Goal: Communication & Community: Answer question/provide support

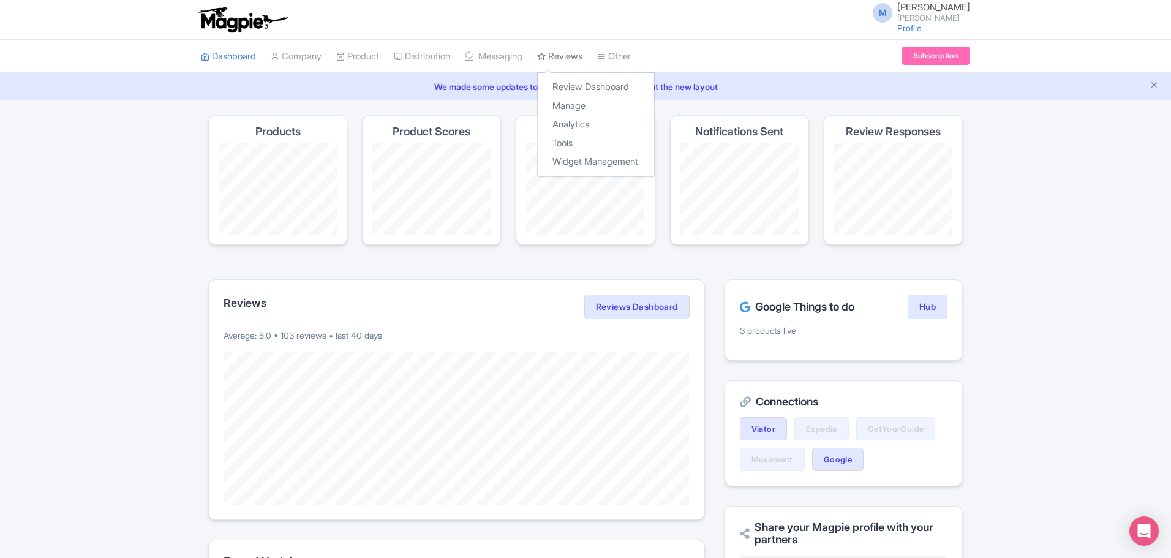
click at [583, 55] on link "Reviews" at bounding box center [559, 57] width 45 height 34
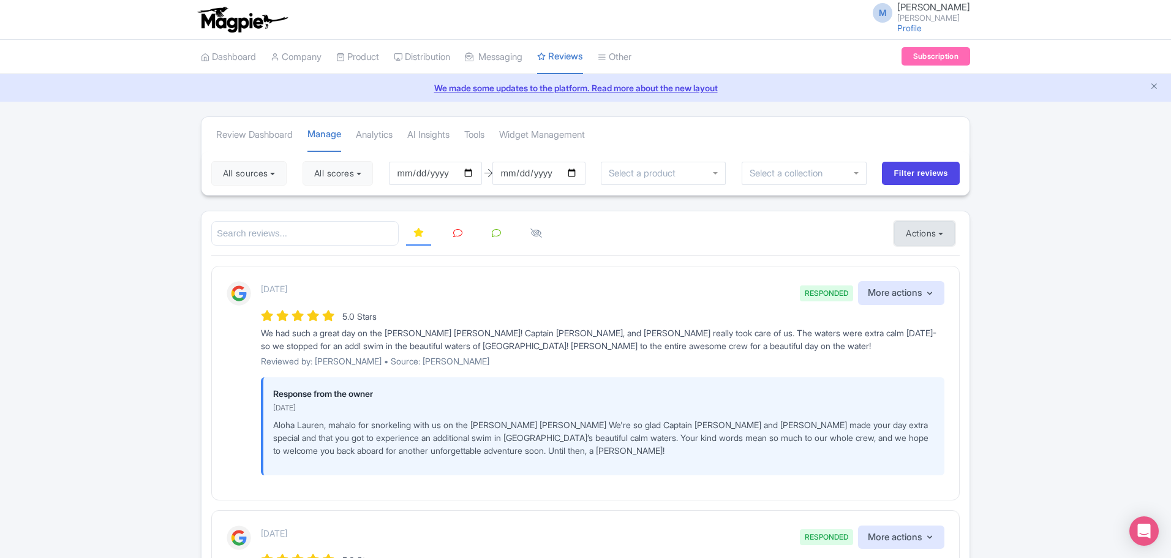
click at [951, 240] on button "Actions" at bounding box center [924, 233] width 61 height 25
click at [942, 262] on link "Import new reviews" at bounding box center [967, 264] width 144 height 24
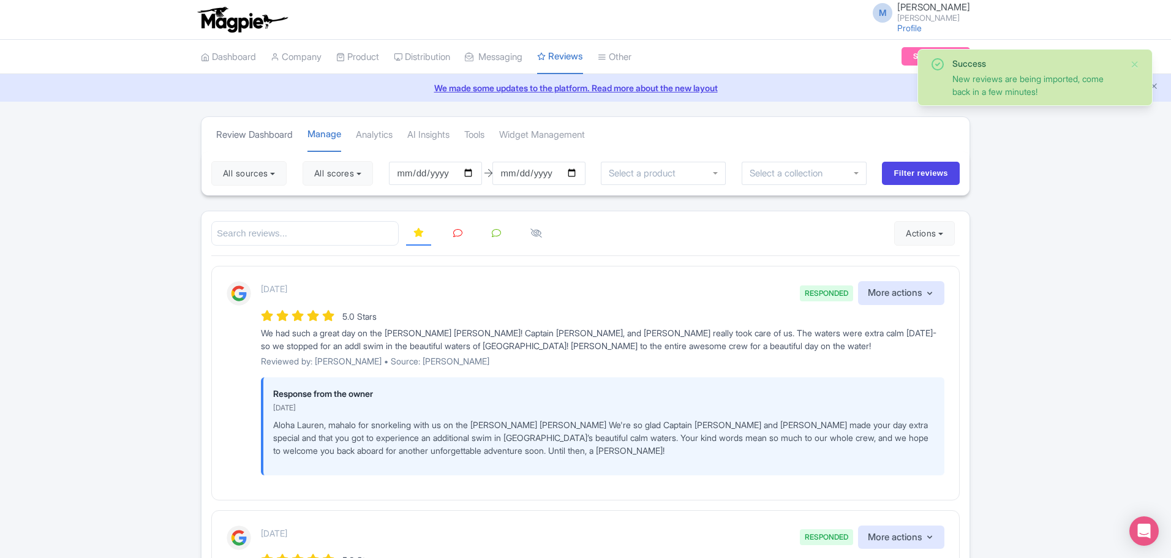
click at [249, 137] on link "Review Dashboard" at bounding box center [254, 135] width 77 height 34
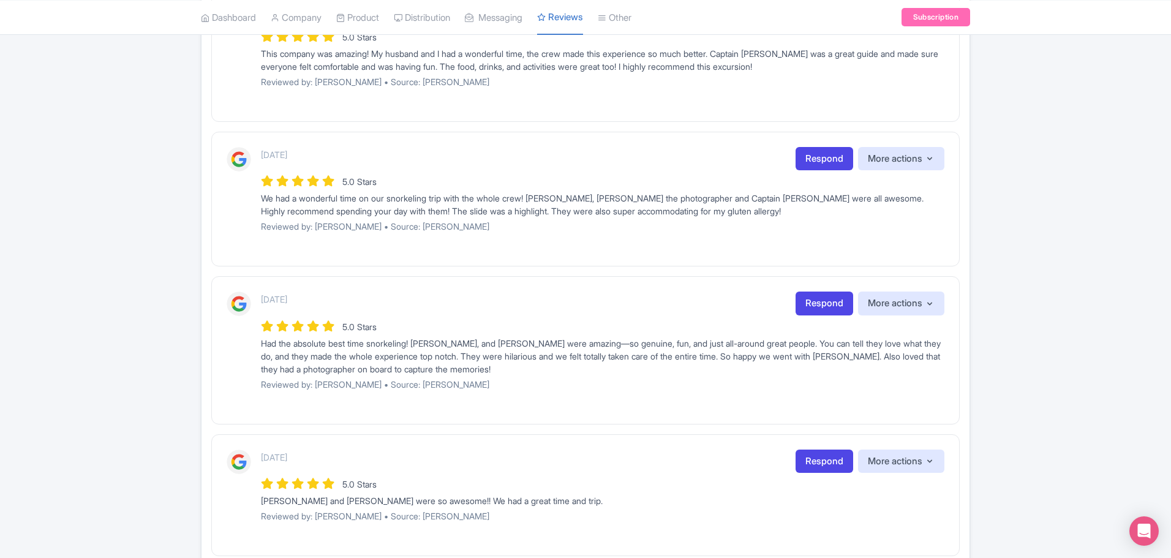
scroll to position [1210, 0]
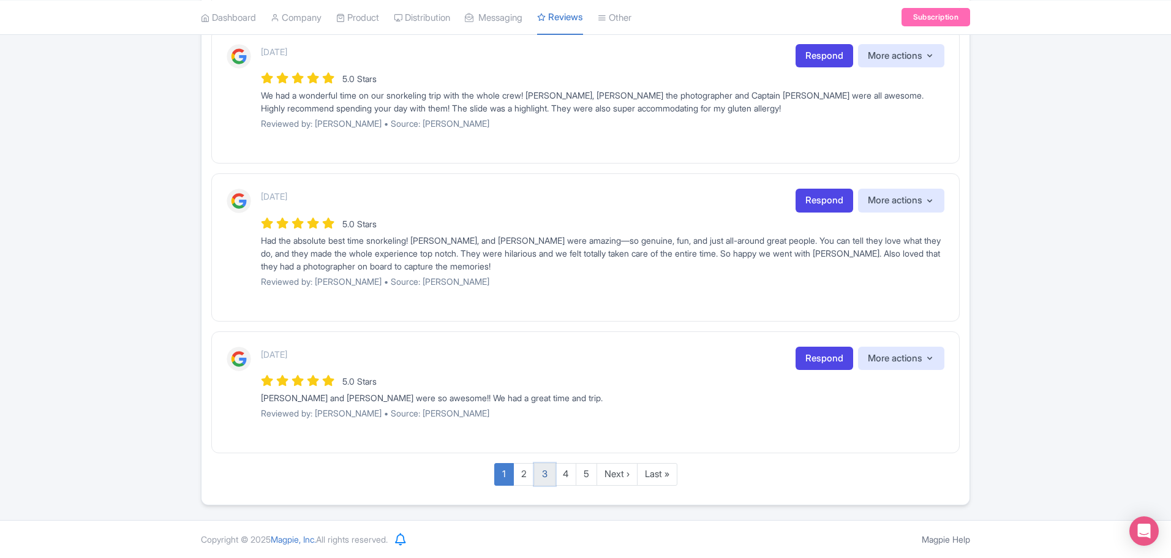
click at [545, 472] on link "3" at bounding box center [544, 474] width 21 height 23
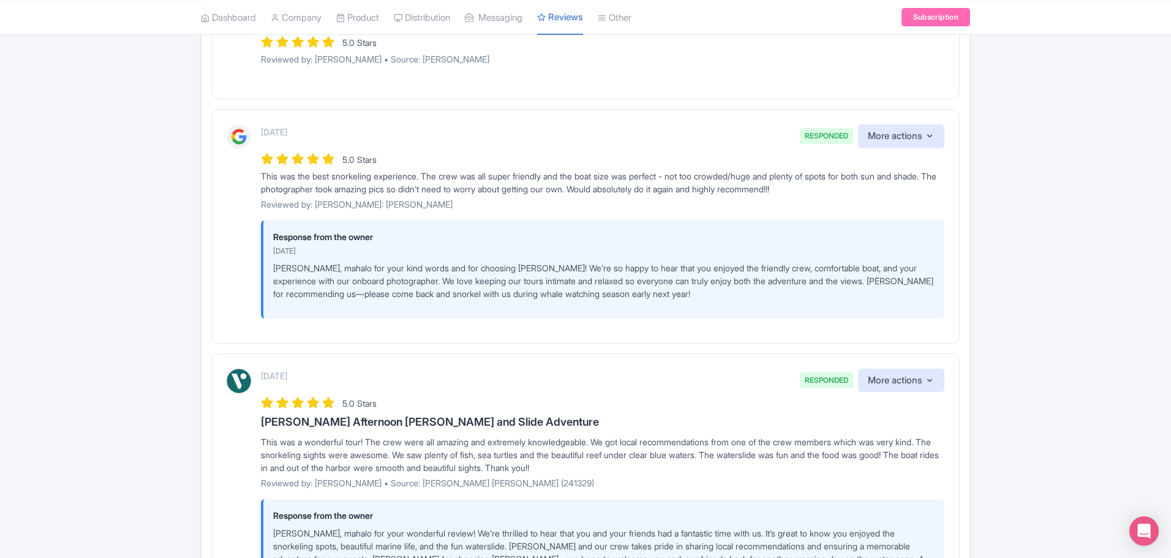
scroll to position [2133, 0]
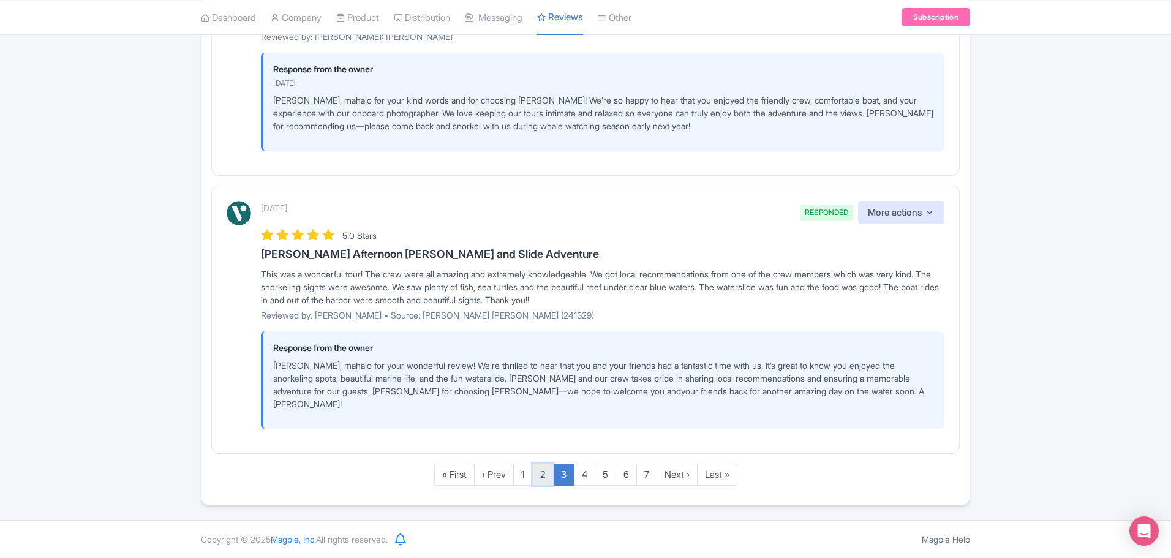
click at [542, 480] on link "2" at bounding box center [542, 475] width 21 height 23
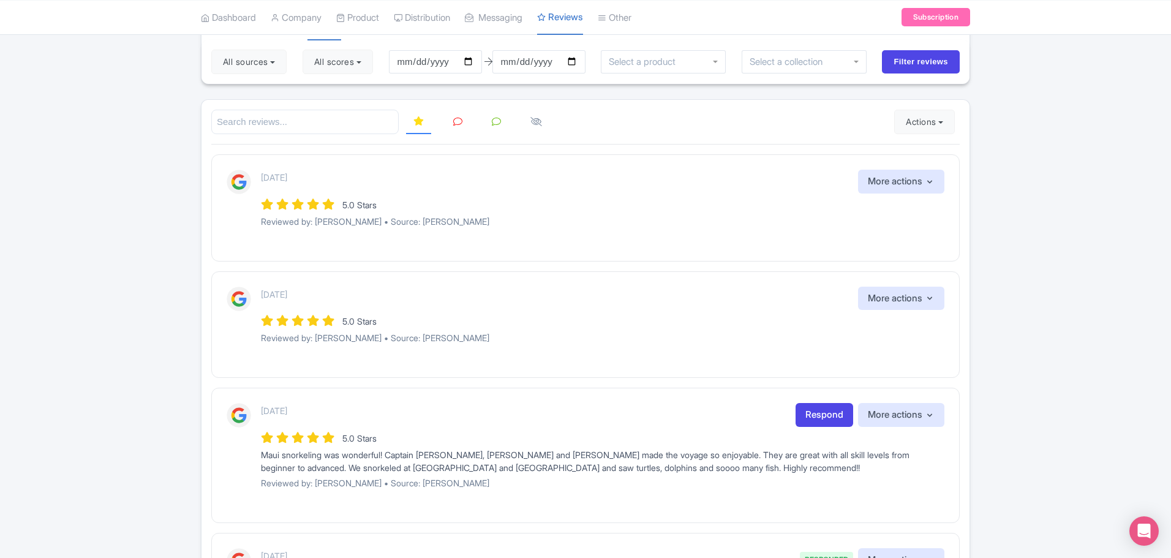
scroll to position [245, 0]
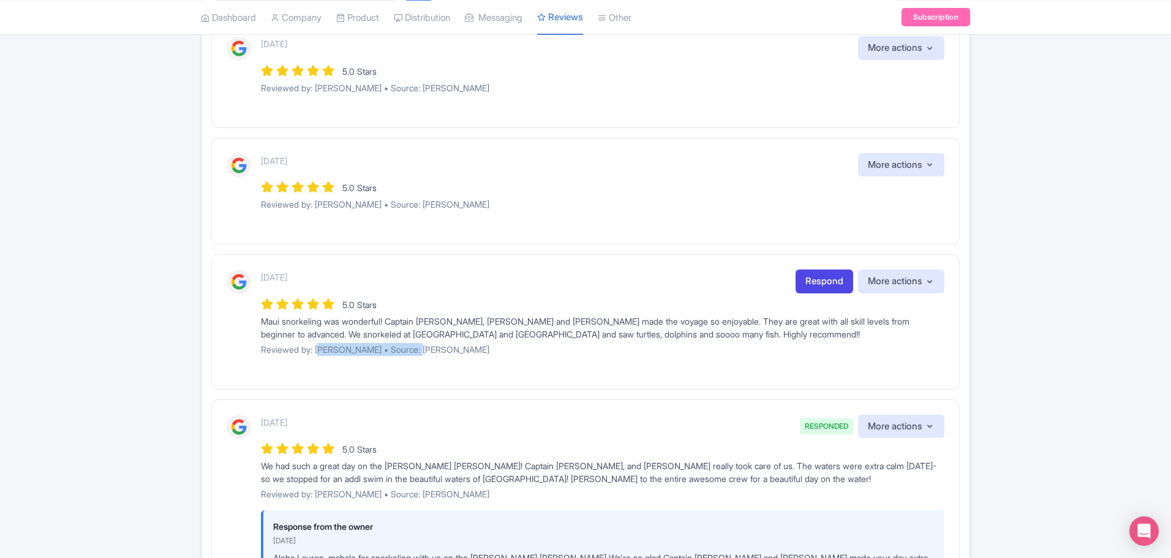
drag, startPoint x: 317, startPoint y: 350, endPoint x: 416, endPoint y: 355, distance: 98.7
click at [416, 355] on p "Reviewed by: [PERSON_NAME] • Source: [PERSON_NAME]" at bounding box center [603, 349] width 684 height 13
copy p "[PERSON_NAME]"
click at [818, 279] on link "Respond" at bounding box center [825, 282] width 58 height 24
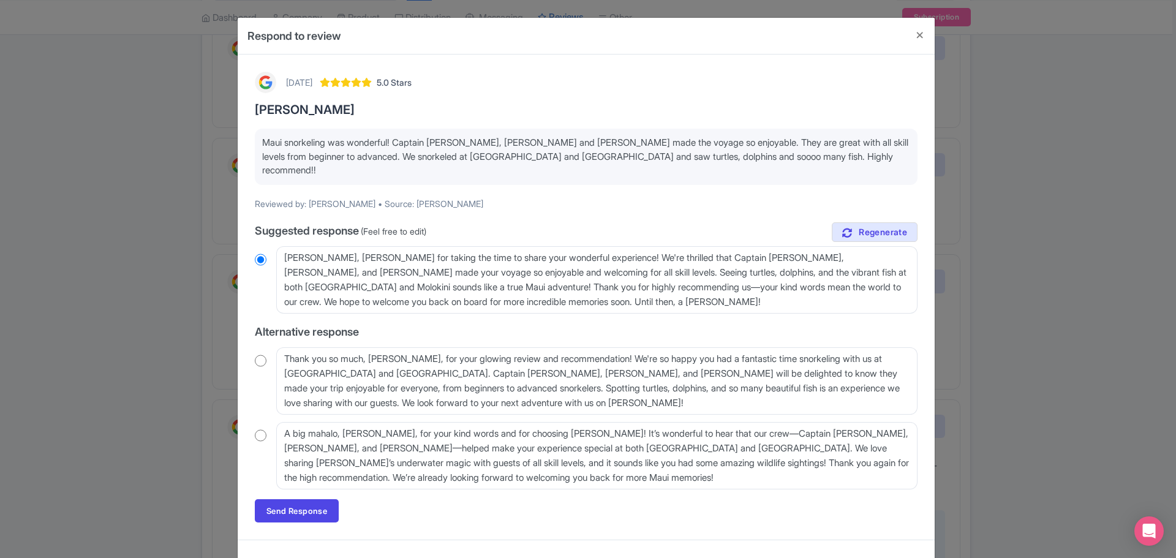
click at [257, 429] on input "radio" at bounding box center [261, 435] width 12 height 12
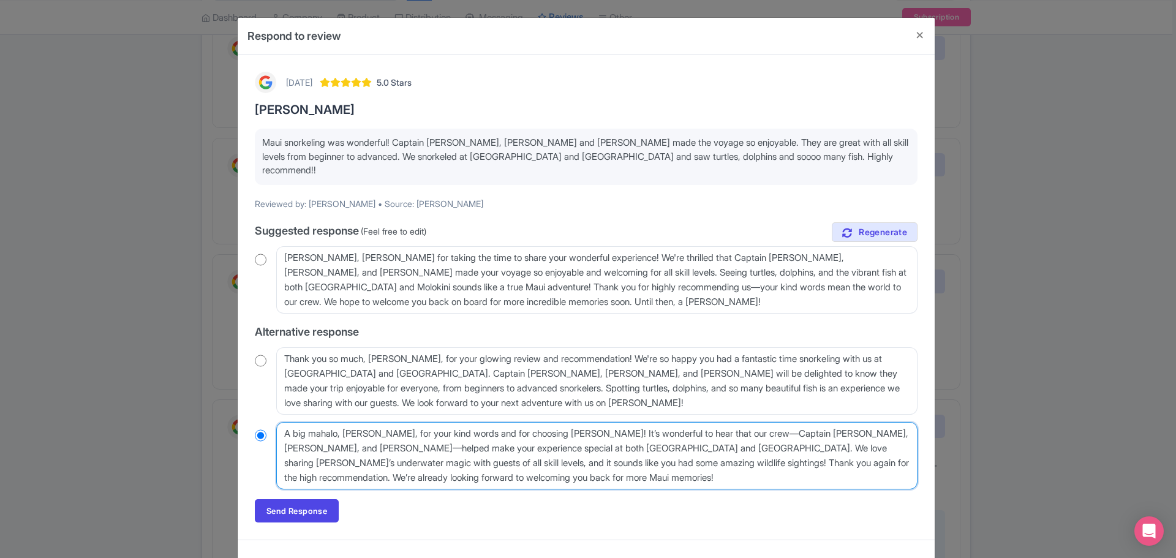
click at [630, 422] on textarea "A big mahalo, Michelle, for your kind words and for choosing Maui Snorkeling! I…" at bounding box center [596, 455] width 641 height 67
click at [637, 434] on textarea "A big mahalo, Michelle, for your kind words and for choosing Maui Snorkeling! I…" at bounding box center [596, 455] width 641 height 67
radio input "true"
type textarea "A big mahalo, Michelle, for your kind words and for choosing Maui Snorkeling! I…"
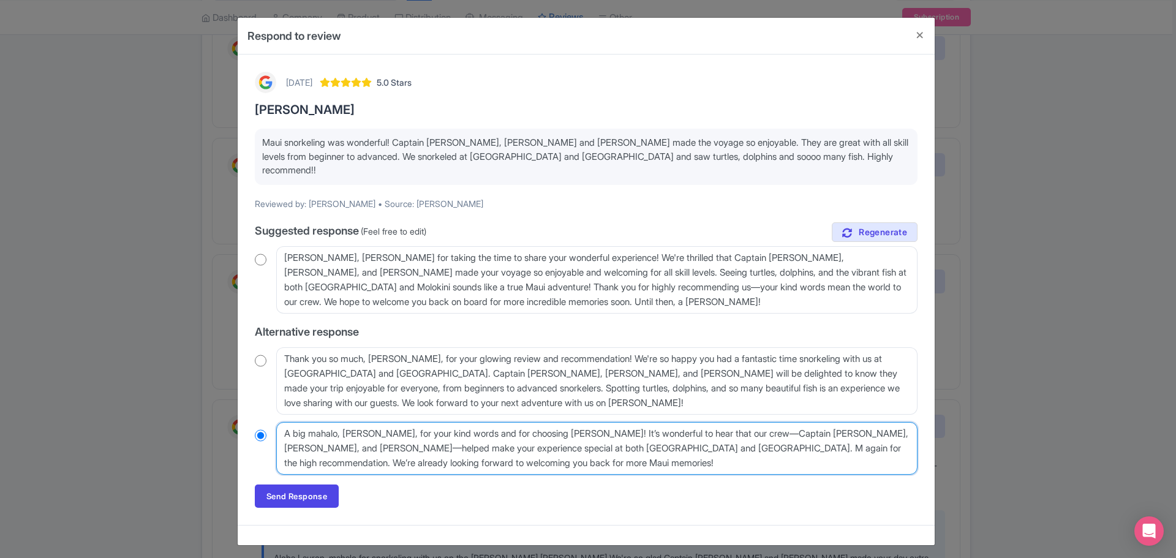
radio input "true"
type textarea "A big mahalo, Michelle, for your kind words and for choosing Maui Snorkeling! I…"
radio input "true"
type textarea "A big mahalo, Michelle, for your kind words and for choosing Maui Snorkeling! I…"
radio input "true"
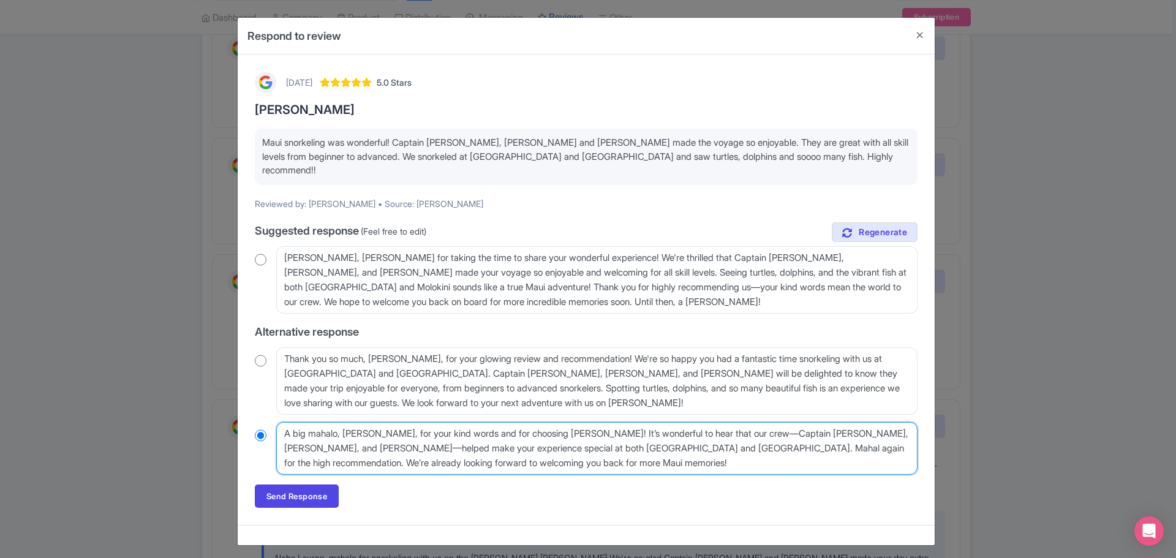
type textarea "A big mahalo, [PERSON_NAME], for your kind words and for choosing [PERSON_NAME]…"
radio input "true"
click at [590, 449] on textarea "A big mahalo, Michelle, for your kind words and for choosing Maui Snorkeling! I…" at bounding box center [596, 448] width 641 height 53
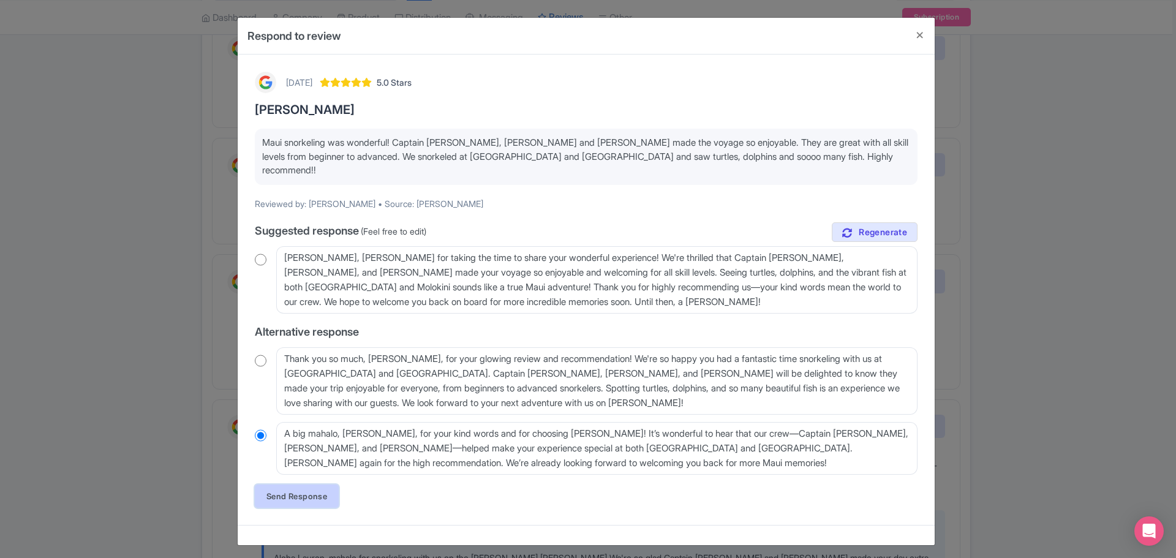
click at [293, 485] on link "Send Response" at bounding box center [297, 496] width 84 height 23
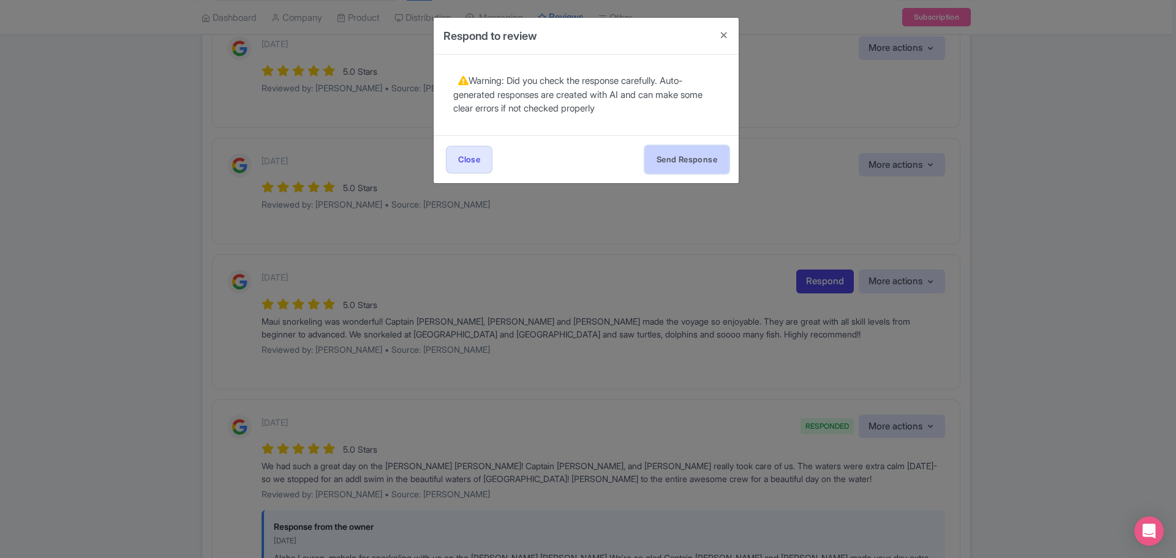
click at [700, 151] on button "Send Response" at bounding box center [687, 160] width 84 height 28
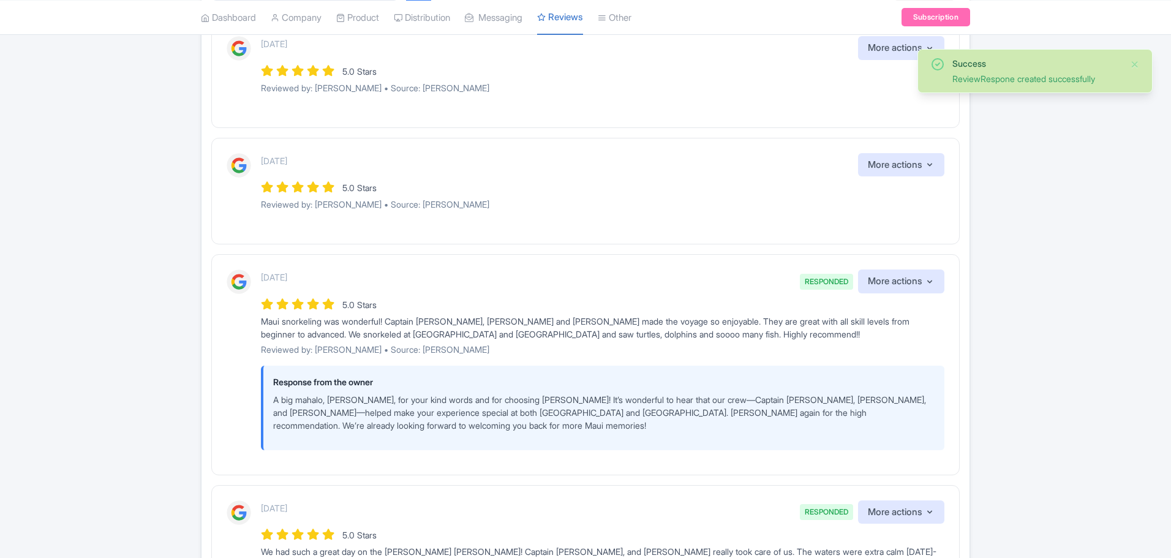
scroll to position [245, 0]
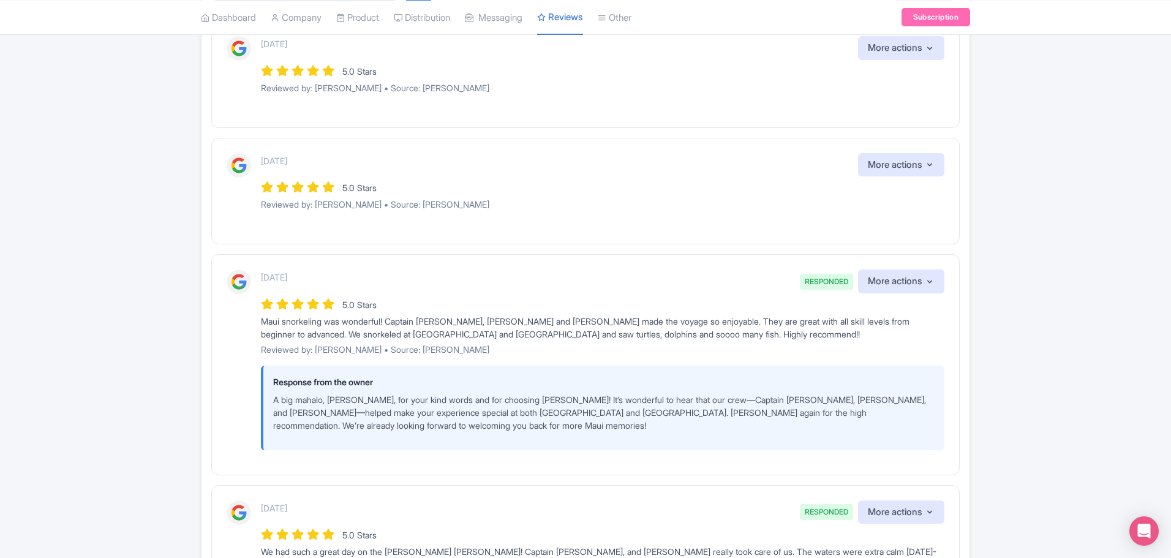
click at [799, 191] on div "5.0 Stars" at bounding box center [603, 187] width 684 height 17
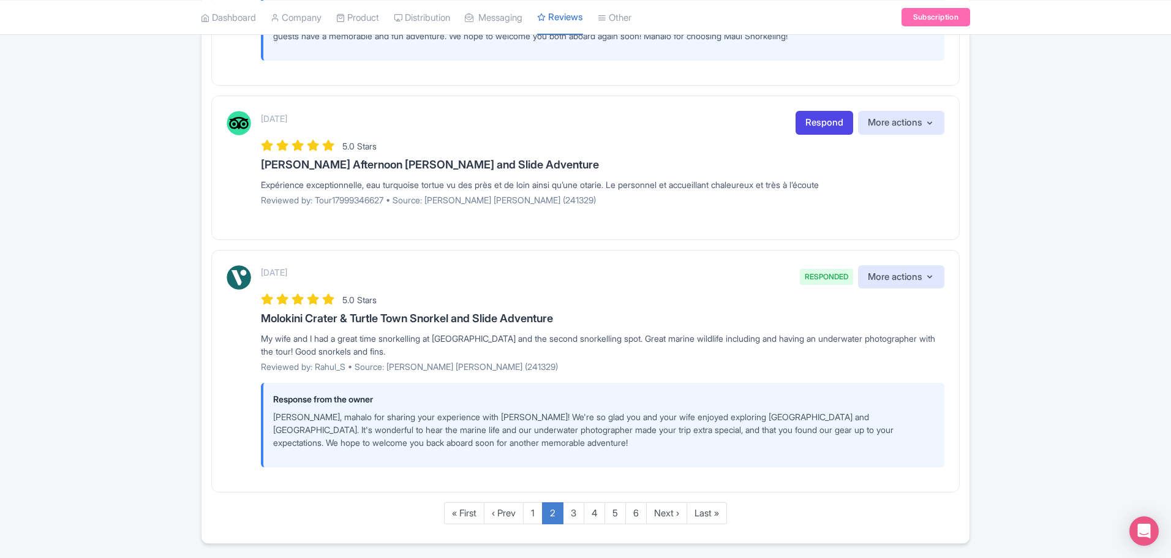
scroll to position [1803, 0]
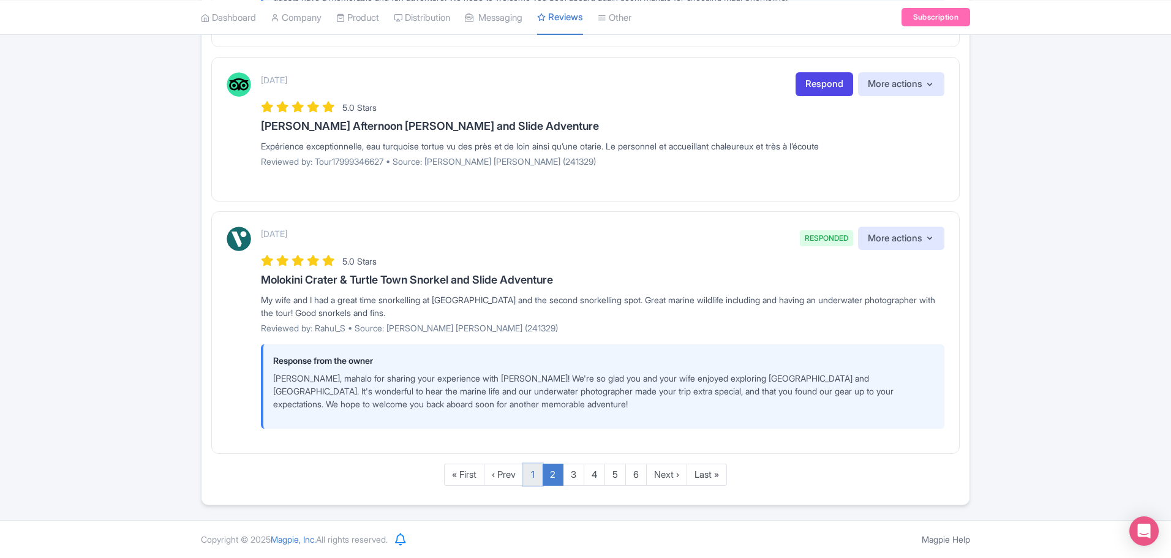
click at [535, 472] on link "1" at bounding box center [533, 475] width 20 height 23
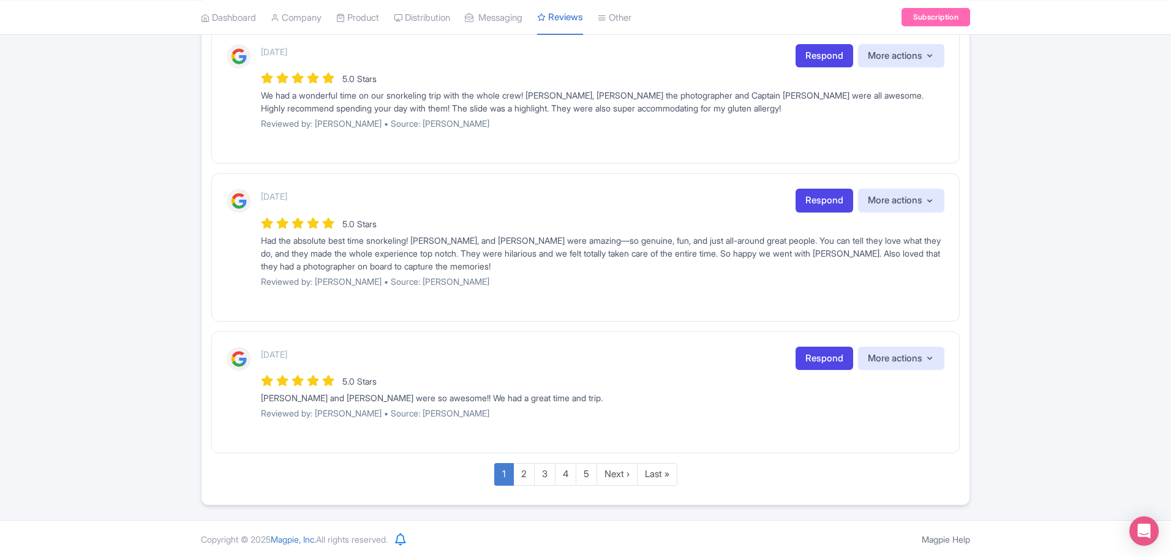
scroll to position [1210, 0]
click at [820, 356] on link "Respond" at bounding box center [825, 359] width 58 height 24
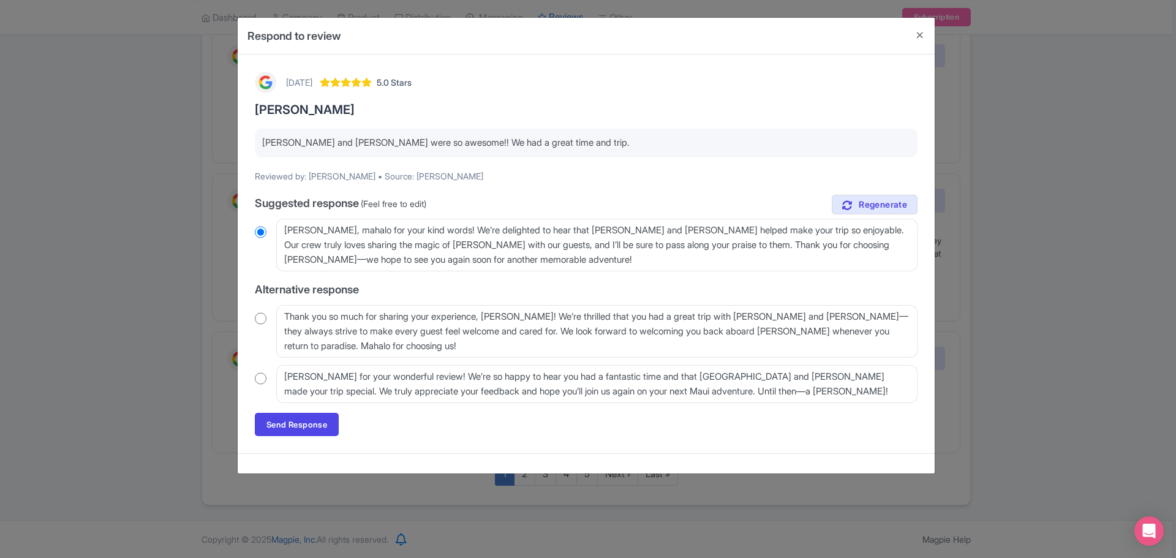
click at [255, 380] on input "radio" at bounding box center [261, 378] width 12 height 12
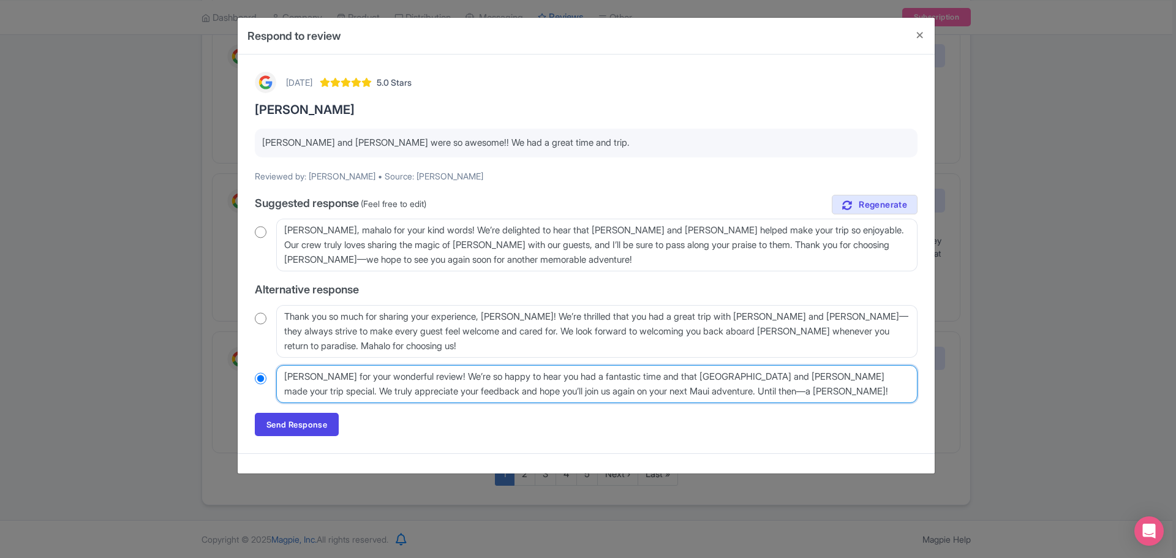
click at [390, 380] on textarea "Mahalo Christopher for your wonderful review! We’re so happy to hear you had a …" at bounding box center [596, 384] width 641 height 38
click at [505, 375] on textarea "Mahalo Christopher for your wonderful review! We’re so happy to hear you had a …" at bounding box center [596, 384] width 641 height 38
radio input "true"
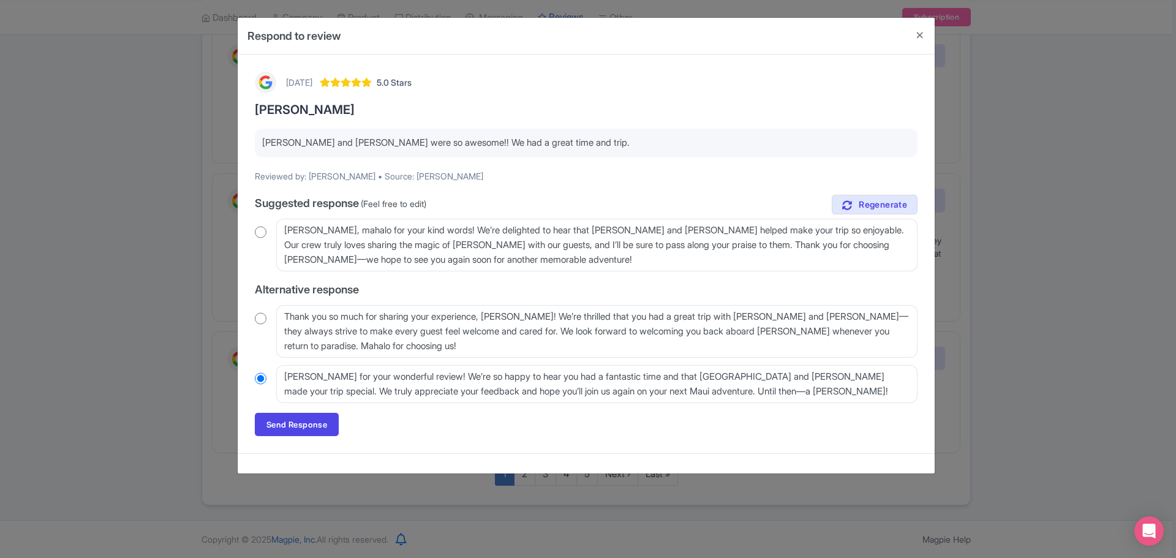
click at [258, 228] on input "radio" at bounding box center [261, 232] width 12 height 12
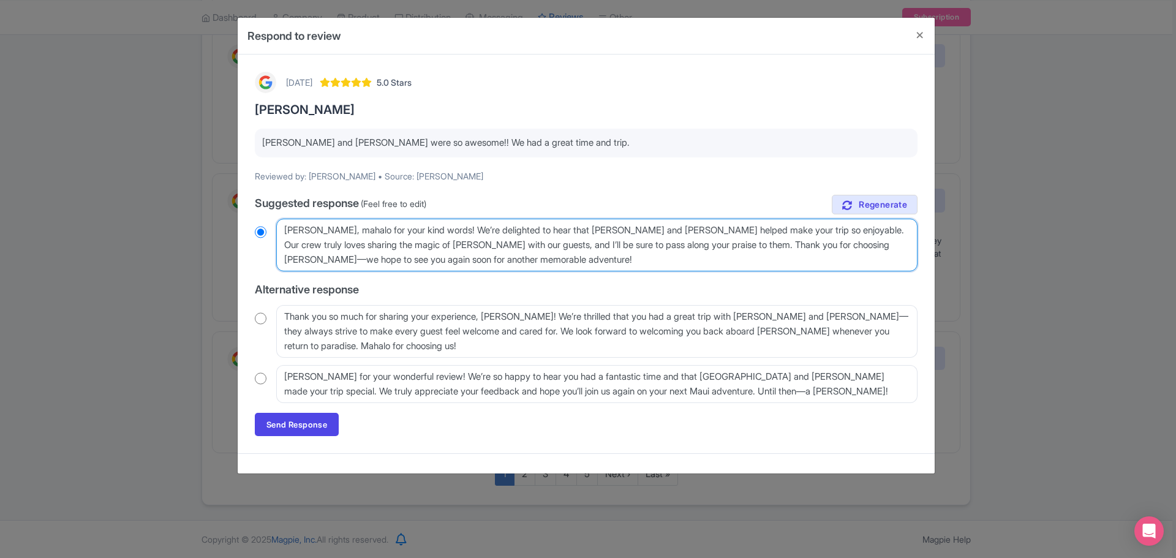
click at [495, 234] on textarea "Aloha Christopher, mahalo for your kind words! We’re delighted to hear that Syd…" at bounding box center [596, 245] width 641 height 53
radio input "true"
type textarea "[PERSON_NAME], mahalo for your kind words! We’re delighted to hear that [PERSON…"
radio input "true"
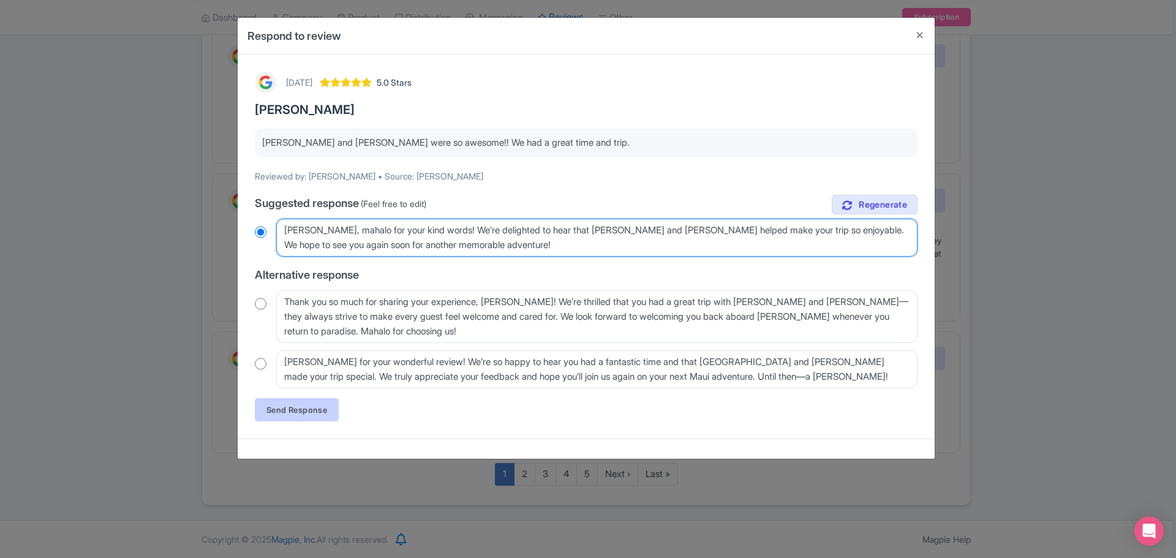
type textarea "[PERSON_NAME], mahalo for your kind words! We’re delighted to hear that [PERSON…"
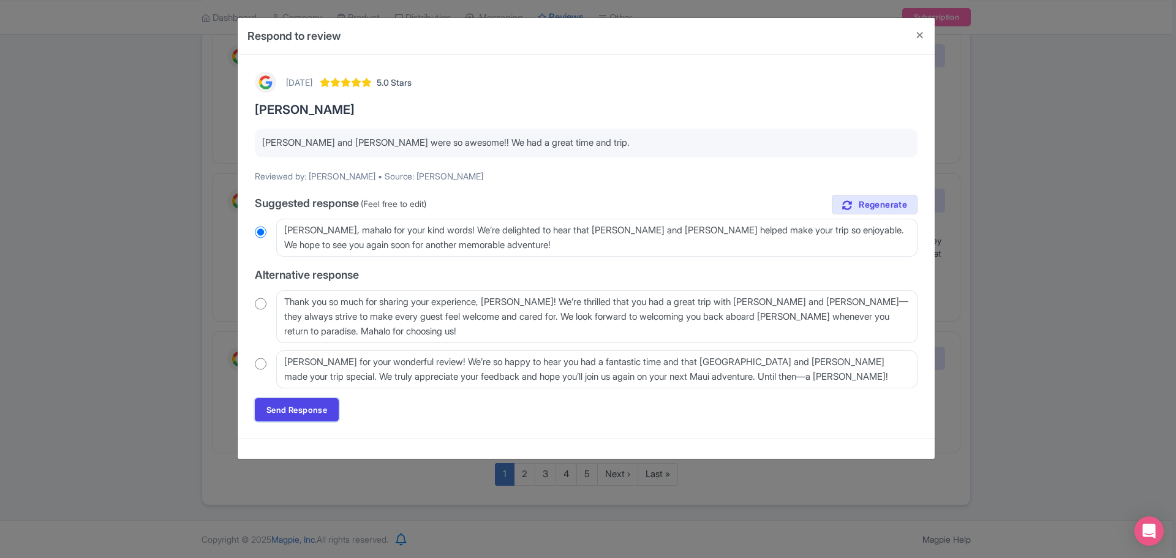
click at [282, 414] on link "Send Response" at bounding box center [297, 409] width 84 height 23
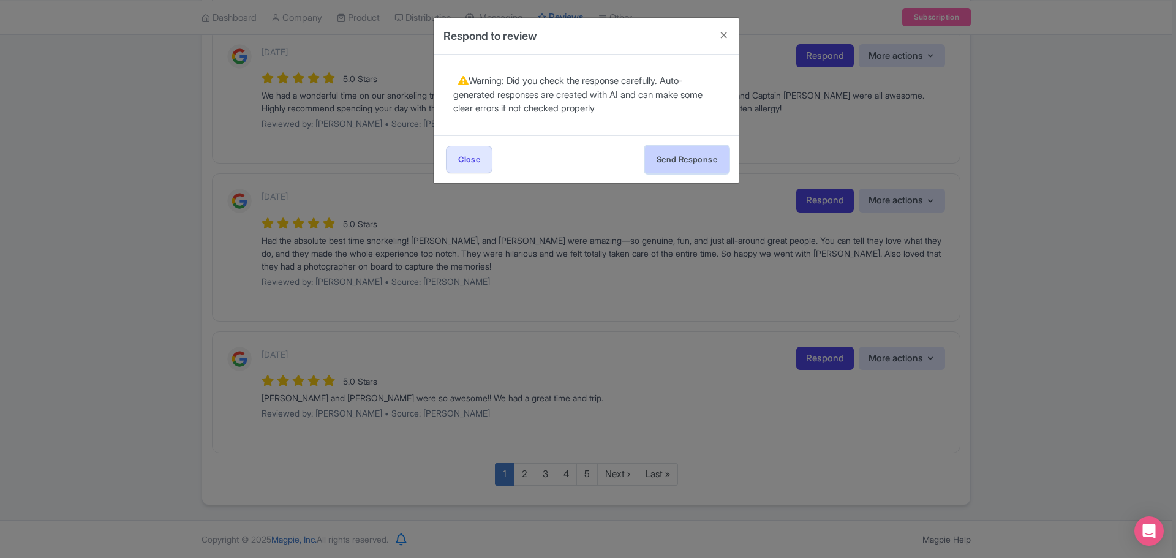
click at [679, 151] on button "Send Response" at bounding box center [687, 160] width 84 height 28
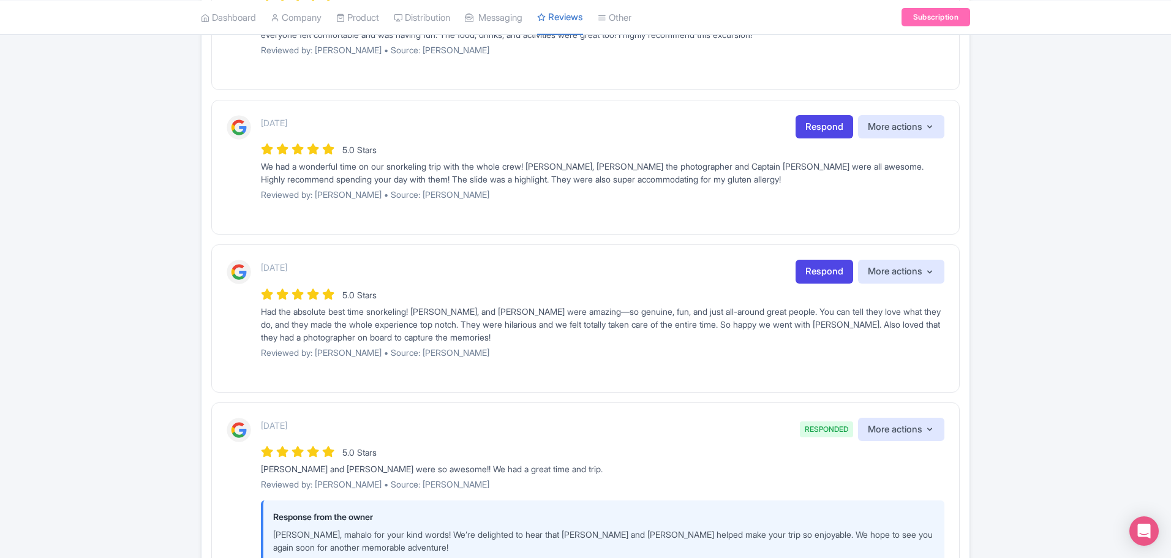
scroll to position [1161, 0]
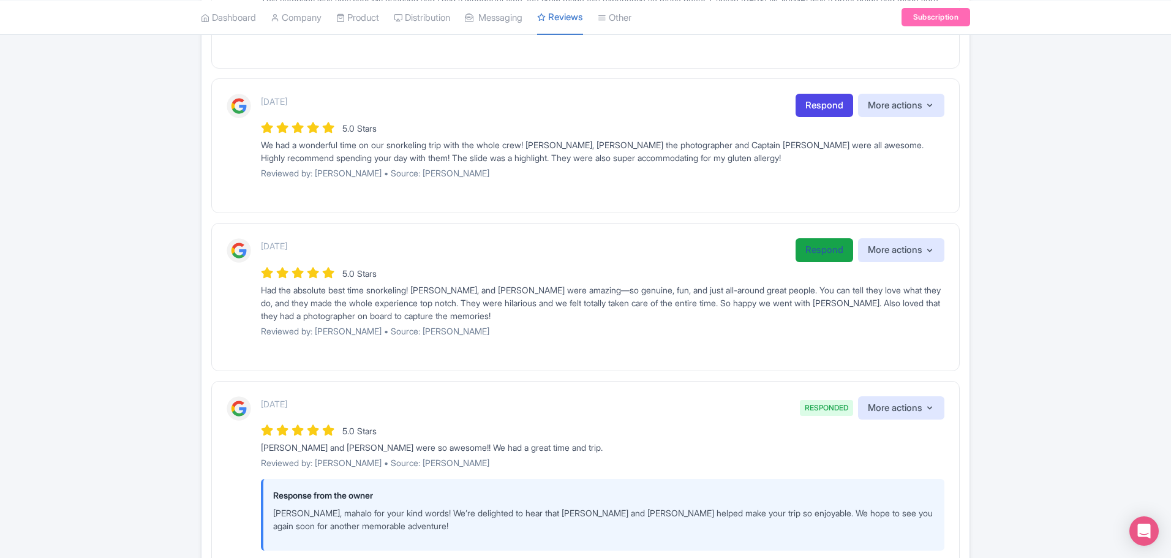
click at [808, 246] on link "Respond" at bounding box center [825, 250] width 58 height 24
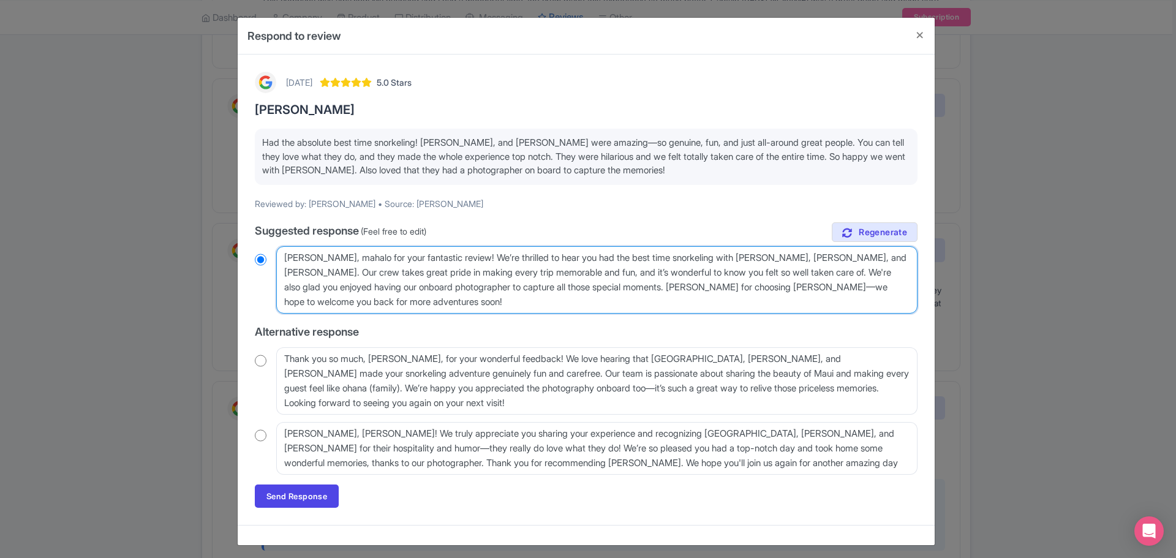
drag, startPoint x: 535, startPoint y: 274, endPoint x: 615, endPoint y: 281, distance: 80.6
click at [548, 277] on textarea "[PERSON_NAME], mahalo for your fantastic review! We’re thrilled to hear you had…" at bounding box center [596, 279] width 641 height 67
click at [790, 273] on textarea "[PERSON_NAME], mahalo for your fantastic review! We’re thrilled to hear you had…" at bounding box center [596, 279] width 641 height 67
radio input "true"
type textarea "[PERSON_NAME], mahalo for your fantastic review! We’re thrilled to hear you had…"
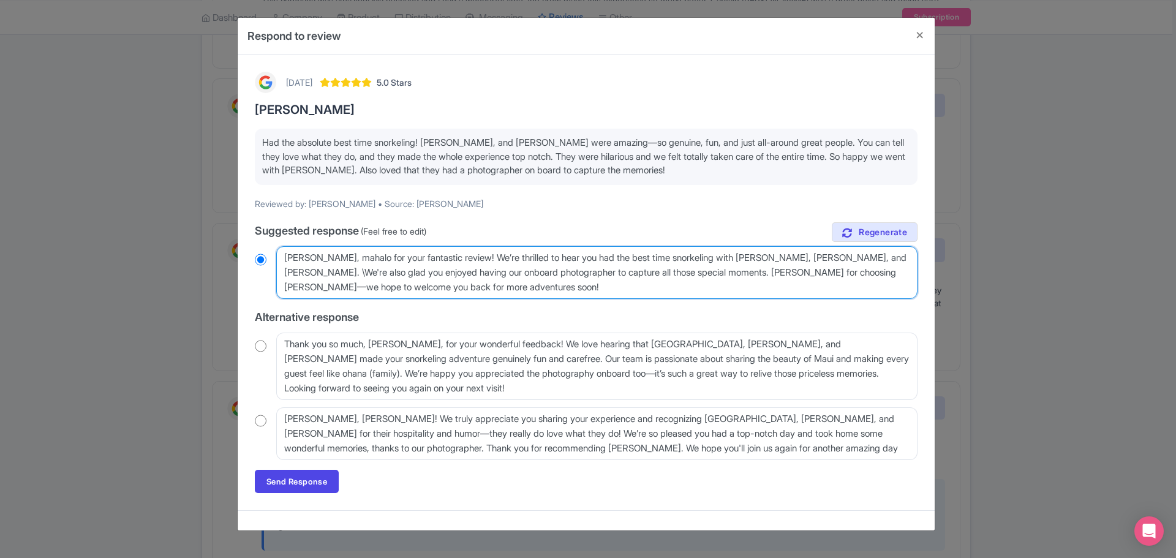
radio input "true"
type textarea "[PERSON_NAME], mahalo for your fantastic review! We’re thrilled to hear you had…"
radio input "true"
type textarea "[PERSON_NAME], mahalo for your fantastic review! We’re thrilled to hear you had…"
radio input "true"
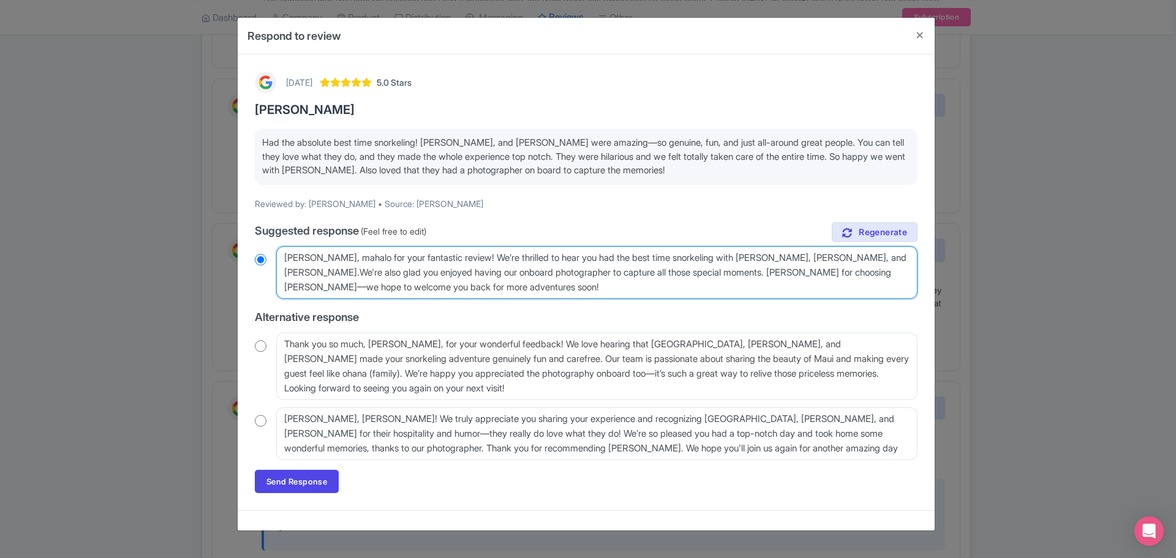
type textarea "[PERSON_NAME], mahalo for your fantastic review! We’re thrilled to hear you had…"
radio input "true"
type textarea "[PERSON_NAME], mahalo for your fantastic review! We’re thrilled to hear you had…"
radio input "true"
type textarea "[PERSON_NAME], mahalo for your fantastic review! We’re thrilled to hear you had…"
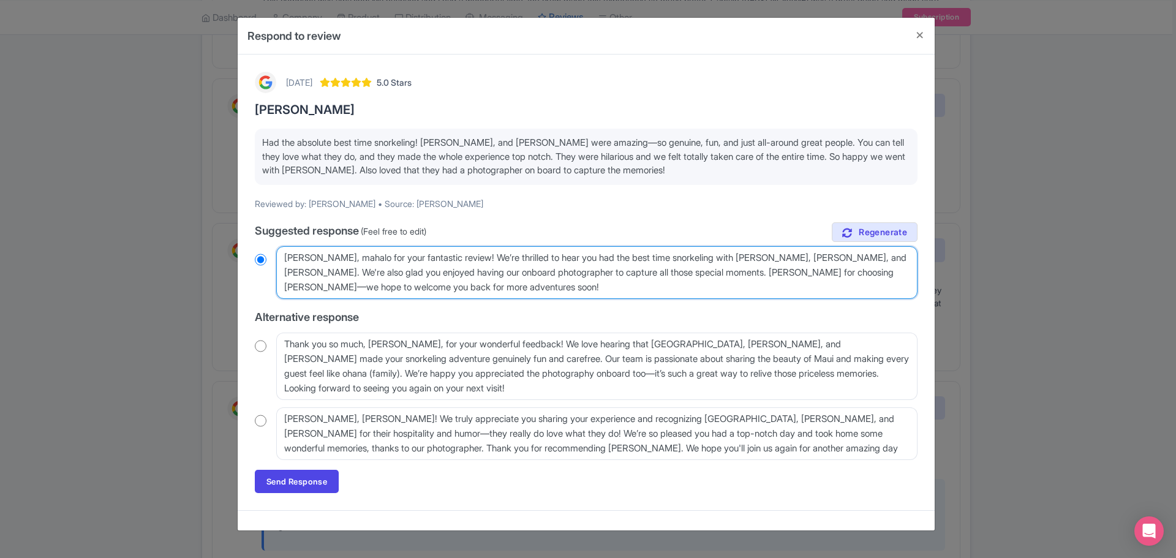
radio input "true"
type textarea "[PERSON_NAME], mahalo for your fantastic review! We’re thrilled to hear you had…"
radio input "true"
click at [502, 289] on textarea "[PERSON_NAME], mahalo for your fantastic review! We’re thrilled to hear you had…" at bounding box center [596, 272] width 641 height 53
type textarea "[PERSON_NAME], mahalo for your fantastic review! We’re thrilled to hear you had…"
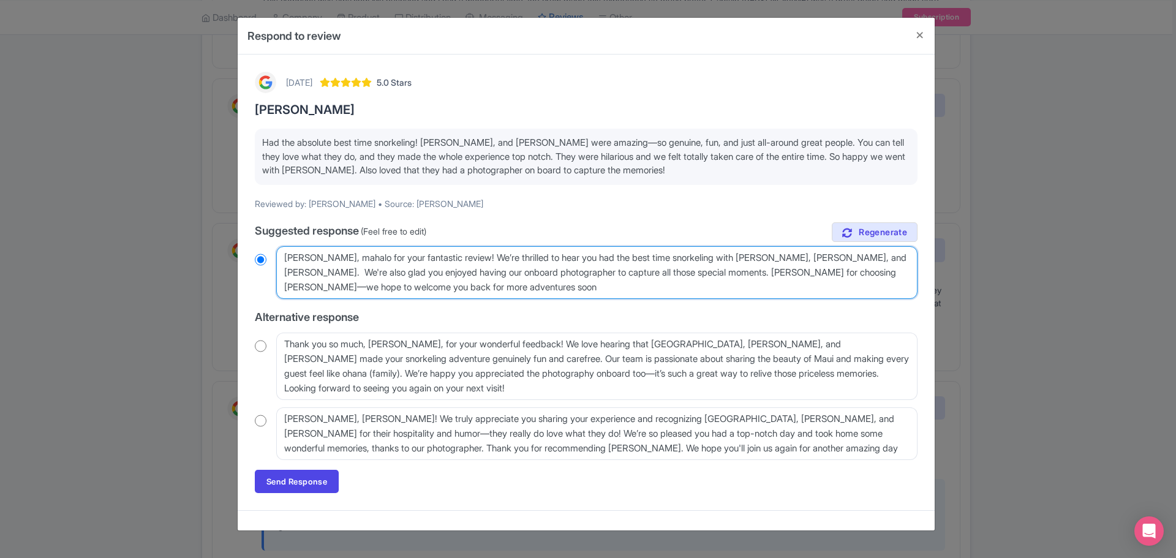
radio input "true"
type textarea "[PERSON_NAME], mahalo for your fantastic review! We’re thrilled to hear you had…"
radio input "true"
type textarea "[PERSON_NAME], mahalo for your fantastic review! We’re thrilled to hear you had…"
radio input "true"
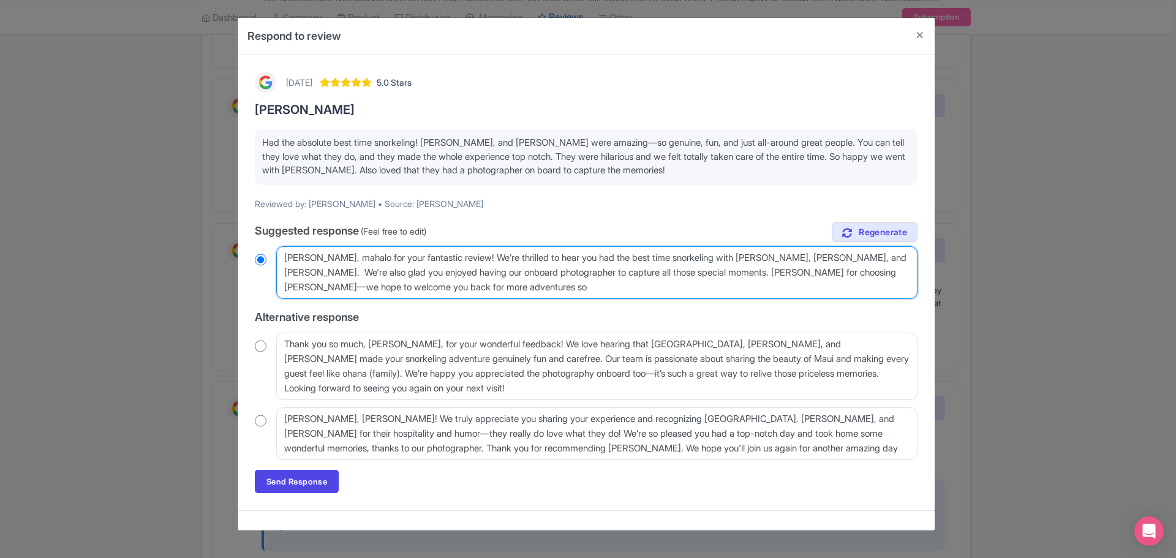
type textarea "[PERSON_NAME], mahalo for your fantastic review! We’re thrilled to hear you had…"
radio input "true"
type textarea "[PERSON_NAME], mahalo for your fantastic review! We’re thrilled to hear you had…"
radio input "true"
type textarea "[PERSON_NAME], mahalo for your fantastic review! We’re thrilled to hear you had…"
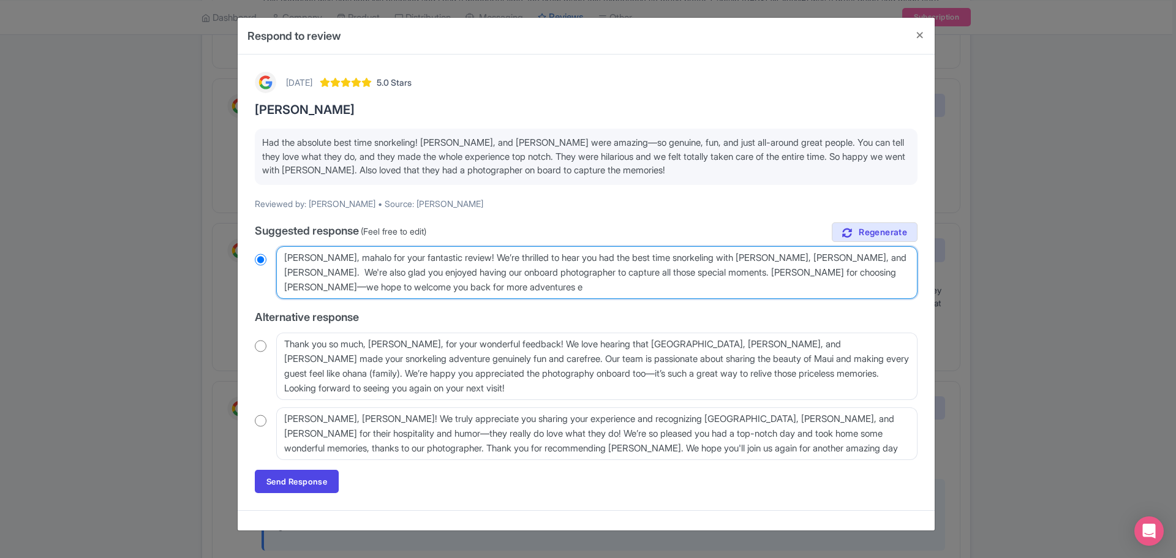
radio input "true"
type textarea "[PERSON_NAME], mahalo for your fantastic review! We’re thrilled to hear you had…"
radio input "true"
type textarea "[PERSON_NAME], mahalo for your fantastic review! We’re thrilled to hear you had…"
radio input "true"
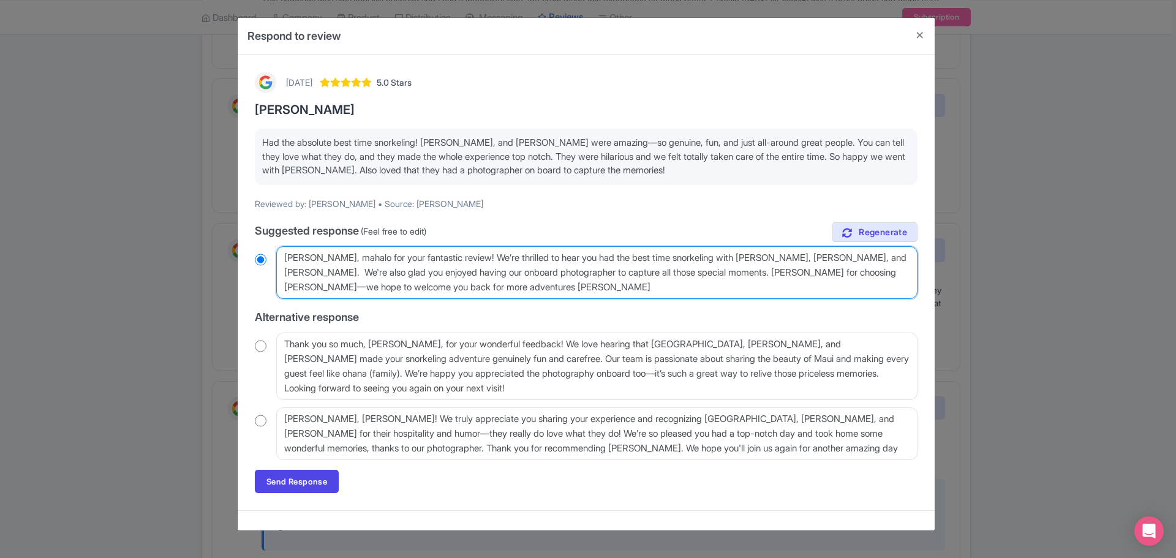
type textarea "[PERSON_NAME], mahalo for your fantastic review! We’re thrilled to hear you had…"
radio input "true"
type textarea "[PERSON_NAME], mahalo for your fantastic review! We’re thrilled to hear you had…"
radio input "true"
type textarea "[PERSON_NAME], mahalo for your fantastic review! We’re thrilled to hear you had…"
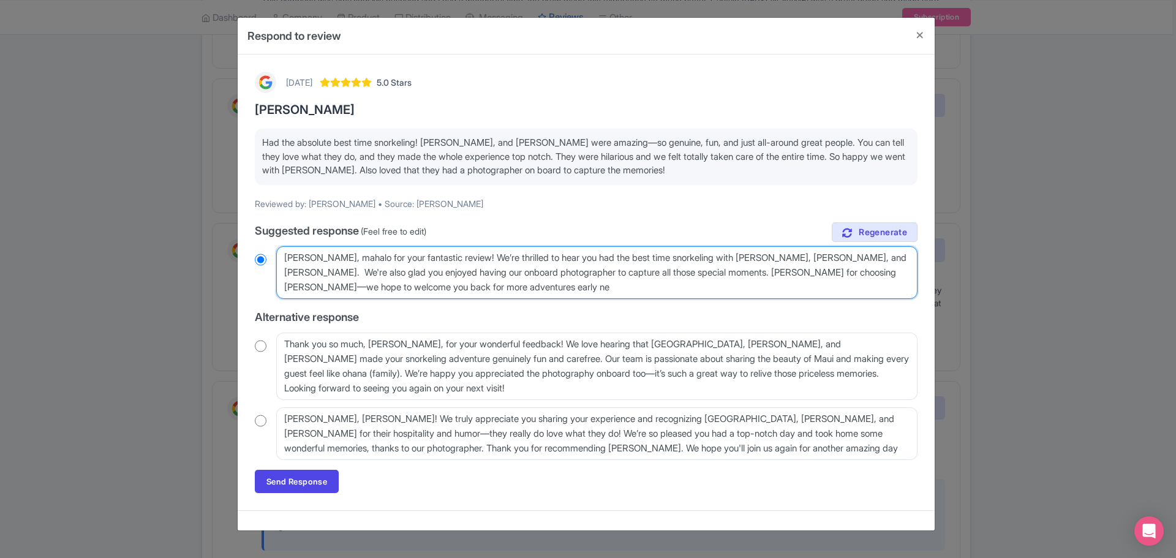
radio input "true"
type textarea "[PERSON_NAME], mahalo for your fantastic review! We’re thrilled to hear you had…"
radio input "true"
type textarea "Aloha Elise, mahalo for your fantastic review! We’re thrilled to hear you had t…"
radio input "true"
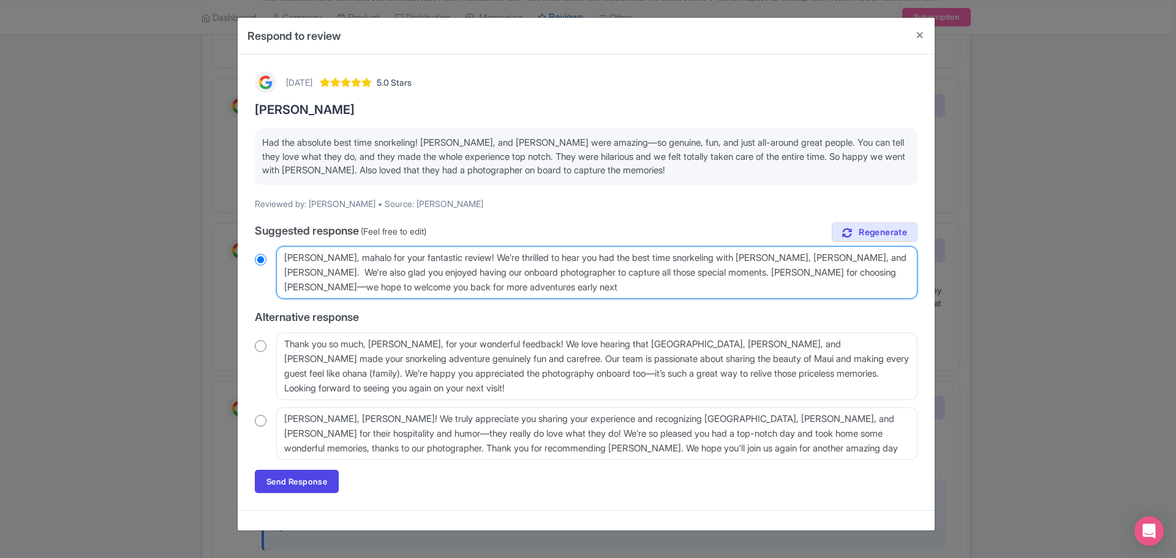
type textarea "Aloha Elise, mahalo for your fantastic review! We’re thrilled to hear you had t…"
radio input "true"
type textarea "Aloha Elise, mahalo for your fantastic review! We’re thrilled to hear you had t…"
radio input "true"
type textarea "Aloha Elise, mahalo for your fantastic review! We’re thrilled to hear you had t…"
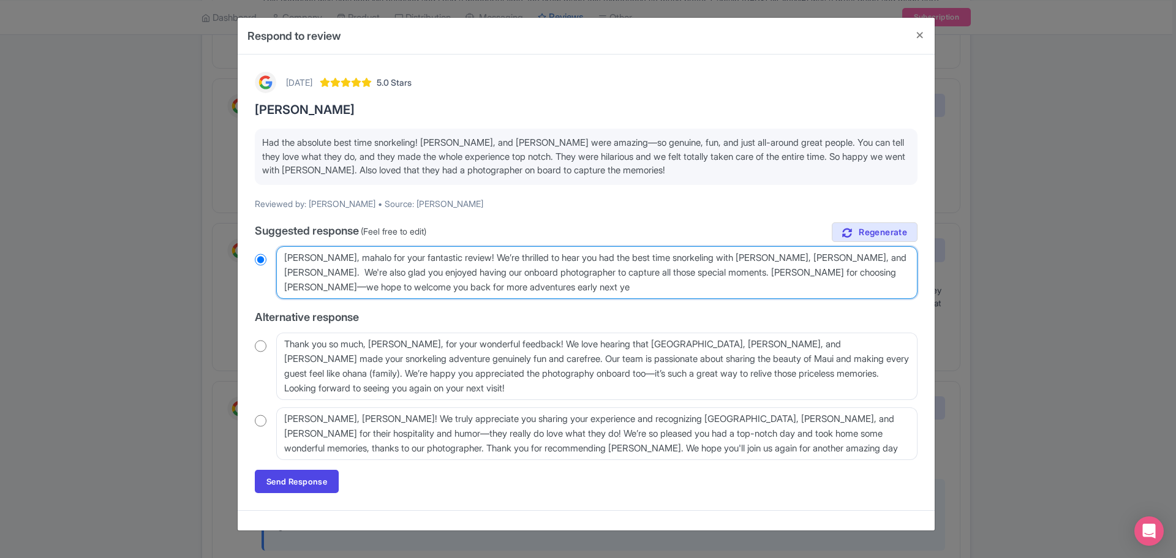
radio input "true"
type textarea "Aloha Elise, mahalo for your fantastic review! We’re thrilled to hear you had t…"
radio input "true"
type textarea "Aloha Elise, mahalo for your fantastic review! We’re thrilled to hear you had t…"
radio input "true"
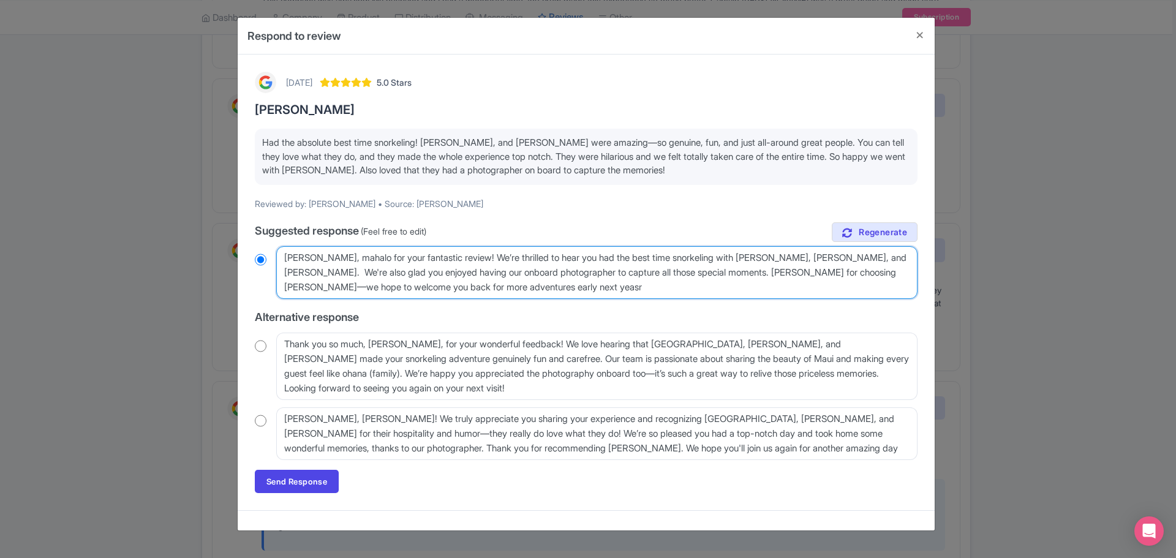
type textarea "Aloha Elise, mahalo for your fantastic review! We’re thrilled to hear you had t…"
radio input "true"
type textarea "Aloha Elise, mahalo for your fantastic review! We’re thrilled to hear you had t…"
radio input "true"
type textarea "Aloha Elise, mahalo for your fantastic review! We’re thrilled to hear you had t…"
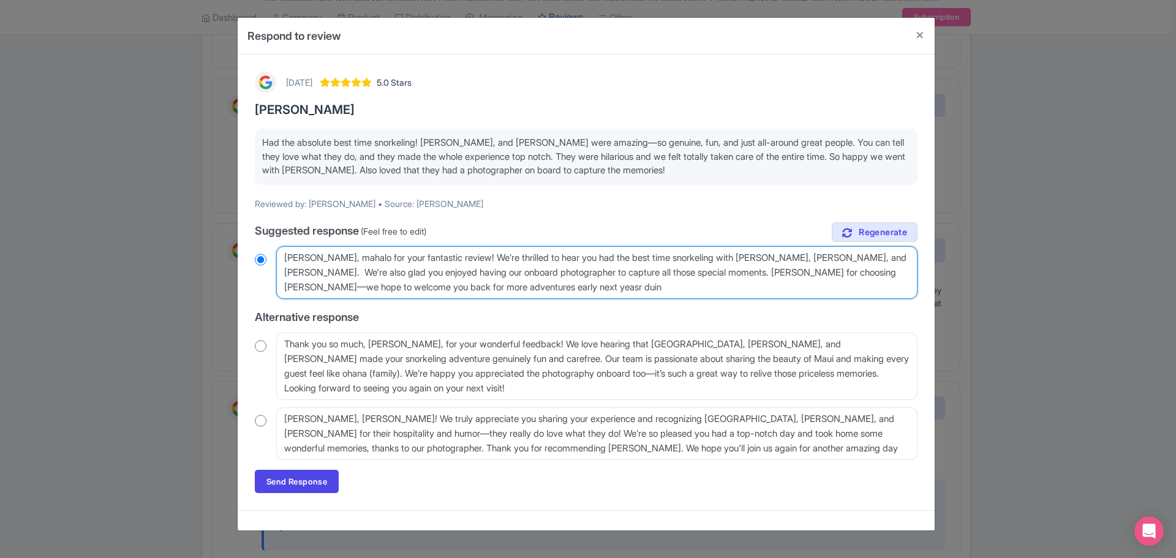
radio input "true"
type textarea "Aloha Elise, mahalo for your fantastic review! We’re thrilled to hear you had t…"
radio input "true"
type textarea "Aloha Elise, mahalo for your fantastic review! We’re thrilled to hear you had t…"
radio input "true"
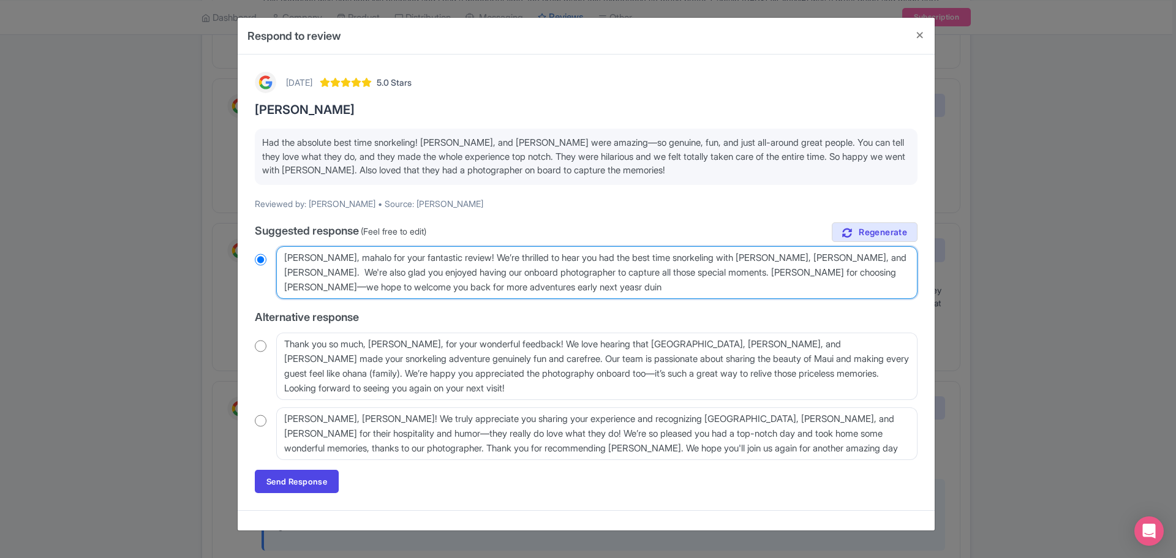
type textarea "Aloha Elise, mahalo for your fantastic review! We’re thrilled to hear you had t…"
radio input "true"
type textarea "Aloha Elise, mahalo for your fantastic review! We’re thrilled to hear you had t…"
radio input "true"
type textarea "Aloha Elise, mahalo for your fantastic review! We’re thrilled to hear you had t…"
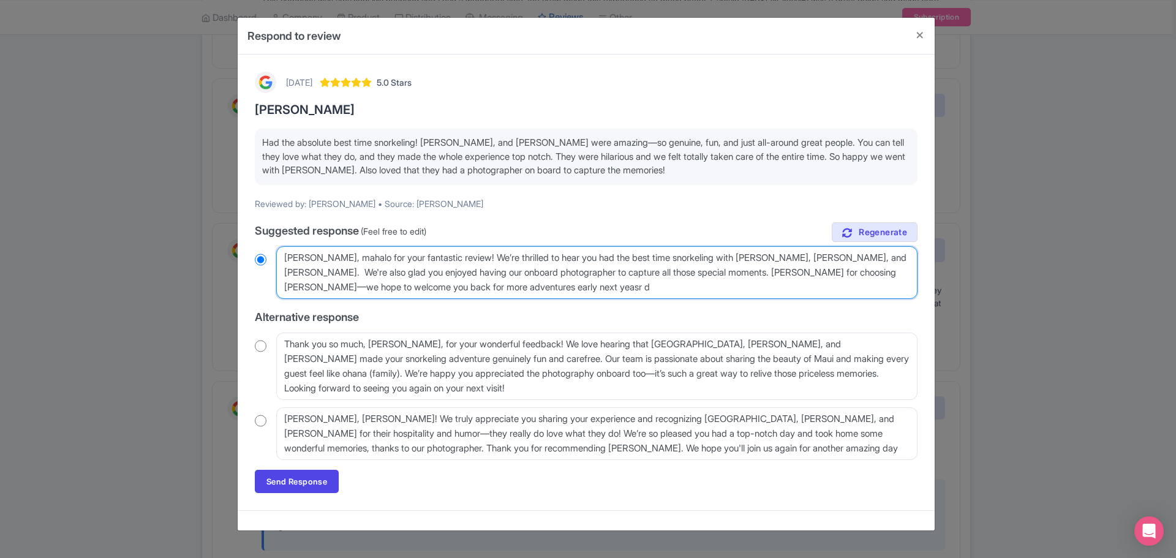
radio input "true"
type textarea "Aloha Elise, mahalo for your fantastic review! We’re thrilled to hear you had t…"
radio input "true"
type textarea "Aloha Elise, mahalo for your fantastic review! We’re thrilled to hear you had t…"
radio input "true"
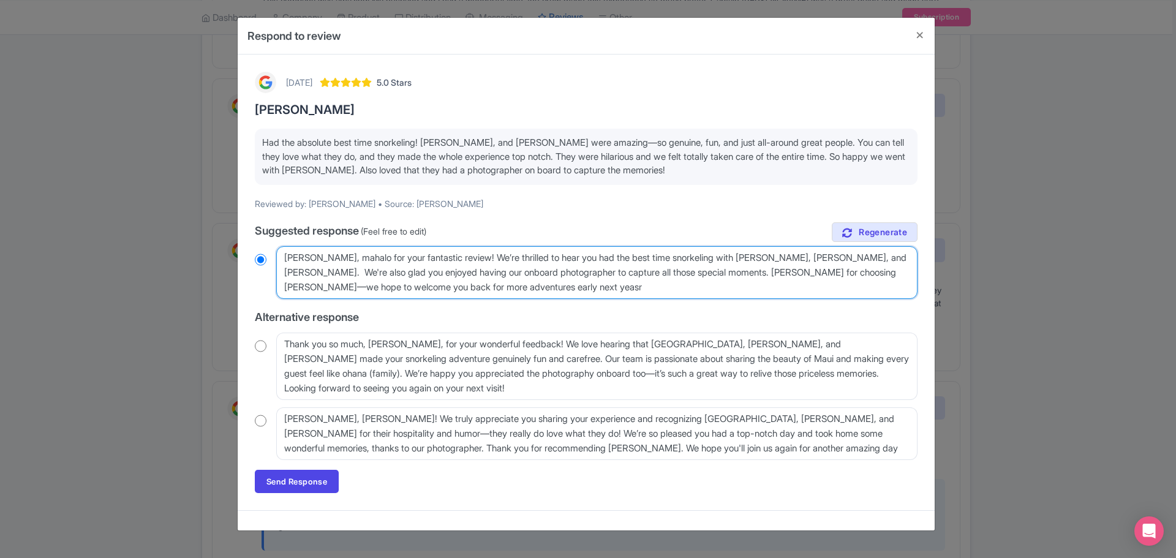
type textarea "Aloha Elise, mahalo for your fantastic review! We’re thrilled to hear you had t…"
radio input "true"
type textarea "Aloha Elise, mahalo for your fantastic review! We’re thrilled to hear you had t…"
radio input "true"
type textarea "Aloha Elise, mahalo for your fantastic review! We’re thrilled to hear you had t…"
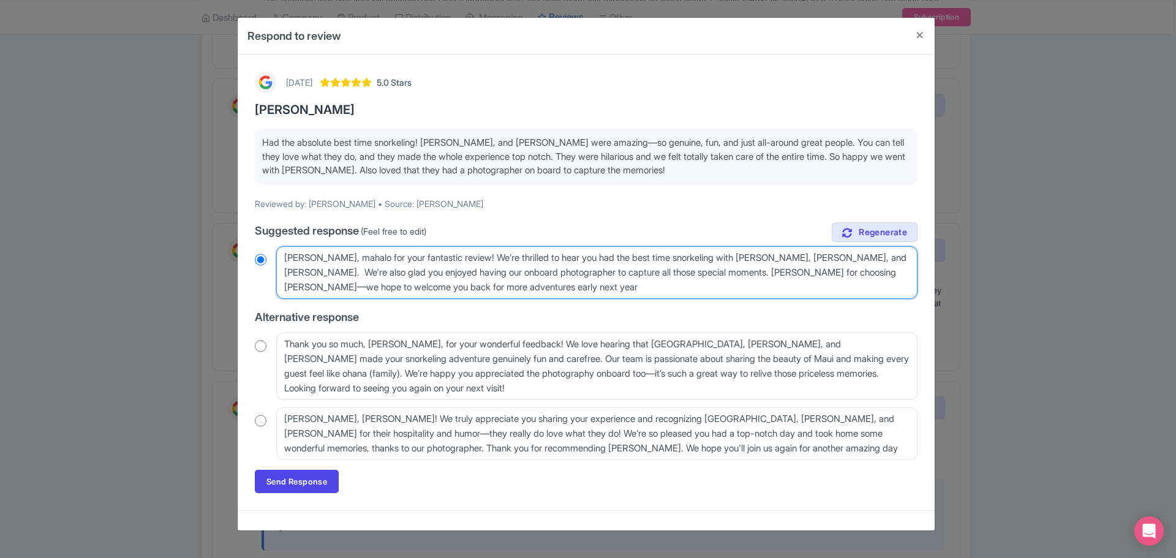
radio input "true"
type textarea "Aloha Elise, mahalo for your fantastic review! We’re thrilled to hear you had t…"
radio input "true"
type textarea "Aloha Elise, mahalo for your fantastic review! We’re thrilled to hear you had t…"
radio input "true"
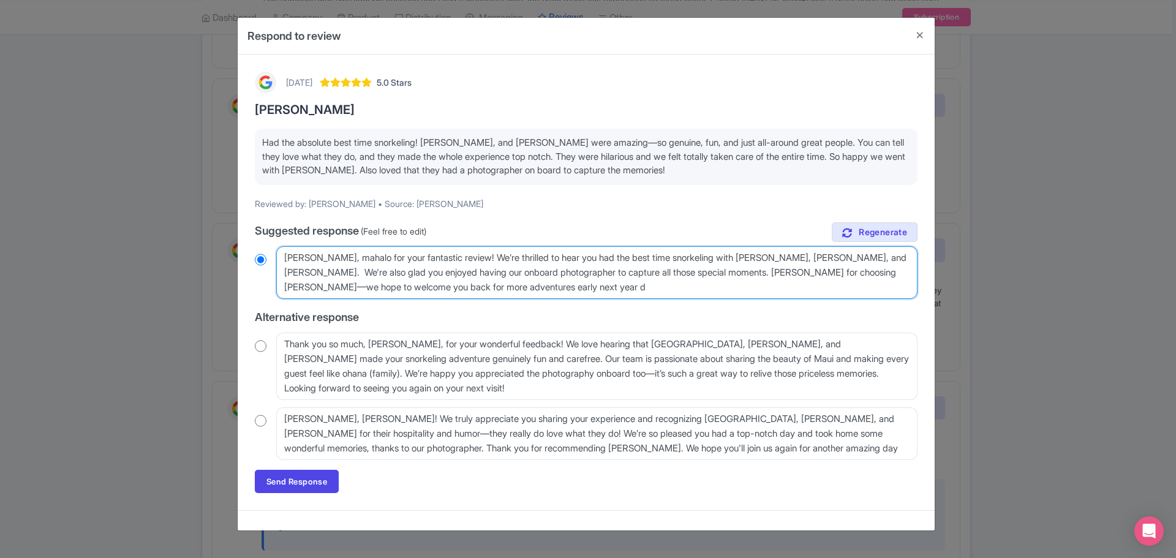
type textarea "Aloha Elise, mahalo for your fantastic review! We’re thrilled to hear you had t…"
radio input "true"
type textarea "Aloha Elise, mahalo for your fantastic review! We’re thrilled to hear you had t…"
radio input "true"
type textarea "Aloha Elise, mahalo for your fantastic review! We’re thrilled to hear you had t…"
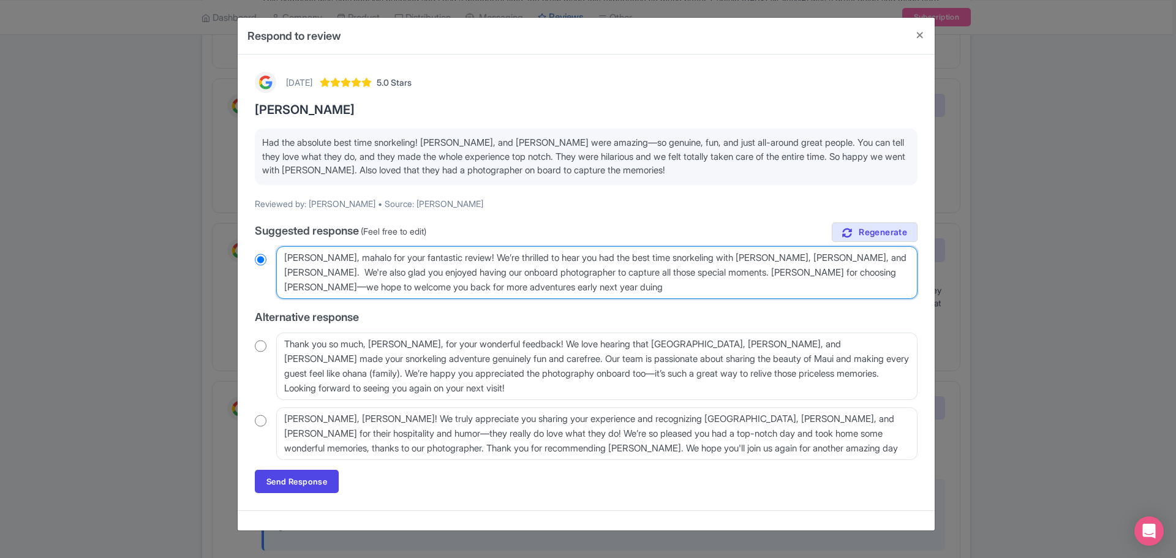
radio input "true"
type textarea "Aloha Elise, mahalo for your fantastic review! We’re thrilled to hear you had t…"
radio input "true"
type textarea "Aloha Elise, mahalo for your fantastic review! We’re thrilled to hear you had t…"
radio input "true"
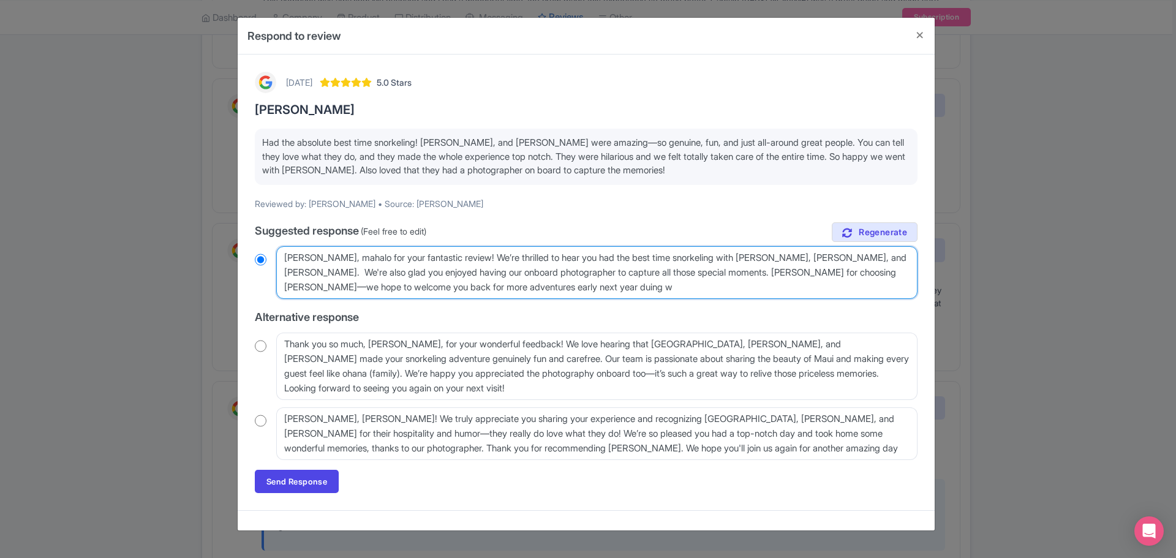
type textarea "Aloha Elise, mahalo for your fantastic review! We’re thrilled to hear you had t…"
radio input "true"
type textarea "Aloha Elise, mahalo for your fantastic review! We’re thrilled to hear you had t…"
radio input "true"
type textarea "Aloha Elise, mahalo for your fantastic review! We’re thrilled to hear you had t…"
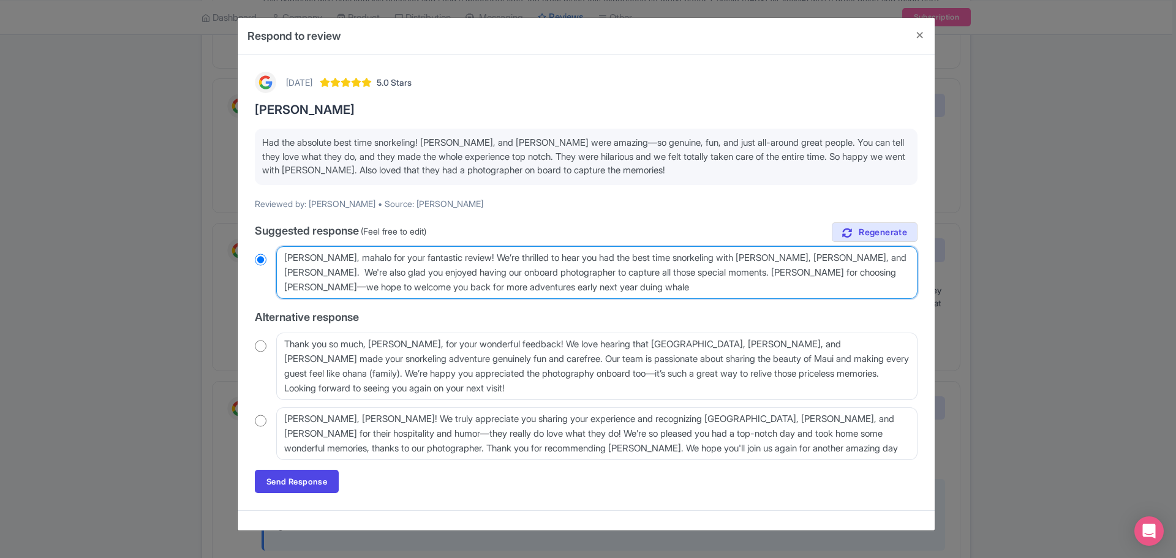
radio input "true"
type textarea "Aloha Elise, mahalo for your fantastic review! We’re thrilled to hear you had t…"
radio input "true"
type textarea "Aloha Elise, mahalo for your fantastic review! We’re thrilled to hear you had t…"
radio input "true"
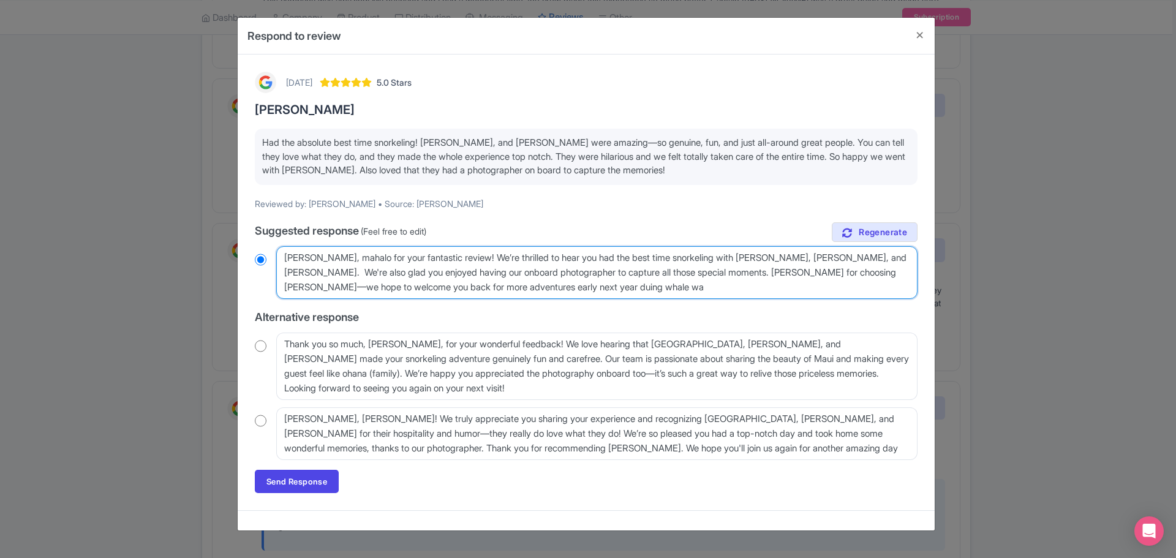
type textarea "Aloha Elise, mahalo for your fantastic review! We’re thrilled to hear you had t…"
radio input "true"
type textarea "Aloha Elise, mahalo for your fantastic review! We’re thrilled to hear you had t…"
radio input "true"
type textarea "Aloha Elise, mahalo for your fantastic review! We’re thrilled to hear you had t…"
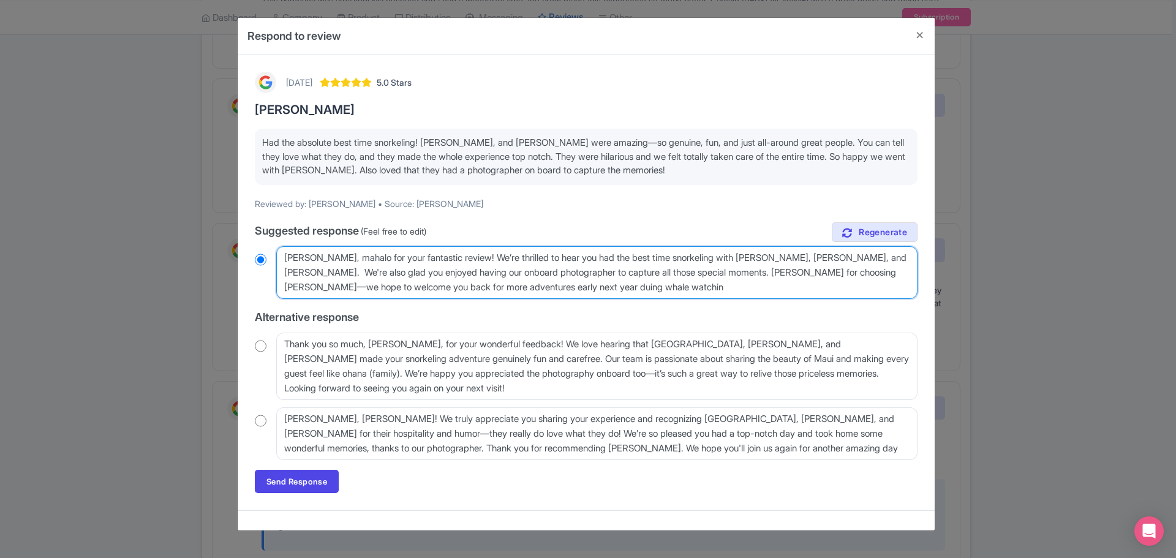
radio input "true"
type textarea "Aloha Elise, mahalo for your fantastic review! We’re thrilled to hear you had t…"
radio input "true"
type textarea "Aloha Elise, mahalo for your fantastic review! We’re thrilled to hear you had t…"
radio input "true"
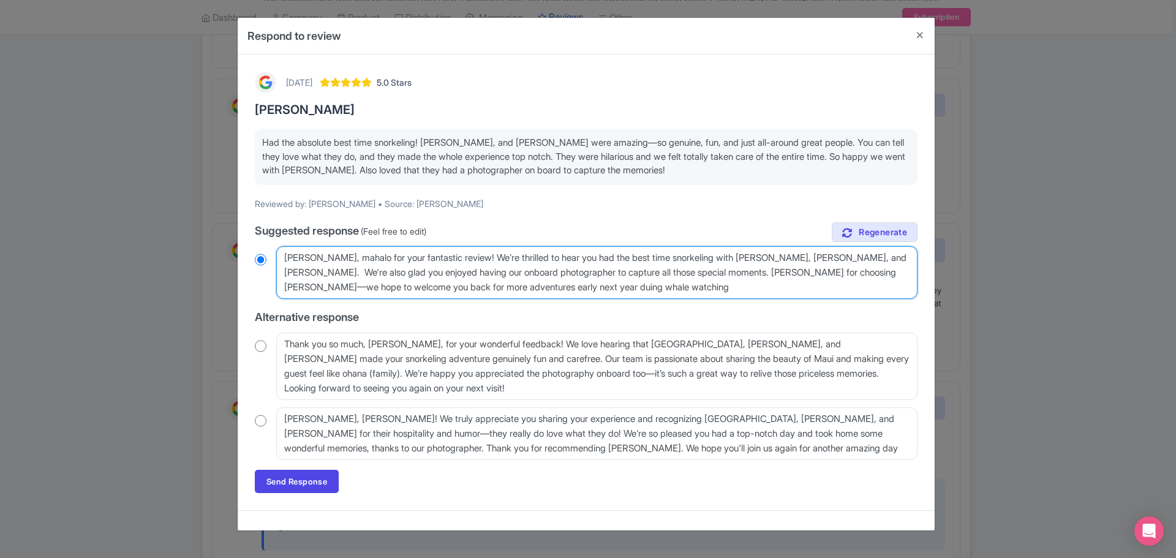
type textarea "Aloha Elise, mahalo for your fantastic review! We’re thrilled to hear you had t…"
radio input "true"
type textarea "Aloha Elise, mahalo for your fantastic review! We’re thrilled to hear you had t…"
radio input "true"
type textarea "Aloha Elise, mahalo for your fantastic review! We’re thrilled to hear you had t…"
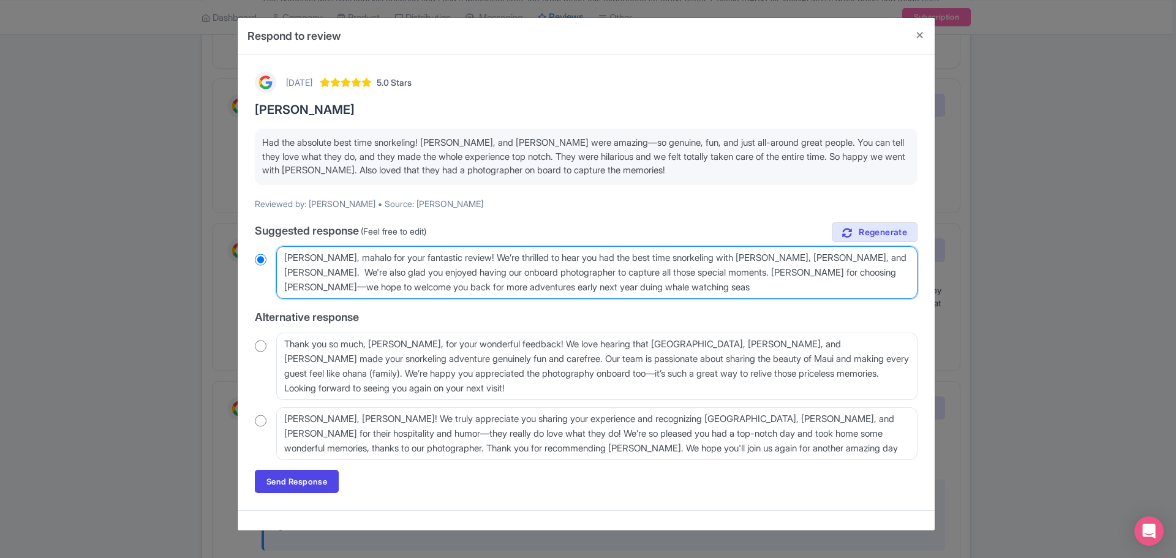
radio input "true"
type textarea "Aloha Elise, mahalo for your fantastic review! We’re thrilled to hear you had t…"
radio input "true"
type textarea "Aloha Elise, mahalo for your fantastic review! We’re thrilled to hear you had t…"
radio input "true"
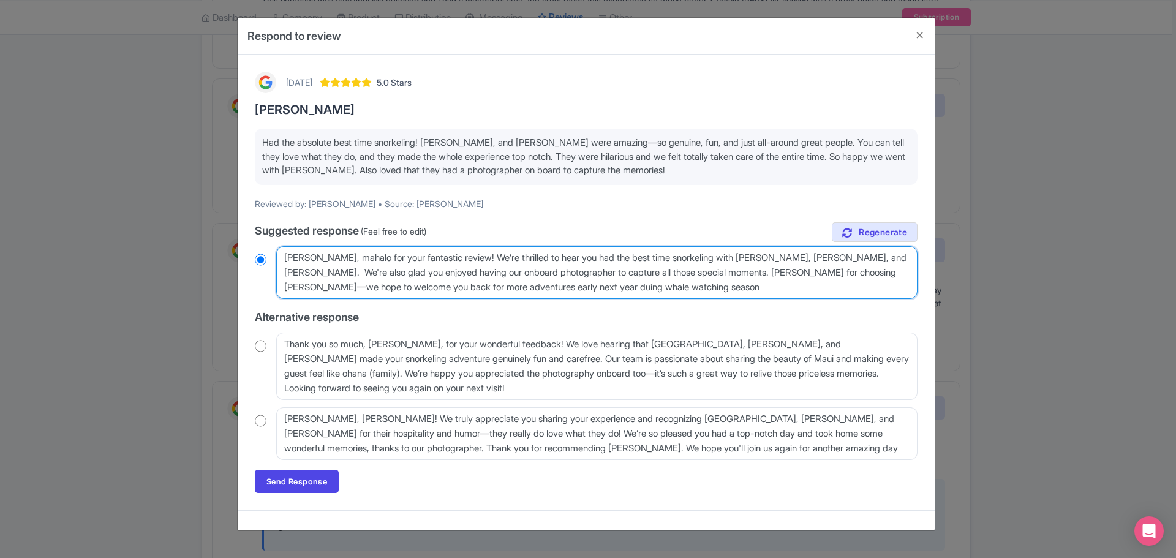
type textarea "[PERSON_NAME], mahalo for your fantastic review! We’re thrilled to hear you had…"
radio input "true"
type textarea "[PERSON_NAME], mahalo for your fantastic review! We’re thrilled to hear you had…"
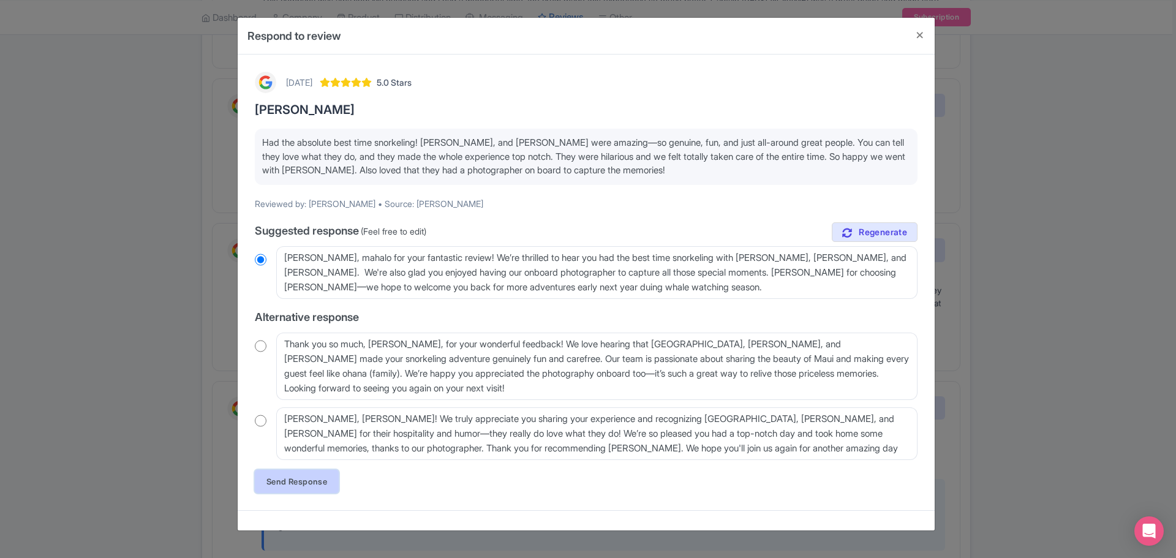
click at [292, 477] on link "Send Response" at bounding box center [297, 481] width 84 height 23
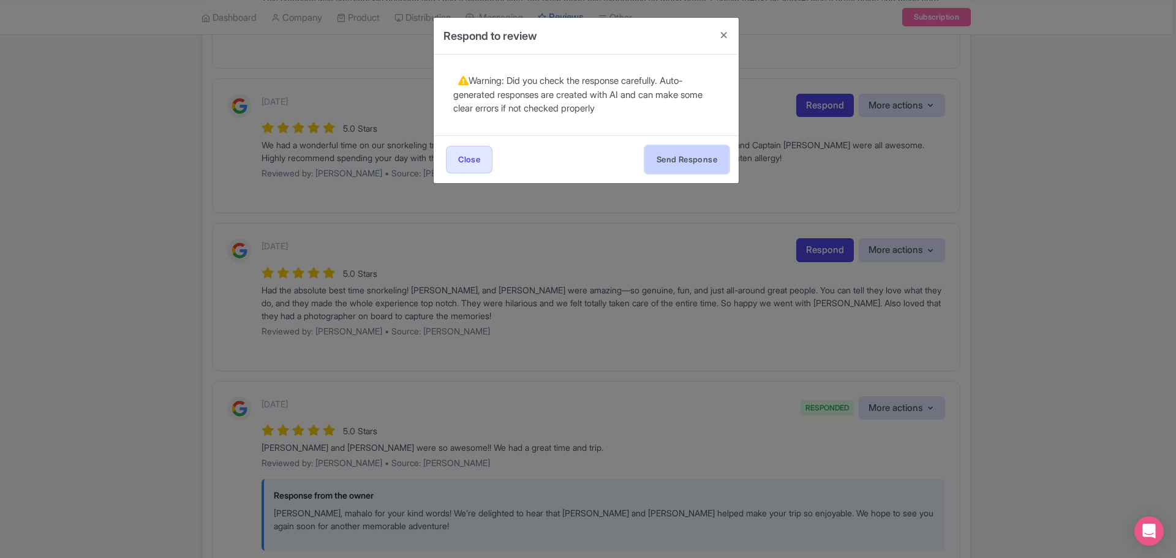
click at [697, 162] on button "Send Response" at bounding box center [687, 160] width 84 height 28
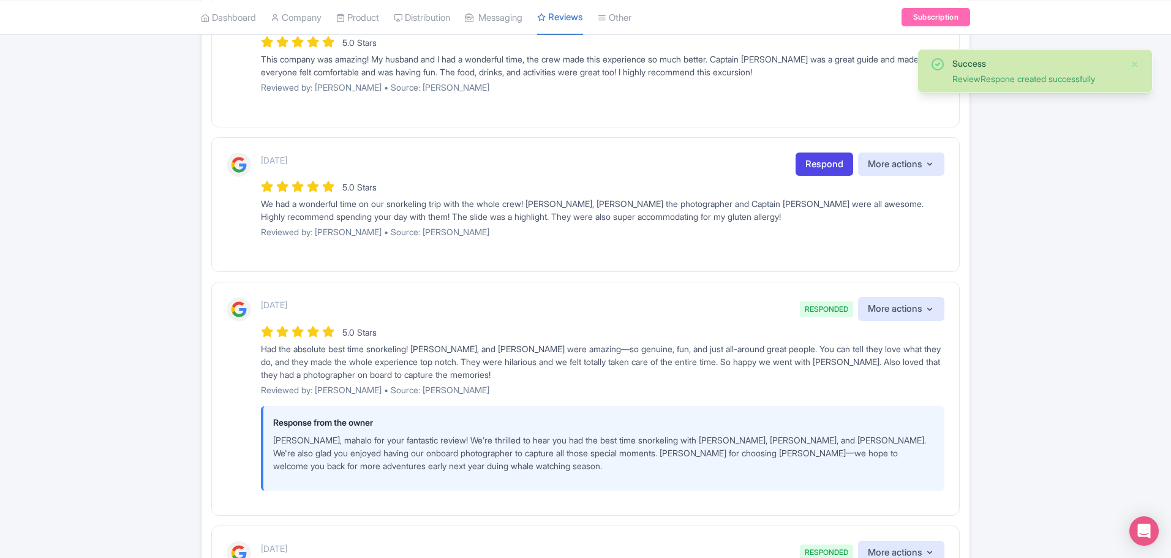
scroll to position [1103, 0]
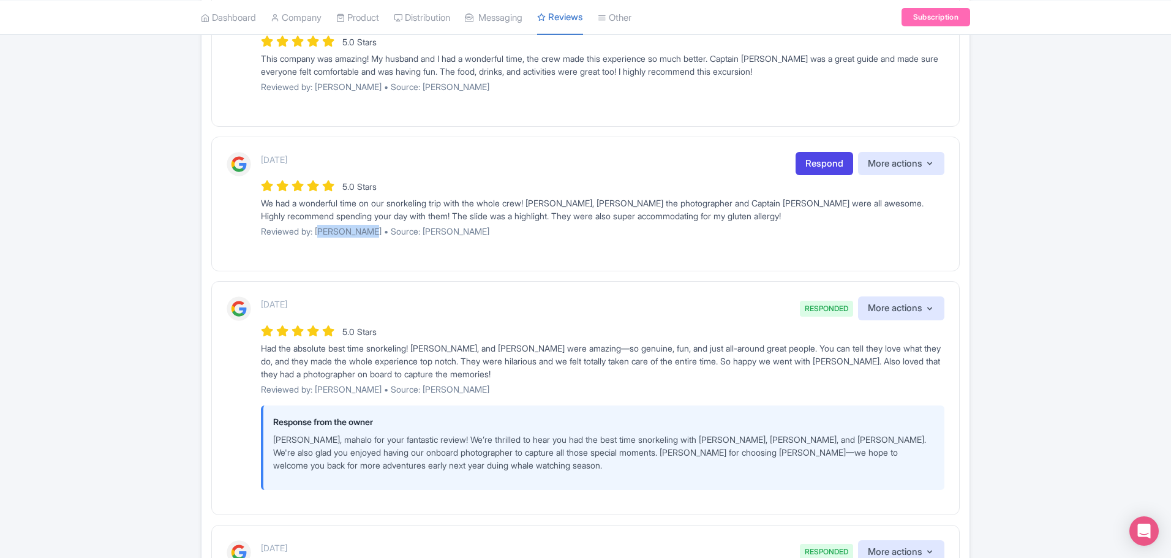
drag, startPoint x: 319, startPoint y: 232, endPoint x: 361, endPoint y: 235, distance: 42.4
click at [361, 235] on p "Reviewed by: [PERSON_NAME] • Source: [PERSON_NAME]" at bounding box center [603, 231] width 684 height 13
copy p "Katie Davis"
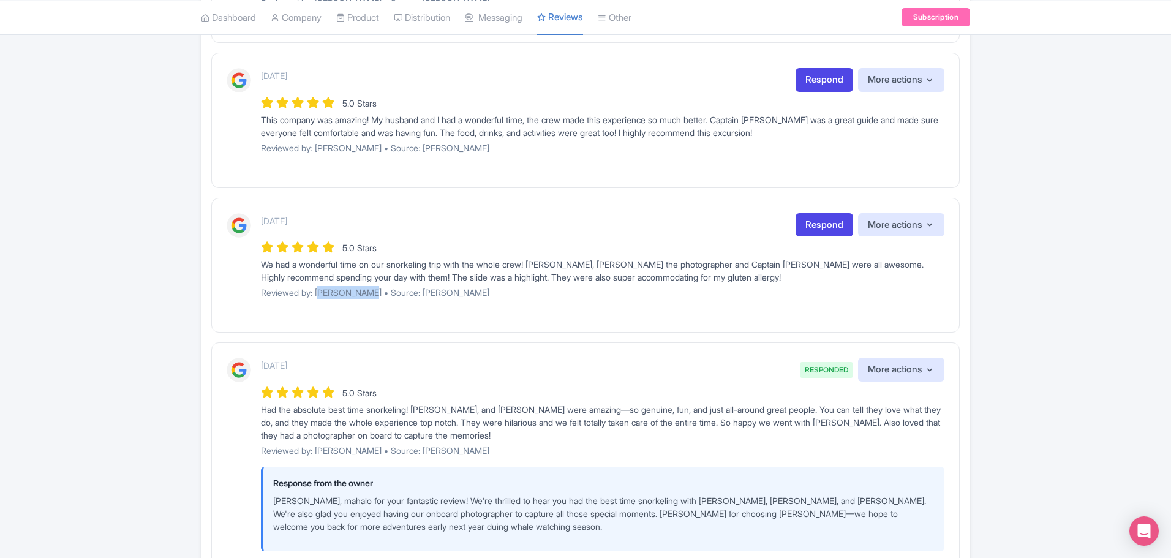
scroll to position [980, 0]
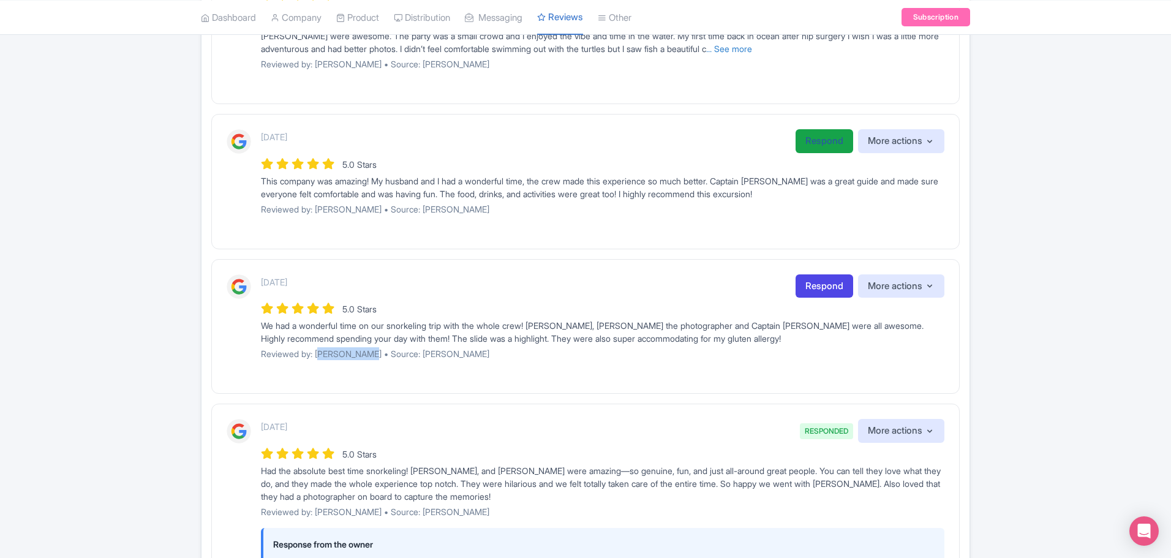
click at [812, 142] on link "Respond" at bounding box center [825, 141] width 58 height 24
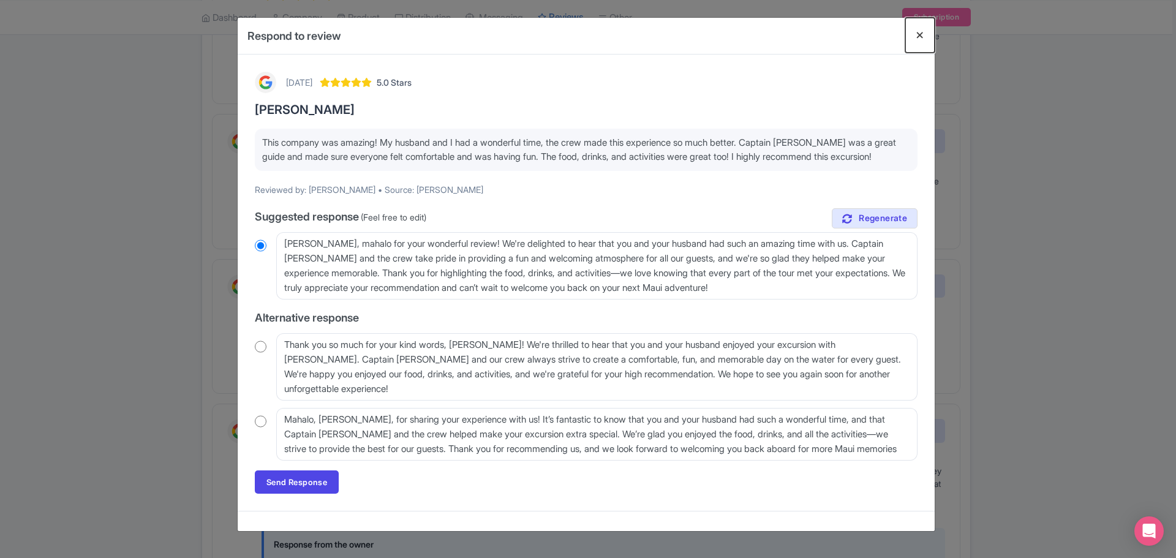
click at [916, 35] on button "Close" at bounding box center [919, 35] width 29 height 35
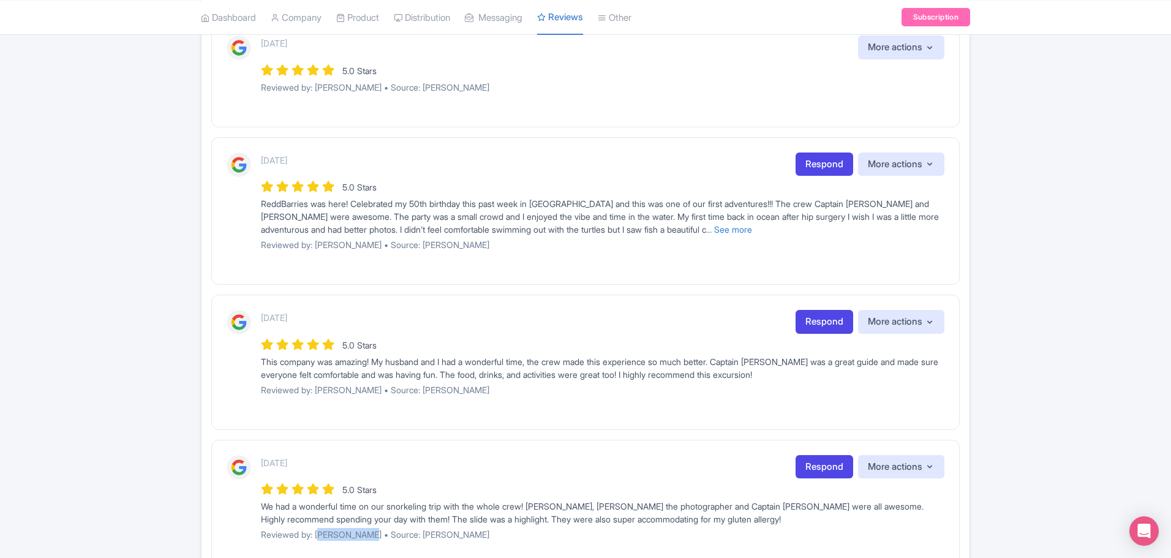
scroll to position [796, 0]
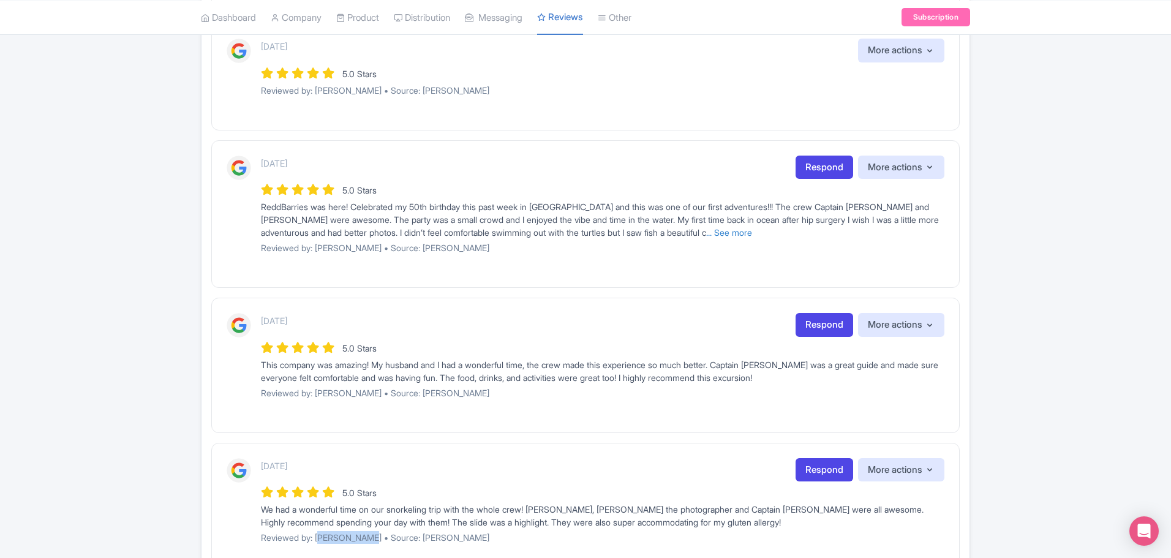
click at [706, 232] on link "... See more" at bounding box center [729, 232] width 46 height 10
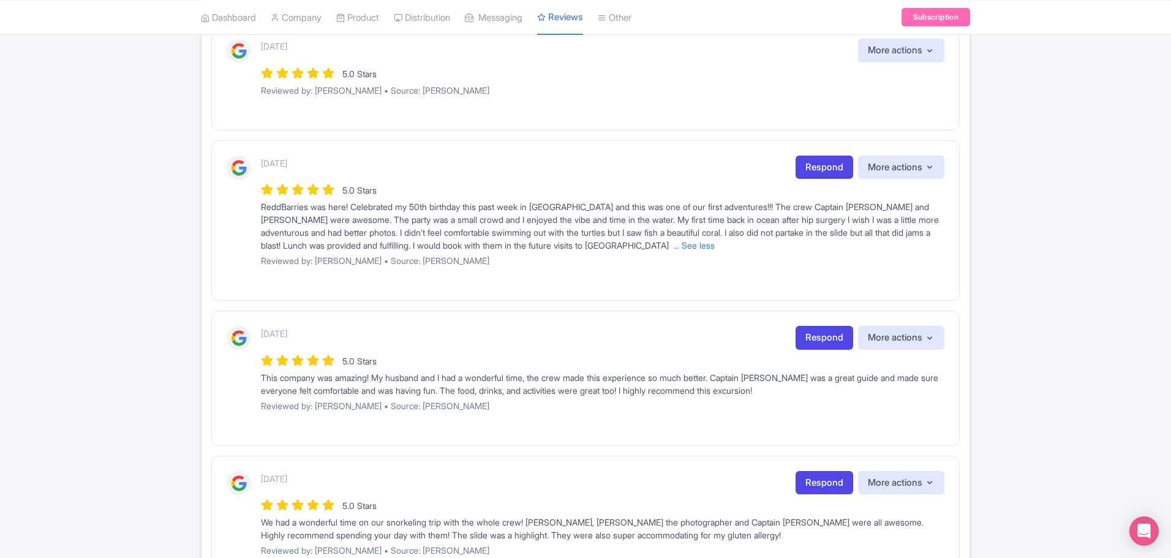
click at [497, 162] on div "1 day ago Respond More actions Hide from this page Hide from review widget and …" at bounding box center [603, 168] width 684 height 24
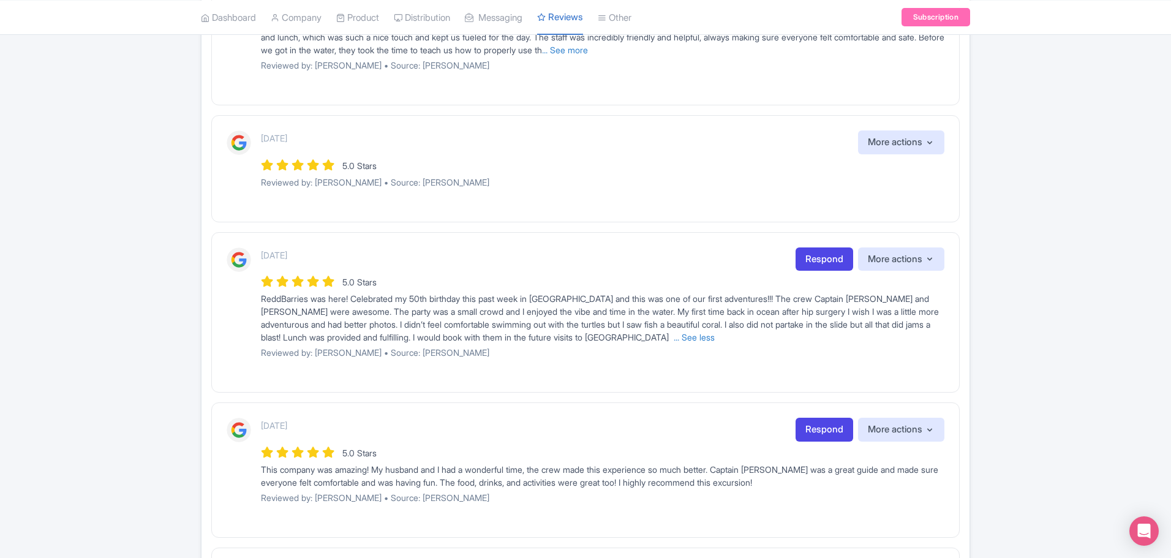
scroll to position [735, 0]
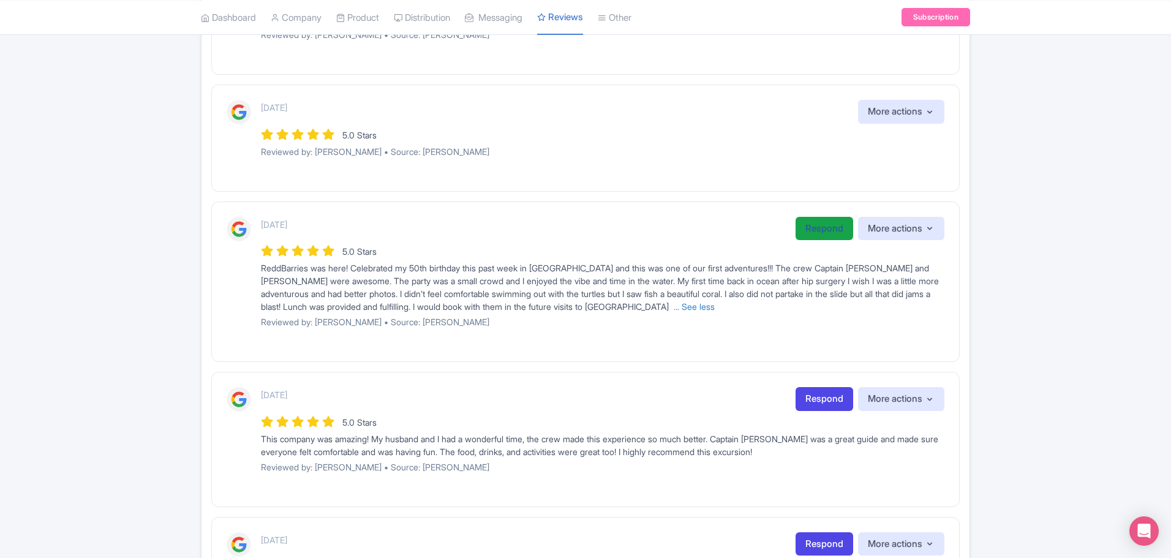
click at [815, 227] on link "Respond" at bounding box center [825, 229] width 58 height 24
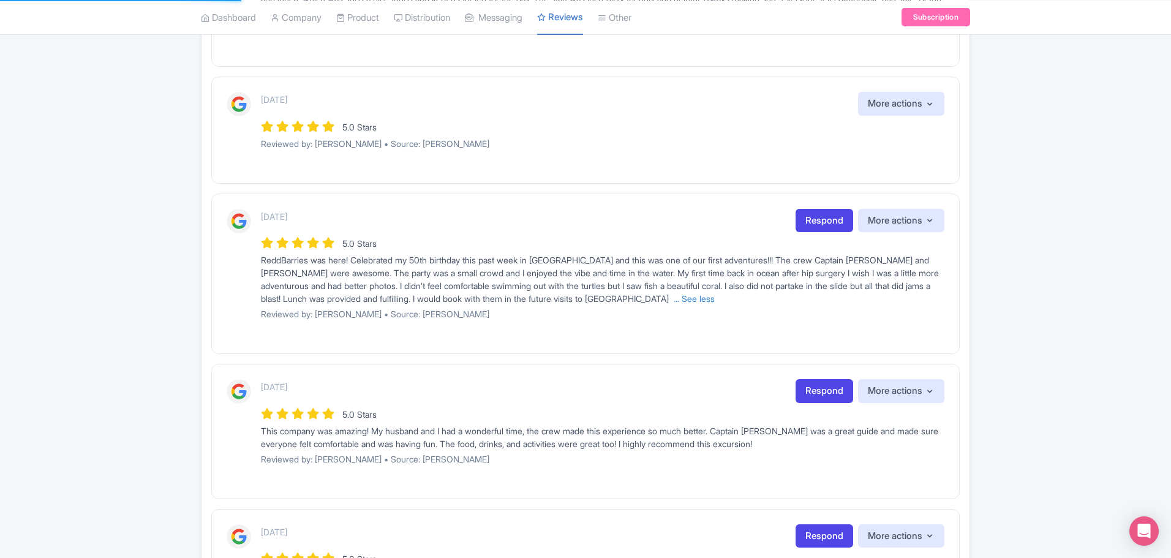
scroll to position [796, 0]
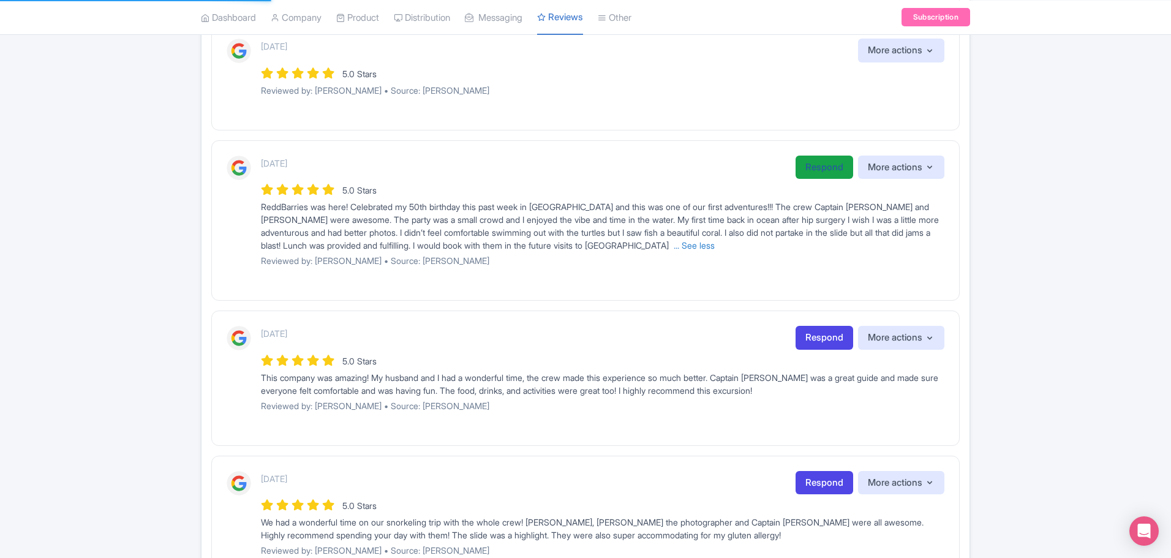
click at [815, 167] on link "Respond" at bounding box center [825, 168] width 58 height 24
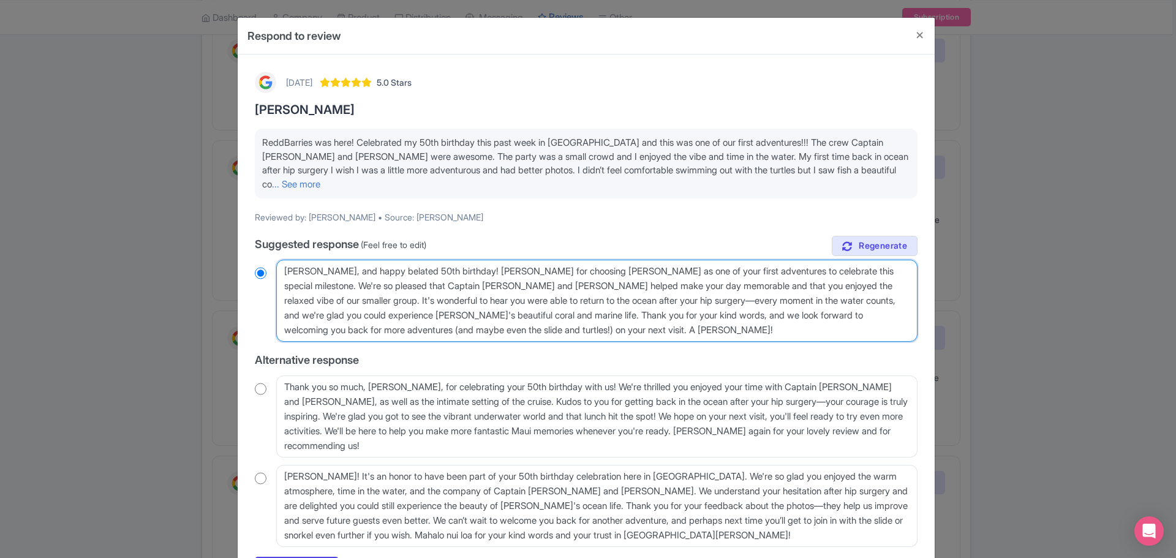
click at [426, 260] on textarea "Aloha Reggren, and happy belated 50th birthday! Mahalo for choosing Maui Snorke…" at bounding box center [596, 301] width 641 height 82
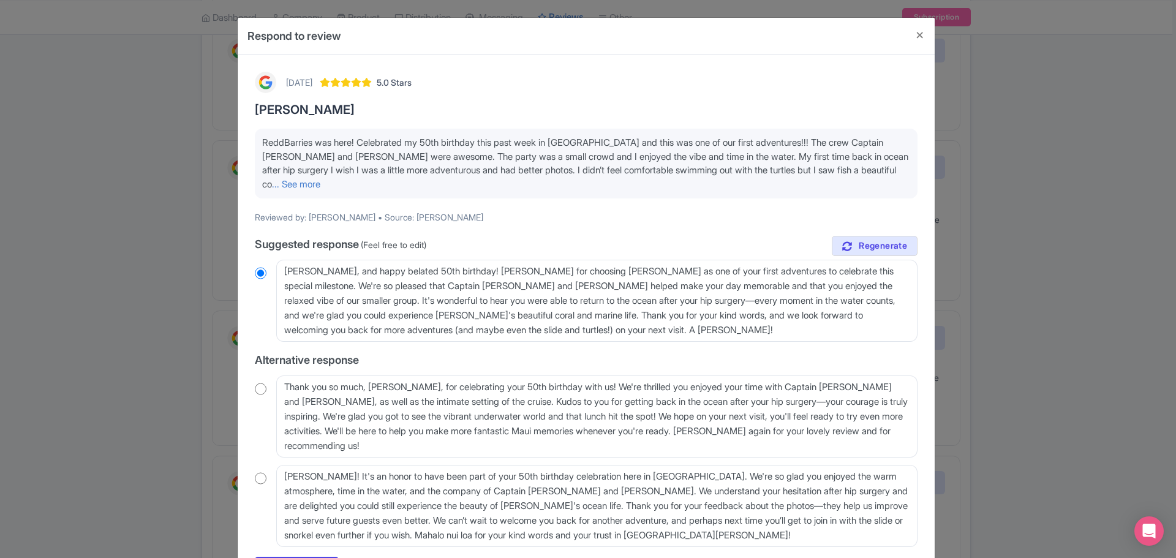
click at [259, 472] on input "radio" at bounding box center [261, 478] width 12 height 12
radio input "true"
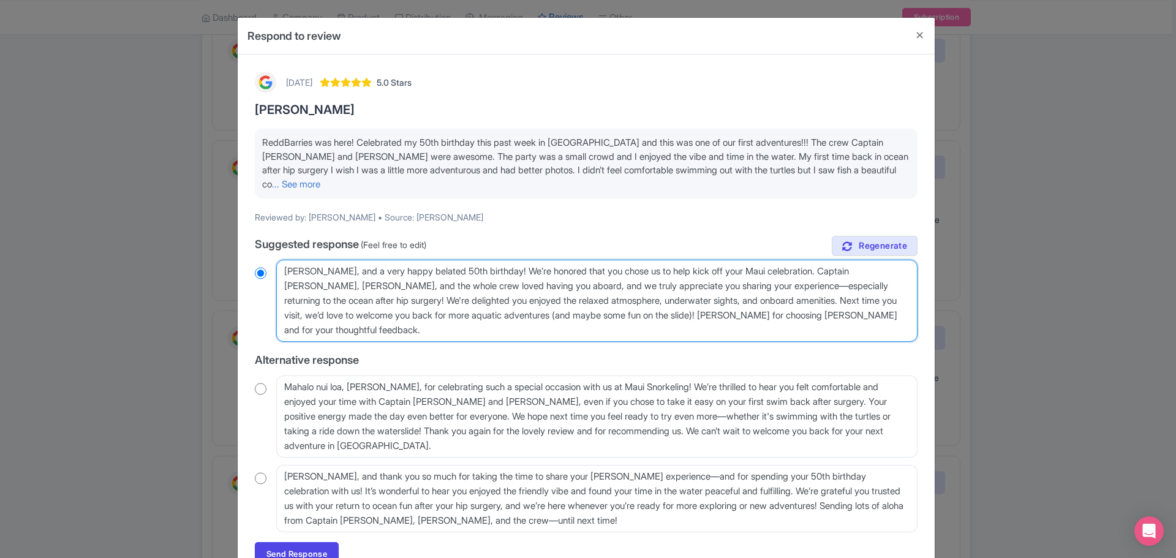
click at [412, 273] on textarea "Aloha Reggren, and a very happy belated 50th birthday! We’re honored that you c…" at bounding box center [596, 301] width 641 height 82
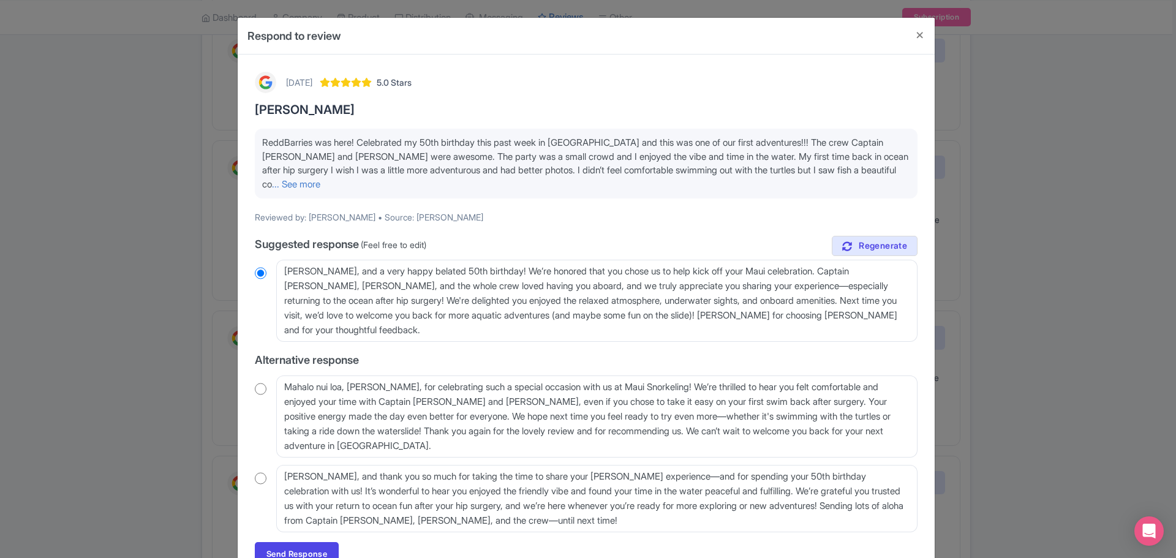
click at [260, 383] on input "radio" at bounding box center [261, 389] width 12 height 12
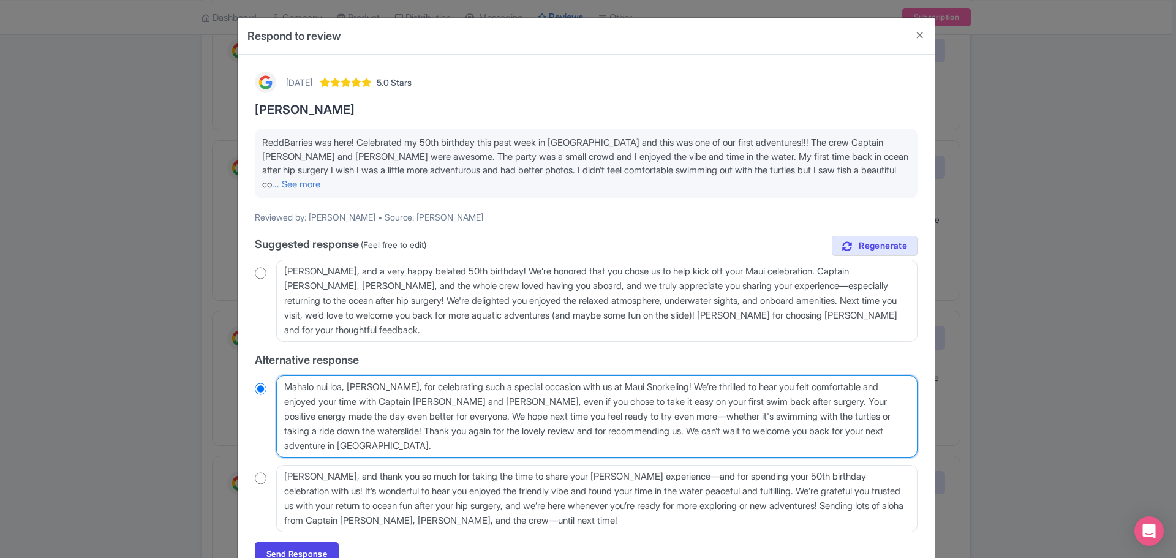
click at [689, 375] on textarea "Mahalo nui loa, Reggren, for celebrating such a special occasion with us at Mau…" at bounding box center [596, 416] width 641 height 82
radio input "true"
type textarea "Mahalo nui loa, Reggren, for celebrating such a special occasion with us at Mau…"
radio input "true"
type textarea "Mahalo nui loa, Reggren, for celebrating such a special occasion with us at Mau…"
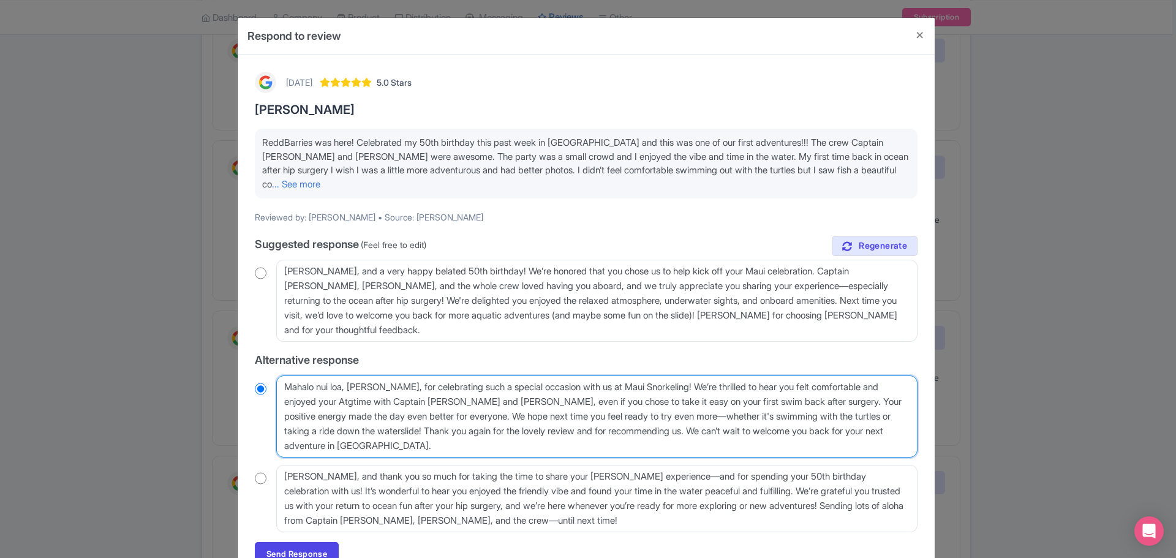
radio input "true"
type textarea "Mahalo nui loa, Reggren, for celebrating such a special occasion with us at Mau…"
radio input "true"
type textarea "Mahalo nui loa, Reggren, for celebrating such a special occasion with us at Mau…"
radio input "true"
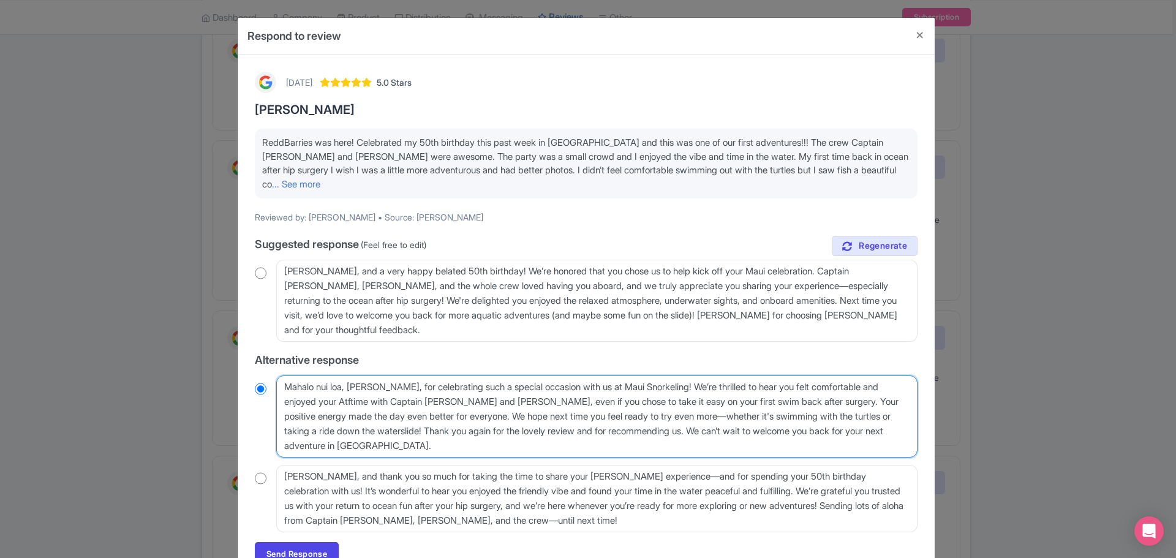
type textarea "Mahalo nui loa, Reggren, for celebrating such a special occasion with us at Mau…"
radio input "true"
type textarea "Mahalo nui loa, Reggren, for celebrating such a special occasion with us at Mau…"
radio input "true"
type textarea "Mahalo nui loa, Reggren, for celebrating such a special occasion with us at Mau…"
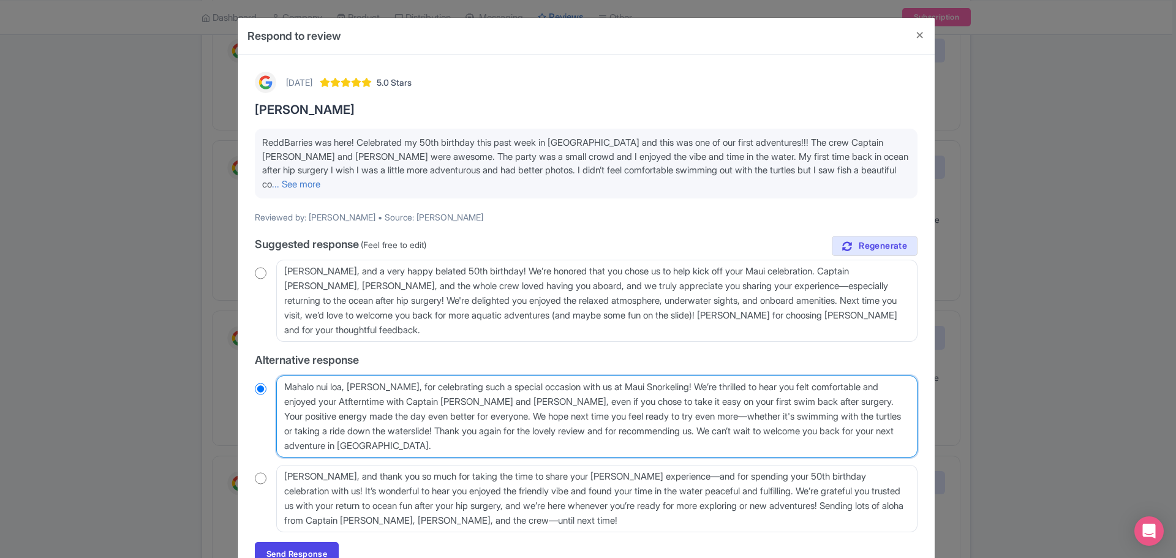
radio input "true"
type textarea "Mahalo nui loa, Reggren, for celebrating such a special occasion with us at Mau…"
radio input "true"
type textarea "Mahalo nui loa, Reggren, for celebrating such a special occasion with us at Mau…"
radio input "true"
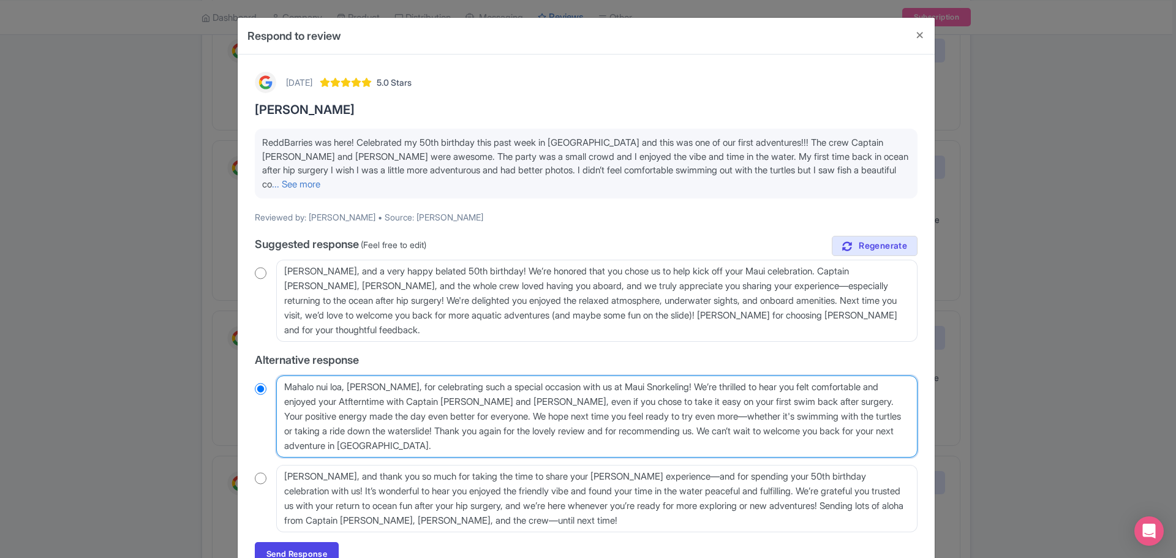
type textarea "Mahalo nui loa, Reggren, for celebrating such a special occasion with us at Mau…"
radio input "true"
type textarea "Mahalo nui loa, Reggren, for celebrating such a special occasion with us at Mau…"
radio input "true"
type textarea "Mahalo nui loa, Reggren, for celebrating such a special occasion with us at Mau…"
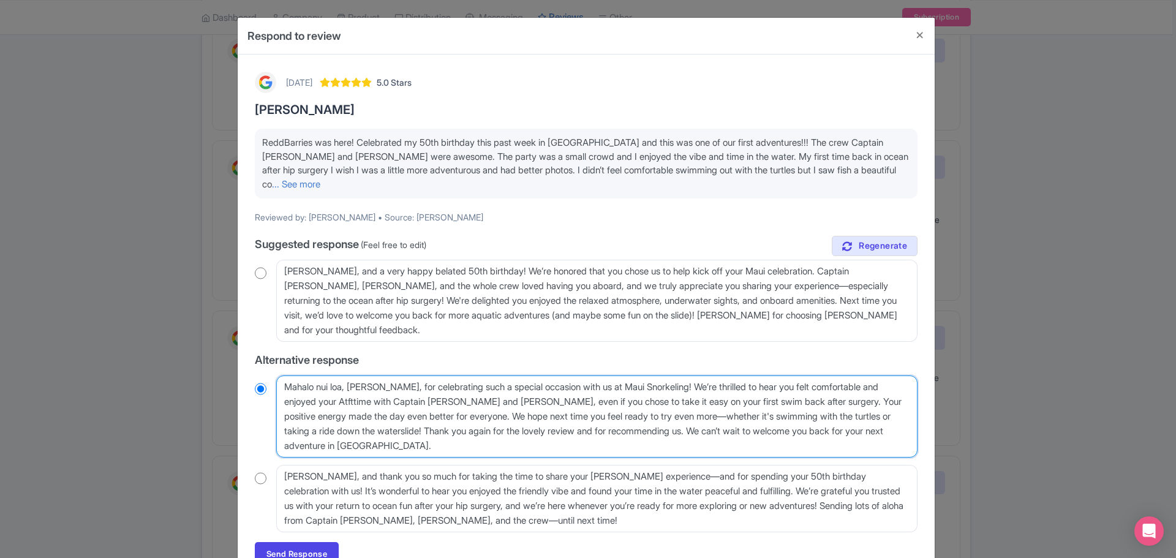
radio input "true"
type textarea "Mahalo nui loa, Reggren, for celebrating such a special occasion with us at Mau…"
radio input "true"
type textarea "Mahalo nui loa, Reggren, for celebrating such a special occasion with us at Mau…"
radio input "true"
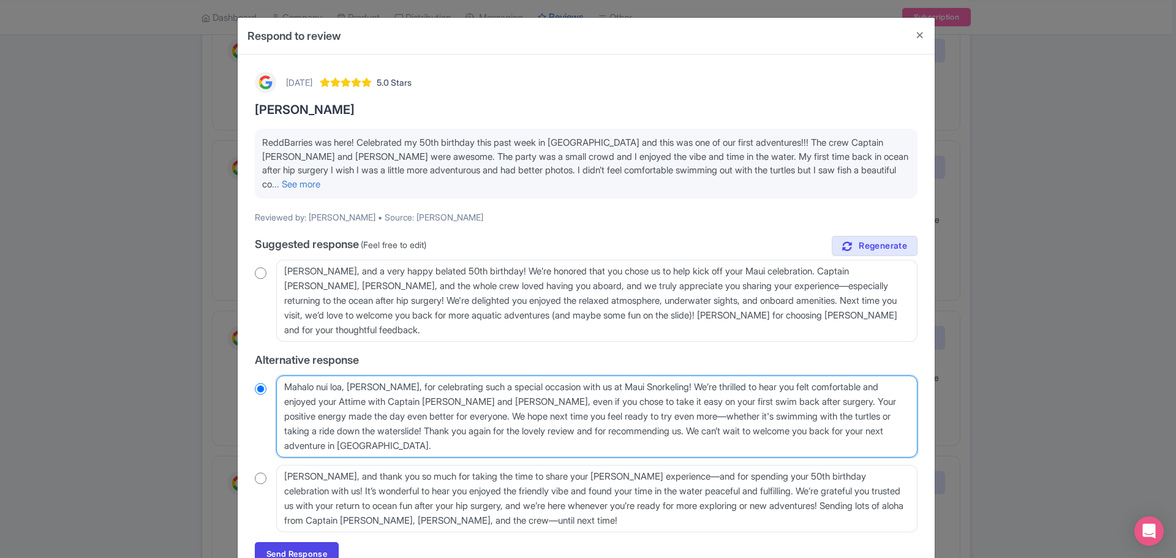
type textarea "Mahalo nui loa, Reggren, for celebrating such a special occasion with us at Mau…"
radio input "true"
type textarea "Mahalo nui loa, Reggren, for celebrating such a special occasion with us at Mau…"
radio input "true"
type textarea "Mahalo nui loa, Reggren, for celebrating such a special occasion with us at Mau…"
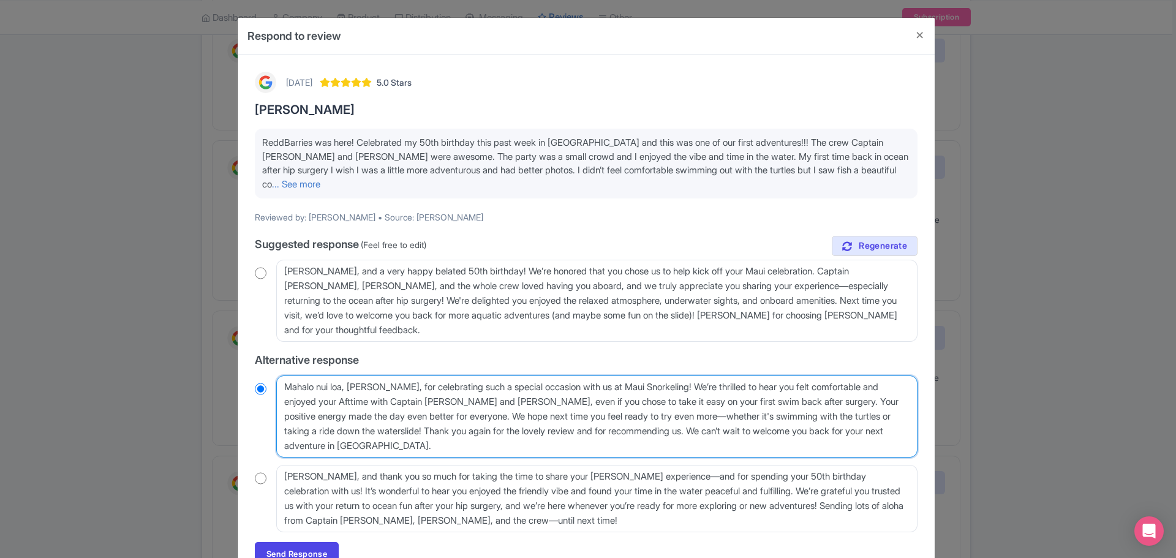
radio input "true"
type textarea "Mahalo nui loa, Reggren, for celebrating such a special occasion with us at Mau…"
radio input "true"
type textarea "Mahalo nui loa, Reggren, for celebrating such a special occasion with us at Mau…"
radio input "true"
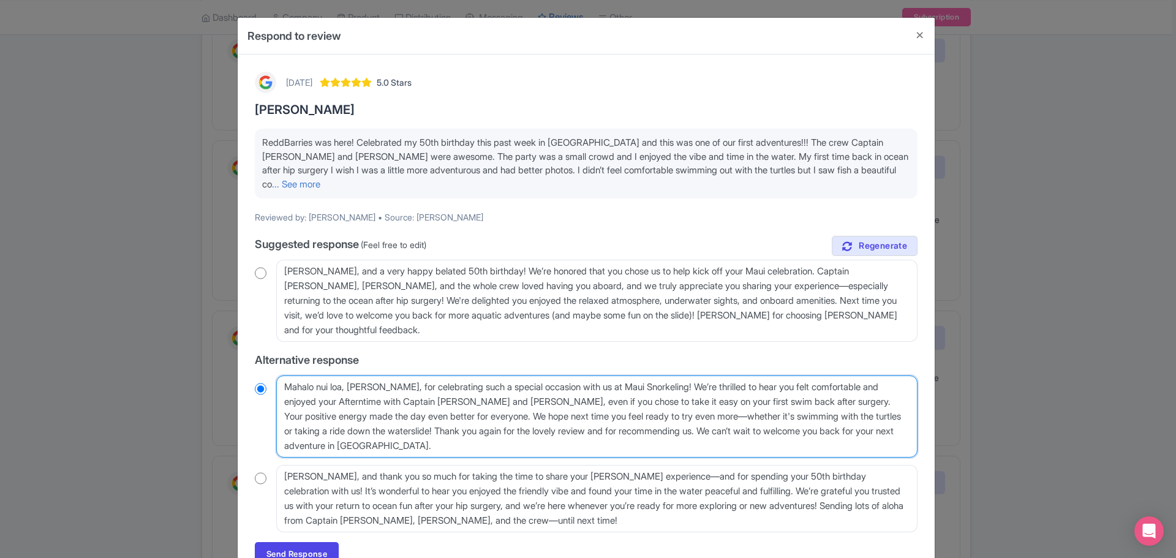
type textarea "Mahalo nui loa, Reggren, for celebrating such a special occasion with us at Mau…"
radio input "true"
type textarea "Mahalo nui loa, Reggren, for celebrating such a special occasion with us at Mau…"
radio input "true"
type textarea "Mahalo nui loa, Reggren, for celebrating such a special occasion with us at Mau…"
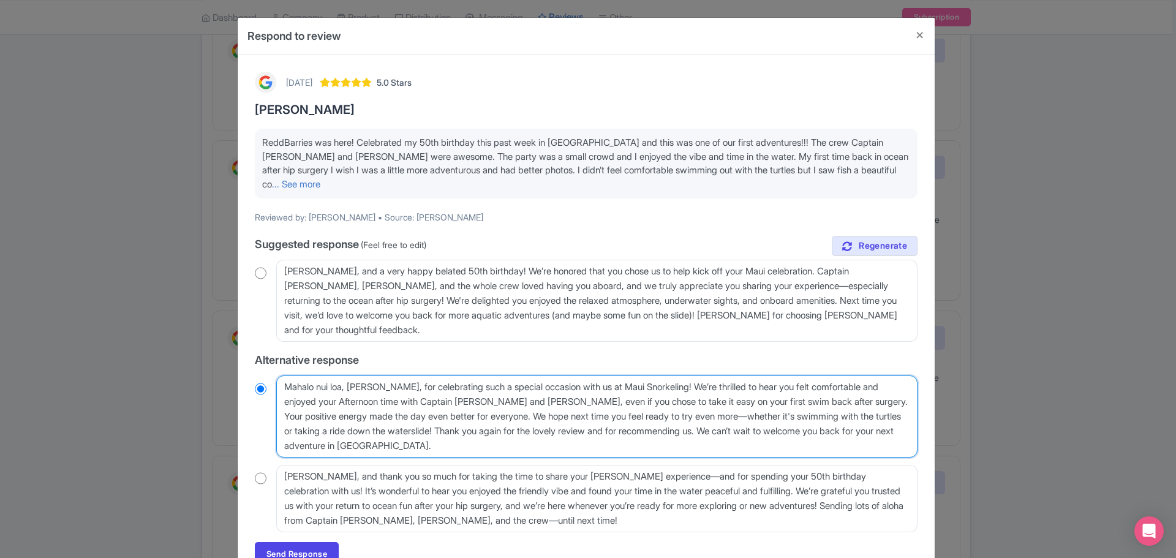
radio input "true"
type textarea "Mahalo nui loa, Reggren, for celebrating such a special occasion with us at Mau…"
radio input "true"
type textarea "Mahalo nui loa, Reggren, for celebrating such a special occasion with us at Mau…"
radio input "true"
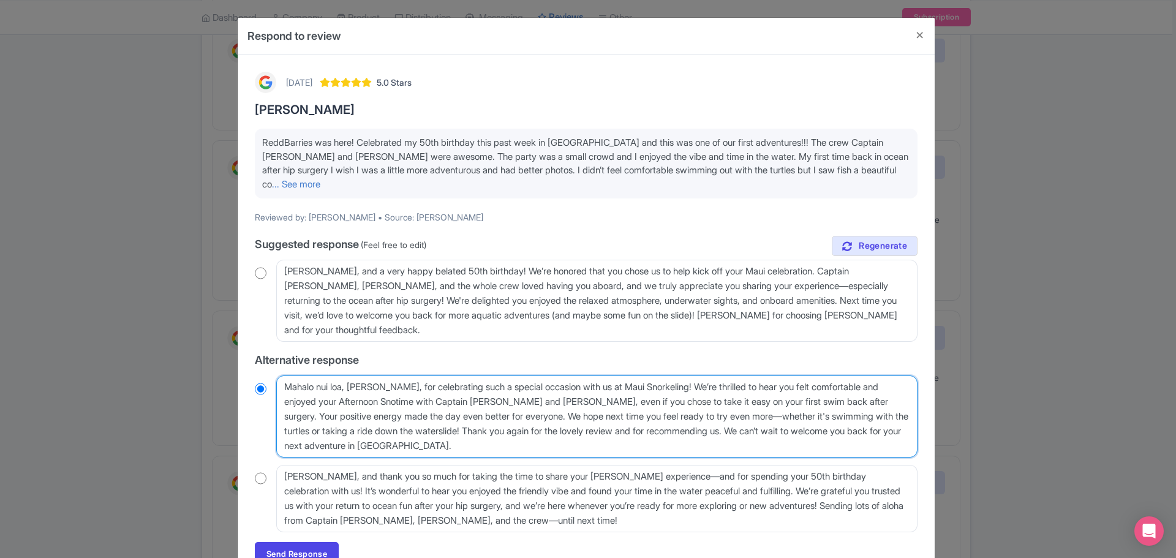
type textarea "Mahalo nui loa, Reggren, for celebrating such a special occasion with us at Mau…"
radio input "true"
type textarea "Mahalo nui loa, Reggren, for celebrating such a special occasion with us at Mau…"
radio input "true"
type textarea "Mahalo nui loa, Reggren, for celebrating such a special occasion with us at Mau…"
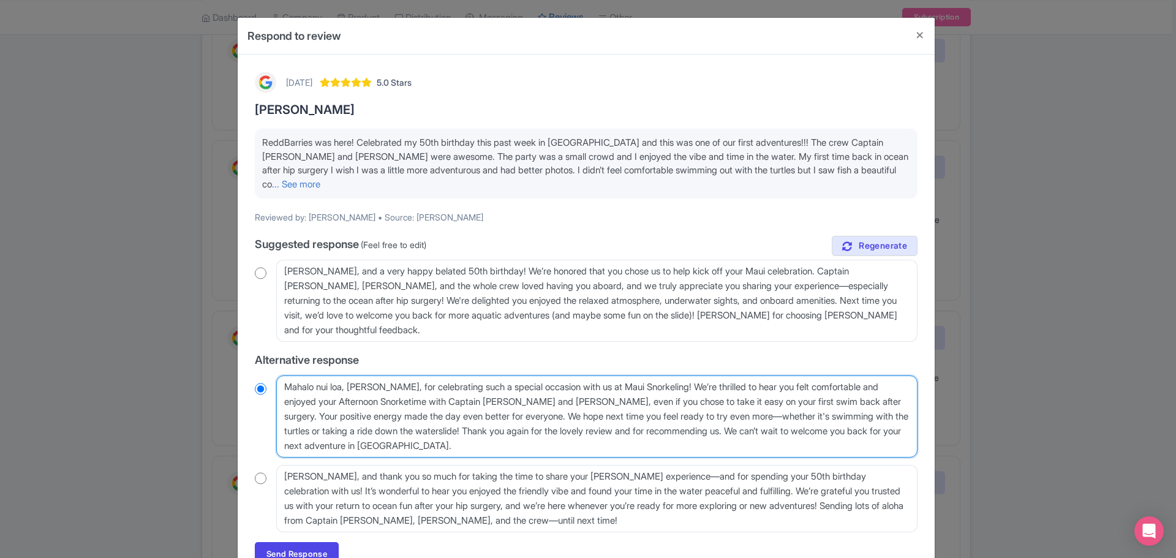
radio input "true"
type textarea "Mahalo nui loa, Reggren, for celebrating such a special occasion with us at Mau…"
radio input "true"
type textarea "Mahalo nui loa, Reggren, for celebrating such a special occasion with us at Mau…"
radio input "true"
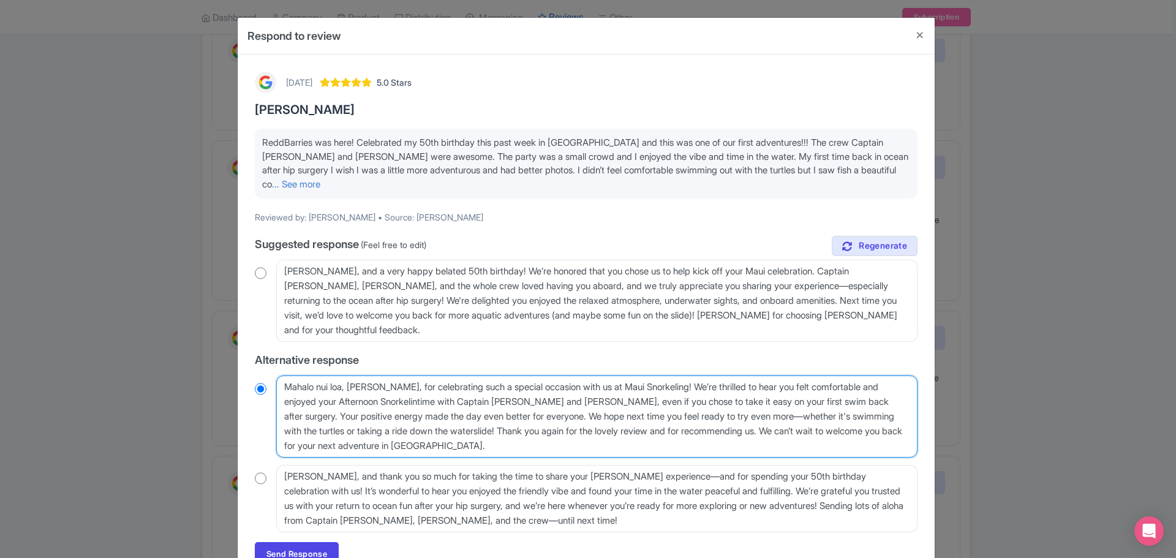
type textarea "Mahalo nui loa, Reggren, for celebrating such a special occasion with us at Mau…"
radio input "true"
type textarea "Mahalo nui loa, Reggren, for celebrating such a special occasion with us at Mau…"
radio input "true"
type textarea "Mahalo nui loa, Reggren, for celebrating such a special occasion with us at Mau…"
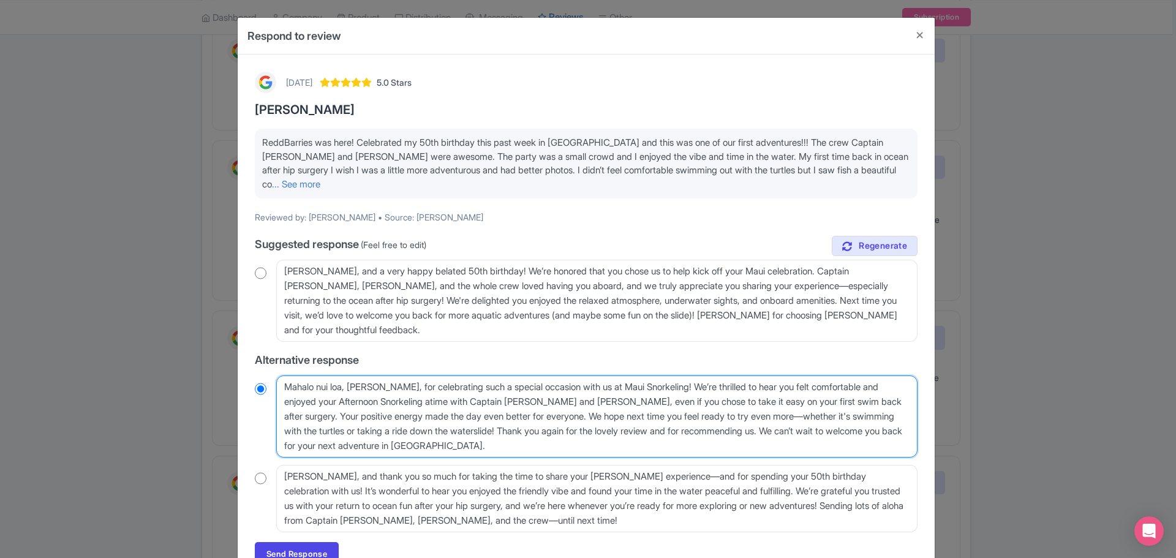
radio input "true"
type textarea "Mahalo nui loa, Reggren, for celebrating such a special occasion with us at Mau…"
radio input "true"
type textarea "Mahalo nui loa, Reggren, for celebrating such a special occasion with us at Mau…"
radio input "true"
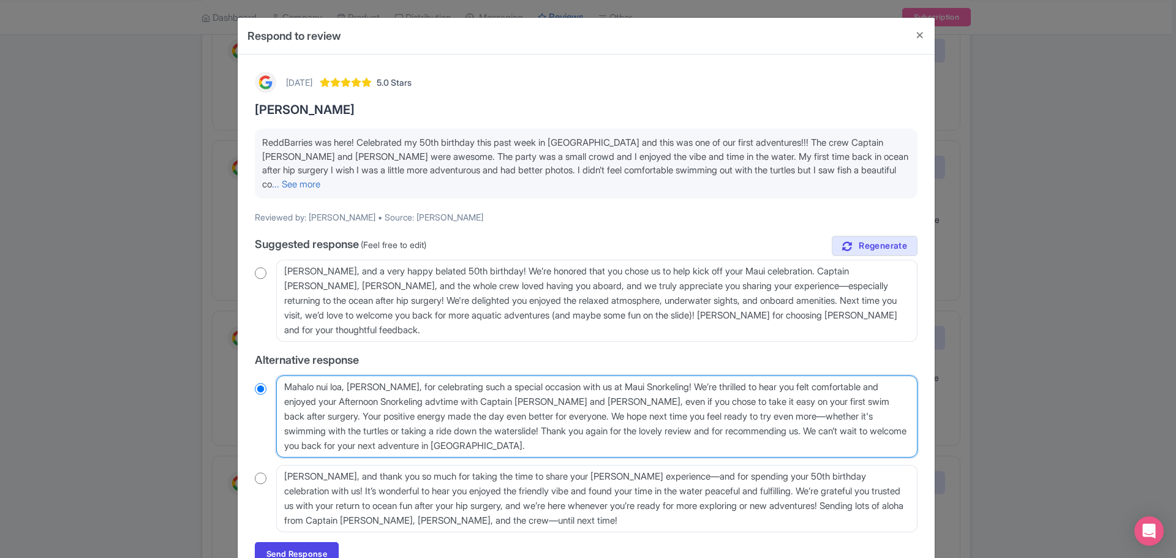
type textarea "Mahalo nui loa, Reggren, for celebrating such a special occasion with us at Mau…"
radio input "true"
type textarea "Mahalo nui loa, Reggren, for celebrating such a special occasion with us at Mau…"
radio input "true"
type textarea "Mahalo nui loa, Reggren, for celebrating such a special occasion with us at Mau…"
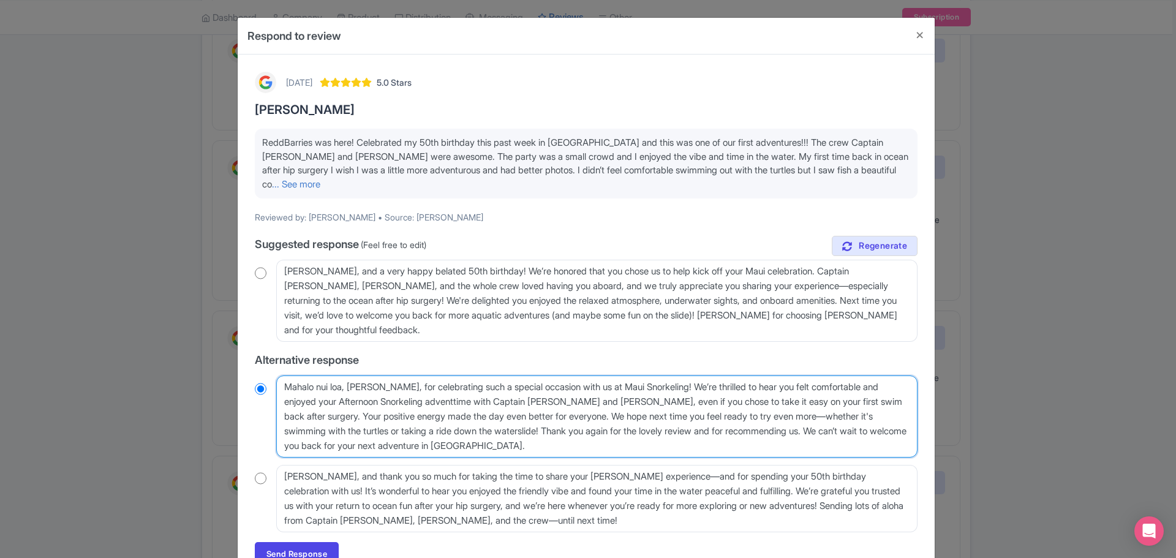
radio input "true"
type textarea "Mahalo nui loa, Reggren, for celebrating such a special occasion with us at Mau…"
radio input "true"
type textarea "Mahalo nui loa, Reggren, for celebrating such a special occasion with us at Mau…"
radio input "true"
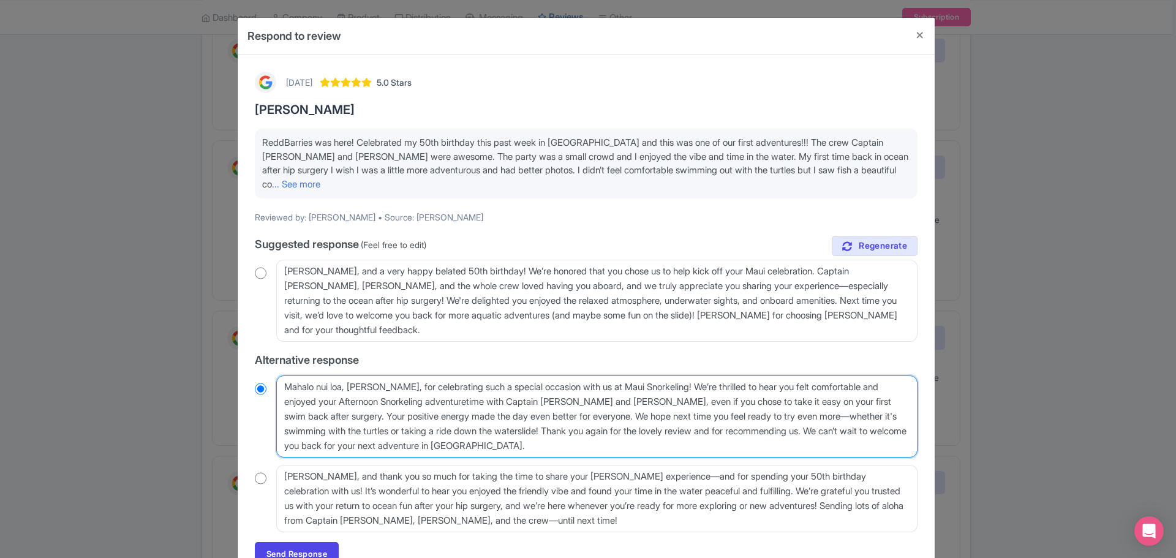
type textarea "Mahalo nui loa, Reggren, for celebrating such a special occasion with us at Mau…"
radio input "true"
type textarea "Mahalo nui loa, Reggren, for celebrating such a special occasion with us at Mau…"
radio input "true"
type textarea "Mahalo nui loa, Reggren, for celebrating such a special occasion with us at Mau…"
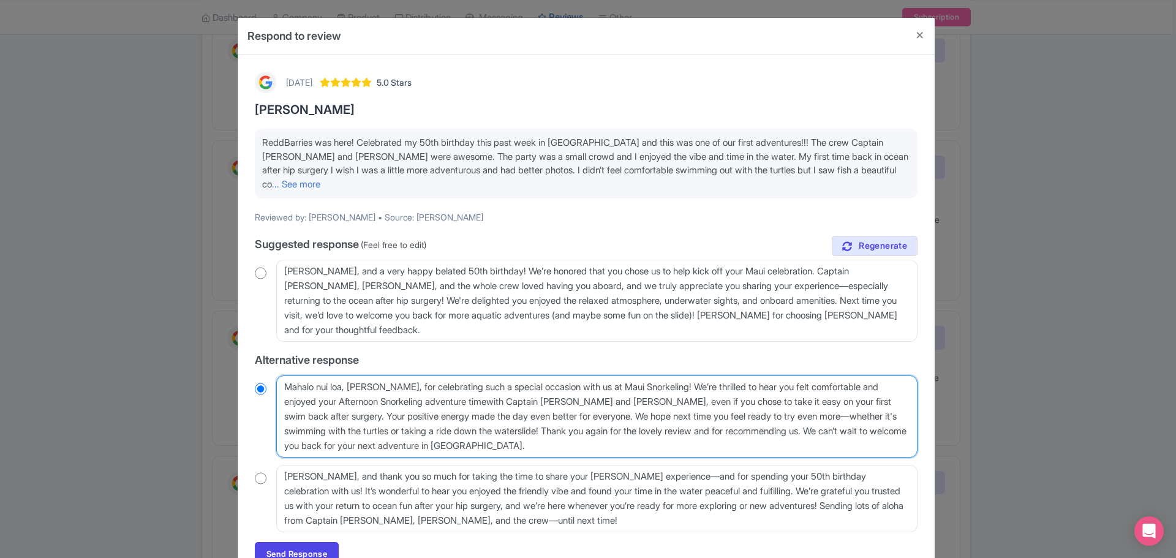
radio input "true"
type textarea "Mahalo nui loa, Reggren, for celebrating such a special occasion with us at Mau…"
radio input "true"
type textarea "Mahalo nui loa, Reggren, for celebrating such a special occasion with us at Mau…"
radio input "true"
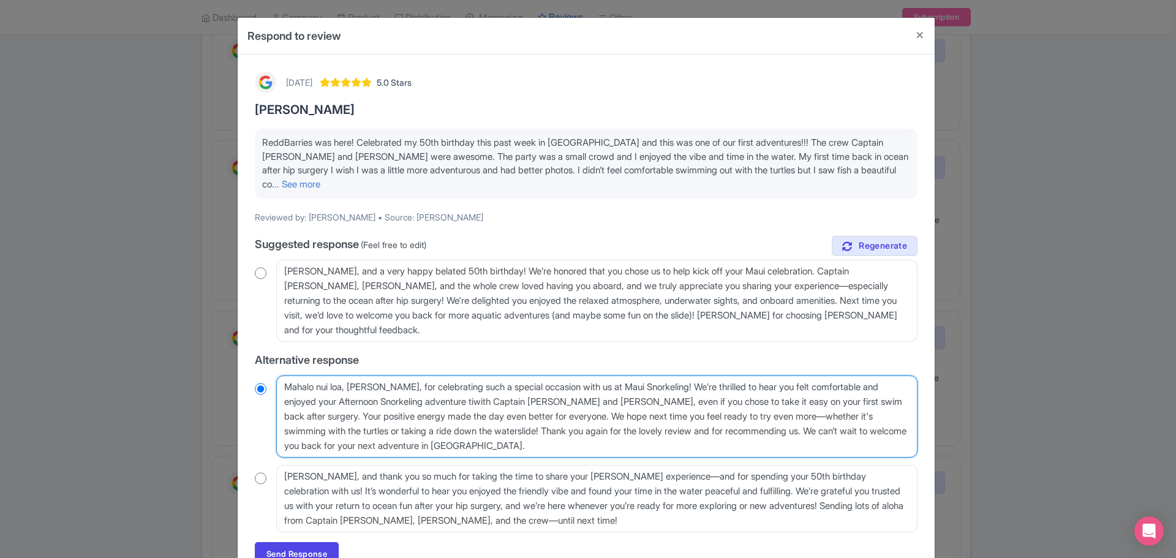
type textarea "Mahalo nui loa, Reggren, for celebrating such a special occasion with us at Mau…"
radio input "true"
type textarea "Mahalo nui loa, Reggren, for celebrating such a special occasion with us at Mau…"
radio input "true"
type textarea "Mahalo nui loa, Reggren, for celebrating such a special occasion with us at Mau…"
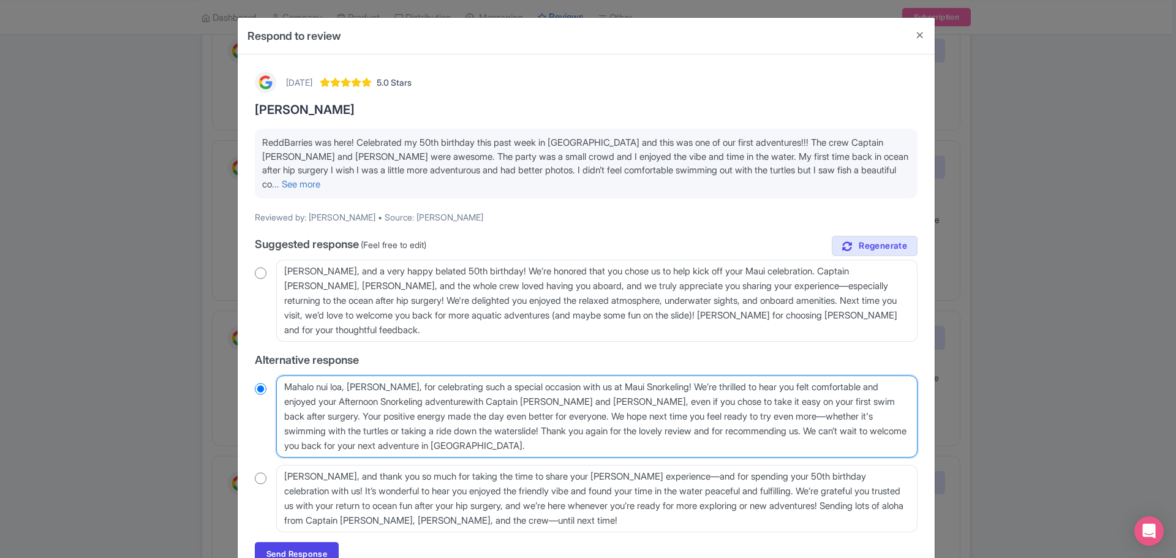
radio input "true"
type textarea "Mahalo nui loa, Reggren, for celebrating such a special occasion with us at Mau…"
radio input "true"
drag, startPoint x: 602, startPoint y: 388, endPoint x: 626, endPoint y: 420, distance: 40.7
click at [626, 420] on textarea "Mahalo nui loa, Reggren, for celebrating such a special occasion with us at Mau…" at bounding box center [596, 416] width 641 height 82
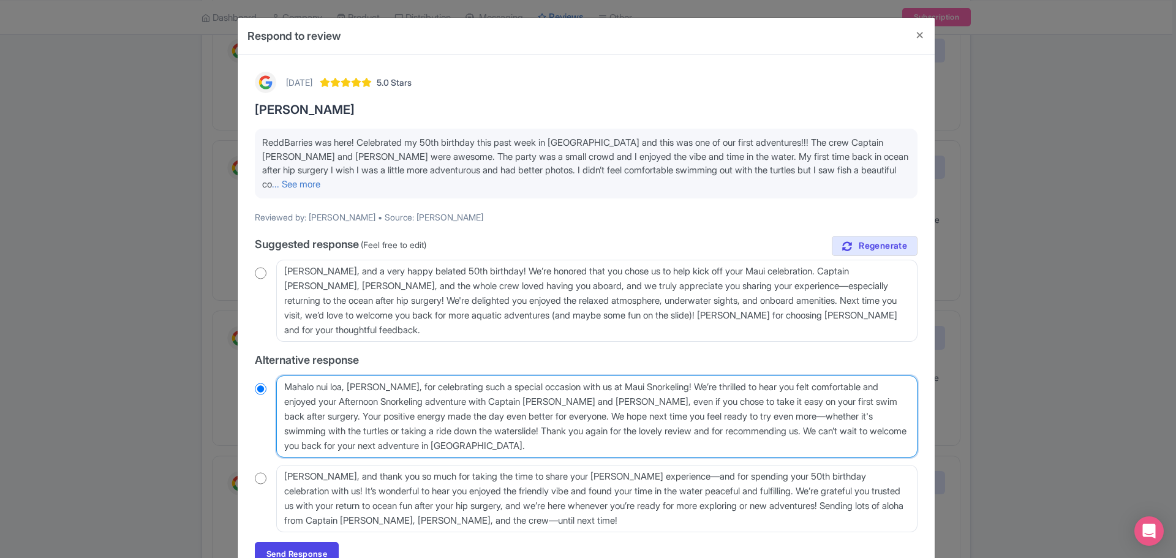
type textarea "Mahalo nui loa, Reggren, for celebrating such a special occasion with us at Mau…"
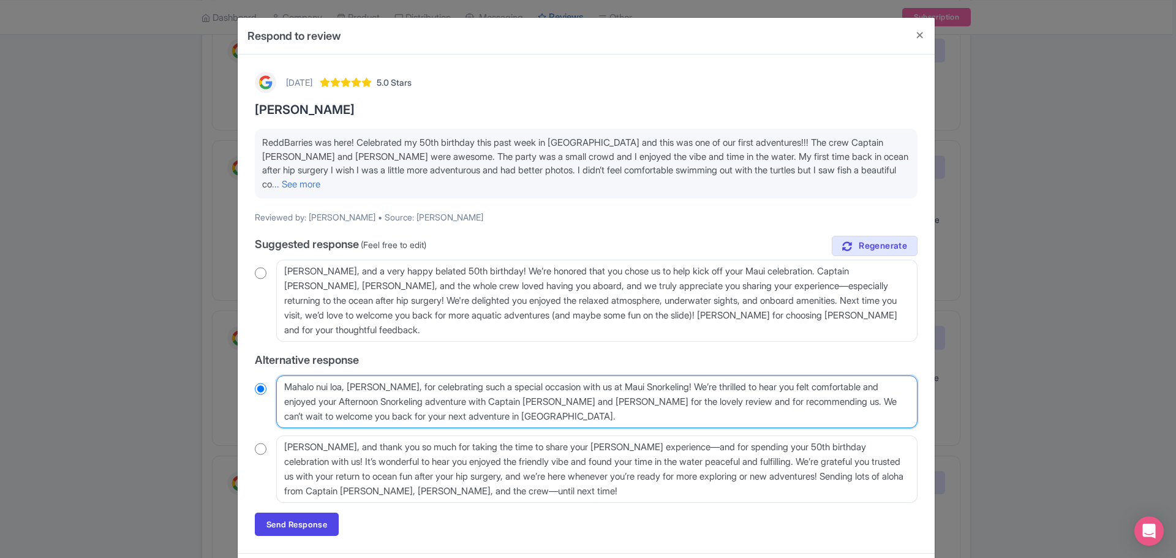
radio input "true"
type textarea "Mahalo nui loa, Reggren, for celebrating such a special occasion with us at Mau…"
radio input "true"
type textarea "Mahalo nui loa, Reggren, for celebrating such a special occasion with us at Mau…"
radio input "true"
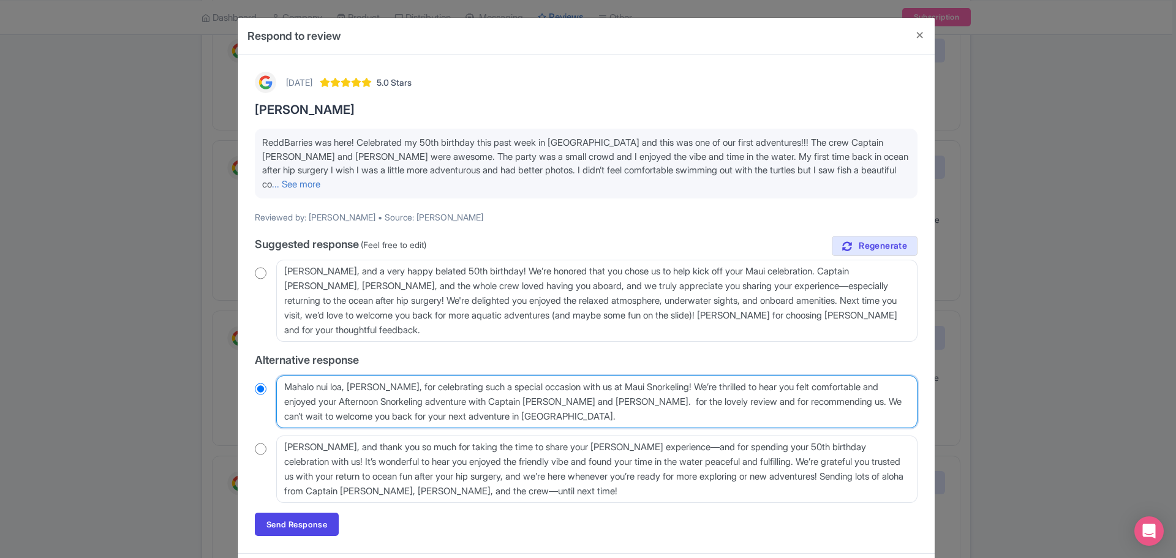
type textarea "Mahalo nui loa, Reggren, for celebrating such a special occasion with us at Mau…"
radio input "true"
type textarea "Mahalo nui loa, Reggren, for celebrating such a special occasion with us at Mau…"
radio input "true"
type textarea "Mahalo nui loa, Reggren, for celebrating such a special occasion with us at Mau…"
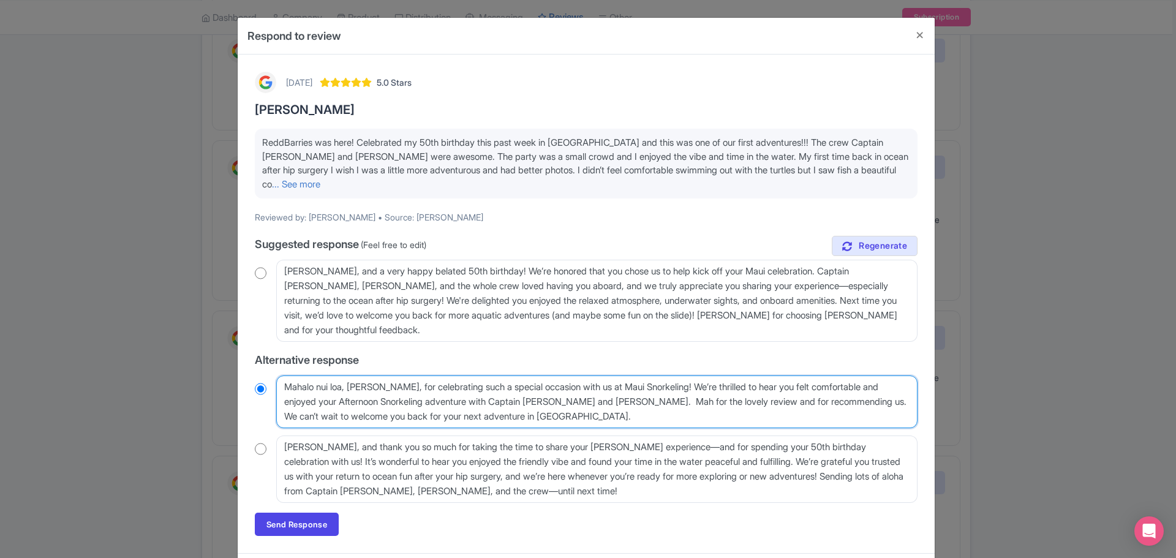
radio input "true"
type textarea "Mahalo nui loa, Reggren, for celebrating such a special occasion with us at Mau…"
radio input "true"
type textarea "Mahalo nui loa, [PERSON_NAME], for celebrating such a special occasion with us …"
radio input "true"
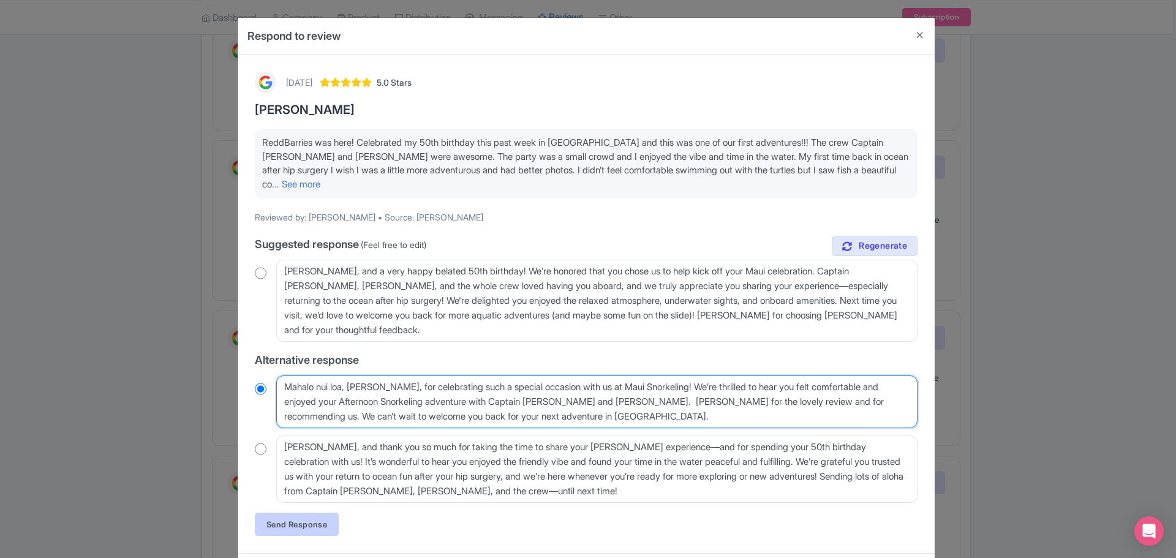
type textarea "Mahalo nui loa, [PERSON_NAME], for celebrating such a special occasion with us …"
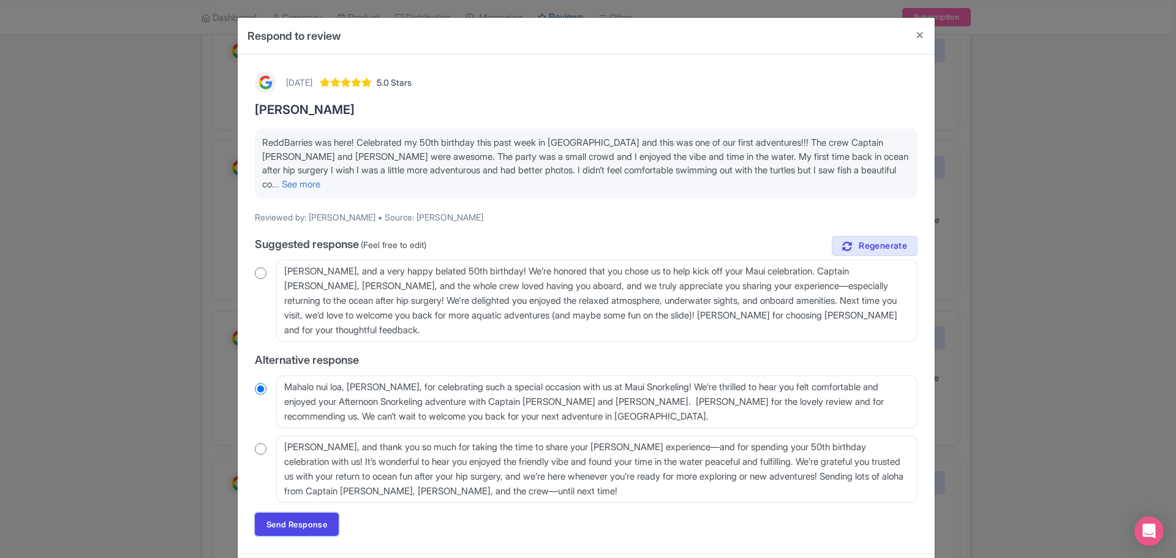
click at [299, 513] on link "Send Response" at bounding box center [297, 524] width 84 height 23
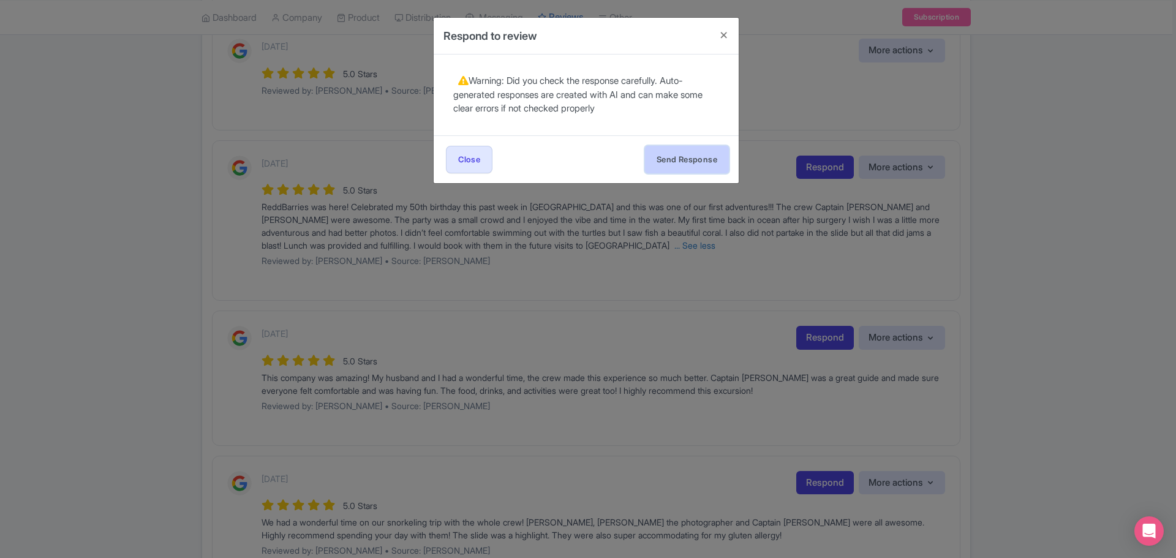
click at [703, 157] on button "Send Response" at bounding box center [687, 160] width 84 height 28
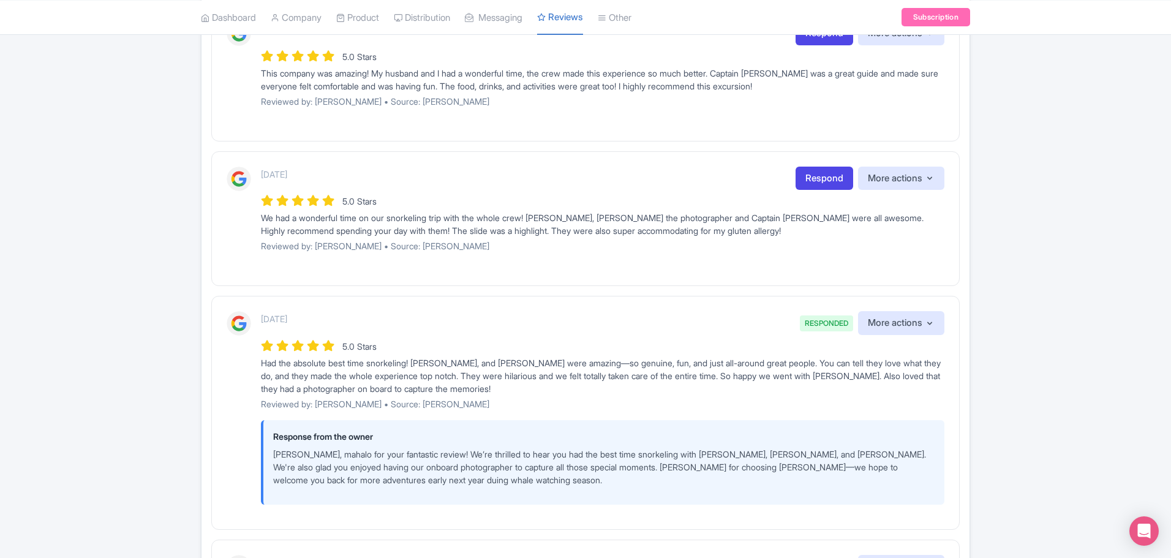
scroll to position [1103, 0]
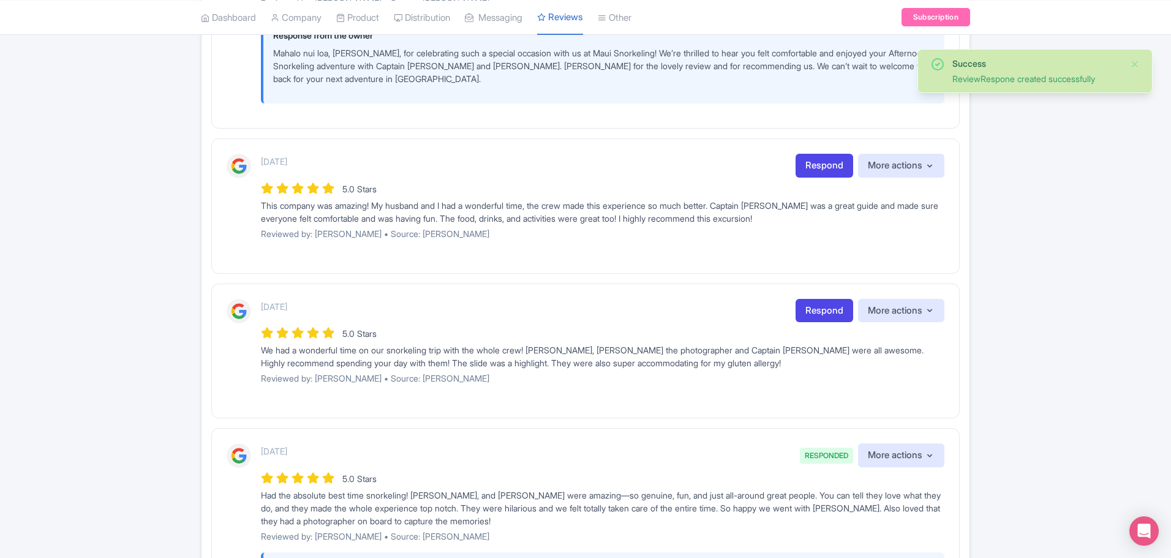
scroll to position [1103, 0]
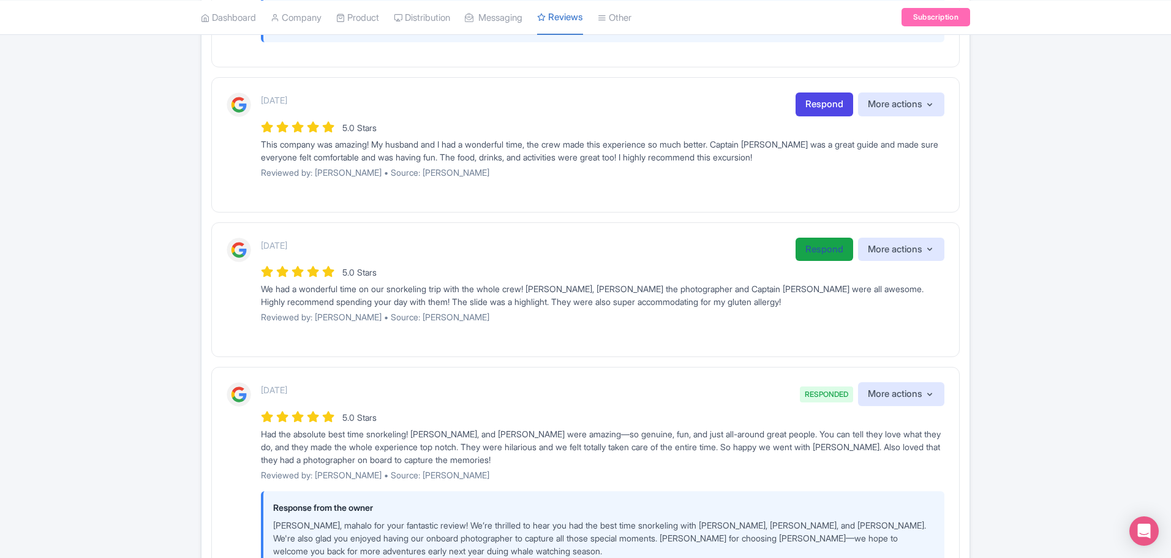
click at [828, 252] on link "Respond" at bounding box center [825, 250] width 58 height 24
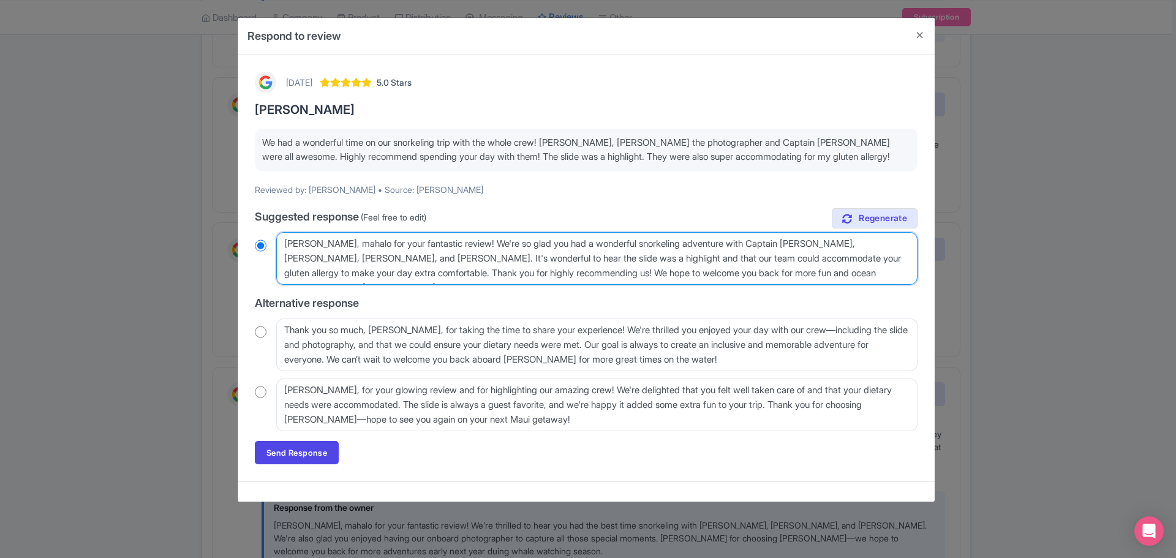
click at [667, 244] on textarea "Aloha Katie, mahalo for your fantastic review! We're so glad you had a wonderfu…" at bounding box center [596, 258] width 641 height 53
radio input "true"
type textarea "Aloha Katie, mahalo for your fantastic review! We're so glad you had a wonderfu…"
radio input "true"
type textarea "Aloha Katie, mahalo for your fantastic review! We're so glad you had a wonderfu…"
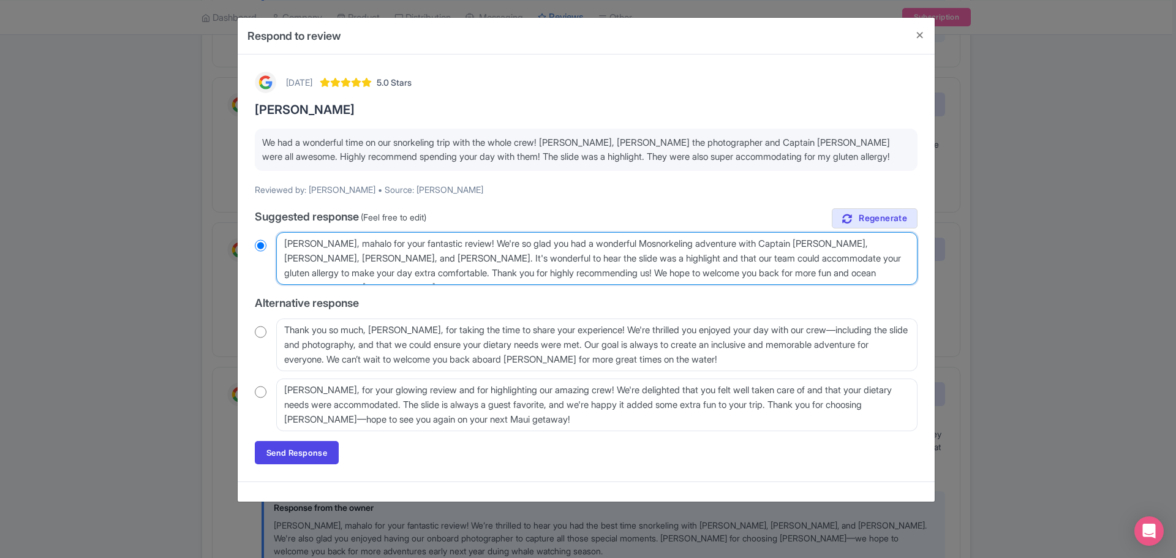
radio input "true"
type textarea "Aloha Katie, mahalo for your fantastic review! We're so glad you had a wonderfu…"
radio input "true"
type textarea "Aloha Katie, mahalo for your fantastic review! We're so glad you had a wonderfu…"
radio input "true"
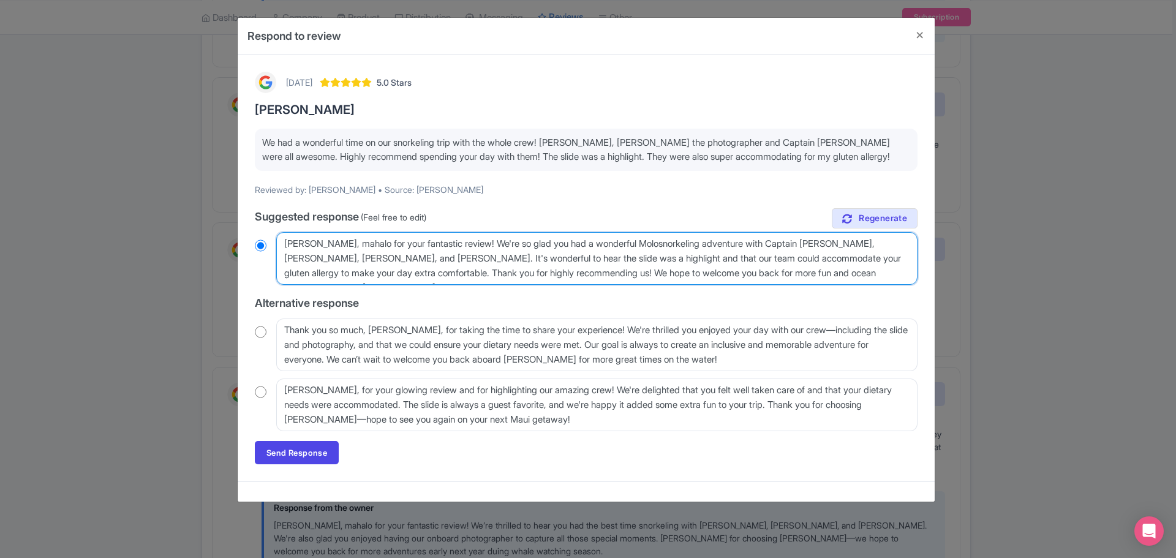
type textarea "Aloha Katie, mahalo for your fantastic review! We're so glad you had a wonderfu…"
radio input "true"
type textarea "Aloha Katie, mahalo for your fantastic review! We're so glad you had a wonderfu…"
radio input "true"
type textarea "Aloha Katie, mahalo for your fantastic review! We're so glad you had a wonderfu…"
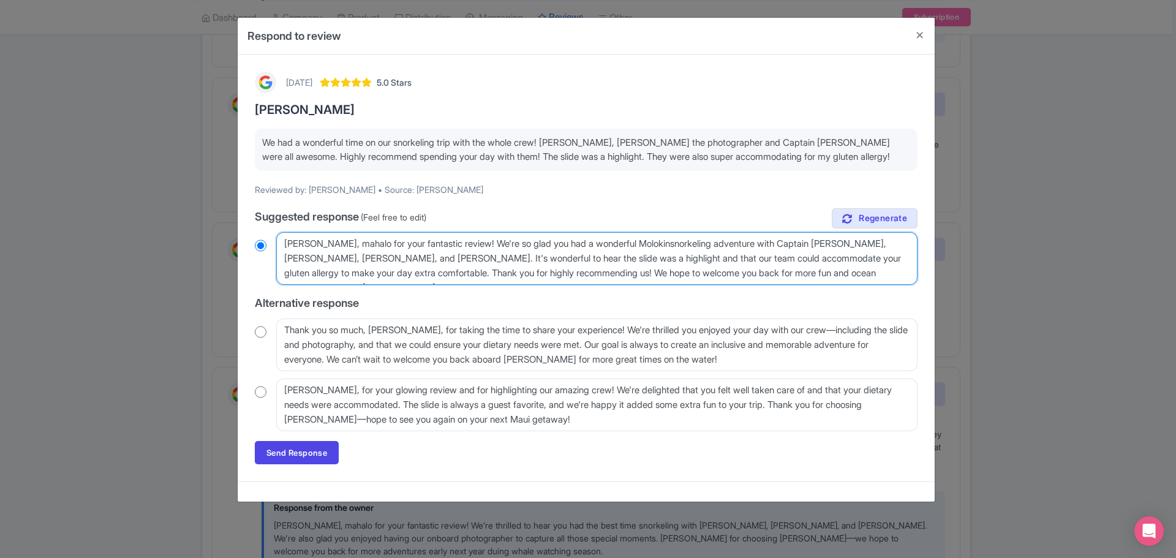
radio input "true"
type textarea "Aloha Katie, mahalo for your fantastic review! We're so glad you had a wonderfu…"
radio input "true"
type textarea "Aloha Katie, mahalo for your fantastic review! We're so glad you had a wonderfu…"
radio input "true"
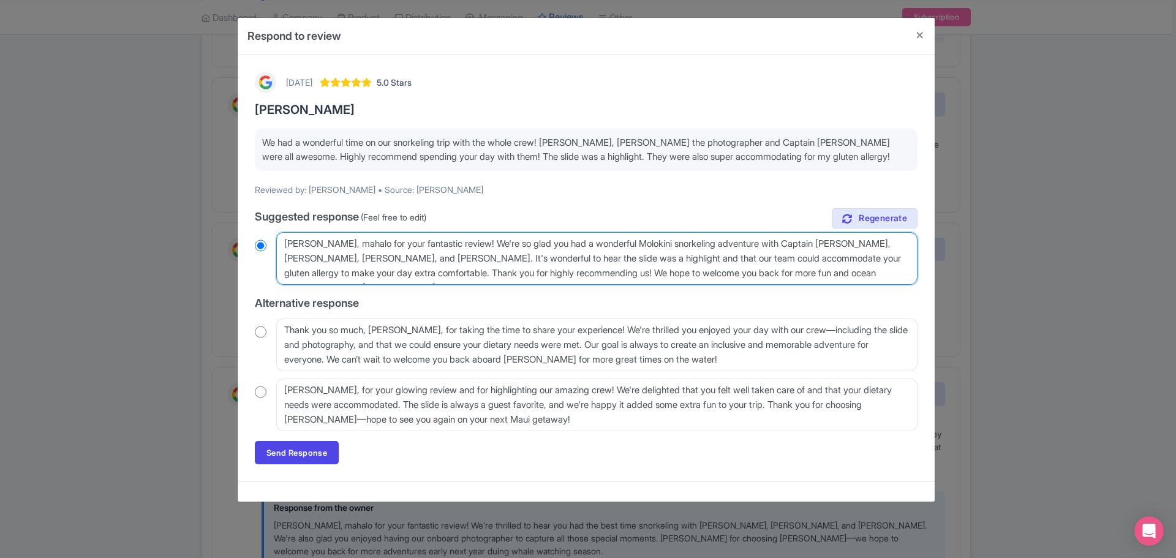
drag, startPoint x: 414, startPoint y: 273, endPoint x: 368, endPoint y: 273, distance: 46.6
click at [368, 273] on textarea "Aloha Katie, mahalo for your fantastic review! We're so glad you had a wonderfu…" at bounding box center [596, 258] width 641 height 53
type textarea "Aloha Katie, mahalo for your fantastic review! We're so glad you had a wonderfu…"
radio input "true"
type textarea "Aloha Katie, mahalo for your fantastic review! We're so glad you had a wonderfu…"
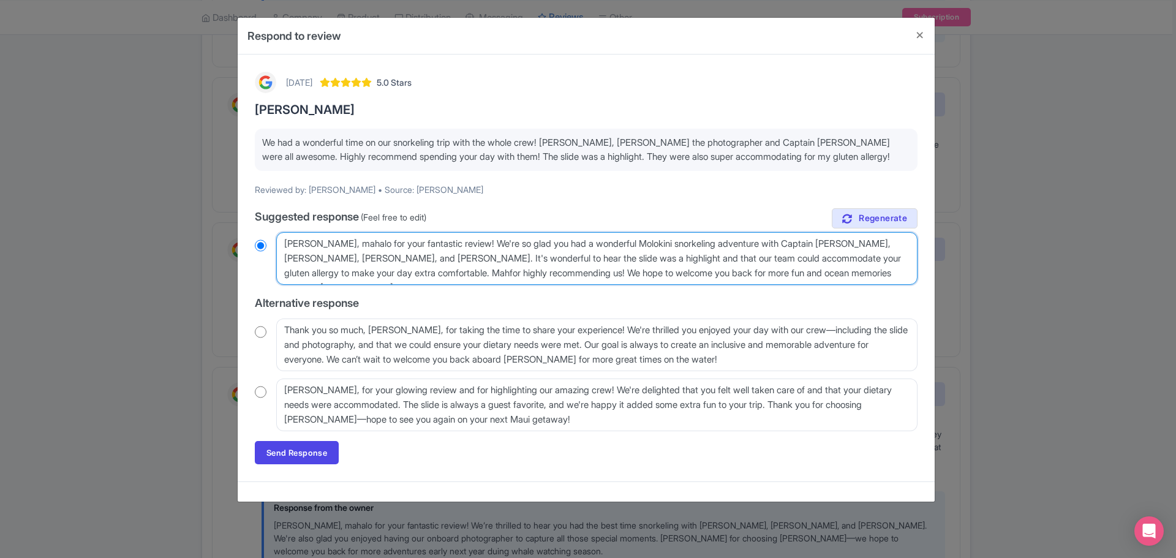
radio input "true"
type textarea "Aloha Katie, mahalo for your fantastic review! We're so glad you had a wonderfu…"
radio input "true"
type textarea "Aloha Katie, mahalo for your fantastic review! We're so glad you had a wonderfu…"
radio input "true"
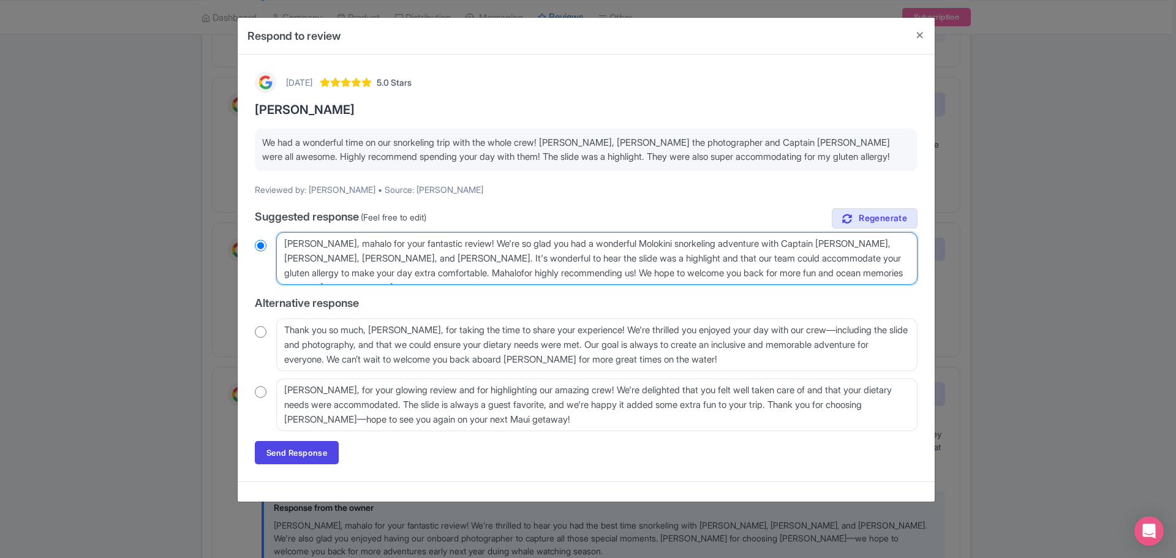
type textarea "[PERSON_NAME], mahalo for your fantastic review! We're so glad you had a wonder…"
radio input "true"
type textarea "[PERSON_NAME], mahalo for your fantastic review! We're so glad you had a wonder…"
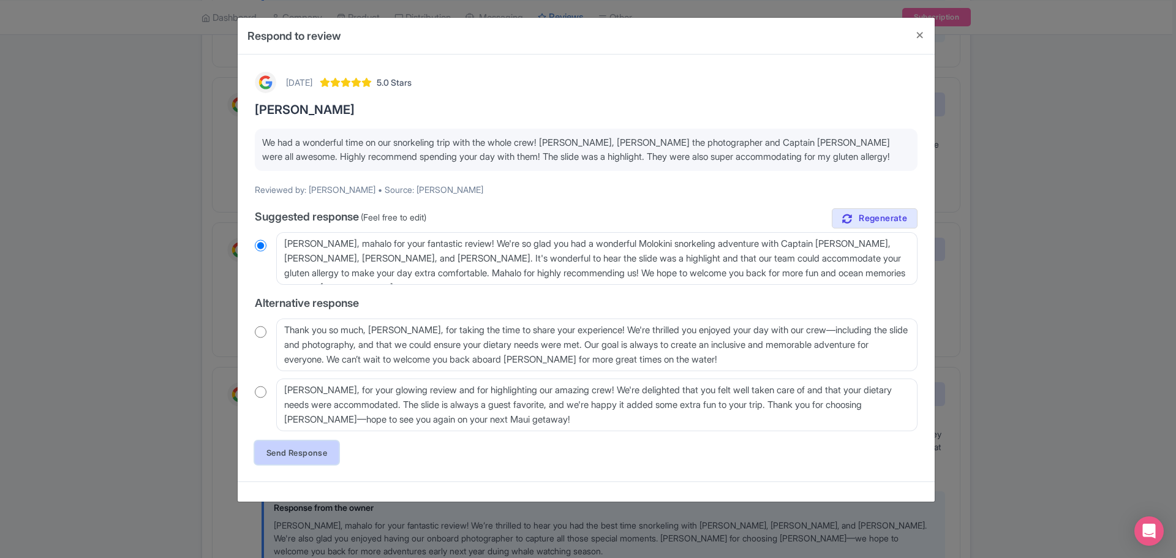
click at [292, 451] on link "Send Response" at bounding box center [297, 452] width 84 height 23
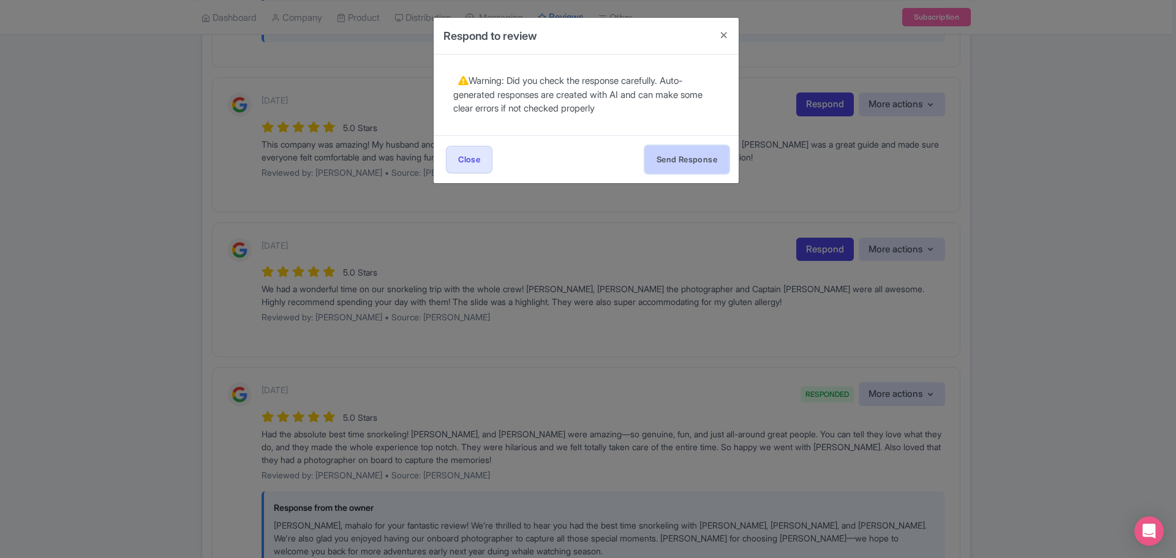
click at [711, 157] on button "Send Response" at bounding box center [687, 160] width 84 height 28
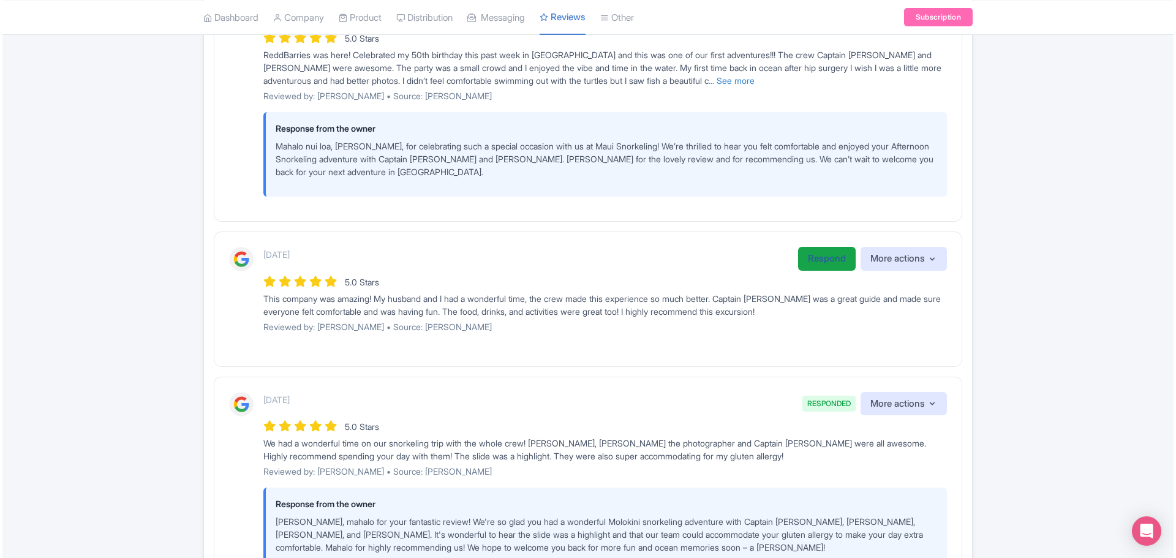
scroll to position [919, 0]
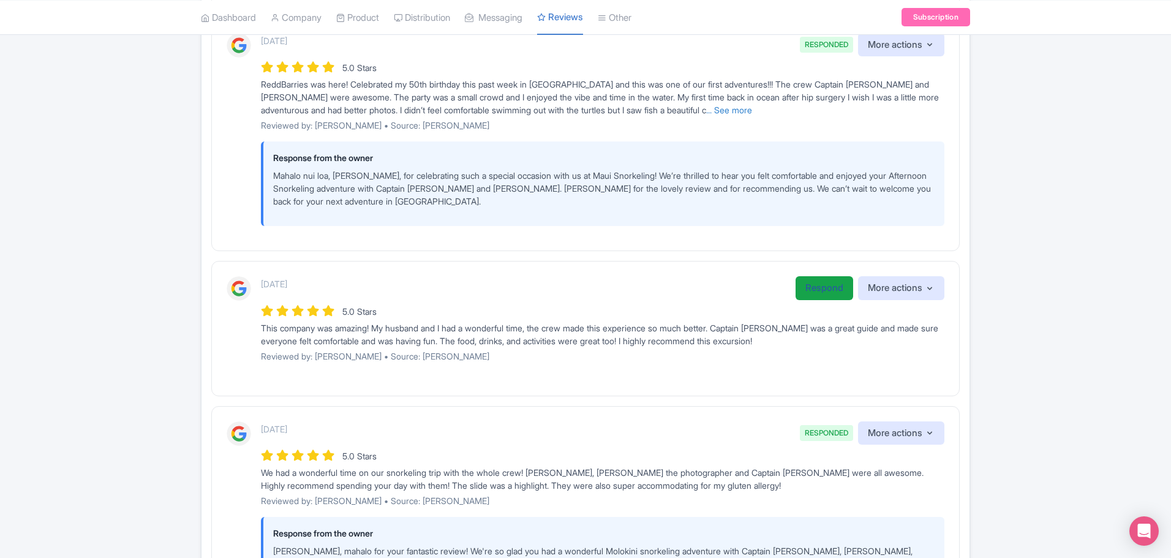
click at [821, 284] on link "Respond" at bounding box center [825, 288] width 58 height 24
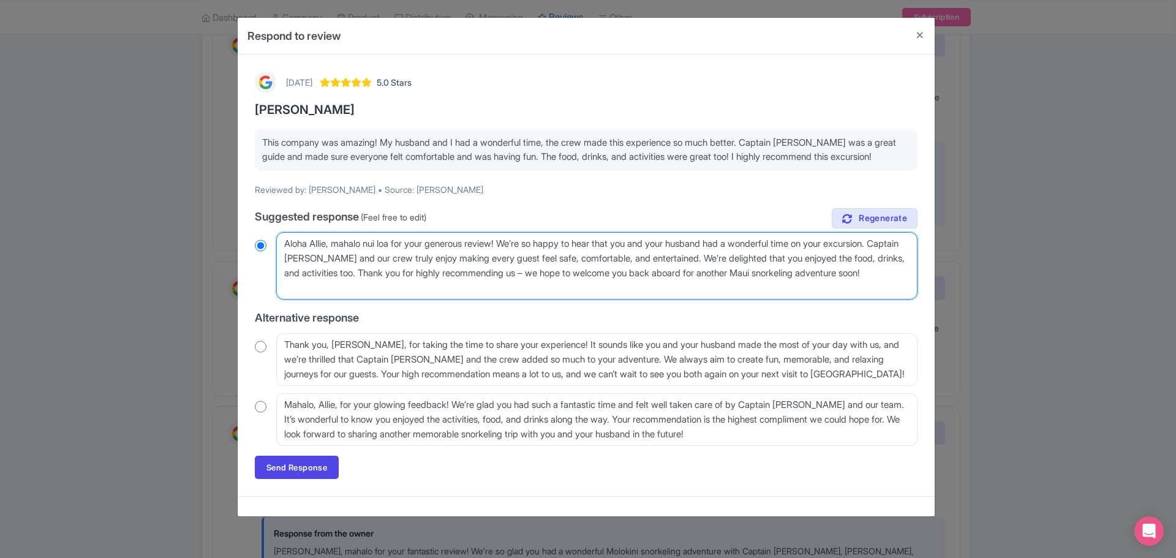
drag, startPoint x: 861, startPoint y: 246, endPoint x: 881, endPoint y: 239, distance: 22.1
click at [861, 246] on textarea "Aloha Allie, mahalo nui loa for your generous review! We’re so happy to hear th…" at bounding box center [596, 265] width 641 height 67
type textarea "Aloha Allie, mahalo nui loa for your generous review! We’re so happy to hear th…"
radio input "true"
type textarea "Aloha Allie, mahalo nui loa for your generous review! We’re so happy to hear th…"
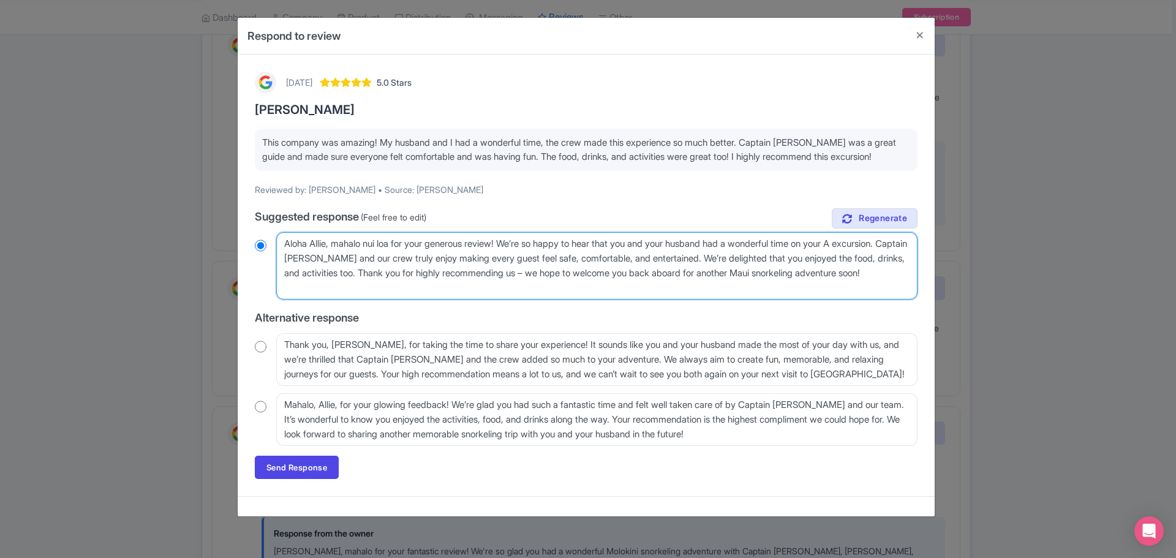
radio input "true"
type textarea "Aloha Allie, mahalo nui loa for your generous review! We’re so happy to hear th…"
radio input "true"
type textarea "Aloha Allie, mahalo nui loa for your generous review! We’re so happy to hear th…"
radio input "true"
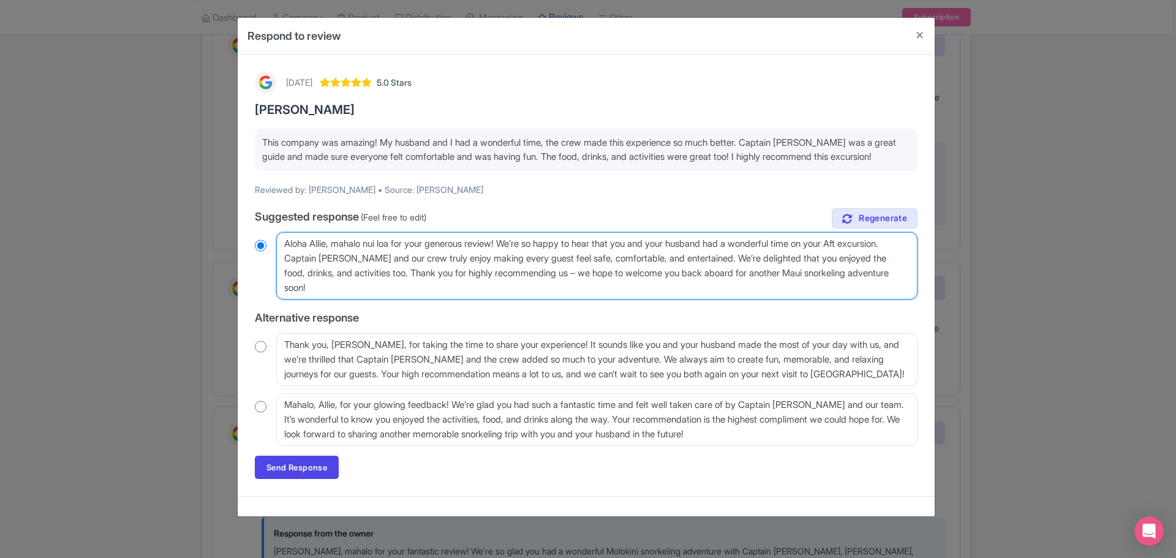
type textarea "Aloha Allie, mahalo nui loa for your generous review! We’re so happy to hear th…"
radio input "true"
type textarea "Aloha Allie, mahalo nui loa for your generous review! We’re so happy to hear th…"
radio input "true"
type textarea "Aloha Allie, mahalo nui loa for your generous review! We’re so happy to hear th…"
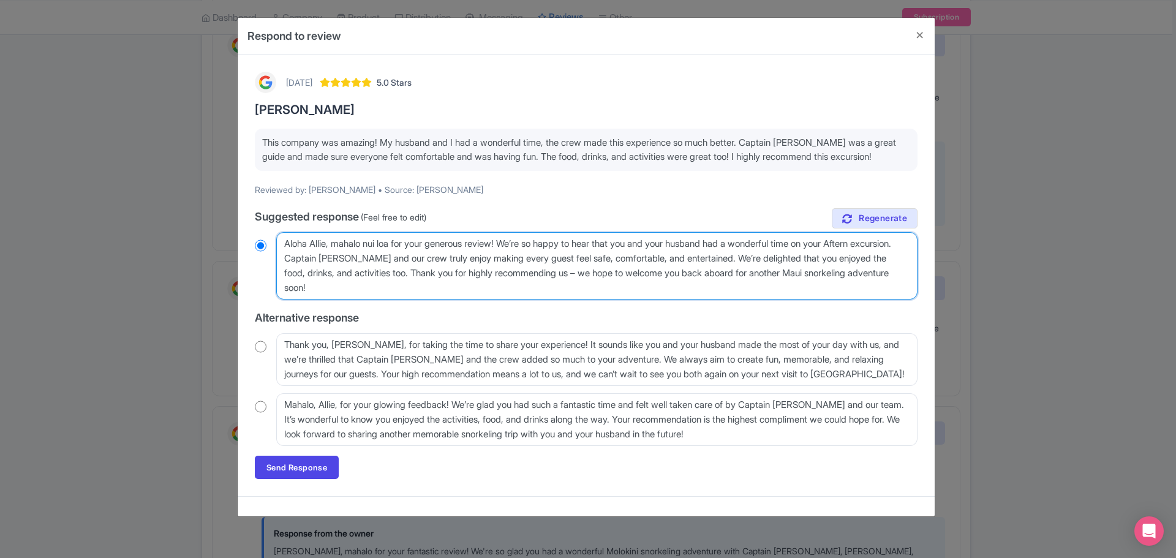
radio input "true"
type textarea "Aloha Allie, mahalo nui loa for your generous review! We’re so happy to hear th…"
radio input "true"
type textarea "Aloha Allie, mahalo nui loa for your generous review! We’re so happy to hear th…"
radio input "true"
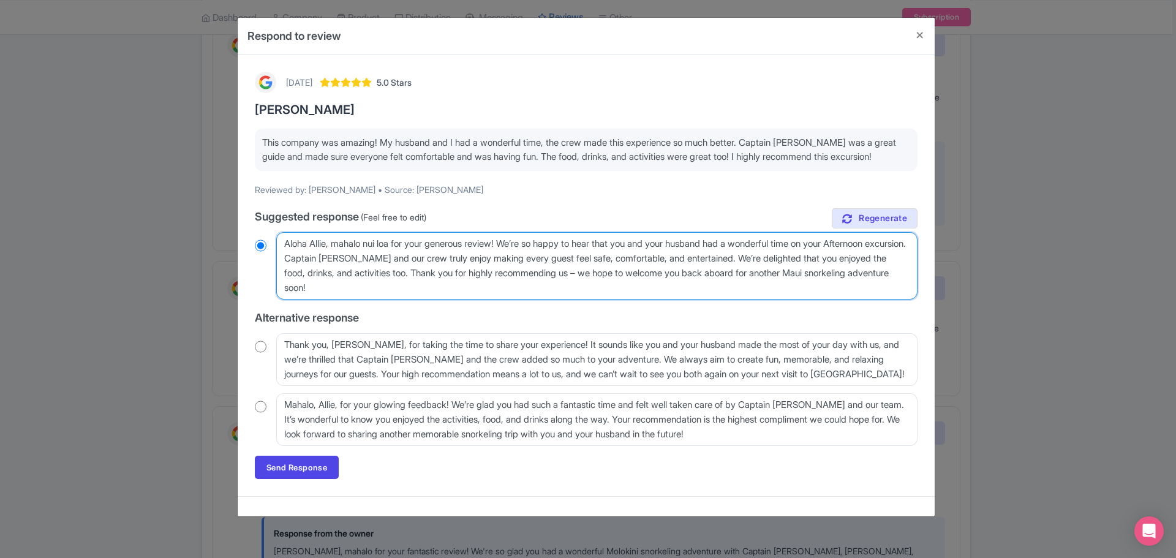
type textarea "Aloha Allie, mahalo nui loa for your generous review! We’re so happy to hear th…"
radio input "true"
type textarea "Aloha Allie, mahalo nui loa for your generous review! We’re so happy to hear th…"
radio input "true"
type textarea "Aloha Allie, mahalo nui loa for your generous review! We’re so happy to hear th…"
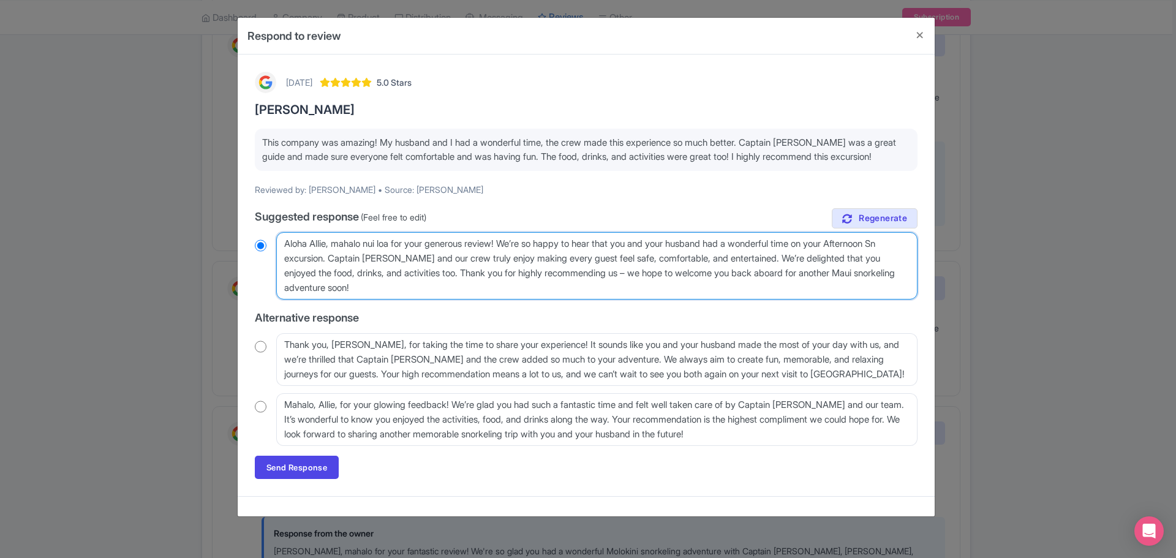
radio input "true"
type textarea "Aloha Allie, mahalo nui loa for your generous review! We’re so happy to hear th…"
radio input "true"
type textarea "Aloha Allie, mahalo nui loa for your generous review! We’re so happy to hear th…"
radio input "true"
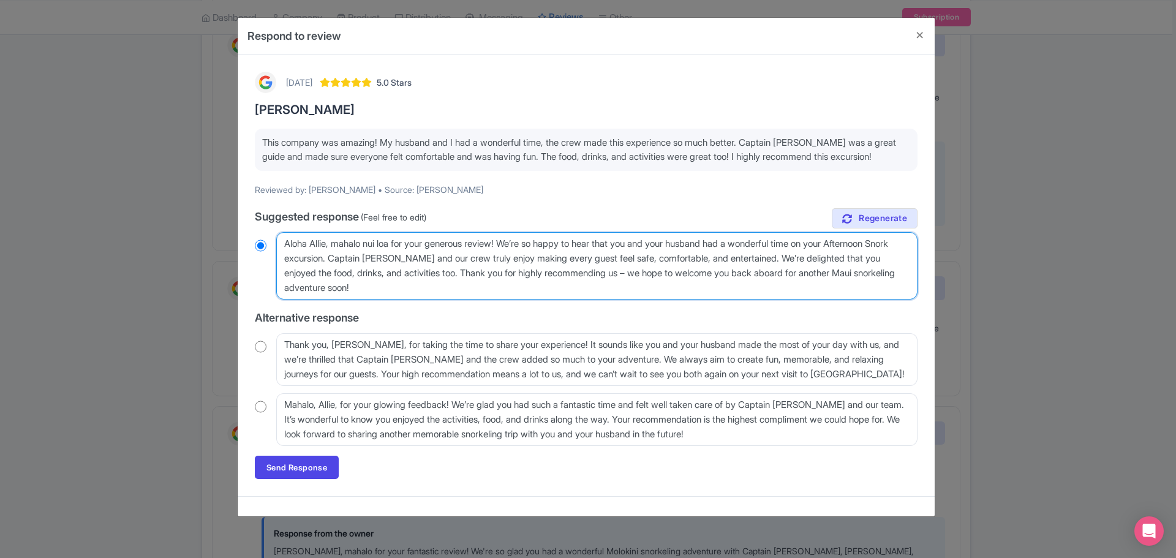
type textarea "Aloha Allie, mahalo nui loa for your generous review! We’re so happy to hear th…"
radio input "true"
type textarea "Aloha Allie, mahalo nui loa for your generous review! We’re so happy to hear th…"
radio input "true"
type textarea "Aloha Allie, mahalo nui loa for your generous review! We’re so happy to hear th…"
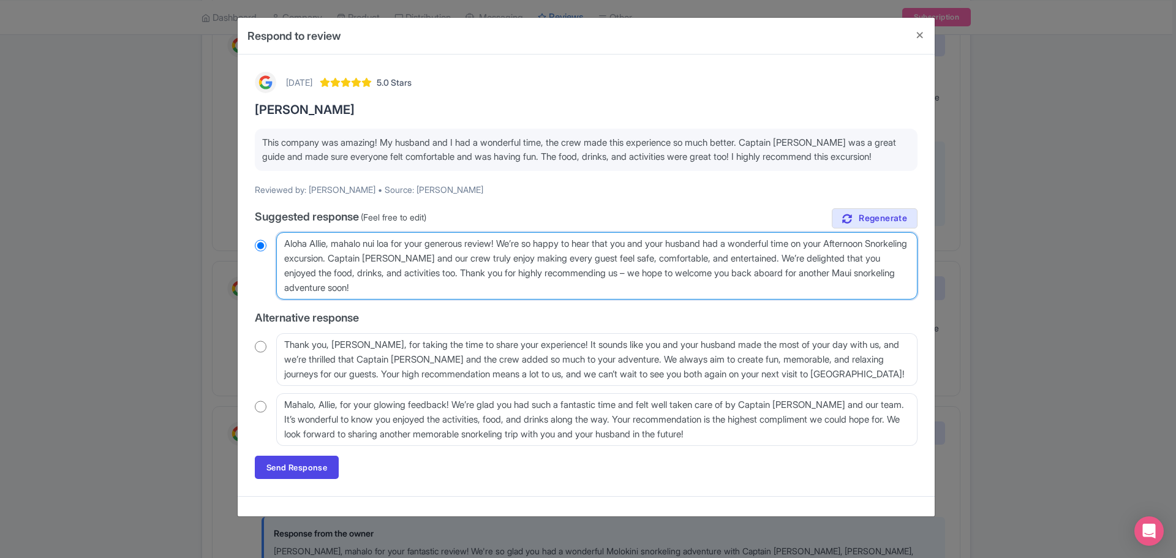
radio input "true"
drag, startPoint x: 492, startPoint y: 273, endPoint x: 540, endPoint y: 277, distance: 48.5
click at [535, 277] on textarea "Aloha Allie, mahalo nui loa for your generous review! We’re so happy to hear th…" at bounding box center [596, 265] width 641 height 67
type textarea "Aloha Allie, mahalo nui loa for your generous review! We’re so happy to hear th…"
radio input "true"
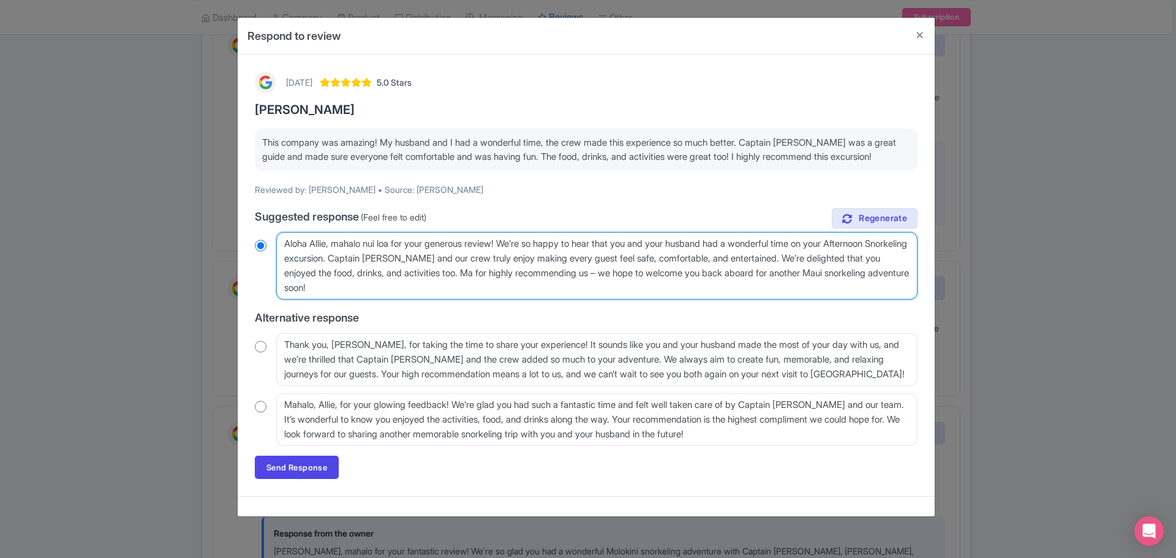
type textarea "Aloha Allie, mahalo nui loa for your generous review! We’re so happy to hear th…"
radio input "true"
type textarea "Aloha Allie, mahalo nui loa for your generous review! We’re so happy to hear th…"
radio input "true"
type textarea "Aloha Allie, mahalo nui loa for your generous review! We’re so happy to hear th…"
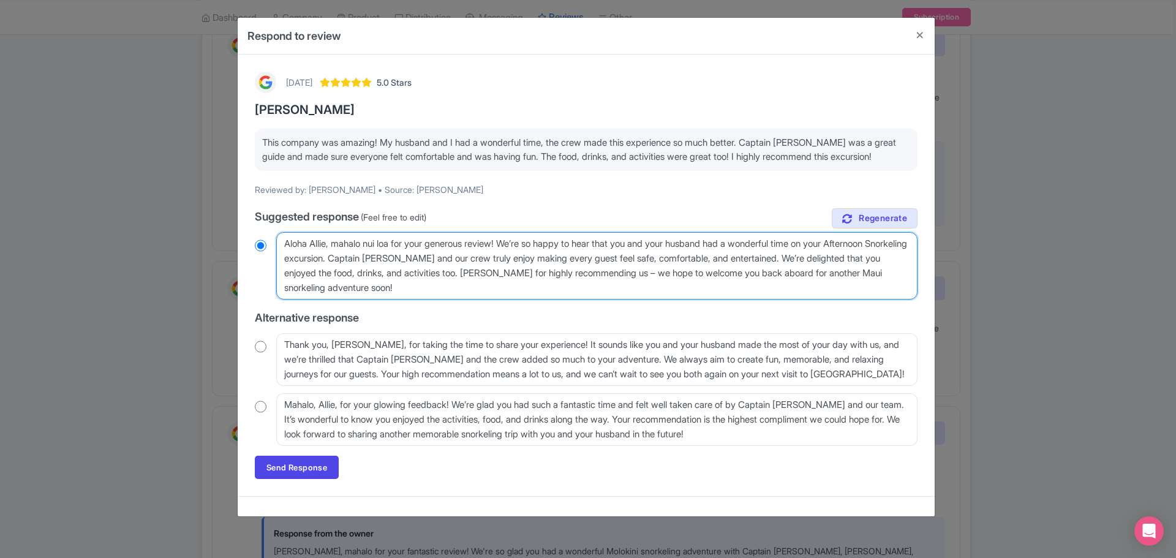
radio input "true"
click at [443, 284] on textarea "Aloha Allie, mahalo nui loa for your generous review! We’re so happy to hear th…" at bounding box center [596, 265] width 641 height 67
type textarea "Aloha Allie, mahalo nui loa for your generous review! We’re so happy to hear th…"
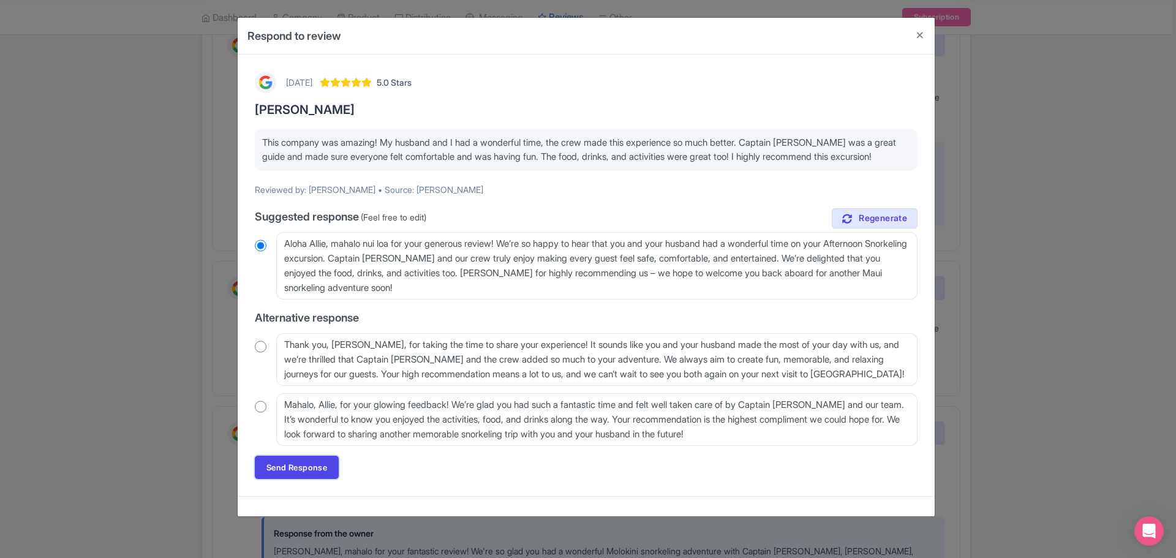
click at [304, 461] on link "Send Response" at bounding box center [297, 467] width 84 height 23
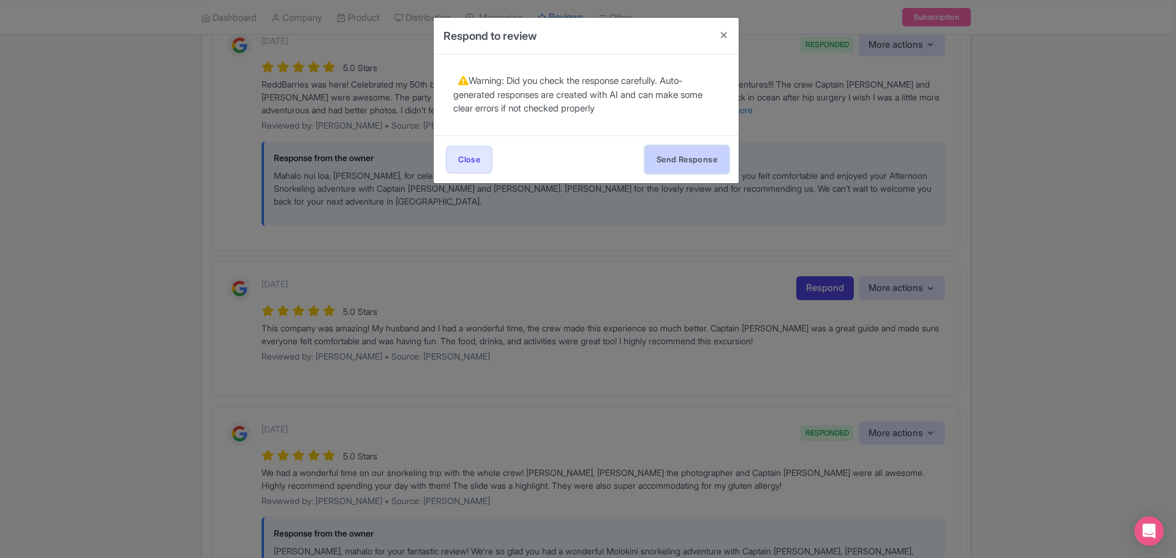
click at [677, 156] on button "Send Response" at bounding box center [687, 160] width 84 height 28
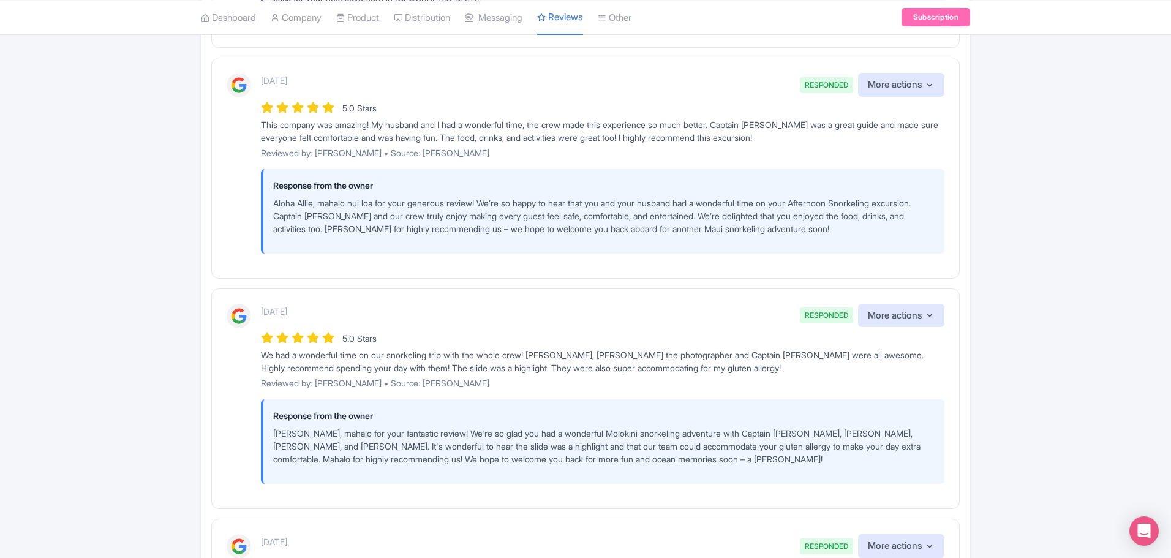
scroll to position [1103, 0]
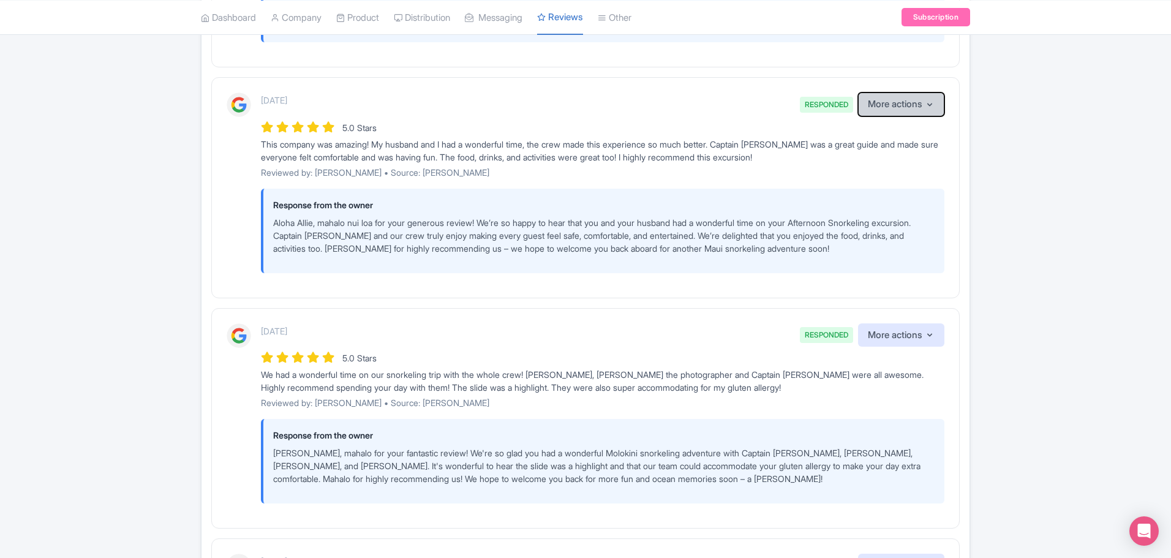
click at [933, 100] on icon "button" at bounding box center [930, 105] width 10 height 10
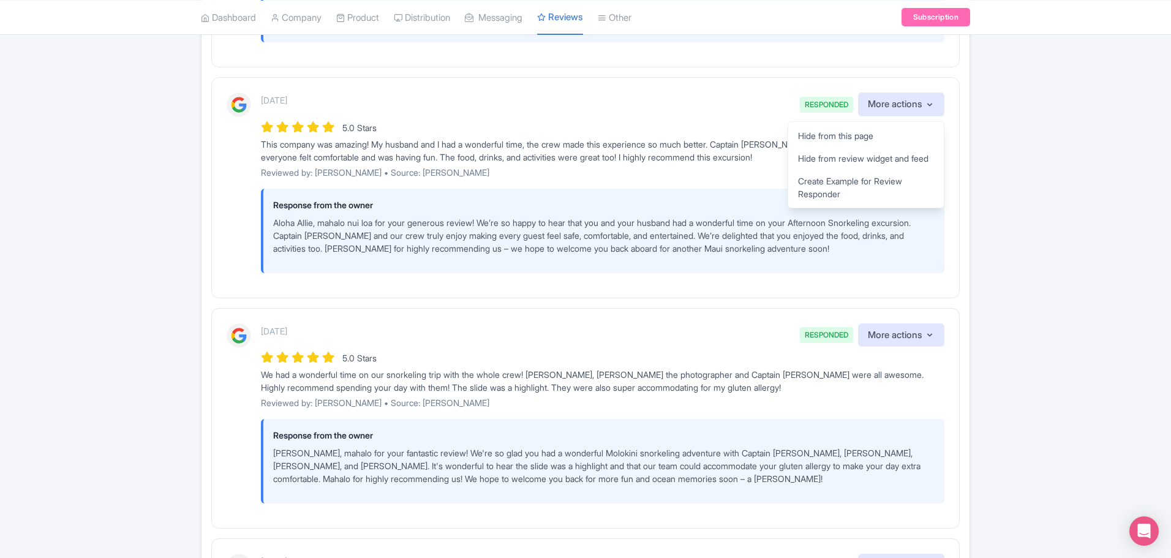
click at [507, 240] on p "Aloha Allie, mahalo nui loa for your generous review! We’re so happy to hear th…" at bounding box center [604, 235] width 662 height 39
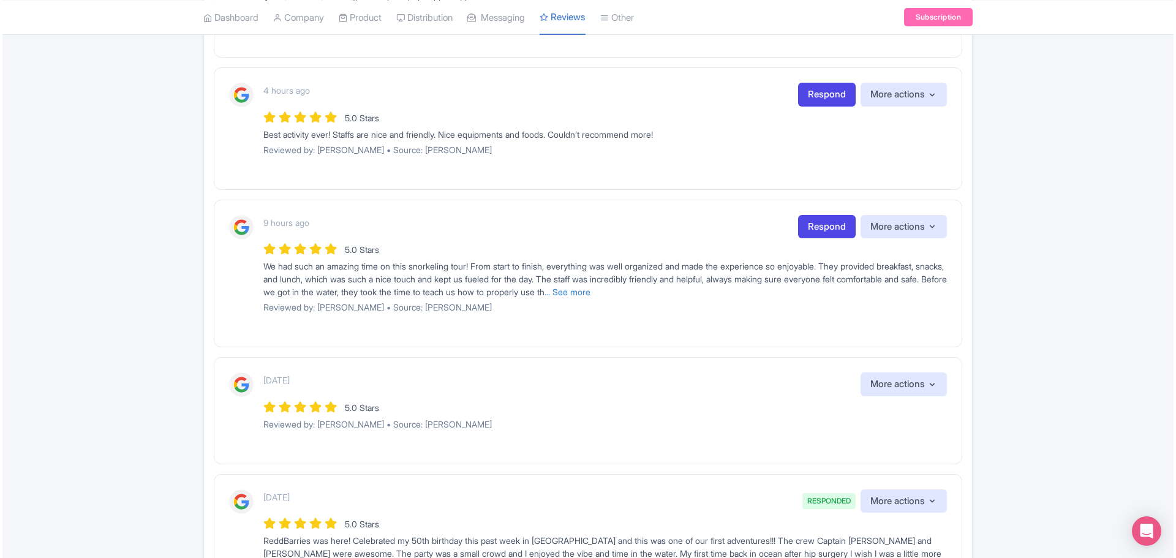
scroll to position [551, 0]
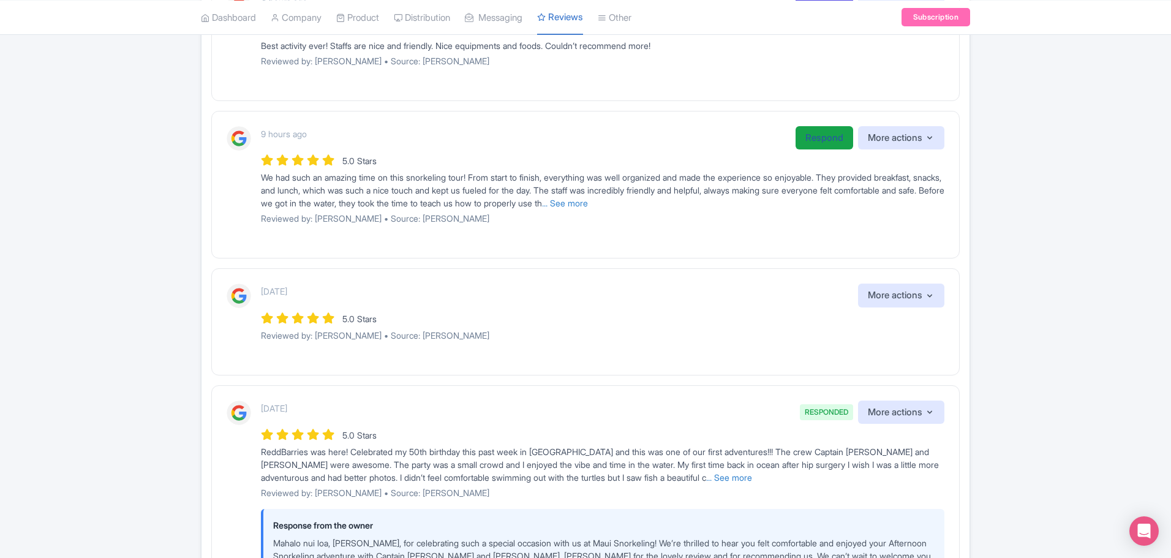
click at [819, 135] on link "Respond" at bounding box center [825, 138] width 58 height 24
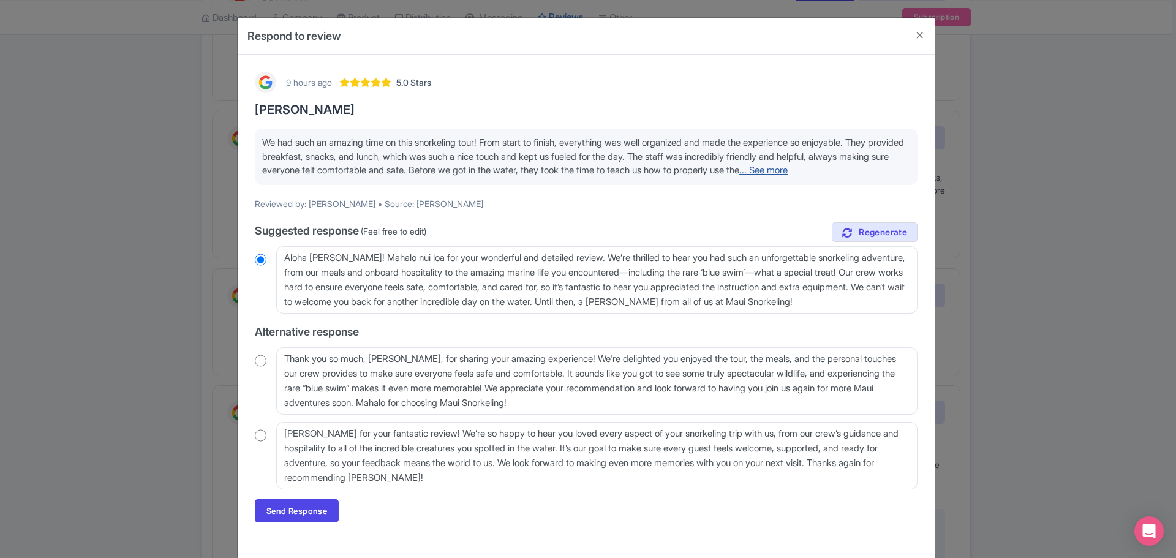
click at [739, 176] on link "... See more" at bounding box center [763, 170] width 48 height 12
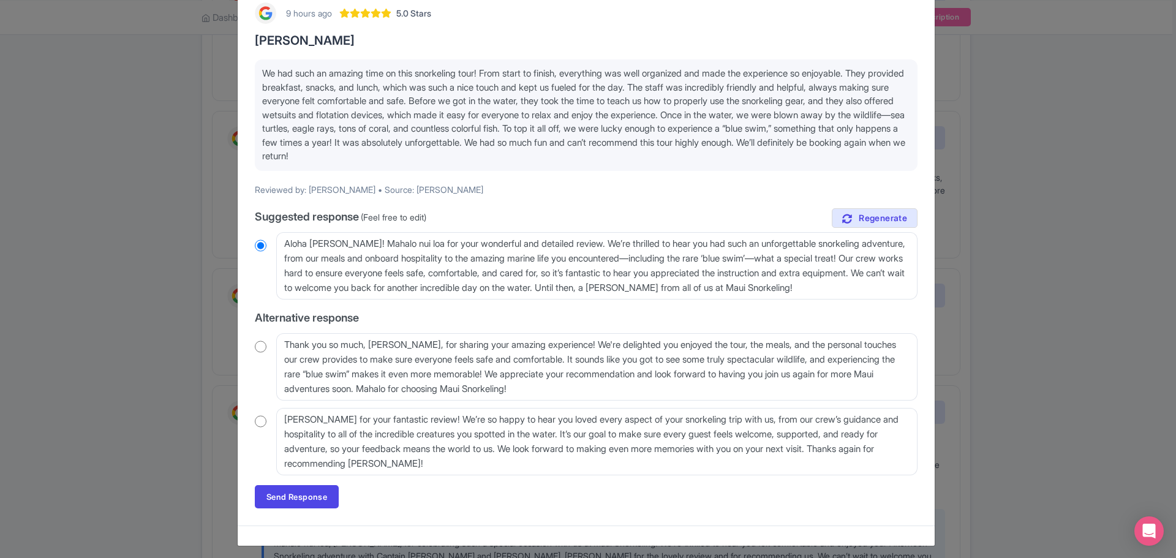
scroll to position [75, 0]
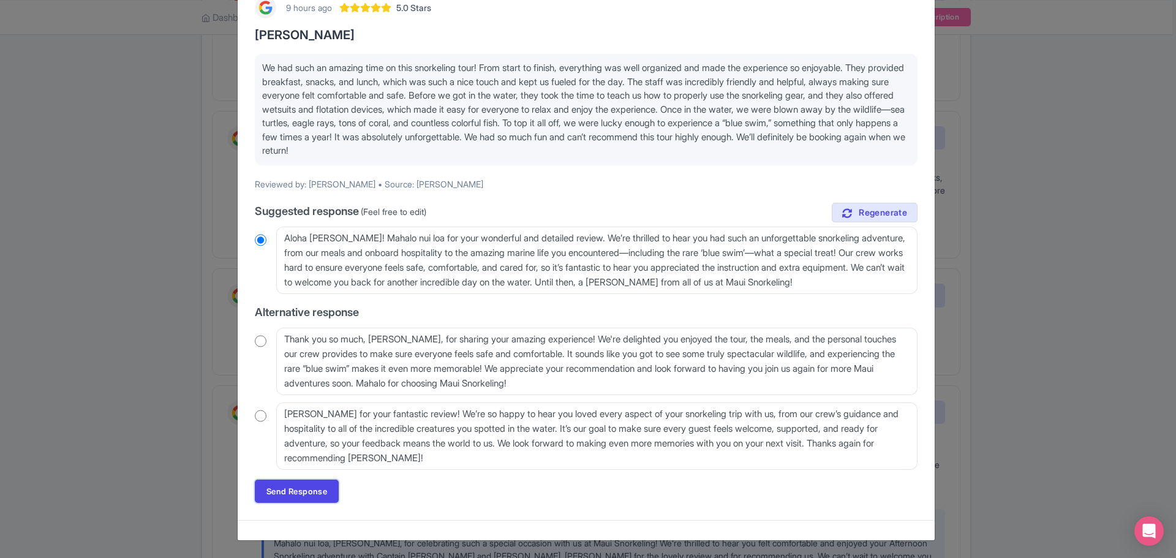
click at [273, 494] on link "Send Response" at bounding box center [297, 491] width 84 height 23
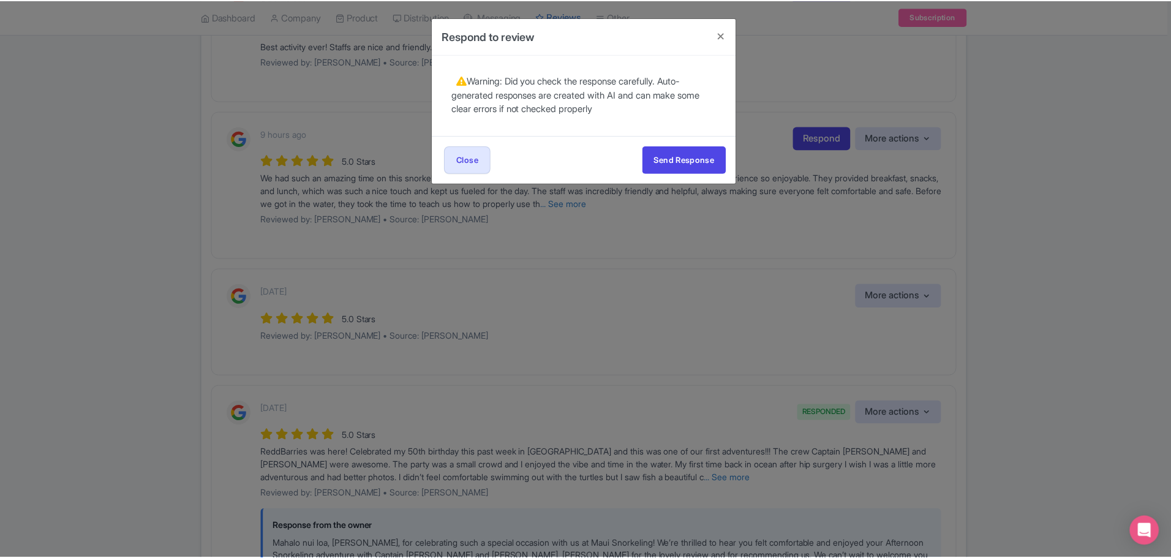
scroll to position [0, 0]
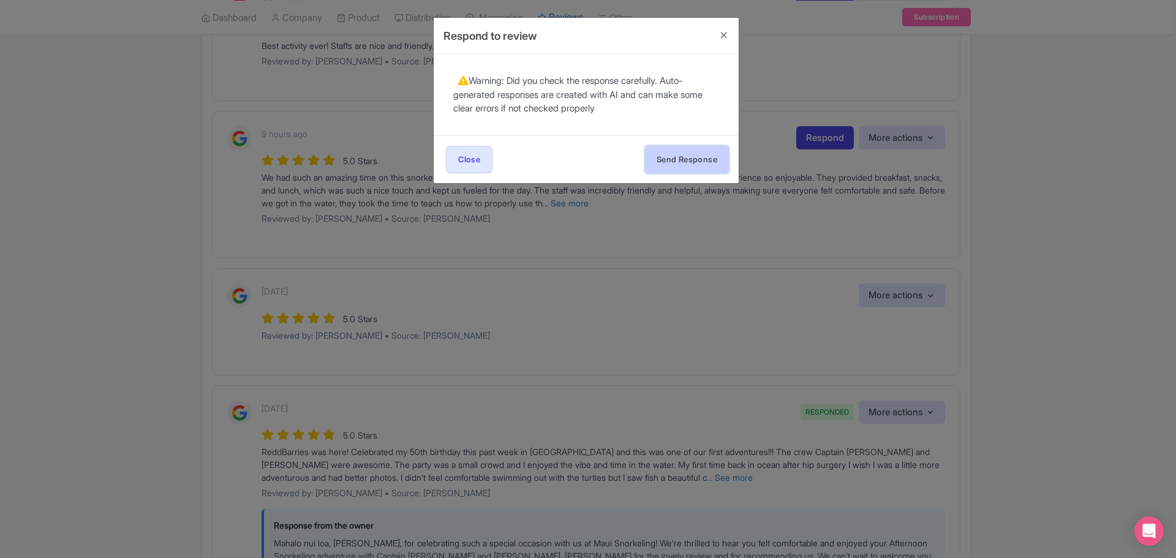
click at [677, 160] on button "Send Response" at bounding box center [687, 160] width 84 height 28
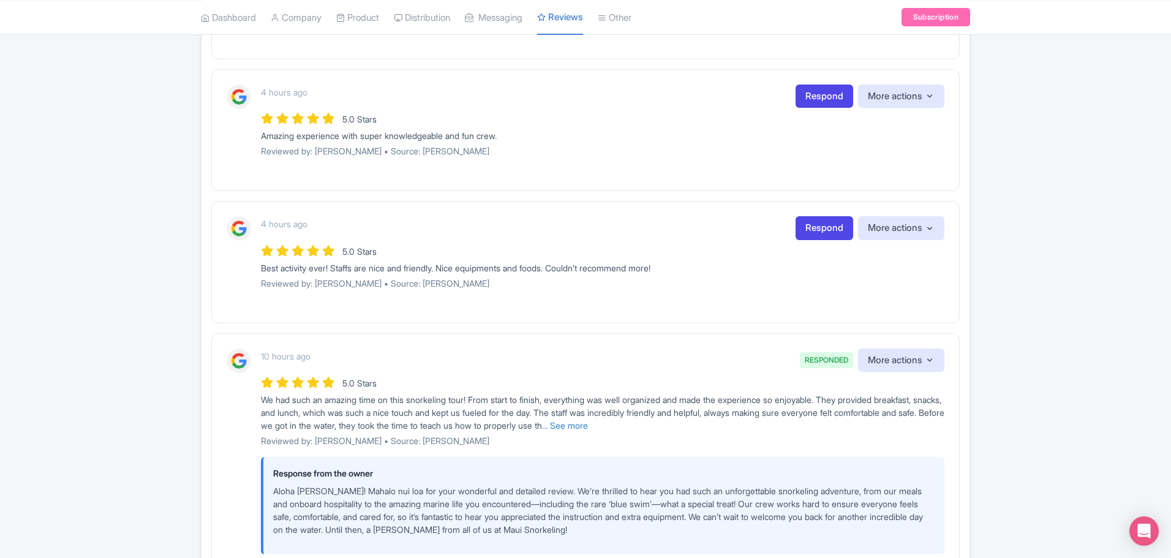
scroll to position [316, 0]
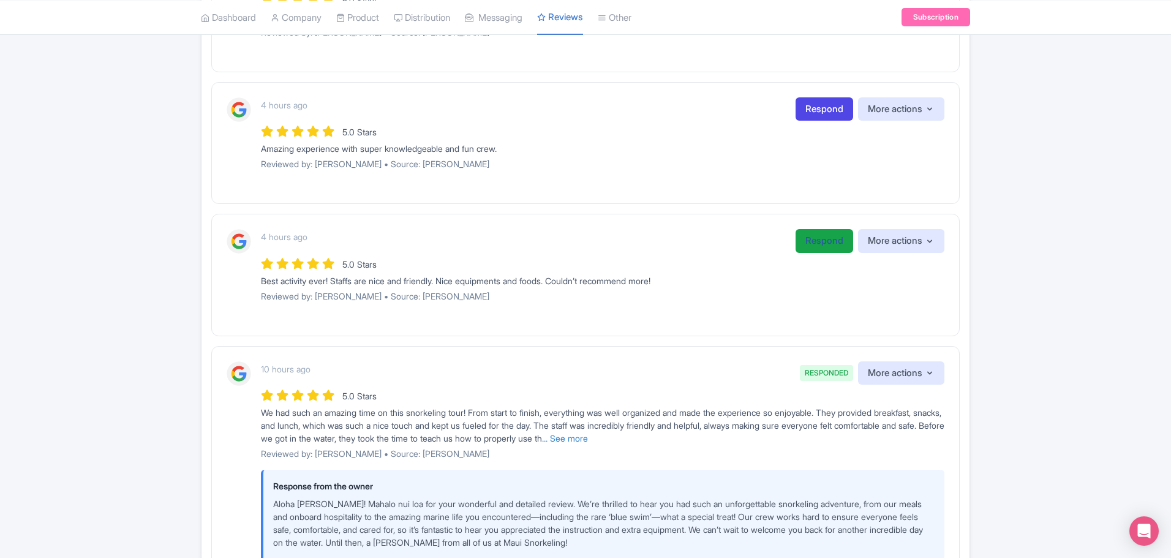
click at [805, 244] on link "Respond" at bounding box center [825, 241] width 58 height 24
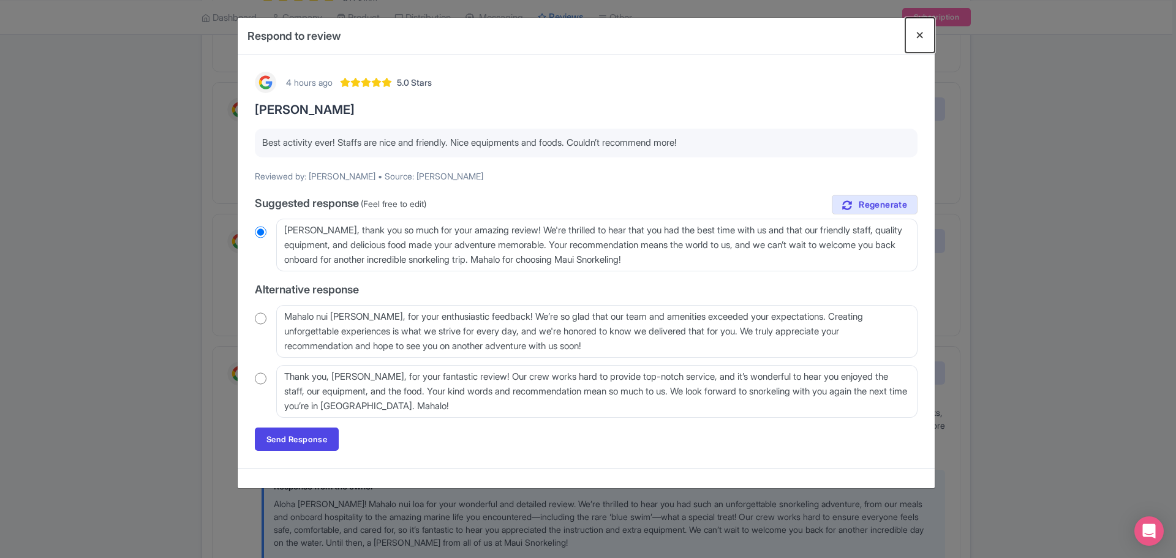
click at [918, 36] on button "Close" at bounding box center [919, 35] width 29 height 35
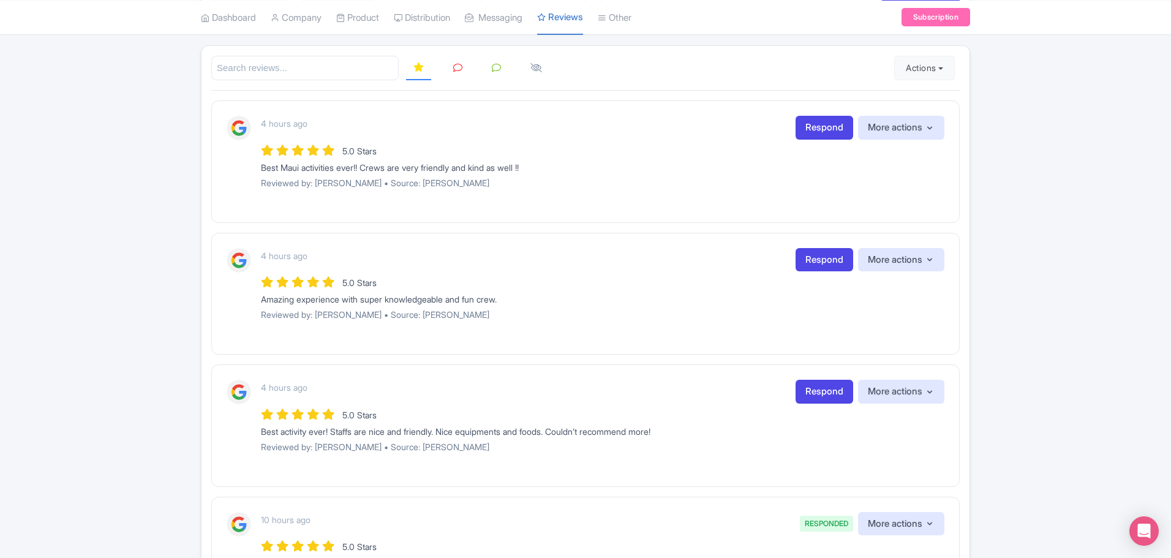
scroll to position [194, 0]
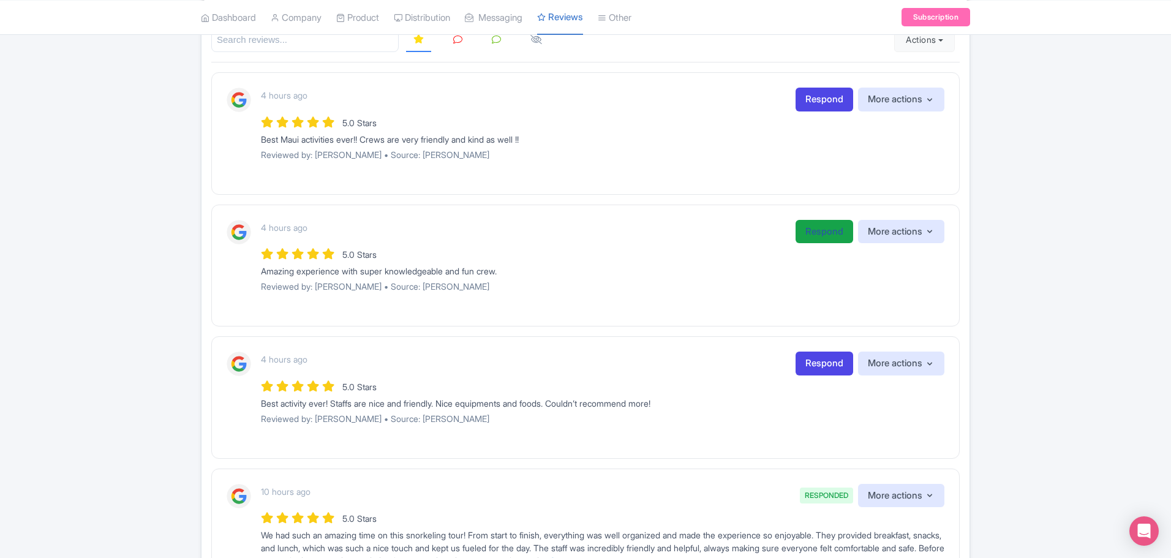
click at [829, 230] on link "Respond" at bounding box center [825, 232] width 58 height 24
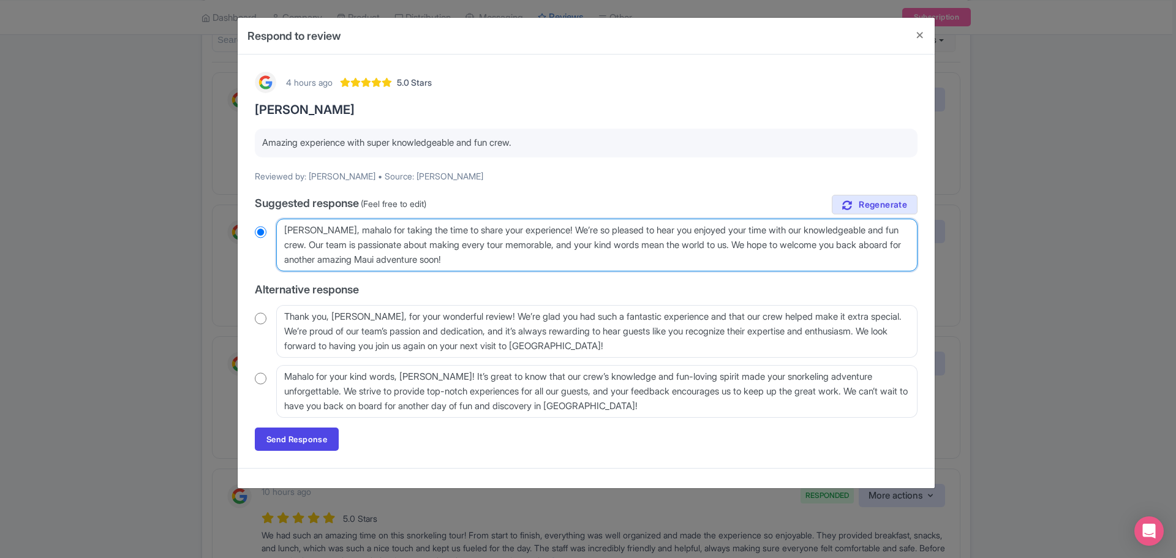
drag, startPoint x: 576, startPoint y: 230, endPoint x: 348, endPoint y: 235, distance: 228.5
click at [348, 235] on textarea "Aloha Candra, mahalo for taking the time to share your experience! We’re so ple…" at bounding box center [596, 245] width 641 height 53
type textarea "Aloha Candra, We’re so pleased to hear you enjoyed your time with our knowledge…"
radio input "true"
type textarea "Aloha Candra, 0We’re so pleased to hear you enjoyed your time with our knowledg…"
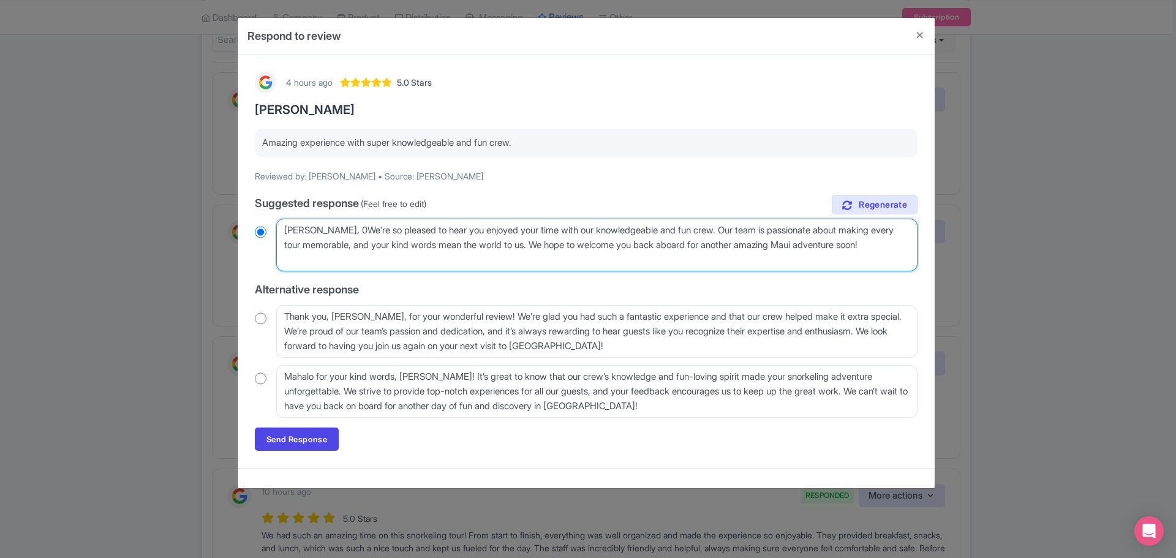
radio input "true"
type textarea "Aloha Candra, 0e’re so pleased to hear you enjoyed your time with our knowledge…"
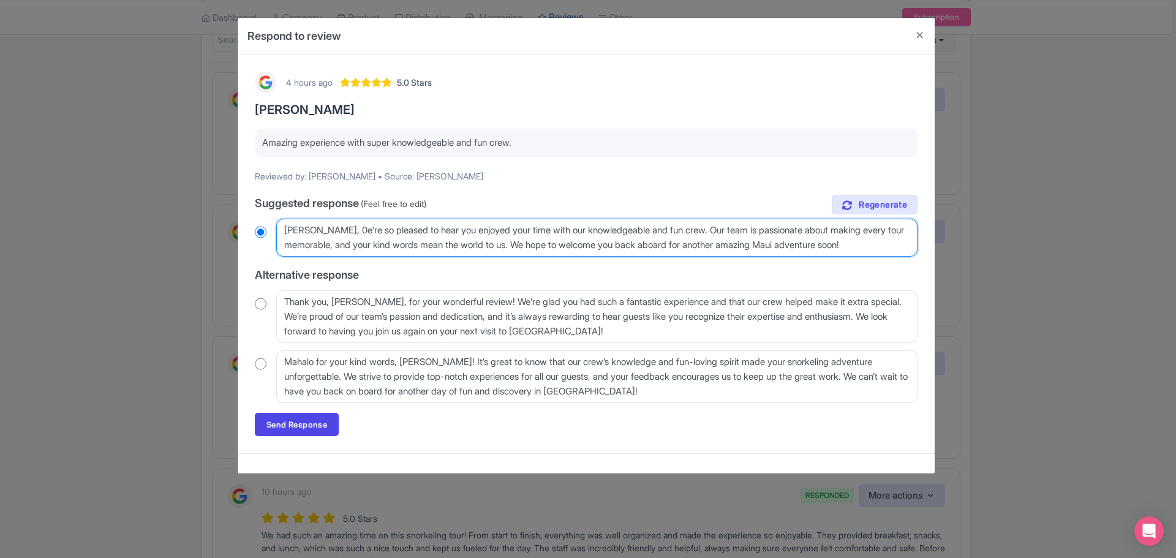
radio input "true"
type textarea "Aloha Candra, e’re so pleased to hear you enjoyed your time with our knowledgea…"
radio input "true"
type textarea "Aloha Candra, we’re so pleased to hear you enjoyed your time with our knowledge…"
radio input "true"
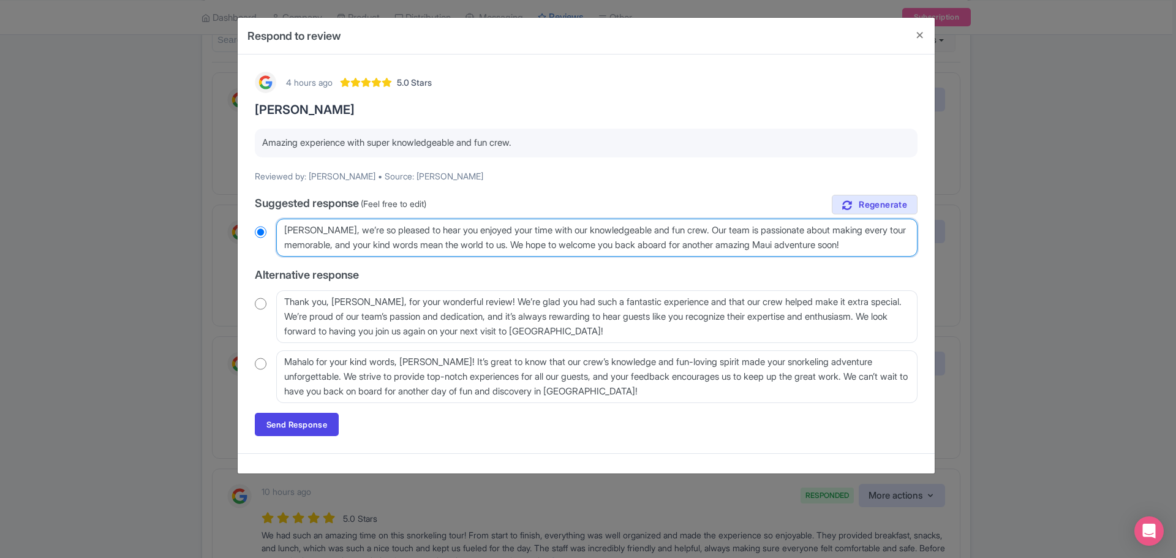
drag, startPoint x: 723, startPoint y: 230, endPoint x: 549, endPoint y: 250, distance: 175.1
click at [549, 250] on textarea "Aloha Candra, mahalo for taking the time to share your experience! We’re so ple…" at bounding box center [596, 238] width 641 height 38
type textarea "Aloha Candra, we’re so pleased to hear you enjoyed your time with our knowledge…"
radio input "true"
type textarea "Aloha Candra, we’re so pleased to hear you enjoyed your time with our knowledge…"
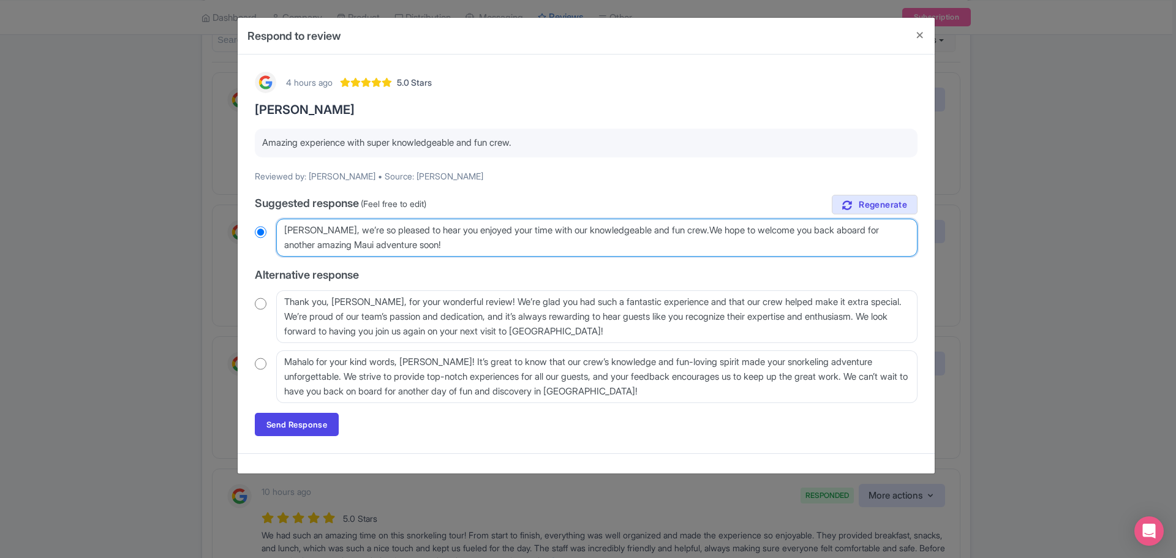
radio input "true"
type textarea "Aloha Candra, we’re so pleased to hear you enjoyed your time with our knowledge…"
radio input "true"
type textarea "[PERSON_NAME], we’re so pleased to hear you enjoyed your time with our knowledg…"
radio input "true"
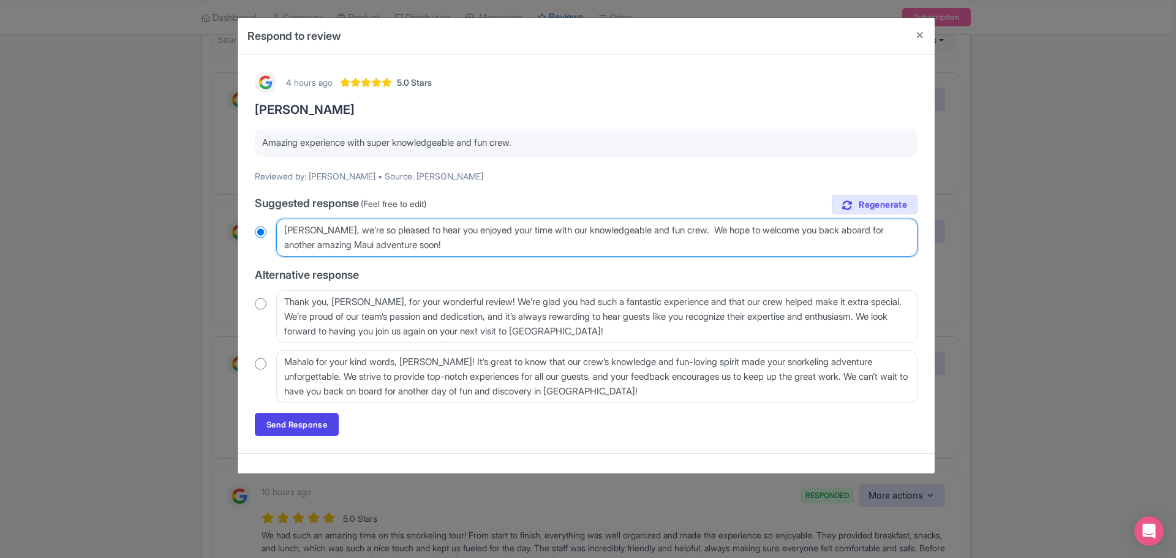
click at [472, 246] on textarea "Aloha Candra, mahalo for taking the time to share your experience! We’re so ple…" at bounding box center [596, 238] width 641 height 38
type textarea "[PERSON_NAME], we’re so pleased to hear you enjoyed your time with our knowledg…"
click at [308, 424] on link "Send Response" at bounding box center [297, 424] width 84 height 23
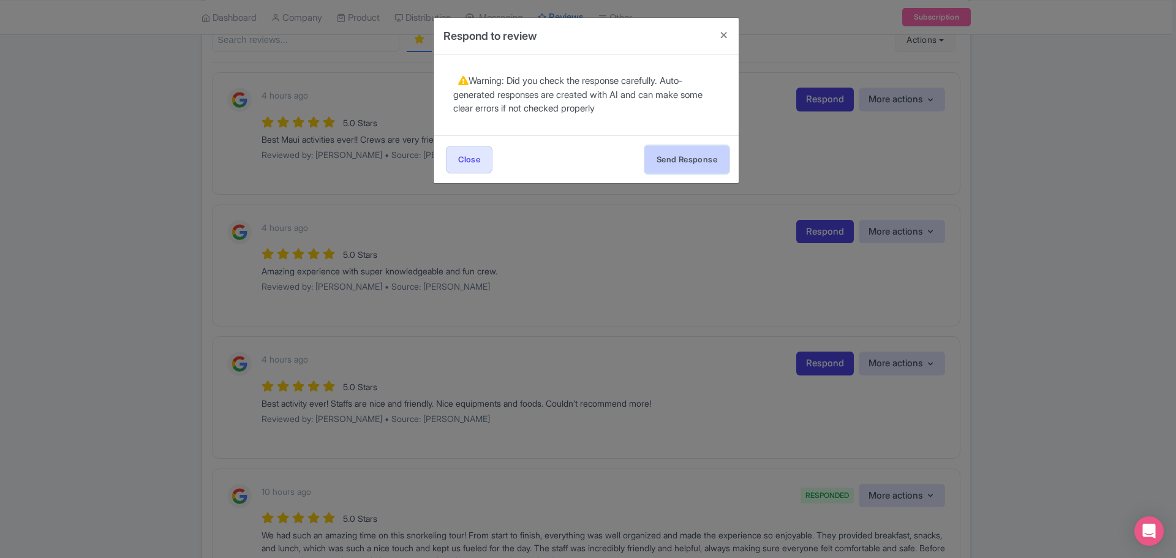
click at [693, 160] on button "Send Response" at bounding box center [687, 160] width 84 height 28
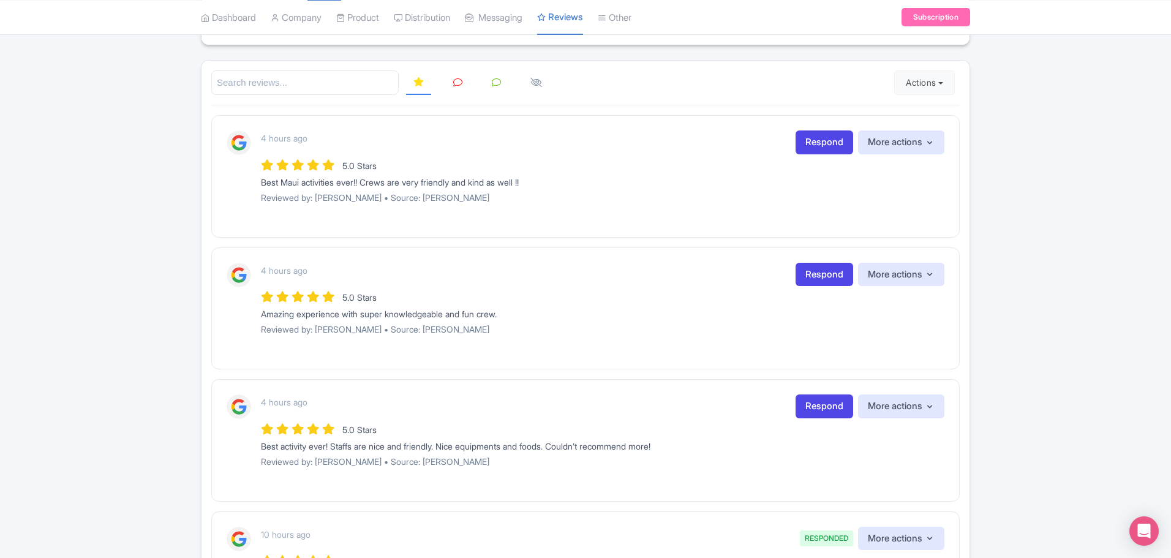
scroll to position [132, 0]
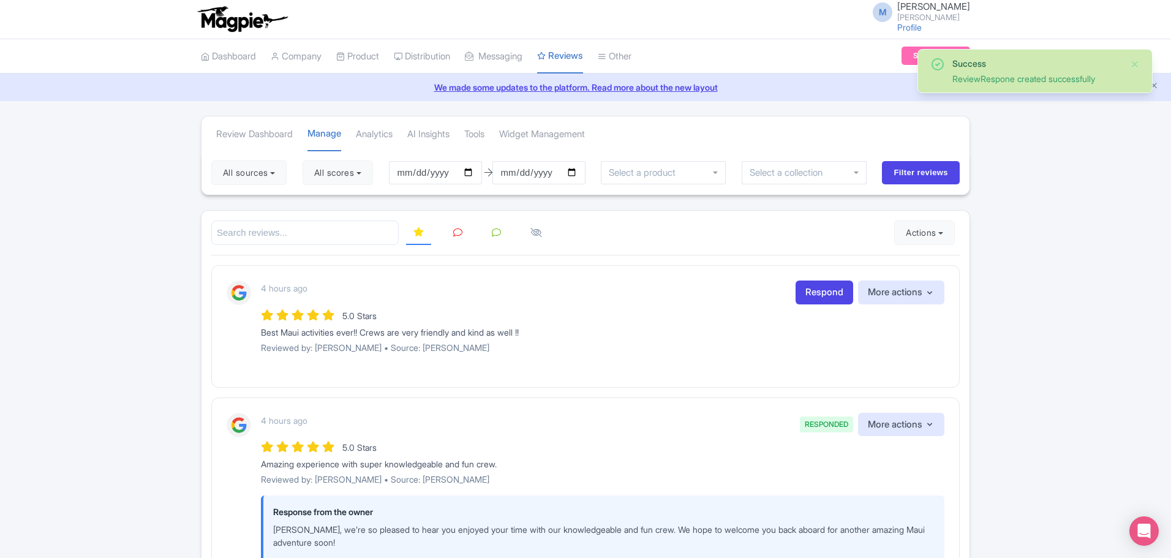
scroll to position [61, 0]
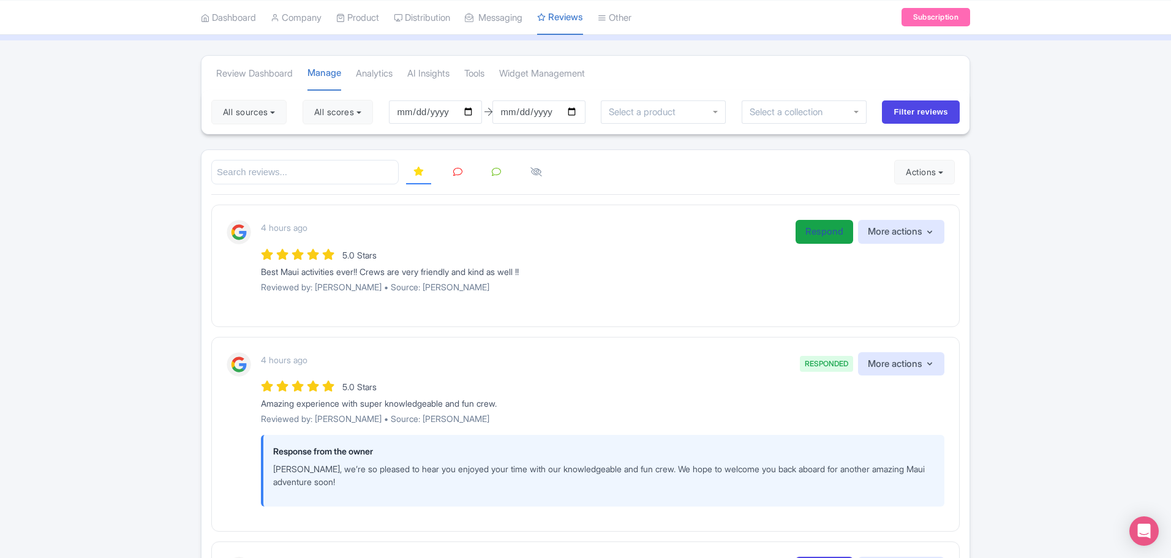
click at [807, 232] on link "Respond" at bounding box center [825, 232] width 58 height 24
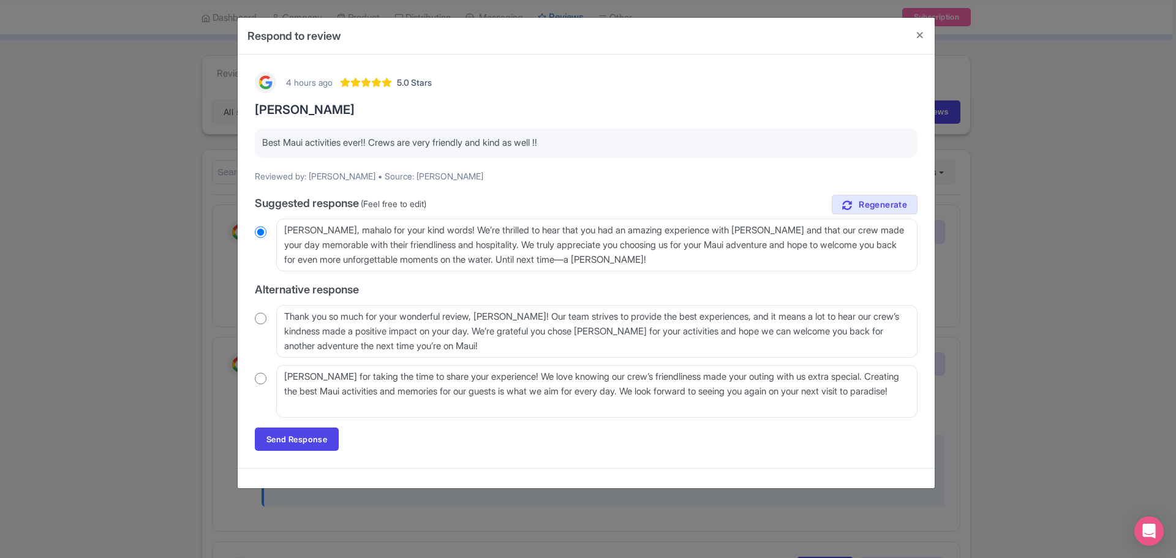
click at [260, 378] on input "radio" at bounding box center [261, 378] width 12 height 12
radio input "true"
click at [259, 229] on input "radio" at bounding box center [261, 232] width 12 height 12
radio input "true"
drag, startPoint x: 345, startPoint y: 230, endPoint x: 478, endPoint y: 230, distance: 132.9
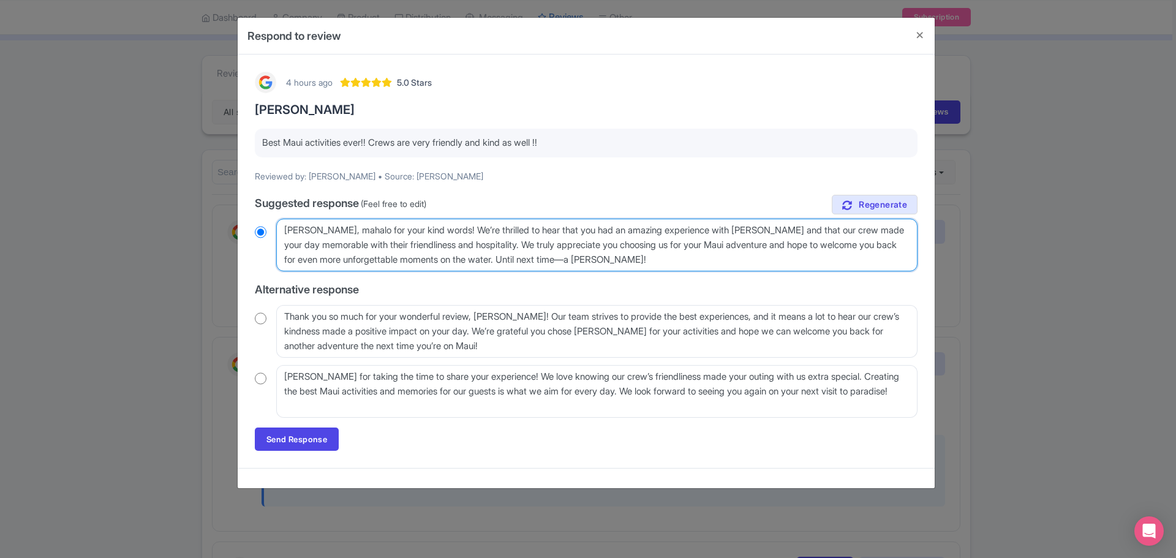
click at [478, 230] on textarea "[PERSON_NAME], mahalo for your kind words! We’re thrilled to hear that you had …" at bounding box center [596, 245] width 641 height 53
click at [258, 378] on input "radio" at bounding box center [261, 378] width 12 height 12
radio input "true"
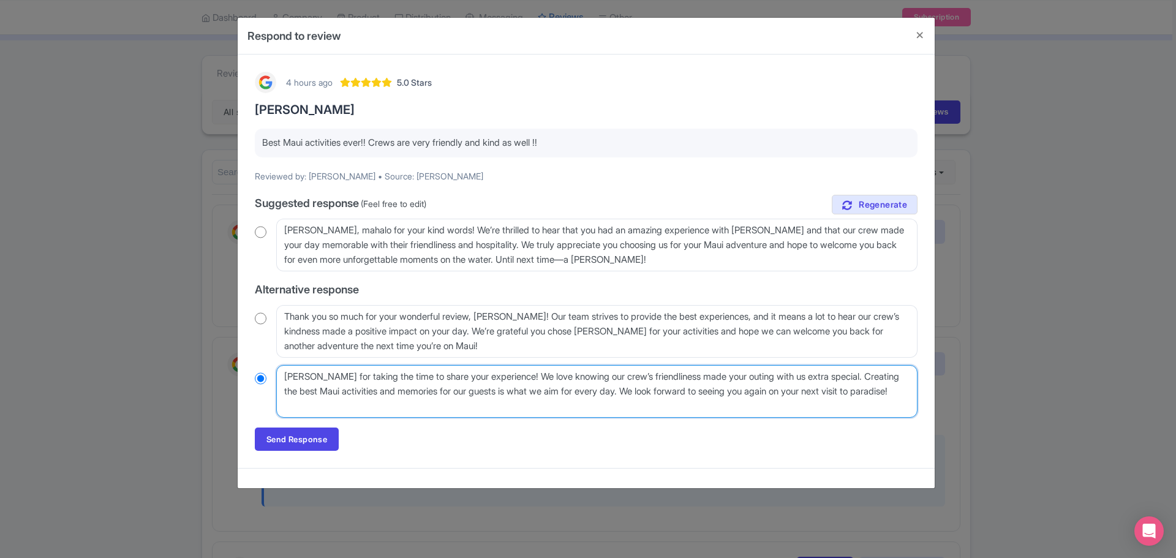
click at [364, 373] on textarea "[PERSON_NAME] for taking the time to share your experience! We love knowing our…" at bounding box center [596, 391] width 641 height 53
type textarea "[PERSON_NAME] for ctaking the time to share your experience! We love knowing ou…"
radio input "true"
type textarea "[PERSON_NAME] for cataking the time to share your experience! We love knowing o…"
radio input "true"
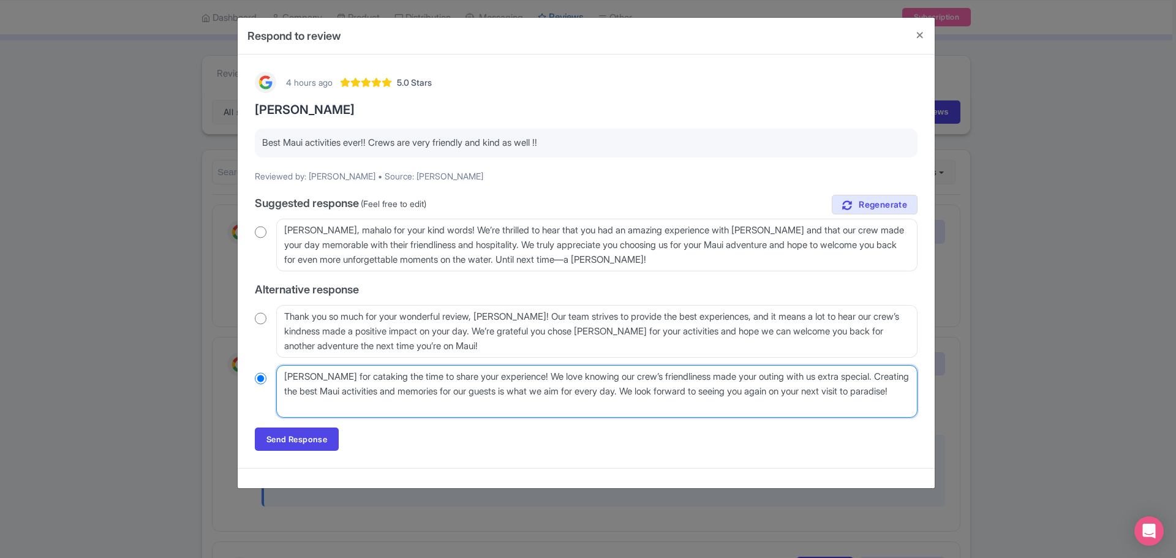
type textarea "[PERSON_NAME] for caltaking the time to share your experience! We love knowing …"
radio input "true"
type textarea "[PERSON_NAME] for calltaking the time to share your experience! We love knowing…"
radio input "true"
type textarea "[PERSON_NAME] for callintaking the time to share your experience! We love knowi…"
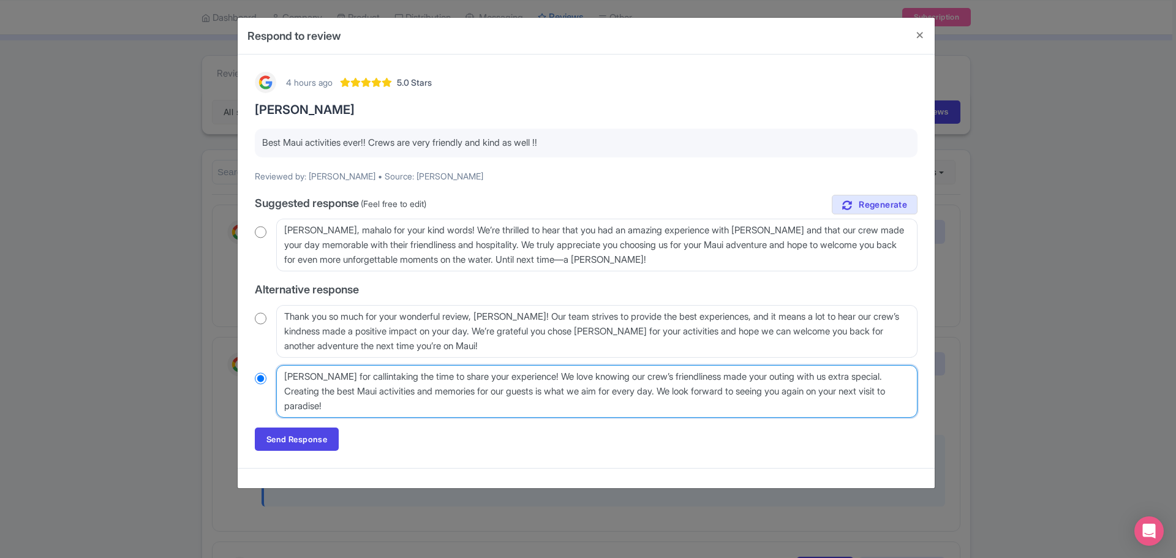
radio input "true"
type textarea "[PERSON_NAME] for callingtaking the time to share your experience! We love know…"
radio input "true"
type textarea "[PERSON_NAME] for callingoutaking the time to share your experience! We love kn…"
radio input "true"
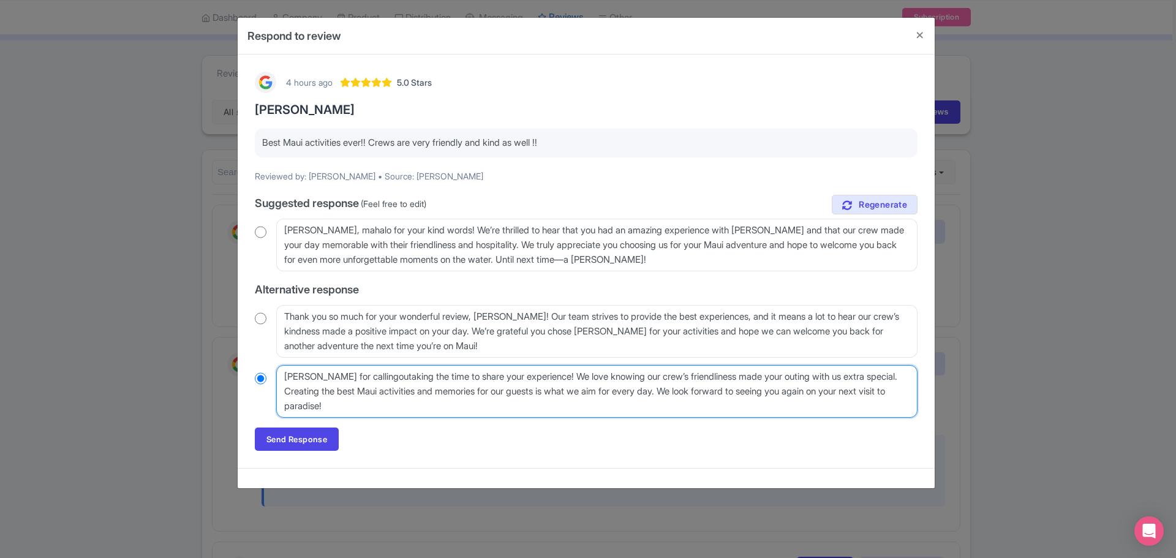
type textarea "[PERSON_NAME] for callingourtaking the time to share your experience! We love k…"
radio input "true"
type textarea "[PERSON_NAME] for callingour taking the time to share your experience! We love …"
radio input "true"
type textarea "[PERSON_NAME] for callingour Mtaking the time to share your experience! We love…"
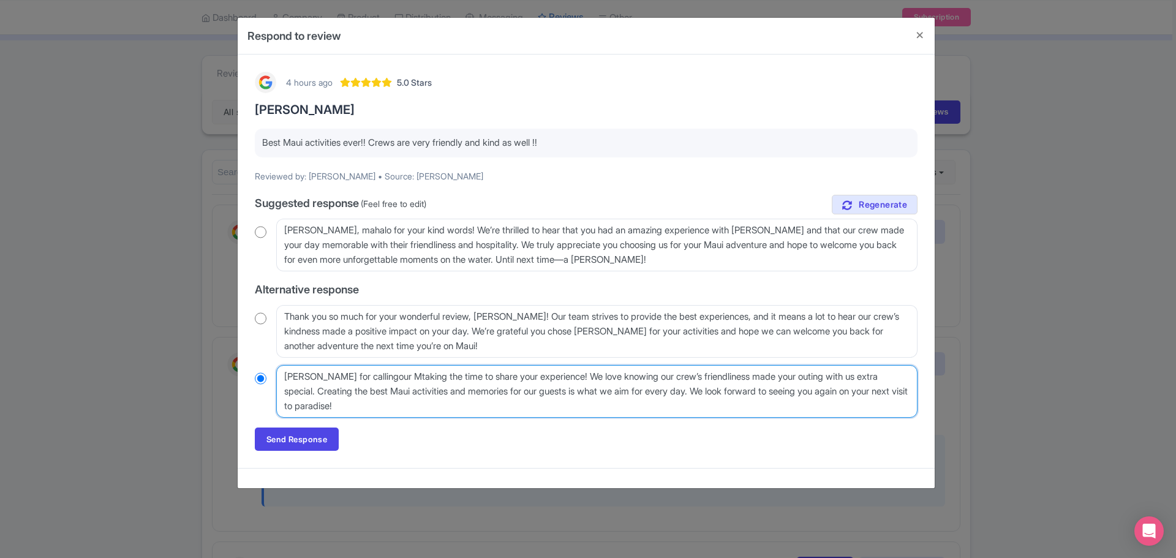
radio input "true"
type textarea "[PERSON_NAME] for callingour Motaking the time to share your experience! We lov…"
radio input "true"
type textarea "[PERSON_NAME] for callingour Mtaking the time to share your experience! We love…"
radio input "true"
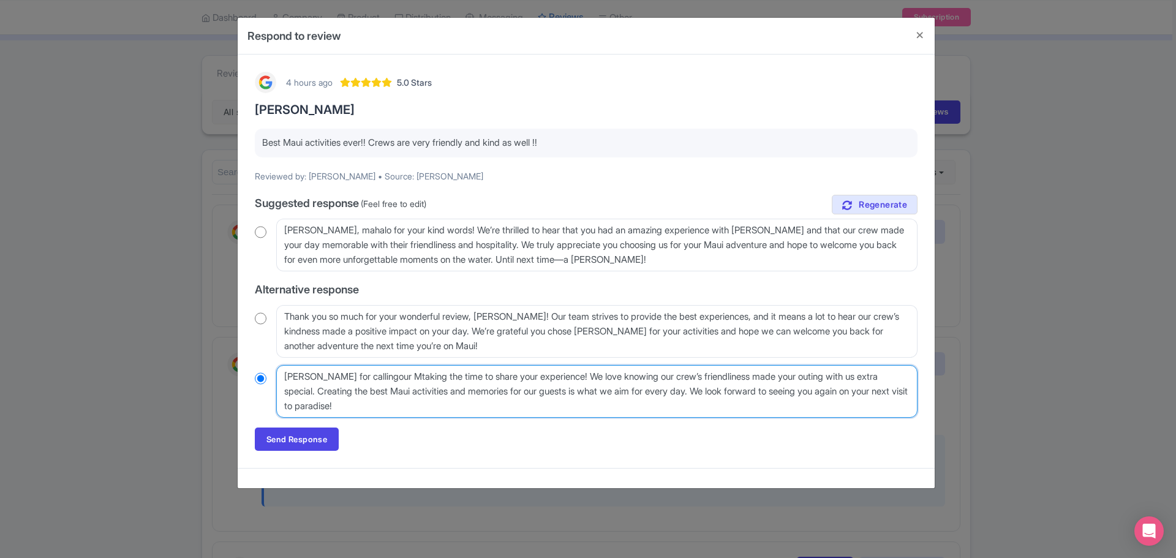
type textarea "[PERSON_NAME] for callingour taking the time to share your experience! We love …"
radio input "true"
type textarea "[PERSON_NAME] for callingourtaking the time to share your experience! We love k…"
radio input "true"
type textarea "[PERSON_NAME] for callingoutaking the time to share your experience! We love kn…"
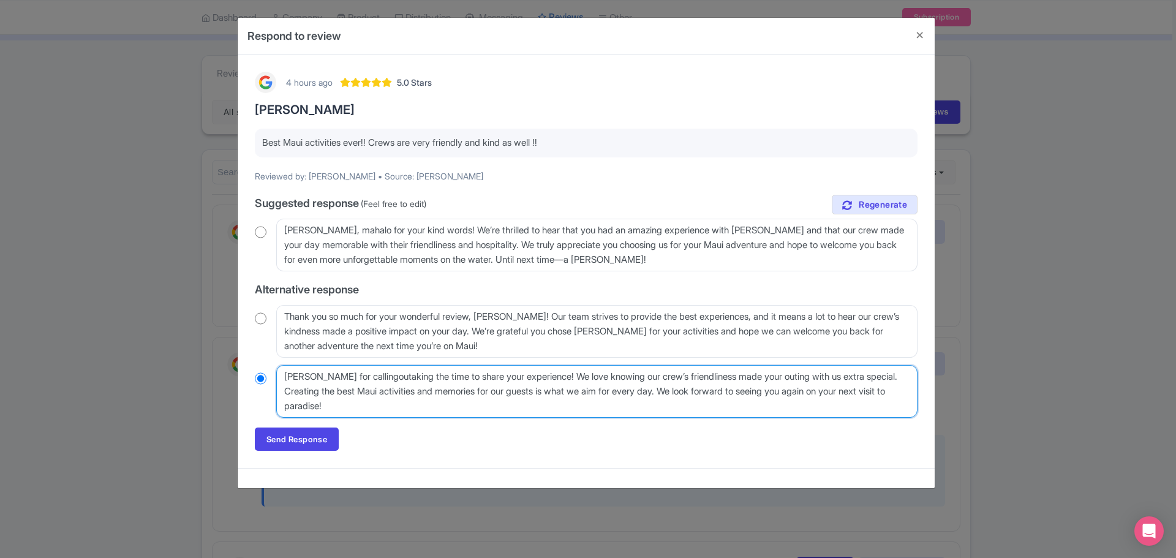
radio input "true"
type textarea "[PERSON_NAME] for callingotaking the time to share your experience! We love kno…"
radio input "true"
type textarea "[PERSON_NAME] for callingtaking the time to share your experience! We love know…"
radio input "true"
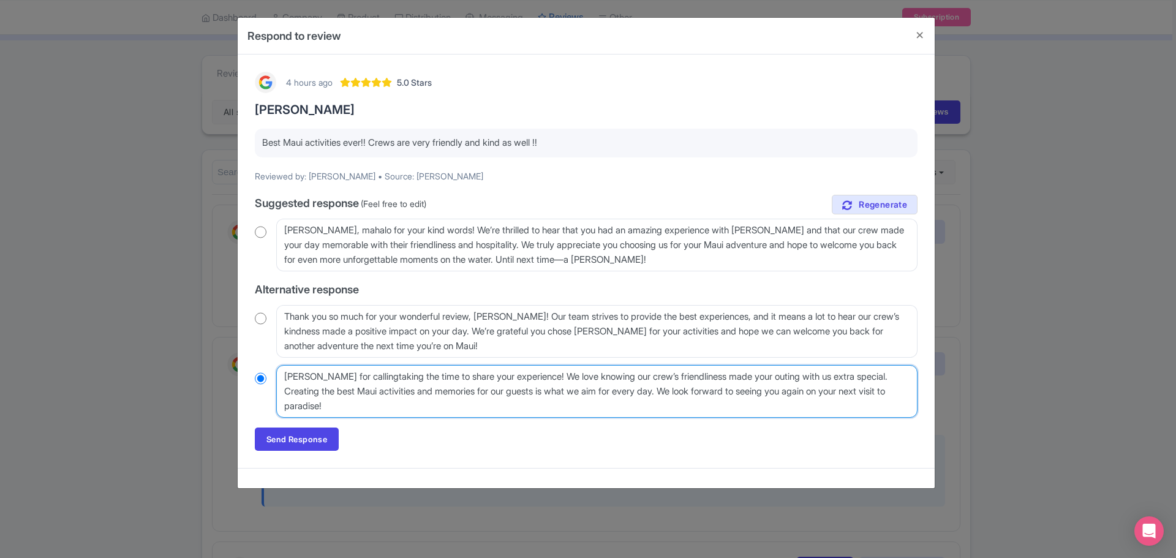
type textarea "[PERSON_NAME] for callingotaking the time to share your experience! We love kno…"
radio input "true"
type textarea "[PERSON_NAME] for callingo taking the time to share your experience! We love kn…"
radio input "true"
type textarea "[PERSON_NAME] for callingotaking the time to share your experience! We love kno…"
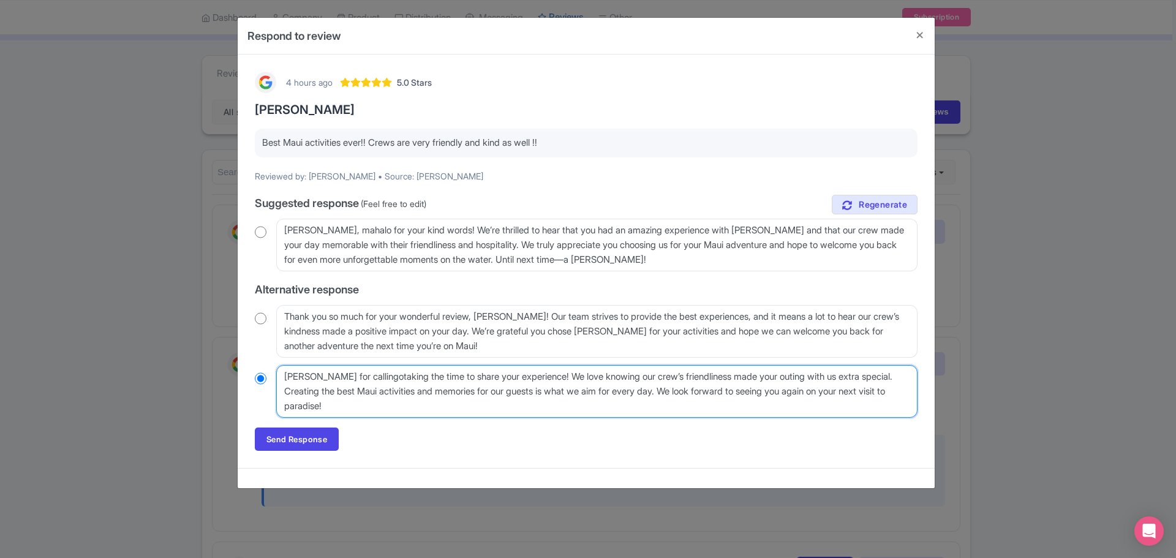
radio input "true"
type textarea "[PERSON_NAME] for callingtaking the time to share your experience! We love know…"
radio input "true"
type textarea "[PERSON_NAME] for calling taking the time to share your experience! We love kno…"
radio input "true"
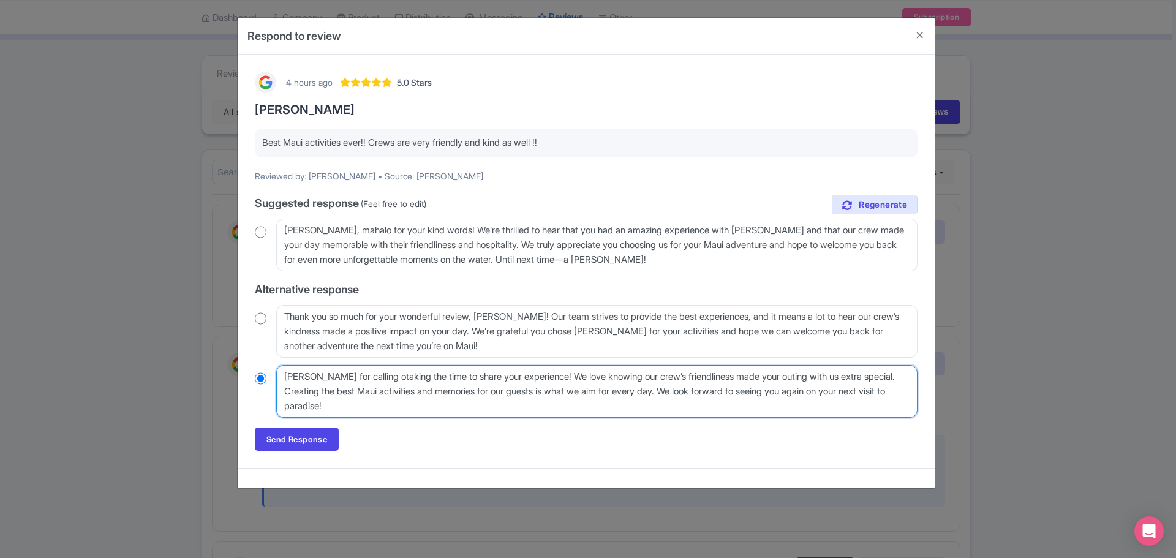
type textarea "[PERSON_NAME] for calling outaking the time to share your experience! We love k…"
radio input "true"
type textarea "[PERSON_NAME] for calling ourtaking the time to share your experience! We love …"
radio input "true"
type textarea "[PERSON_NAME] for calling our taking the time to share your experience! We love…"
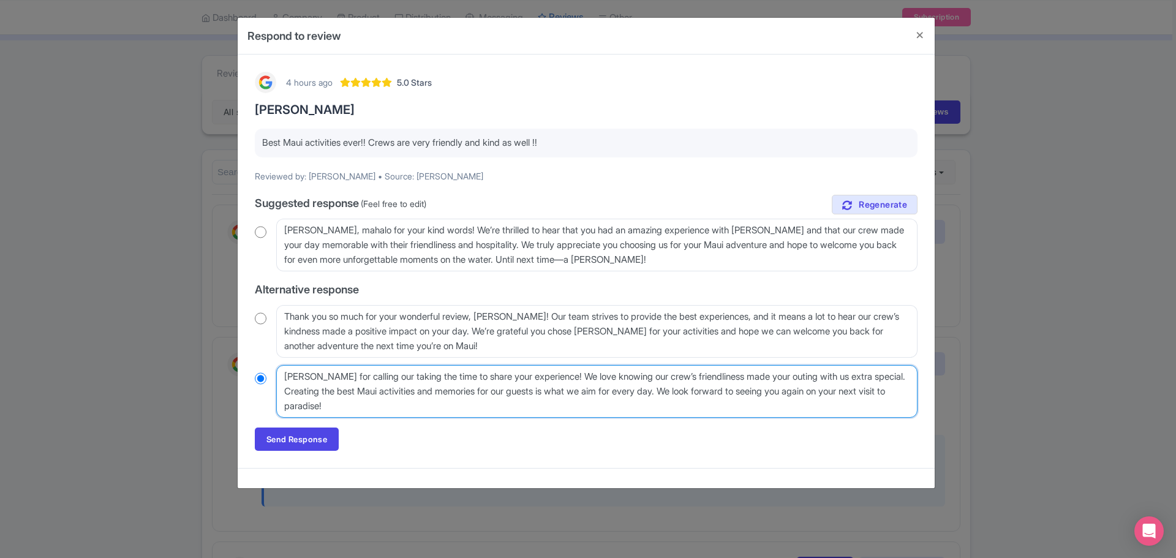
radio input "true"
type textarea "[PERSON_NAME] for calling our Mtaking the time to share your experience! We lov…"
radio input "true"
type textarea "[PERSON_NAME] for calling our Motaking the time to share your experience! We lo…"
radio input "true"
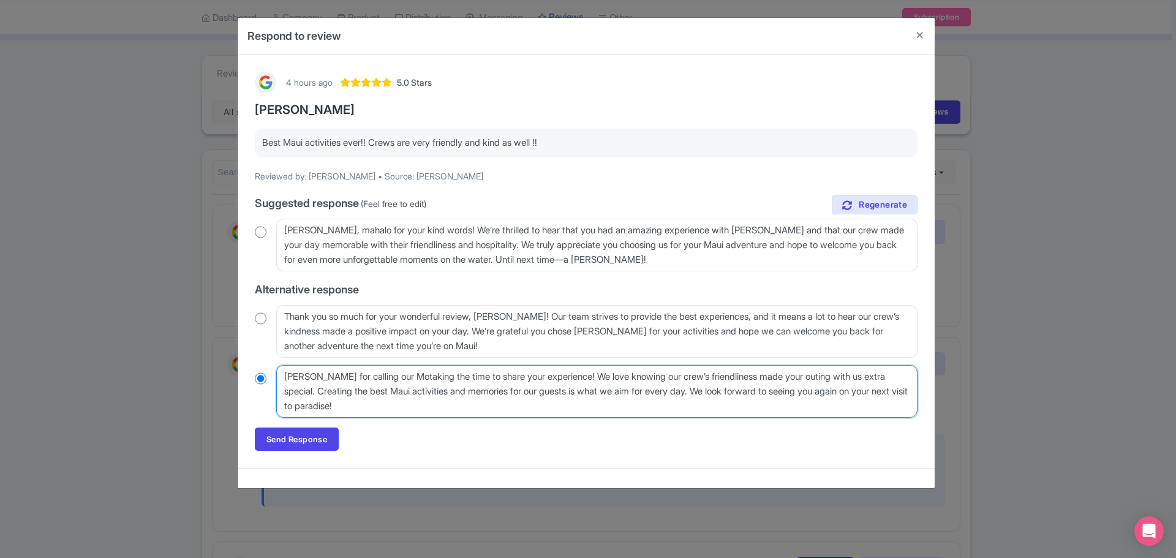
type textarea "[PERSON_NAME] for calling our Moltaking the time to share your experience! We l…"
radio input "true"
type textarea "[PERSON_NAME] for calling our Molotaking the time to share your experience! We …"
radio input "true"
type textarea "[PERSON_NAME] for calling our Moloktaking the time to share your experience! We…"
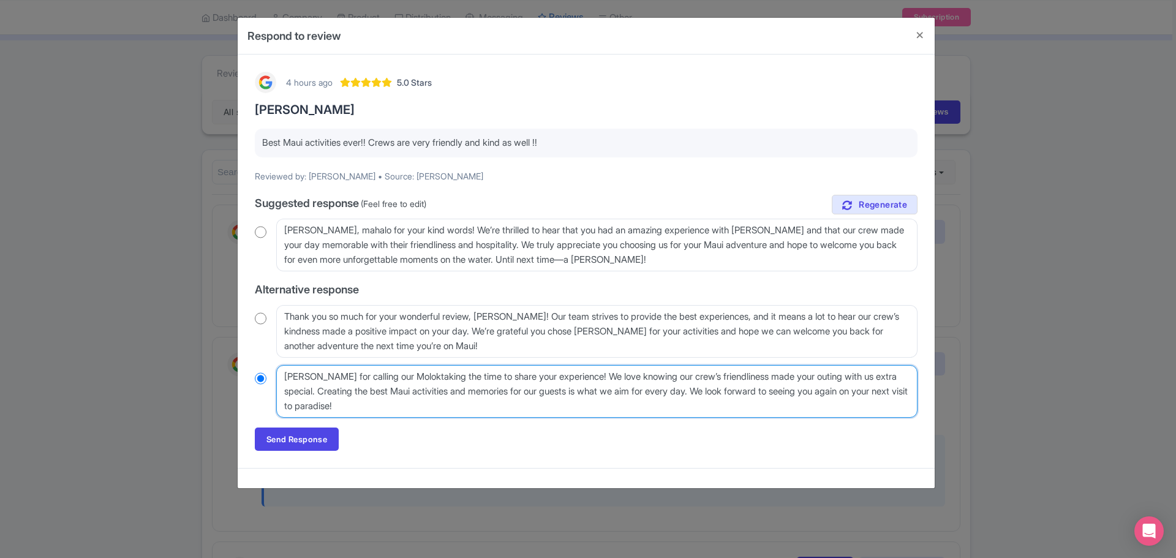
radio input "true"
type textarea "[PERSON_NAME] for calling our Molokitaking the time to share your experience! W…"
radio input "true"
type textarea "[PERSON_NAME] for calling our Molokintaking the time to share your experience! …"
radio input "true"
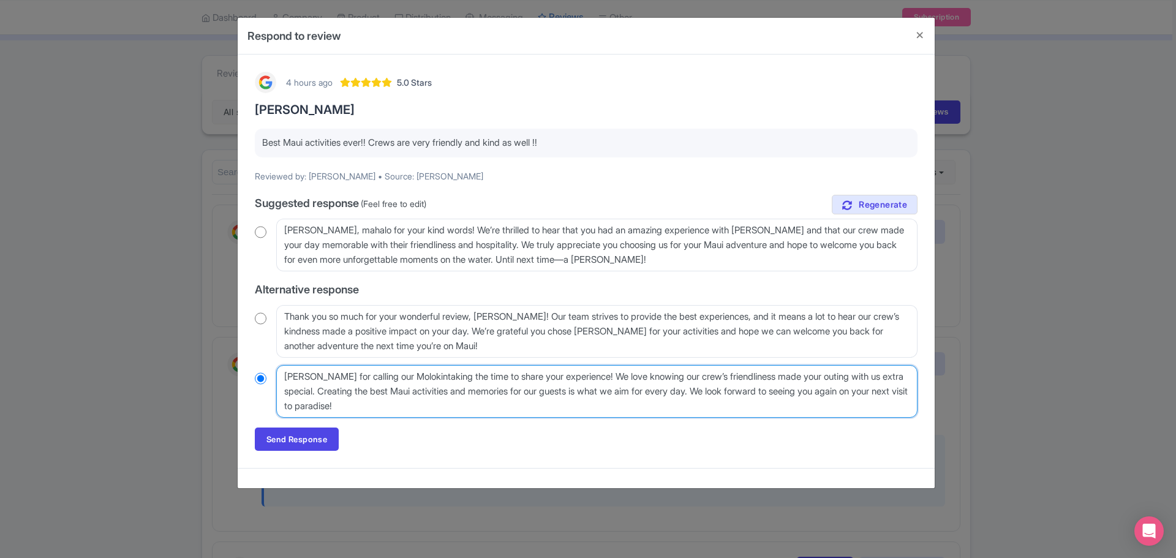
type textarea "[PERSON_NAME] for calling our Molokinitaking the time to share your experience!…"
radio input "true"
type textarea "[PERSON_NAME] for calling our Molokini taking the time to share your experience…"
radio input "true"
type textarea "[PERSON_NAME] for calling our Molokini Ctaking the time to share your experienc…"
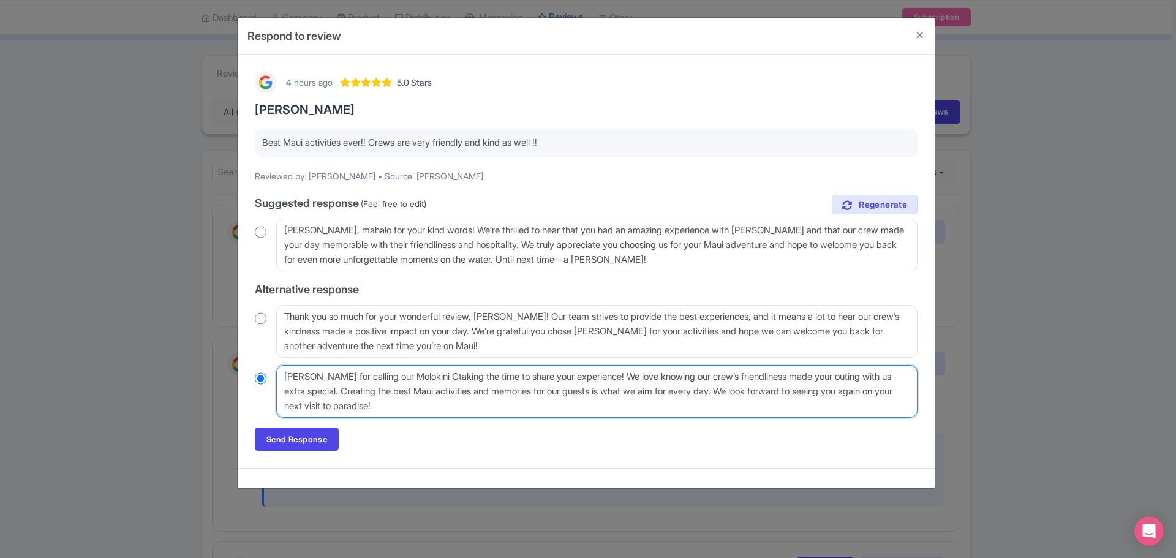
radio input "true"
type textarea "[PERSON_NAME] for calling our Molokini Crtaking the time to share your experien…"
radio input "true"
type textarea "[PERSON_NAME] for calling our Molokini Crattaking the time to share your experi…"
radio input "true"
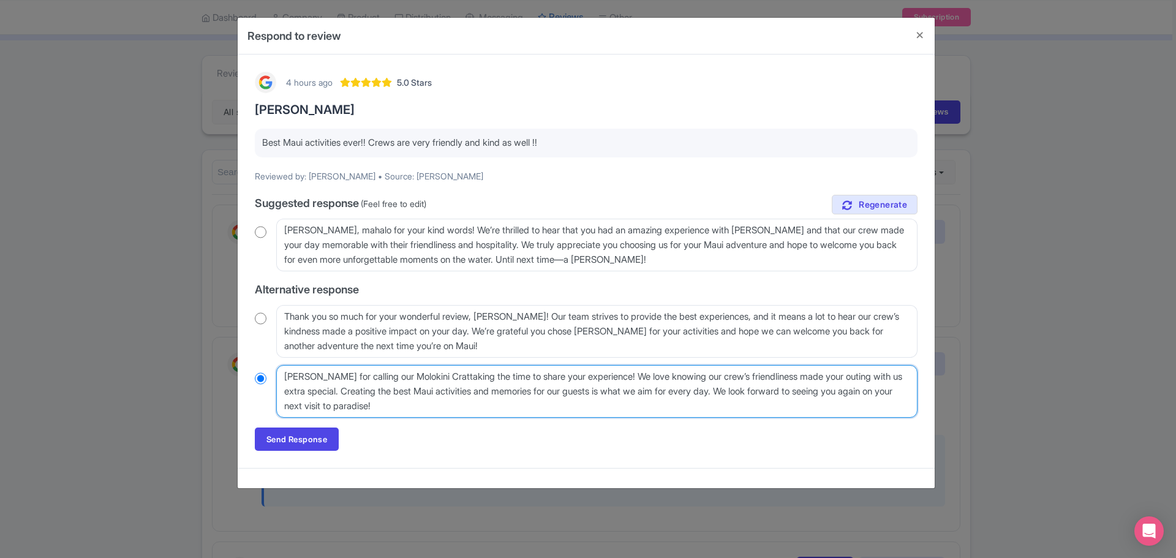
type textarea "[PERSON_NAME] for calling our Molokini Cratetaking the time to share your exper…"
radio input "true"
type textarea "[PERSON_NAME] for calling our Molokini Crate taking the time to share your expe…"
radio input "true"
type textarea "[PERSON_NAME] for calling our Molokini Crate Staking the time to share your exp…"
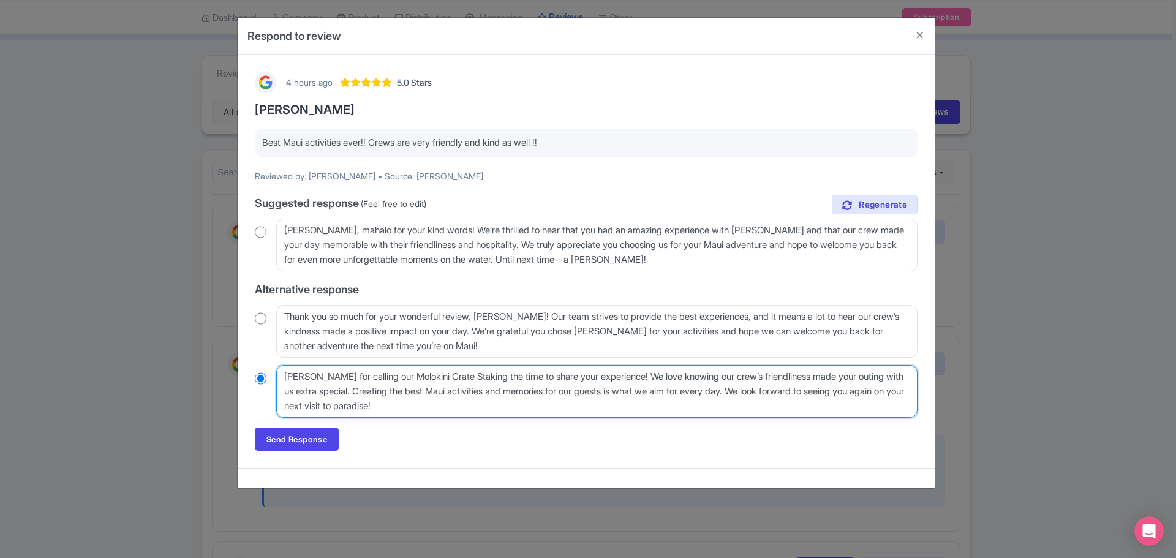
radio input "true"
type textarea "[PERSON_NAME] for calling our Molokini Crate Sntaking the time to share your ex…"
radio input "true"
type textarea "[PERSON_NAME] for calling our Molokini Crate Snortaking the time to share your …"
radio input "true"
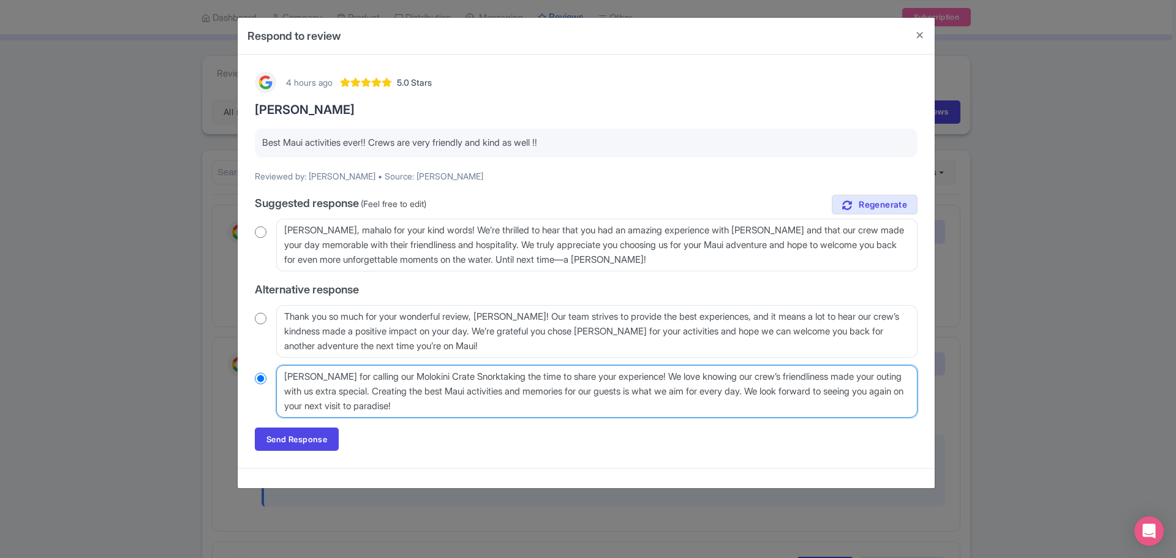
type textarea "[PERSON_NAME] for calling our Molokini Crate Snorketaking the time to share you…"
radio input "true"
type textarea "[PERSON_NAME] for calling our Molokini Crate Snorkelitaking the time to share y…"
radio input "true"
type textarea "[PERSON_NAME] for calling our Molokini Crate Snorkelingtaking the time to share…"
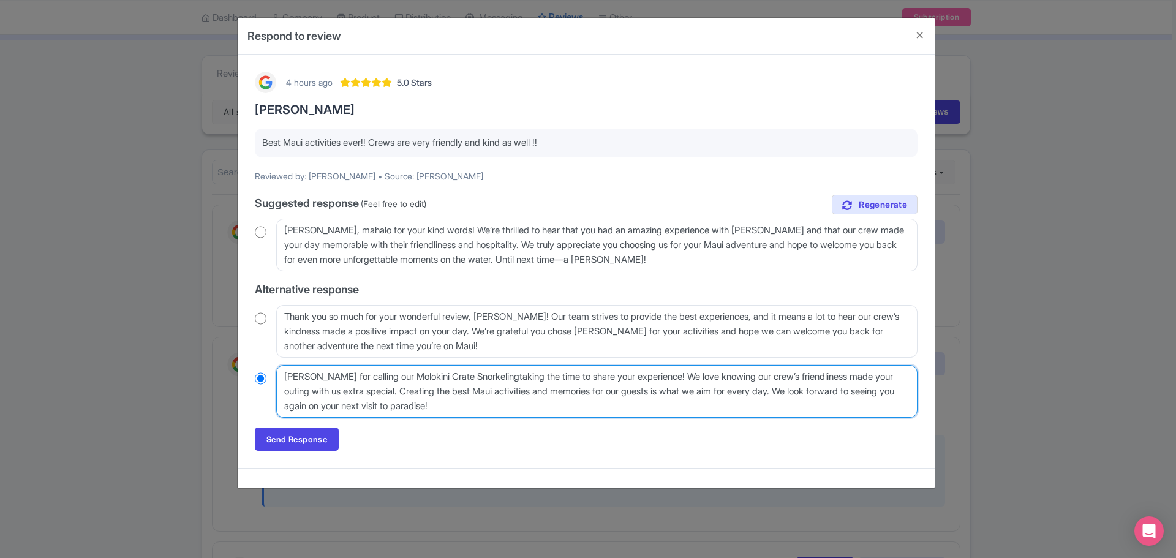
radio input "true"
type textarea "[PERSON_NAME] for calling our Molokini Crate Snorkeling etaking the time to sha…"
radio input "true"
type textarea "[PERSON_NAME] for calling our Molokini Crate Snorkeling extaking the time to sh…"
radio input "true"
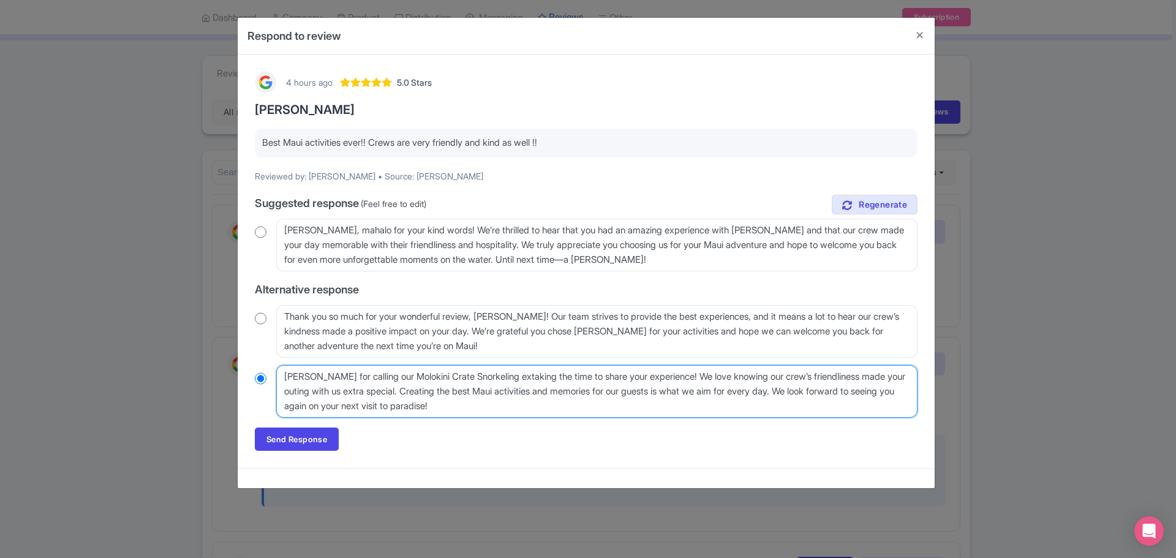
type textarea "[PERSON_NAME] for calling our Molokini Crate Snorkeling exptaking the time to s…"
radio input "true"
type textarea "[PERSON_NAME] for calling our Molokini Crate Snorkeling expertaking the time to…"
radio input "true"
type textarea "[PERSON_NAME] for calling our Molokini Crate Snorkeling experitaking the time t…"
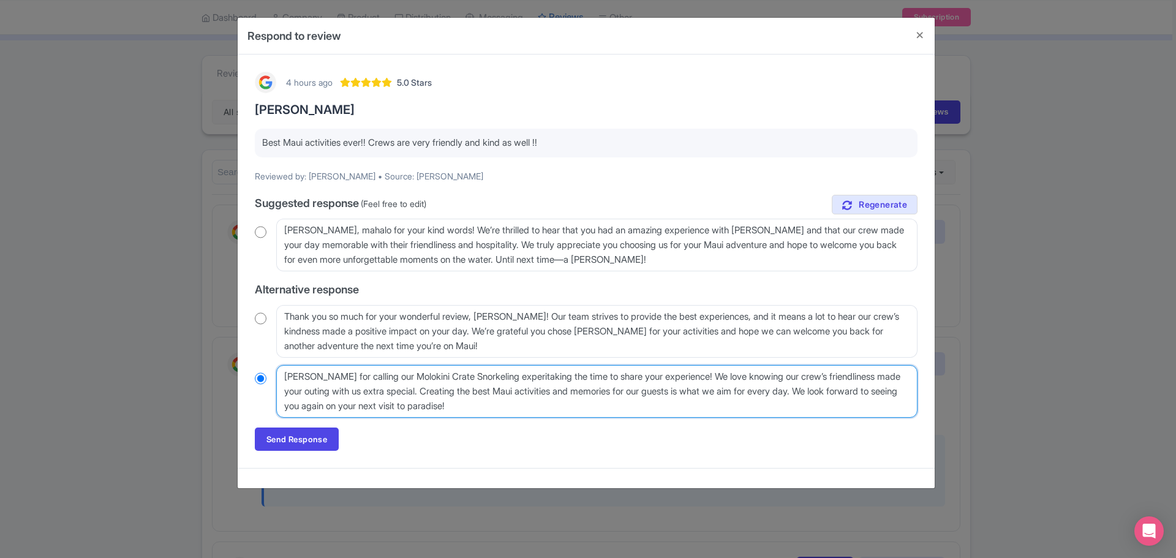
radio input "true"
type textarea "[PERSON_NAME] for calling our Molokini Crate Snorkeling experietaking the time …"
radio input "true"
type textarea "[PERSON_NAME] for calling our Molokini Crate Snorkeling experientaking the time…"
radio input "true"
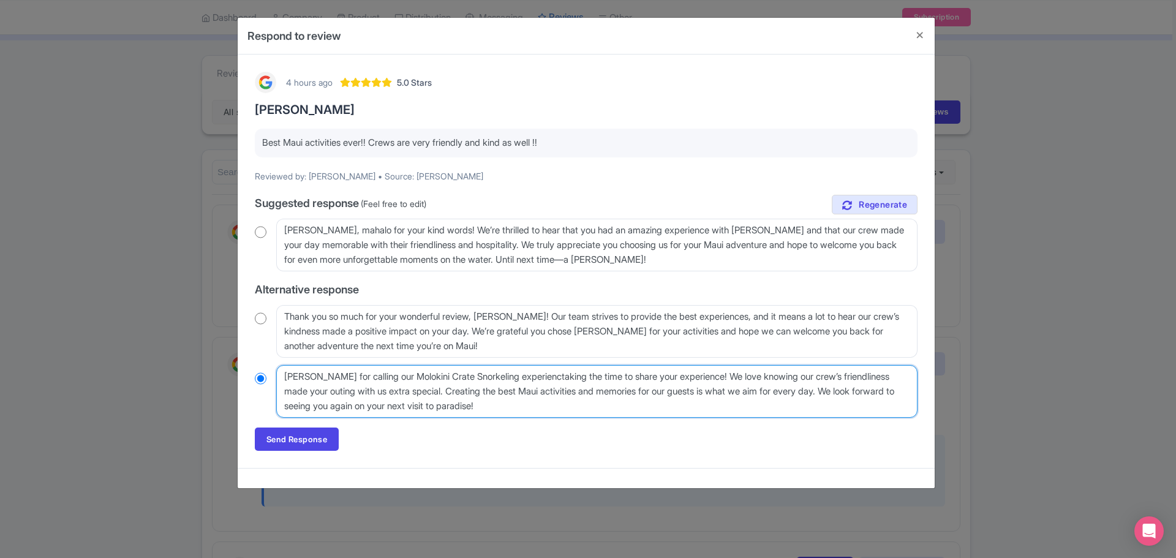
type textarea "[PERSON_NAME] for calling our Molokini Crate Snorkeling experiencetaking the ti…"
radio input "true"
type textarea "[PERSON_NAME] for calling our Molokini Crate Snorkeling experience taking the t…"
radio input "true"
type textarea "[PERSON_NAME] for calling our Molokini Crate Snorkeling experience ontaking the…"
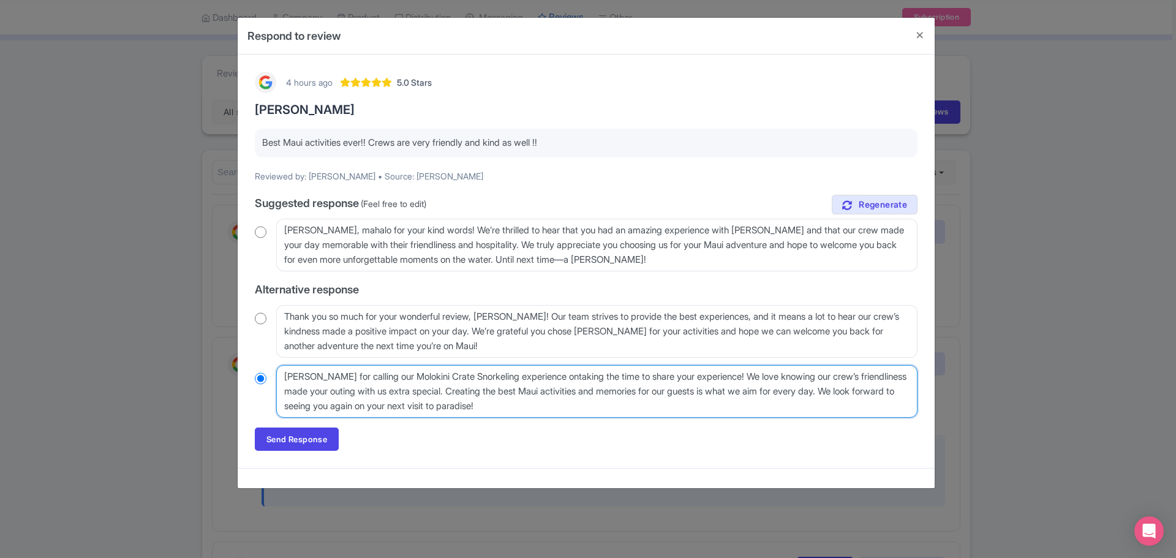
radio input "true"
type textarea "[PERSON_NAME] for calling our Molokini Crate Snorkeling experience onetaking th…"
radio input "true"
type textarea "[PERSON_NAME] for calling our Molokini Crate Snorkeling experience one taking t…"
radio input "true"
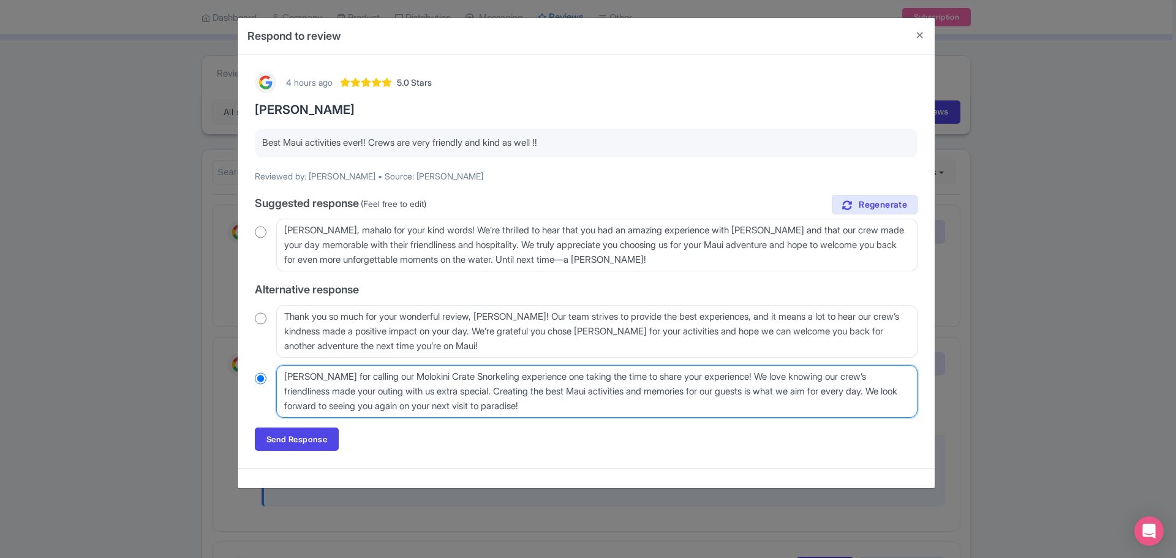
type textarea "[PERSON_NAME] for calling our Molokini Crate Snorkeling experience one otaking …"
radio input "true"
type textarea "[PERSON_NAME] for calling our Molokini Crate Snorkeling experience one oftaking…"
radio input "true"
type textarea "[PERSON_NAME] for calling our Molokini Crate Snorkeling experience one of takin…"
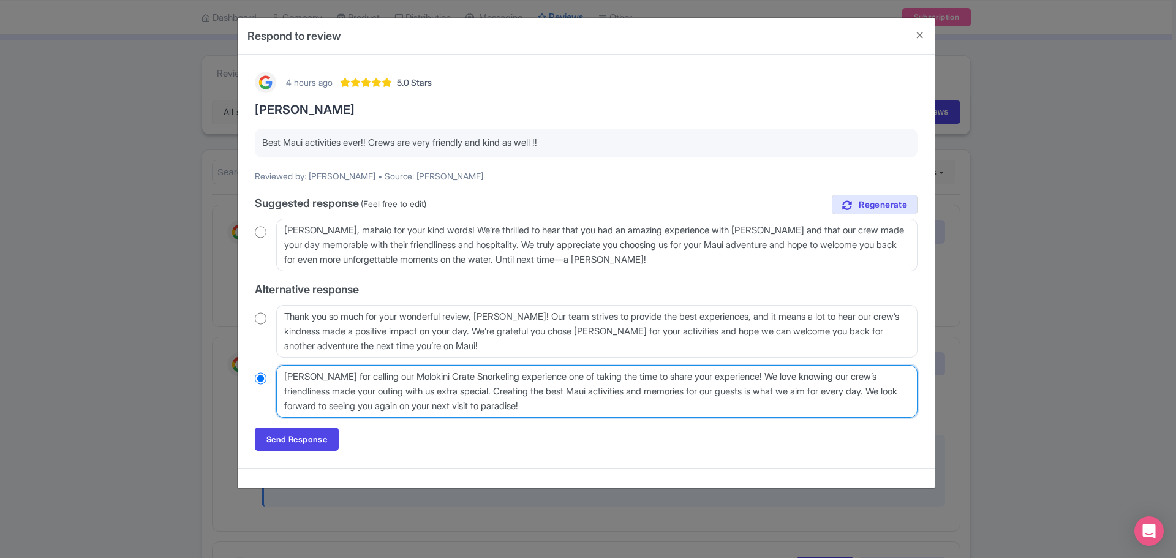
radio input "true"
type textarea "[PERSON_NAME] for calling our Molokini Crate Snorkeling experience one of thtak…"
radio input "true"
type textarea "[PERSON_NAME] for calling our Molokini Crate Snorkeling experience one of theta…"
radio input "true"
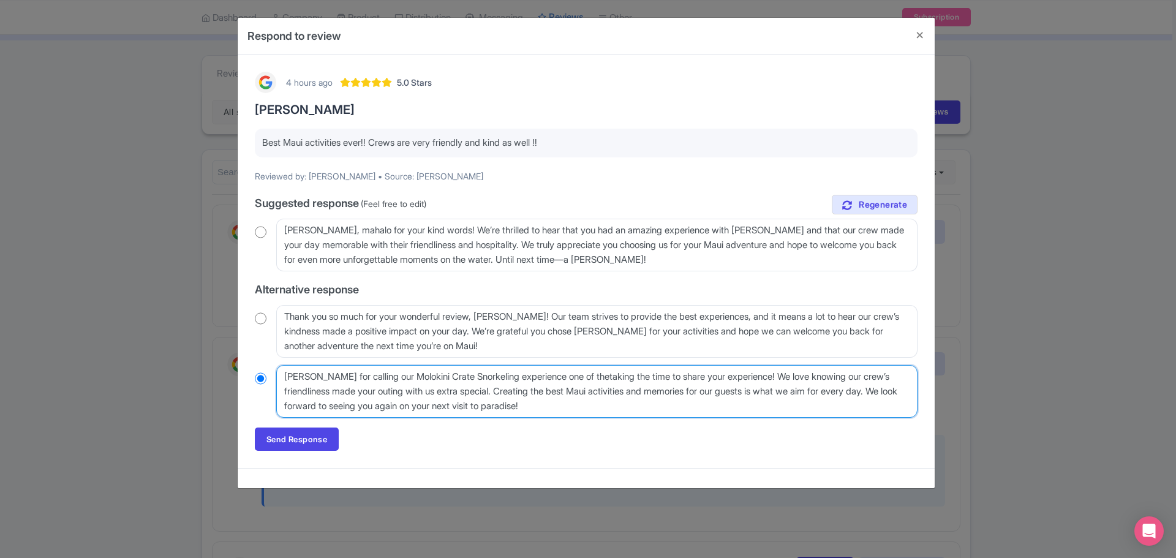
type textarea "[PERSON_NAME] for calling our Molokini Crate Snorkeling experience one of the t…"
radio input "true"
type textarea "[PERSON_NAME] for calling our Molokini Crate Snorkeling experience one of the b…"
radio input "true"
type textarea "[PERSON_NAME] for calling our Molokini Crate Snorkeling experience one of the t…"
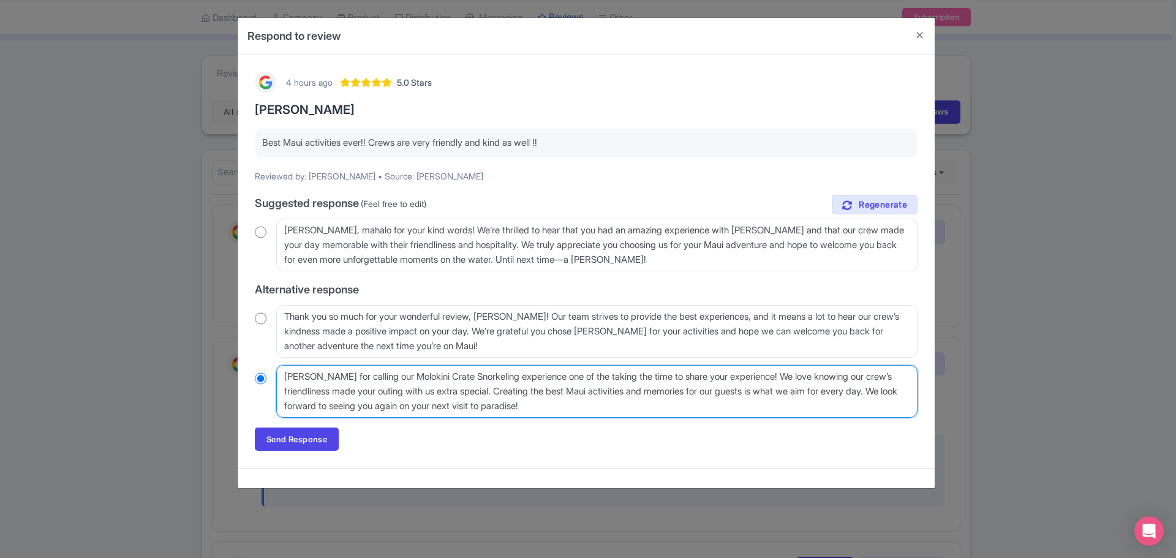
radio input "true"
type textarea "[PERSON_NAME] for calling our Molokini Crate Snorkeling experience one of the b…"
radio input "true"
type textarea "[PERSON_NAME] for calling our Molokini Crate Snorkeling experience one of the b…"
radio input "true"
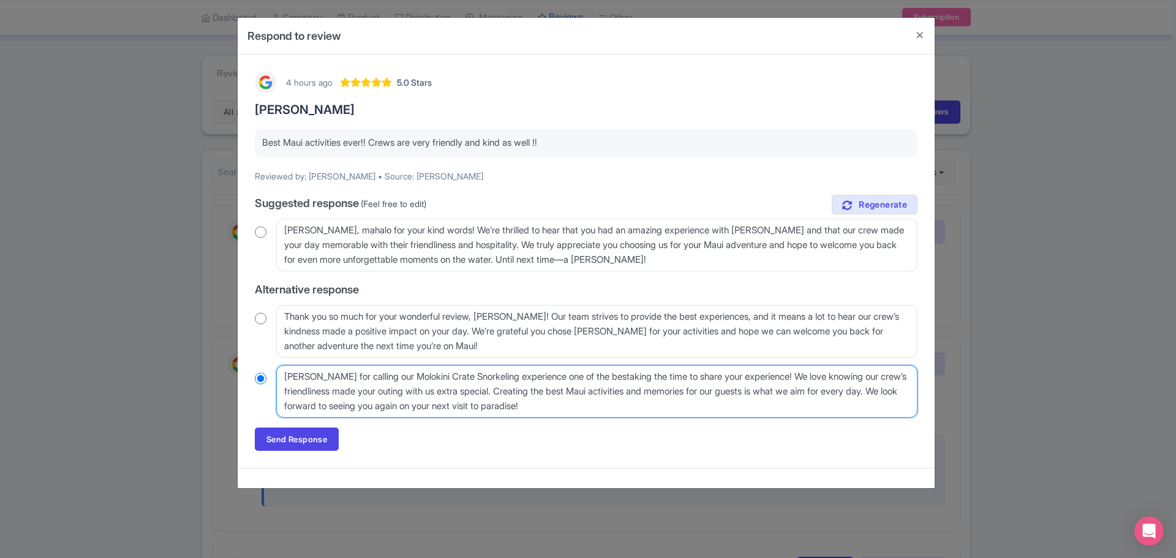
type textarea "[PERSON_NAME] for calling our Molokini Crate Snorkeling experience one of the b…"
radio input "true"
type textarea "[PERSON_NAME] for calling our Molokini Crate Snorkeling experience one of the b…"
radio input "true"
type textarea "[PERSON_NAME] for calling our Molokini Crate Snorkeling experience one of the b…"
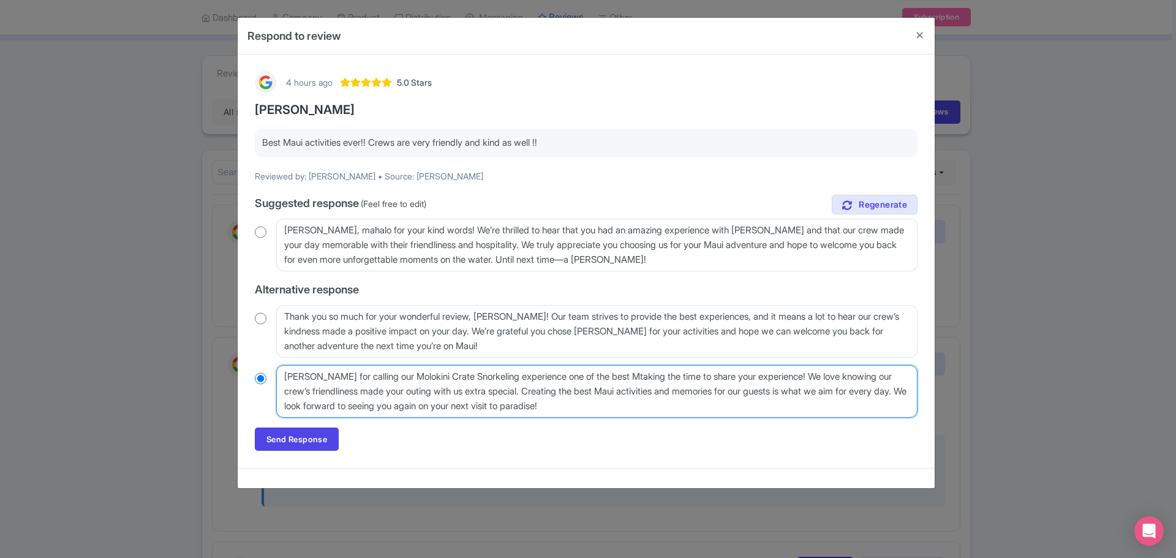
radio input "true"
type textarea "[PERSON_NAME] for calling our Molokini Crate Snorkeling experience one of the b…"
radio input "true"
type textarea "[PERSON_NAME] for calling our Molokini Crate Snorkeling experience one of the b…"
radio input "true"
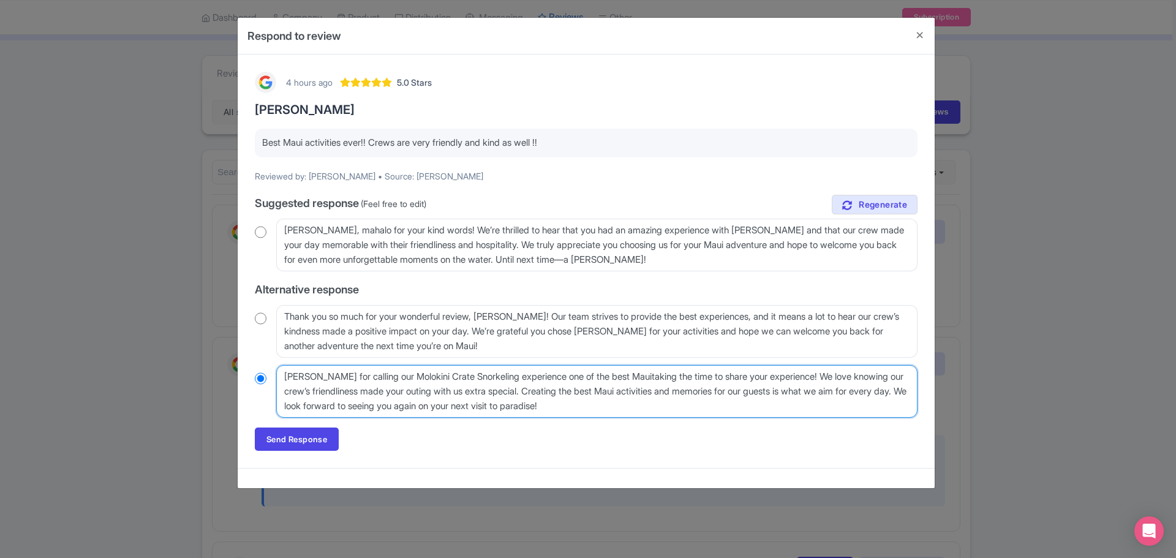
type textarea "[PERSON_NAME] for calling our Molokini Crate Snorkeling experience one of the b…"
radio input "true"
type textarea "[PERSON_NAME] for calling our Molokini Crate Snorkeling experience one of the b…"
radio input "true"
type textarea "[PERSON_NAME] for calling our Molokini Crate Snorkeling experience one of the b…"
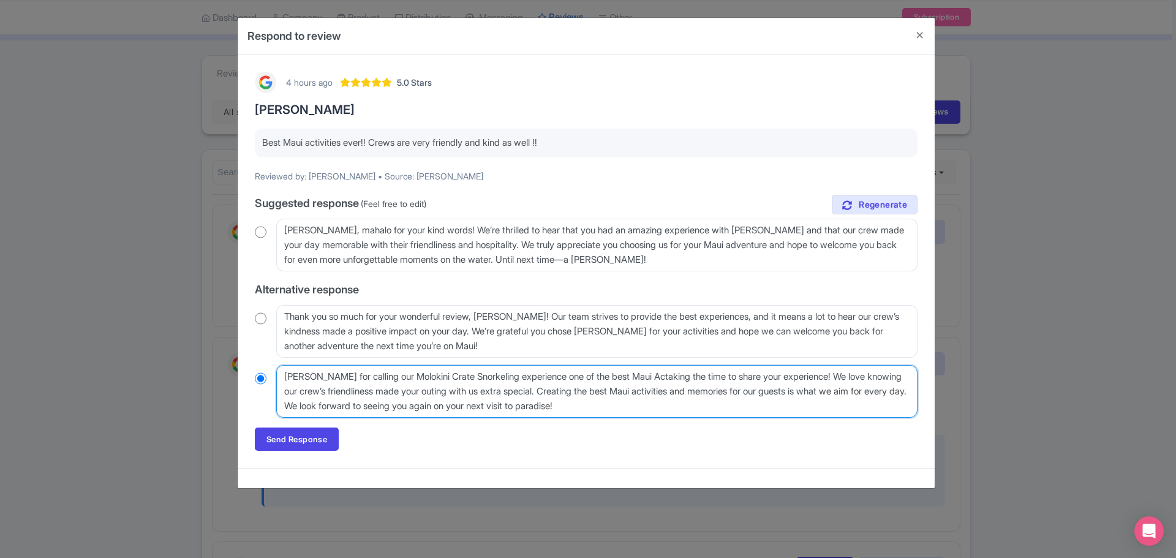
radio input "true"
type textarea "[PERSON_NAME] for calling our Molokini Crate Snorkeling experience one of the b…"
radio input "true"
type textarea "[PERSON_NAME] for calling our Molokini Crate Snorkeling experience one of the b…"
radio input "true"
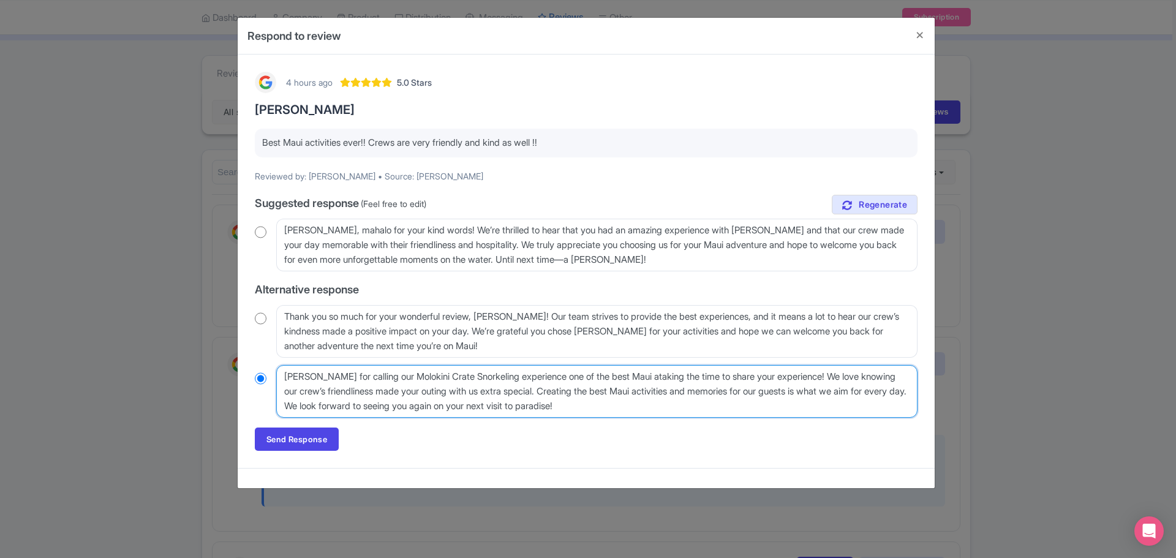
type textarea "[PERSON_NAME] for calling our Molokini Crate Snorkeling experience one of the b…"
radio input "true"
type textarea "[PERSON_NAME] for calling our Molokini Crate Snorkeling experience one of the b…"
radio input "true"
type textarea "[PERSON_NAME] for calling our Molokini Crate Snorkeling experience one of the b…"
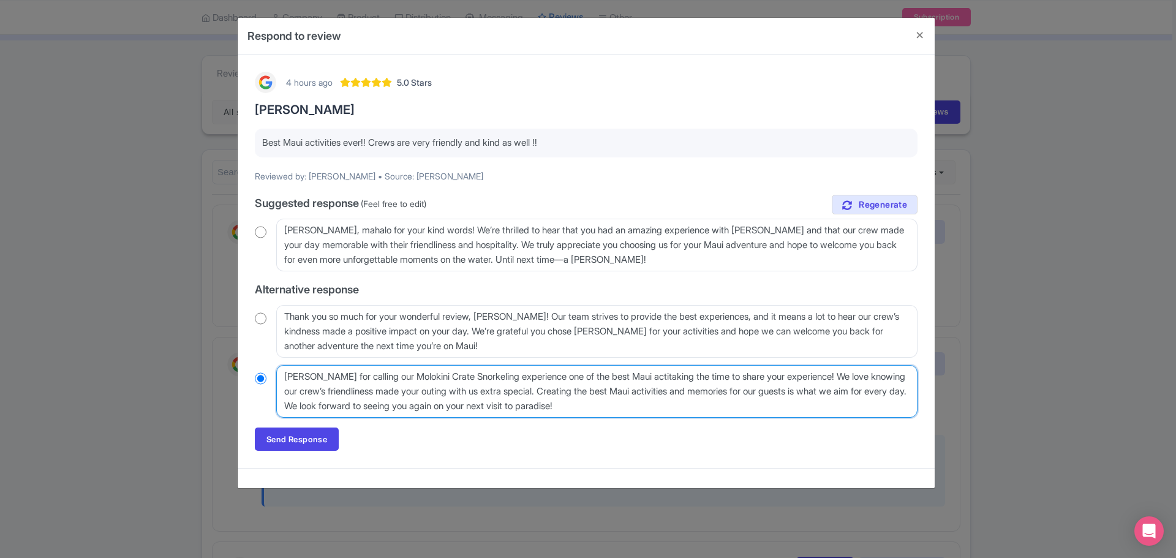
radio input "true"
type textarea "[PERSON_NAME] for calling our Molokini Crate Snorkeling experience one of the b…"
radio input "true"
type textarea "[PERSON_NAME] for calling our Molokini Crate Snorkeling experience one of the b…"
radio input "true"
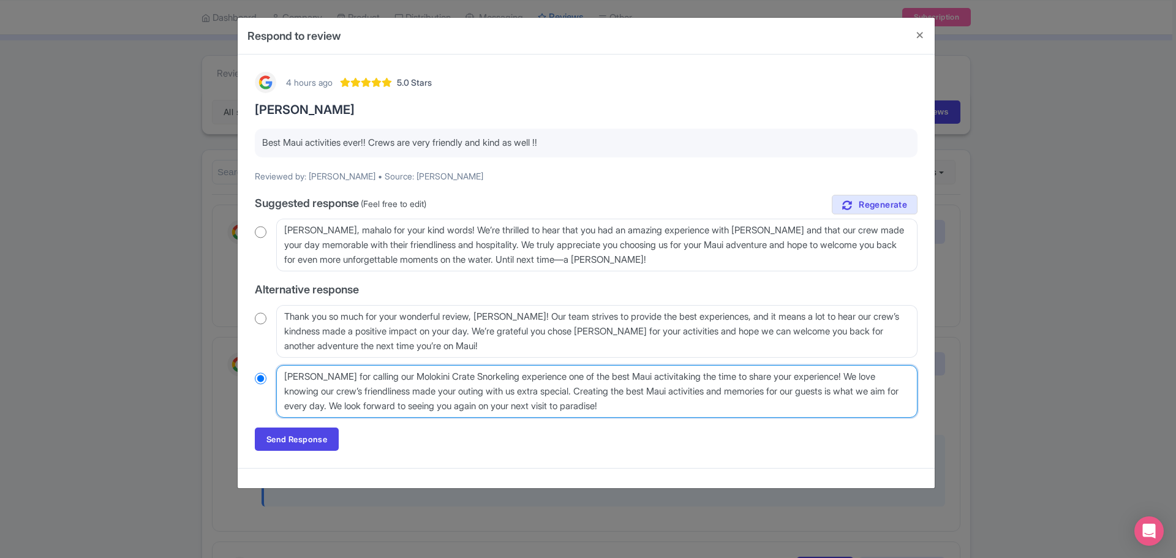
type textarea "[PERSON_NAME] for calling our Molokini Crate Snorkeling experience one of the b…"
radio input "true"
type textarea "[PERSON_NAME] for calling our Molokini Crate Snorkeling experience one of the b…"
radio input "true"
type textarea "[PERSON_NAME] for calling our Molokini Crate Snorkeling experience one of the b…"
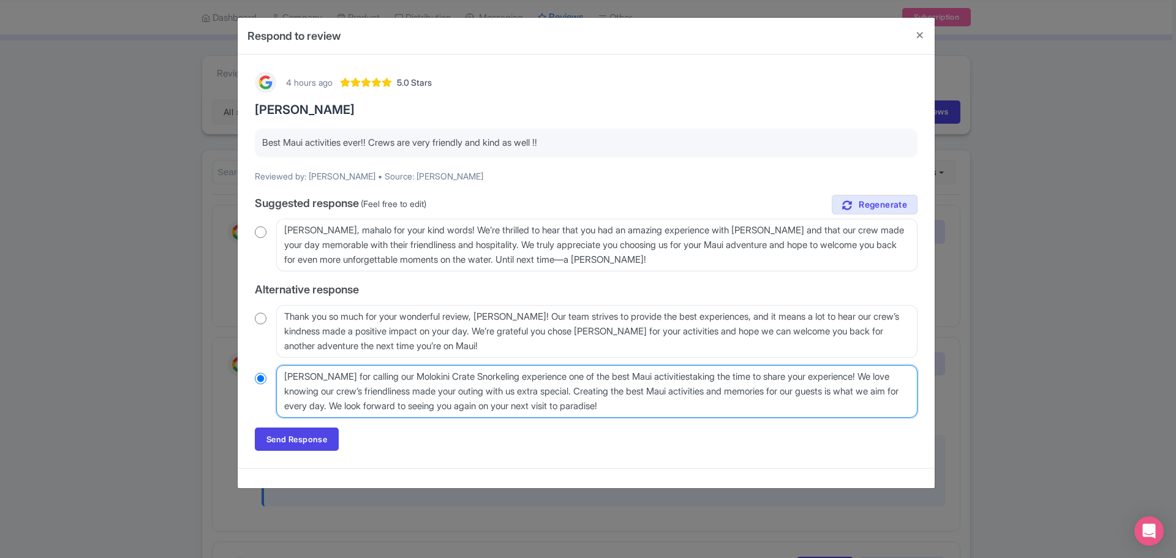
radio input "true"
type textarea "[PERSON_NAME] for calling our Molokini Crate Snorkeling experience one of the b…"
radio input "true"
type textarea "[PERSON_NAME] for calling our Molokini Crate Snorkeling experience one of the b…"
radio input "true"
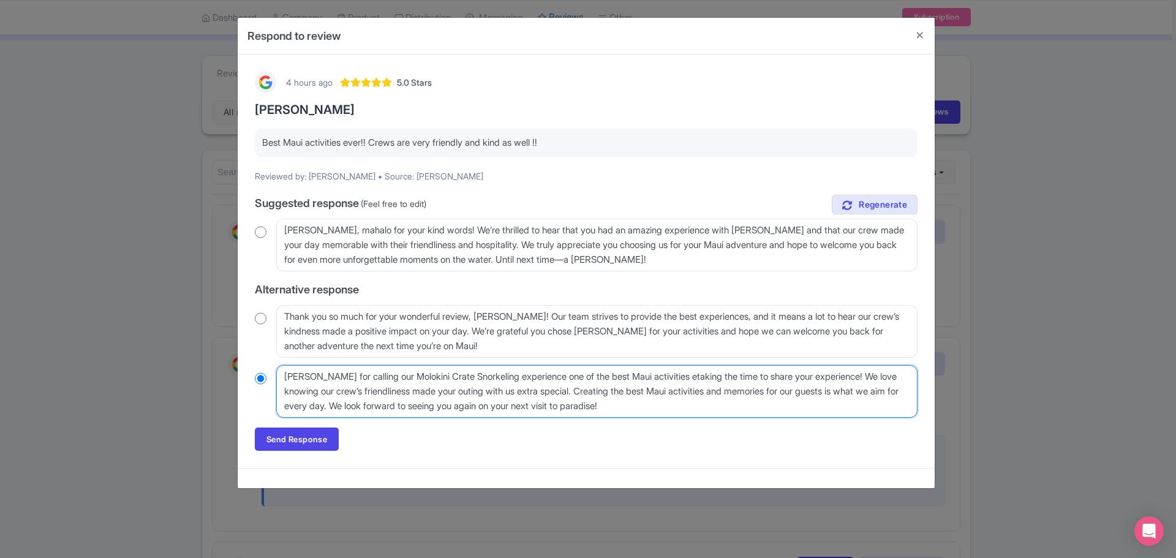
type textarea "[PERSON_NAME] for calling our Molokini Crate Snorkeling experience one of the b…"
radio input "true"
type textarea "[PERSON_NAME] for calling our Molokini Crate Snorkeling experience one of the b…"
radio input "true"
type textarea "[PERSON_NAME] for calling our Molokini Crate Snorkeling experience one of the b…"
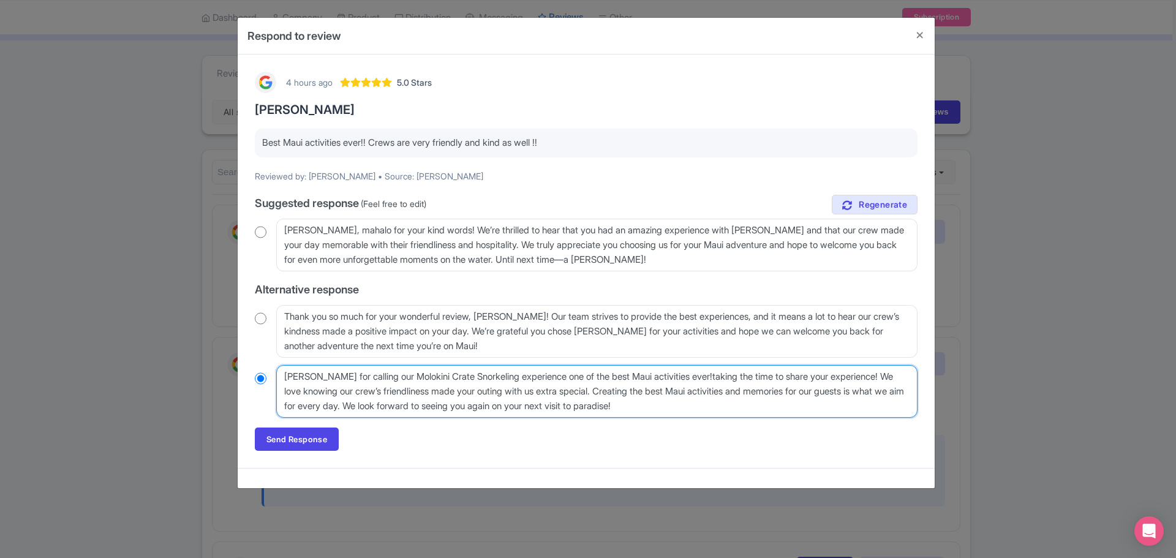
radio input "true"
type textarea "[PERSON_NAME] for calling our Molokini Crate Snorkeling experience one of the b…"
radio input "true"
type textarea "[PERSON_NAME] for calling our Molokini Crate Snorkeling experience one of the b…"
radio input "true"
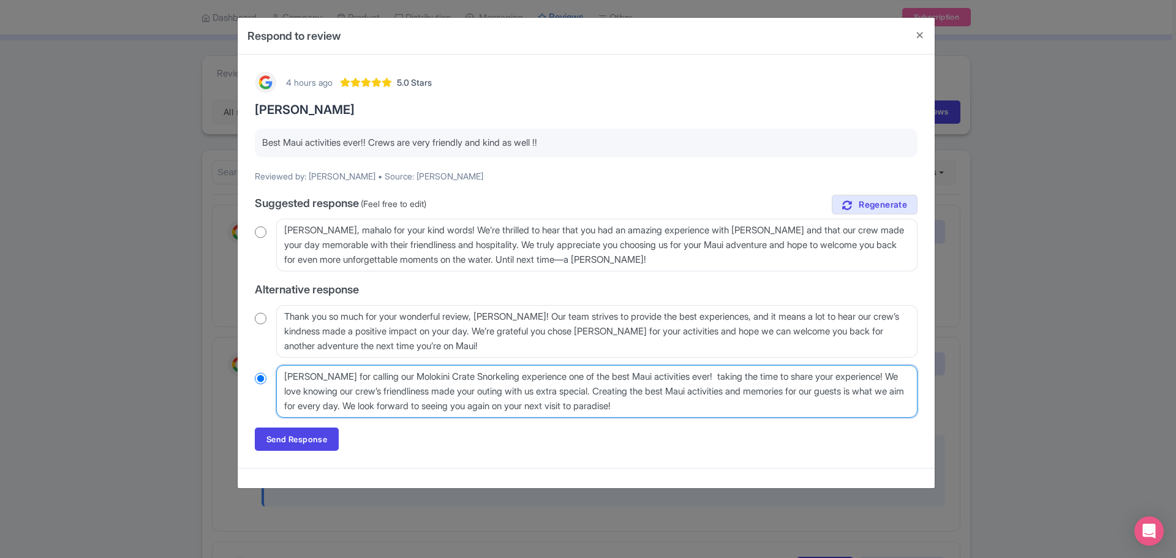
type textarea "[PERSON_NAME] for calling our Molokini Crate Snorkeling experience one of the b…"
radio input "true"
type textarea "[PERSON_NAME] for calling our Molokini Crate Snorkeling experience one of the b…"
radio input "true"
type textarea "[PERSON_NAME] for calling our Molokini Crate Snorkeling experience one of the b…"
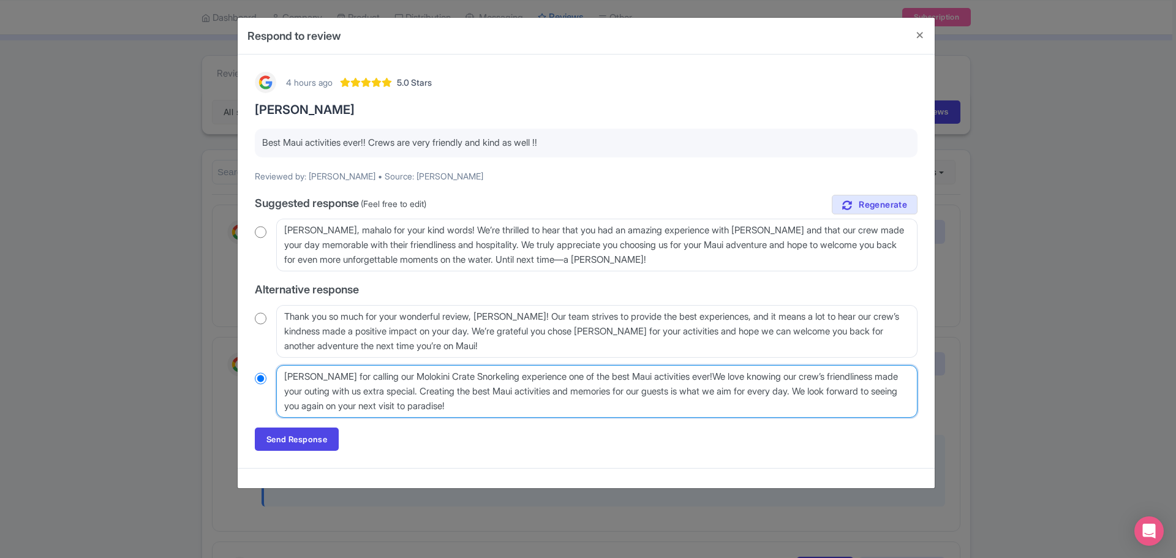
radio input "true"
type textarea "[PERSON_NAME] for calling our Molokini Crate Snorkeling experience one of the b…"
radio input "true"
type textarea "[PERSON_NAME] for calling our Molokini Crate Snorkeling experience one of the b…"
click at [455, 394] on textarea "[PERSON_NAME] for taking the time to share your experience! We love knowing our…" at bounding box center [596, 391] width 641 height 53
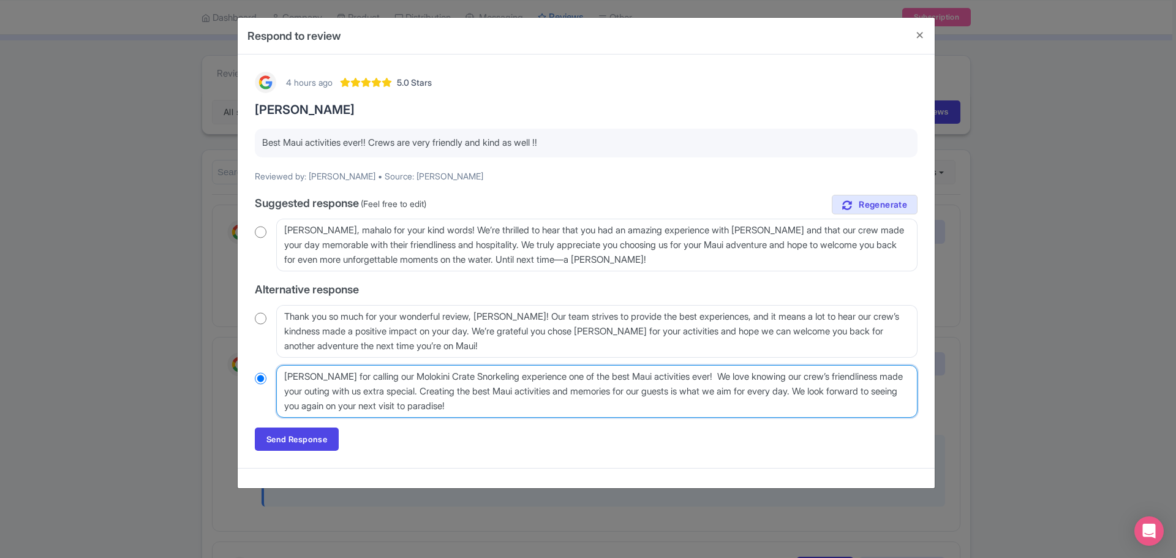
radio input "true"
type textarea "[PERSON_NAME] for calling our Molokini Crate Snorkeling experience one of the b…"
radio input "true"
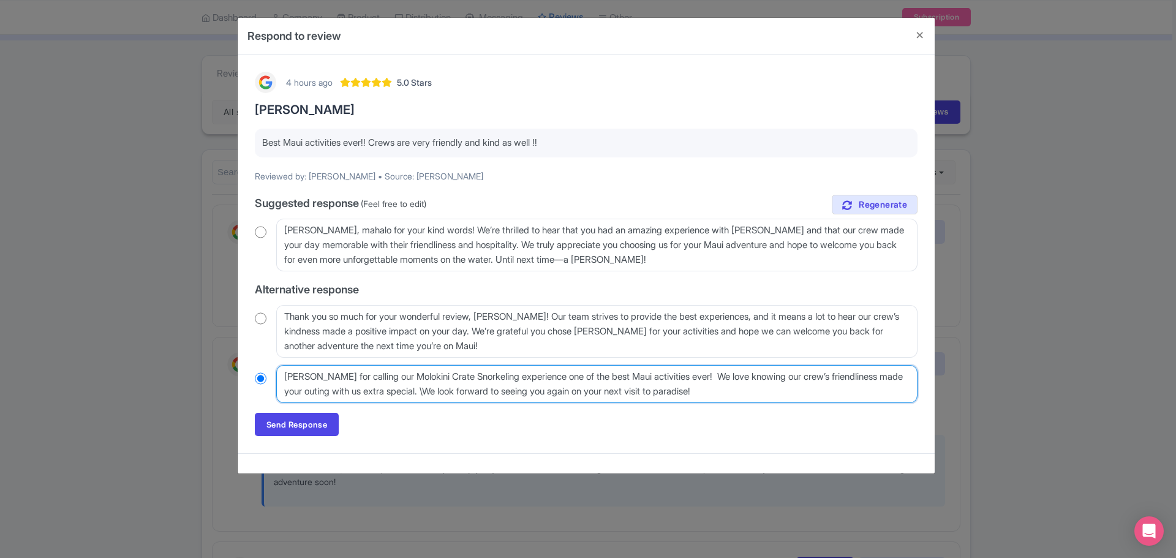
type textarea "[PERSON_NAME] for calling our Molokini Crate Snorkeling experience one of the b…"
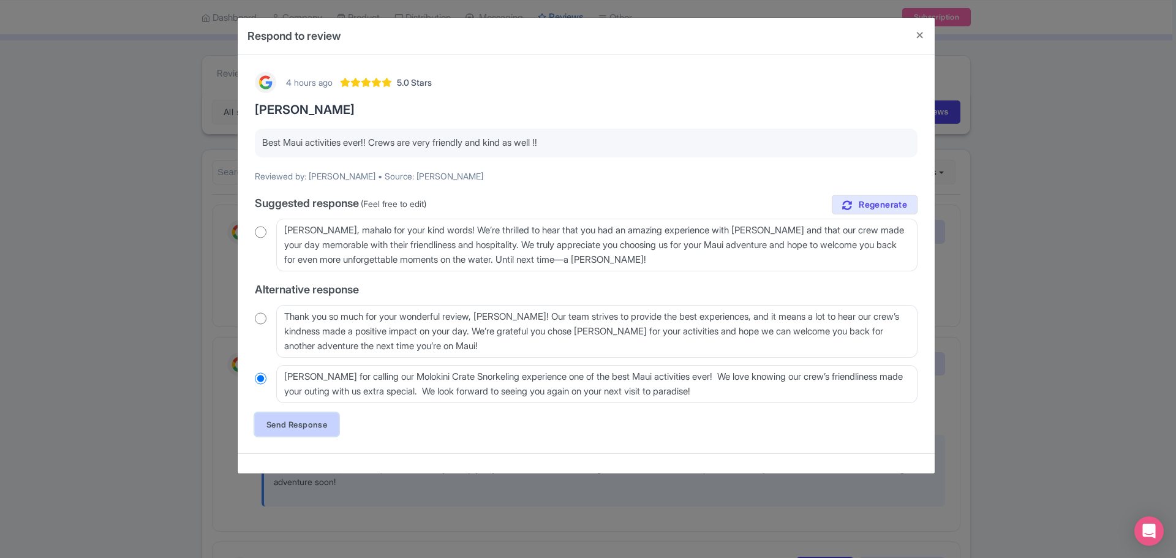
click at [314, 421] on link "Send Response" at bounding box center [297, 424] width 84 height 23
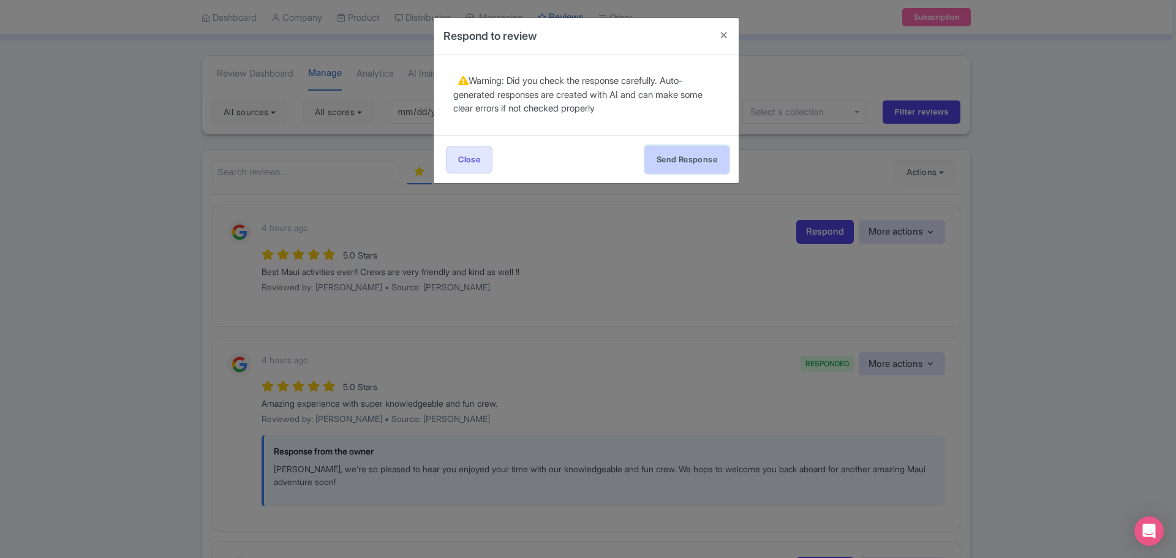
click at [681, 155] on button "Send Response" at bounding box center [687, 160] width 84 height 28
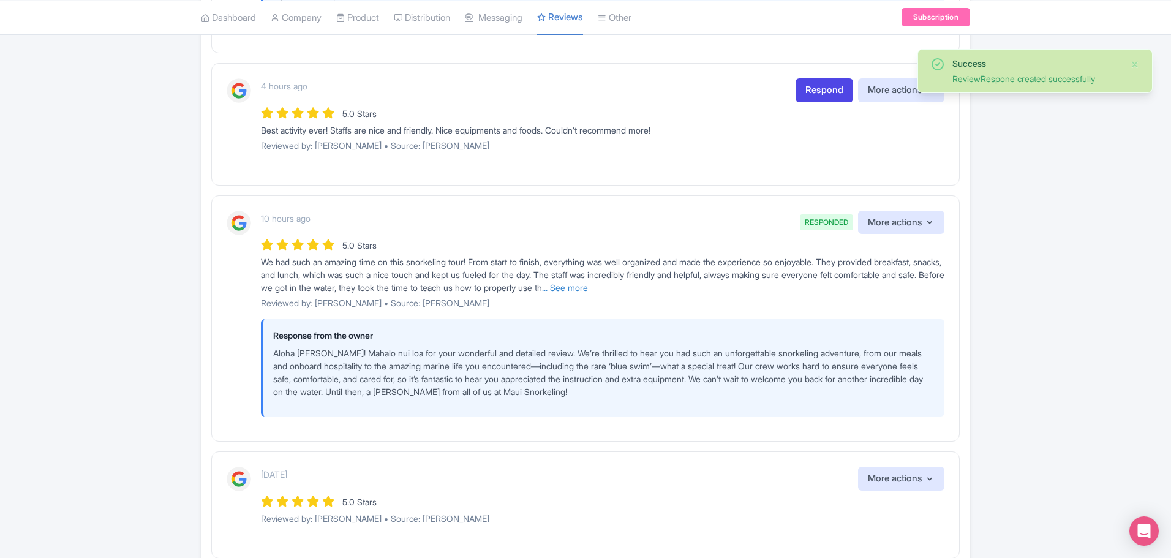
scroll to position [551, 0]
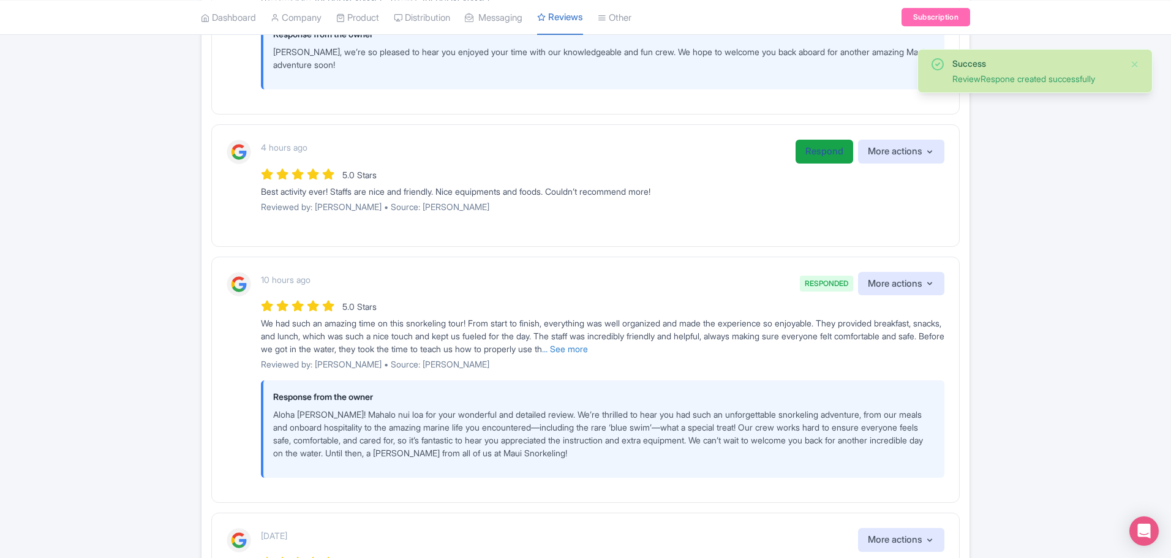
click at [813, 153] on link "Respond" at bounding box center [825, 152] width 58 height 24
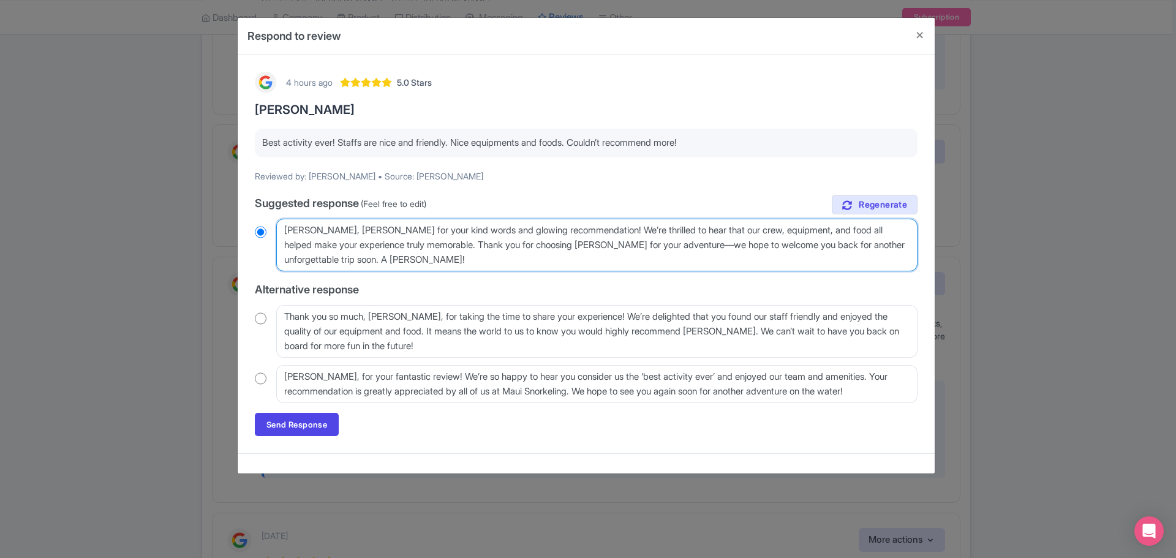
click at [478, 244] on textarea "Aloha Daniel, mahalo for your kind words and glowing recommendation! We’re thri…" at bounding box center [596, 245] width 641 height 53
click at [429, 228] on textarea "Aloha Daniel, mahalo for your kind words and glowing recommendation! We’re thri…" at bounding box center [596, 245] width 641 height 53
click at [601, 230] on textarea "Aloha Daniel, mahalo for your kind words and glowing recommendation! We’re thri…" at bounding box center [596, 245] width 641 height 53
click at [459, 248] on textarea "Aloha Daniel, mahalo for your kind words and glowing recommendation! We’re thri…" at bounding box center [596, 245] width 641 height 53
radio input "true"
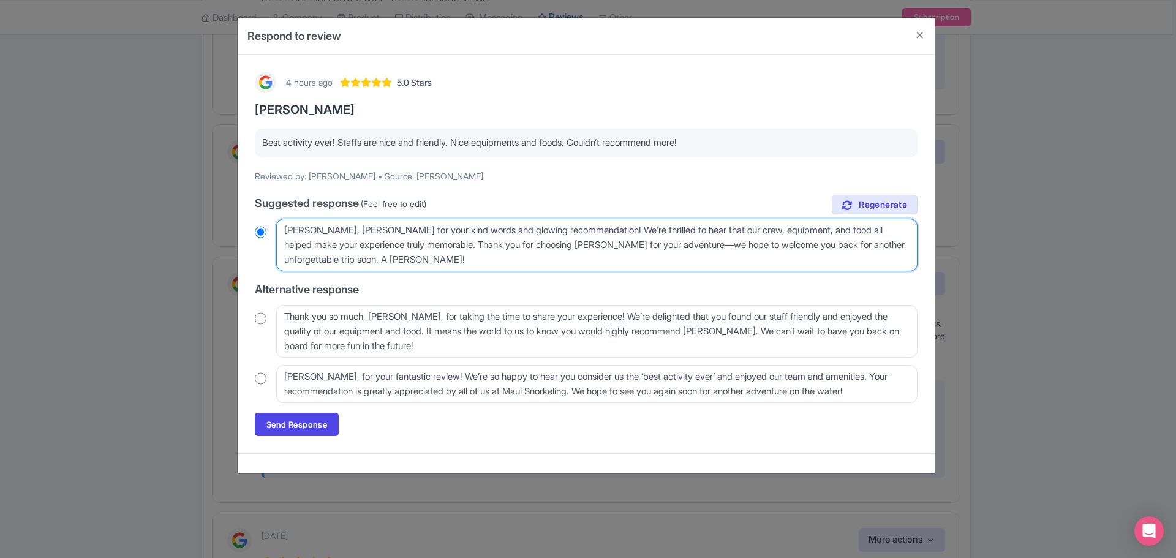
type textarea "Aloha Daniel, mahalo for your kind words and glowing recommendation! We’re thri…"
radio input "true"
type textarea "Aloha Daniel, mahalo for your kind words and glowing recommendation! We’re thri…"
radio input "true"
type textarea "Aloha Daniel, mahalo for your kind words and glowing recommendation! We’re thri…"
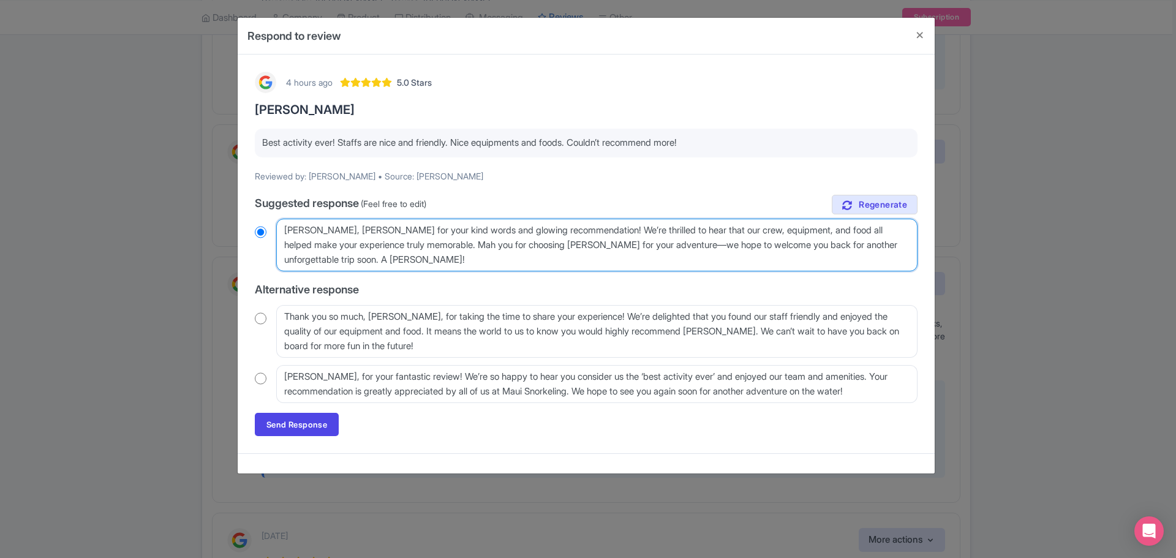
radio input "true"
type textarea "Aloha Daniel, mahalo for your kind words and glowing recommendation! We’re thri…"
radio input "true"
type textarea "Aloha Daniel, mahalo for your kind words and glowing recommendation! We’re thri…"
radio input "true"
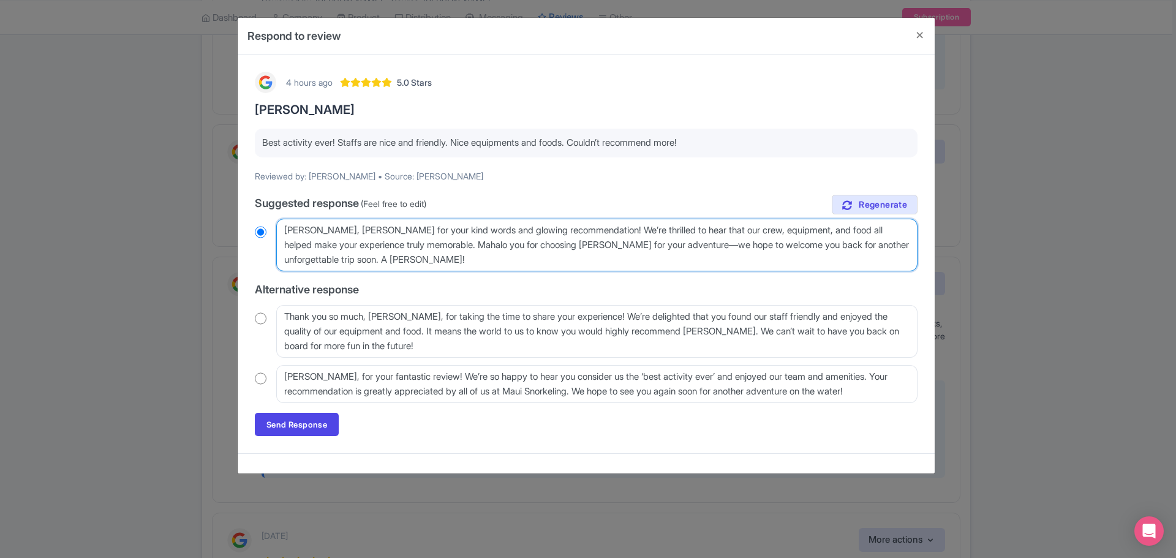
type textarea "Aloha Daniel, mahalo for your kind words and glowing recommendation! We’re thri…"
radio input "true"
type textarea "Aloha Daniel, mahalo for your kind words and glowing recommendation! We’re thri…"
radio input "true"
type textarea "Aloha Daniel, mahalo for your kind words and glowing recommendation! We’re thri…"
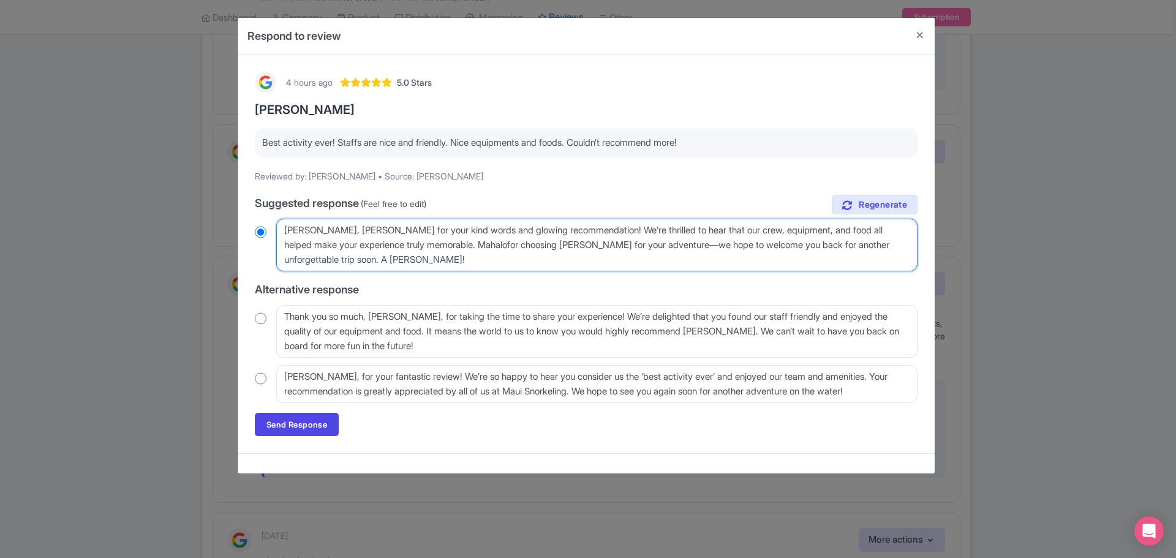
radio input "true"
type textarea "Aloha Daniel, mahalo for your kind words and glowing recommendation! We’re thri…"
radio input "true"
click at [819, 242] on textarea "Aloha Daniel, mahalo for your kind words and glowing recommendation! We’re thri…" at bounding box center [596, 245] width 641 height 53
type textarea "Aloha Daniel, mahalo for your kind words and glowing recommendation! We’re thri…"
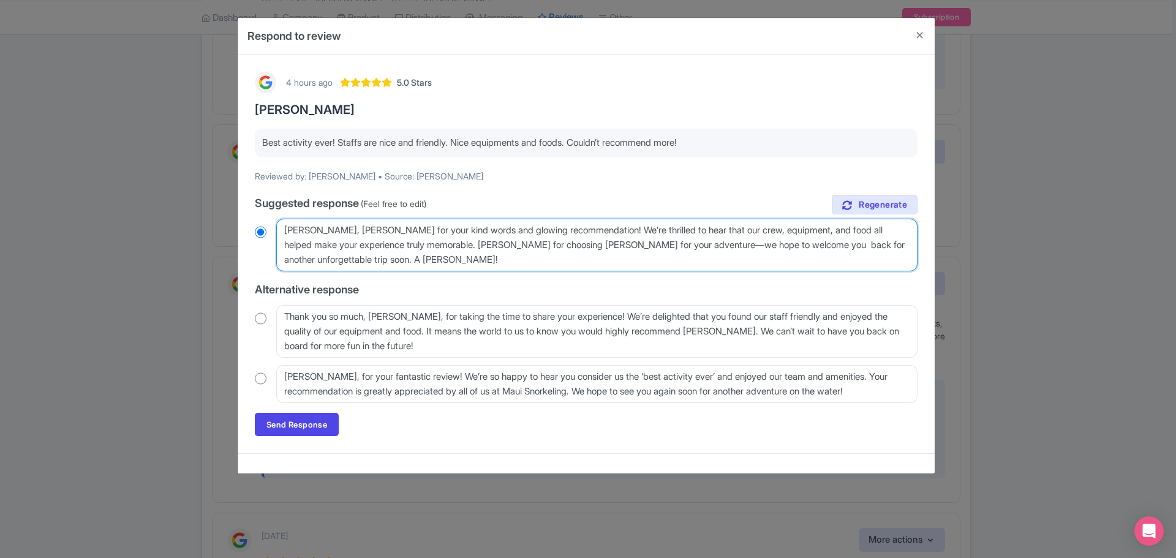
radio input "true"
type textarea "Aloha Daniel, mahalo for your kind words and glowing recommendation! We’re thri…"
radio input "true"
type textarea "Aloha Daniel, mahalo for your kind words and glowing recommendation! We’re thri…"
radio input "true"
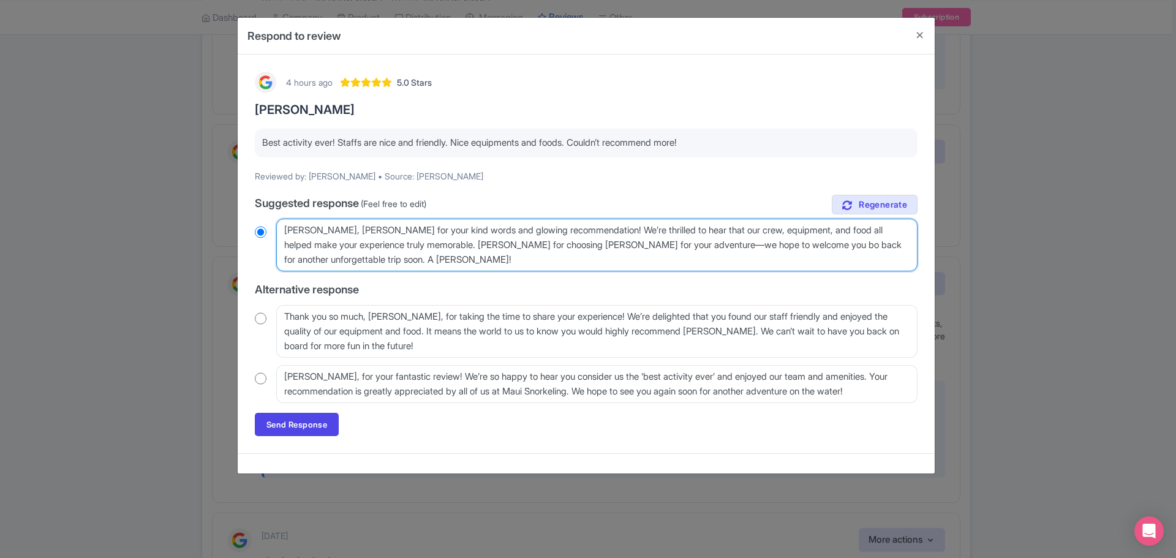
type textarea "Aloha Daniel, mahalo for your kind words and glowing recommendation! We’re thri…"
radio input "true"
type textarea "Aloha Daniel, mahalo for your kind words and glowing recommendation! We’re thri…"
radio input "true"
click at [494, 261] on textarea "Aloha Daniel, mahalo for your kind words and glowing recommendation! We’re thri…" at bounding box center [596, 245] width 641 height 53
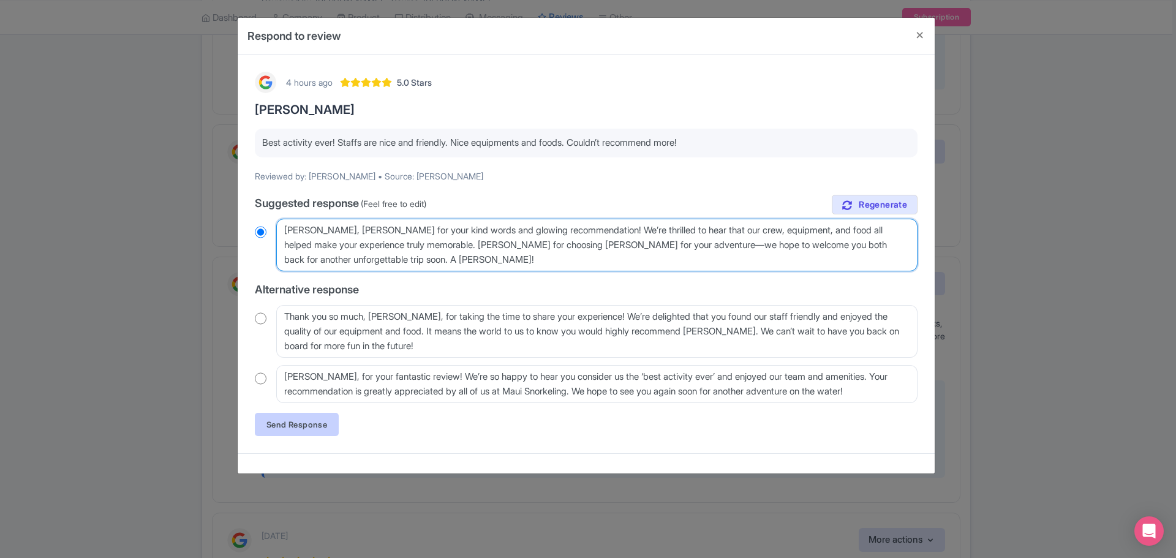
type textarea "Aloha Daniel, mahalo for your kind words and glowing recommendation! We’re thri…"
click at [322, 430] on link "Send Response" at bounding box center [297, 424] width 84 height 23
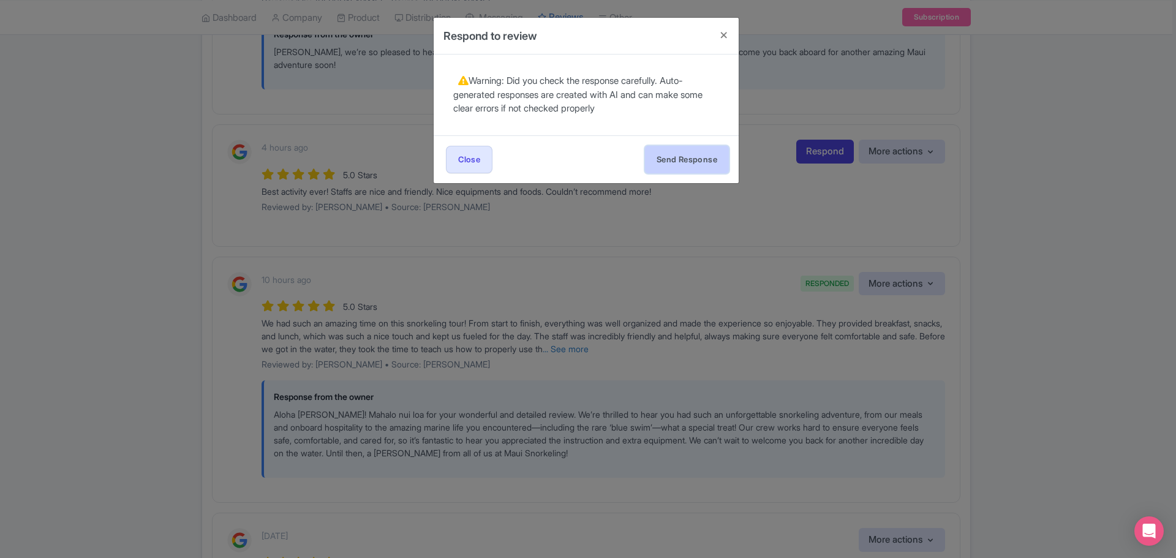
click at [697, 162] on button "Send Response" at bounding box center [687, 160] width 84 height 28
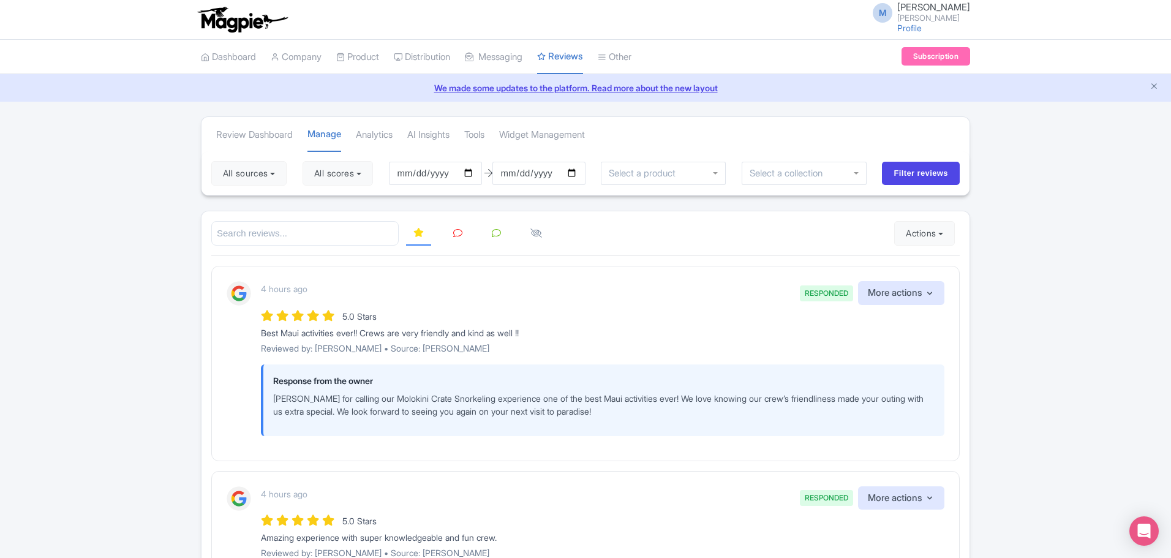
click at [458, 234] on icon at bounding box center [457, 232] width 9 height 9
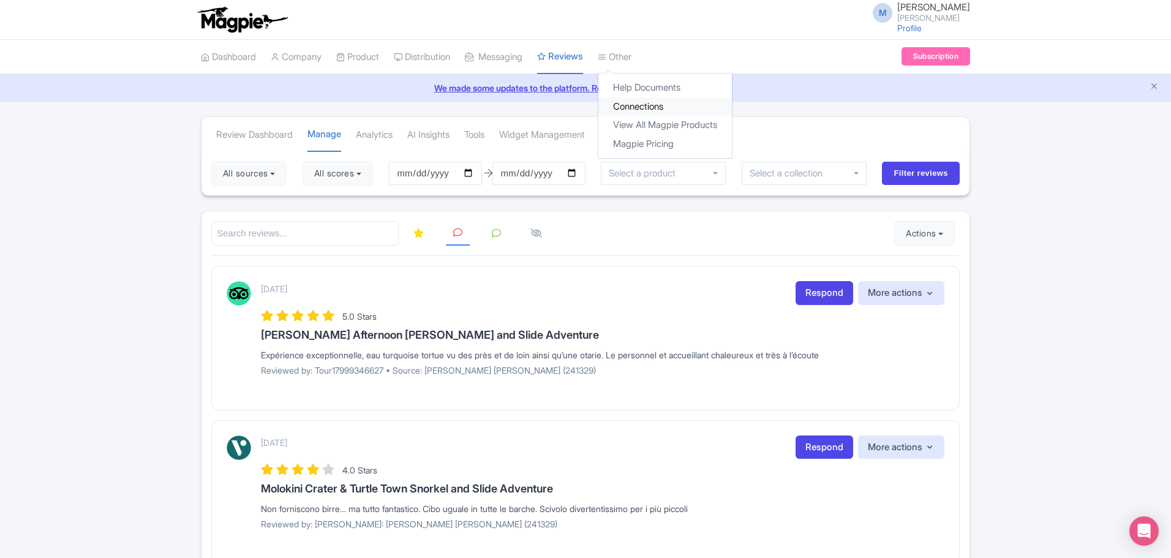
click at [641, 105] on link "Connections" at bounding box center [665, 106] width 134 height 19
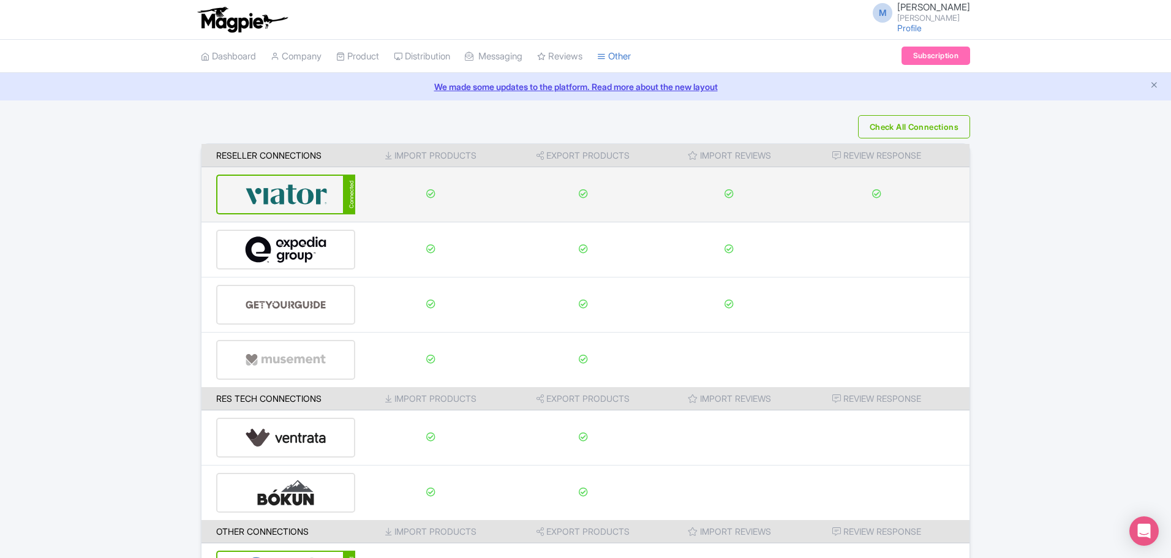
click at [293, 198] on img at bounding box center [286, 194] width 83 height 37
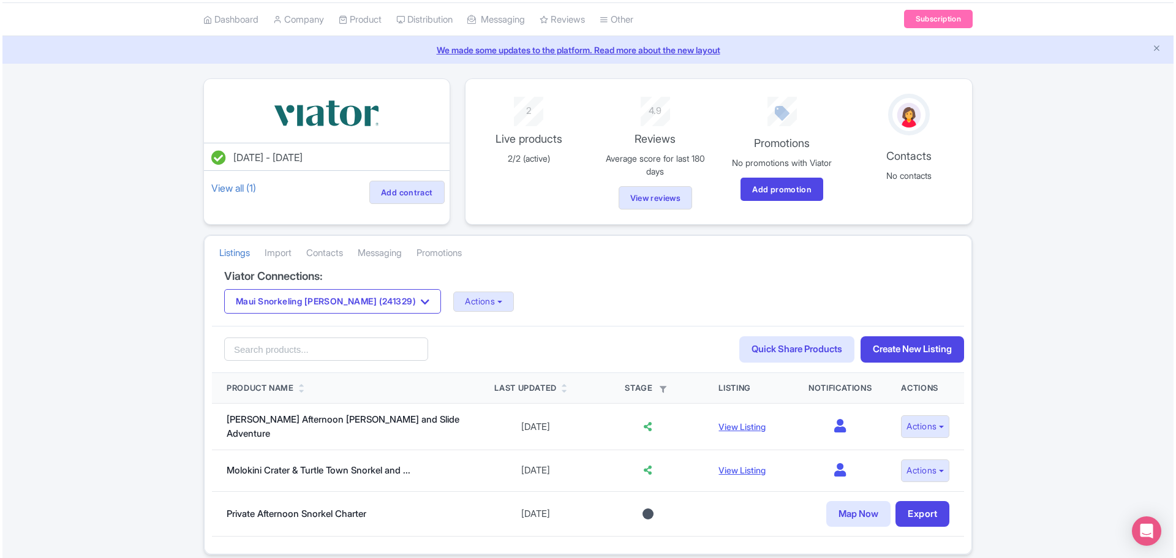
scroll to position [20, 0]
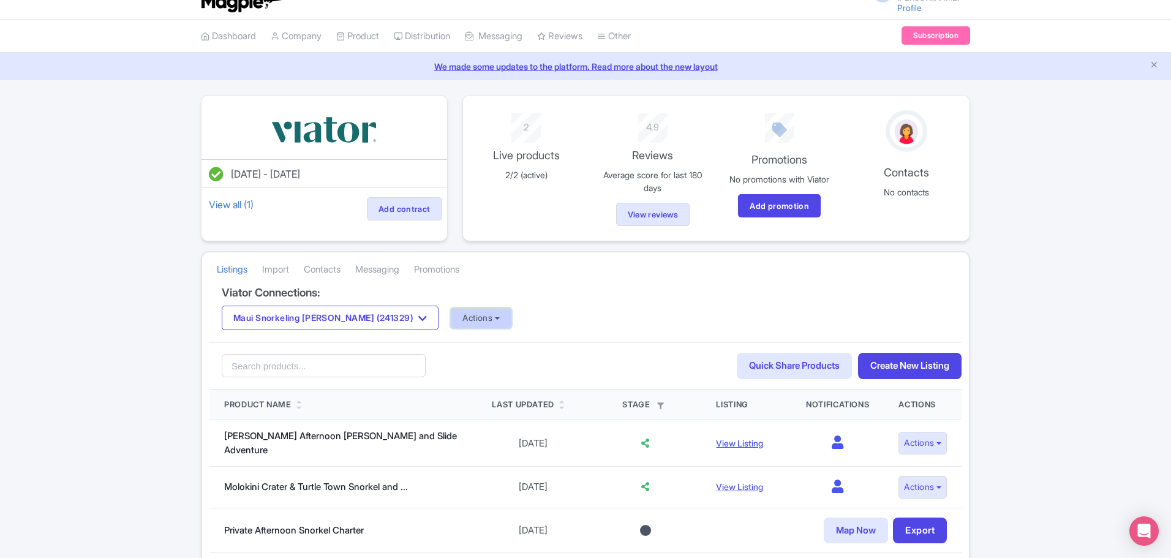
click at [462, 325] on button "Actions" at bounding box center [481, 318] width 61 height 20
click at [461, 342] on link "Update Connection" at bounding box center [529, 344] width 157 height 19
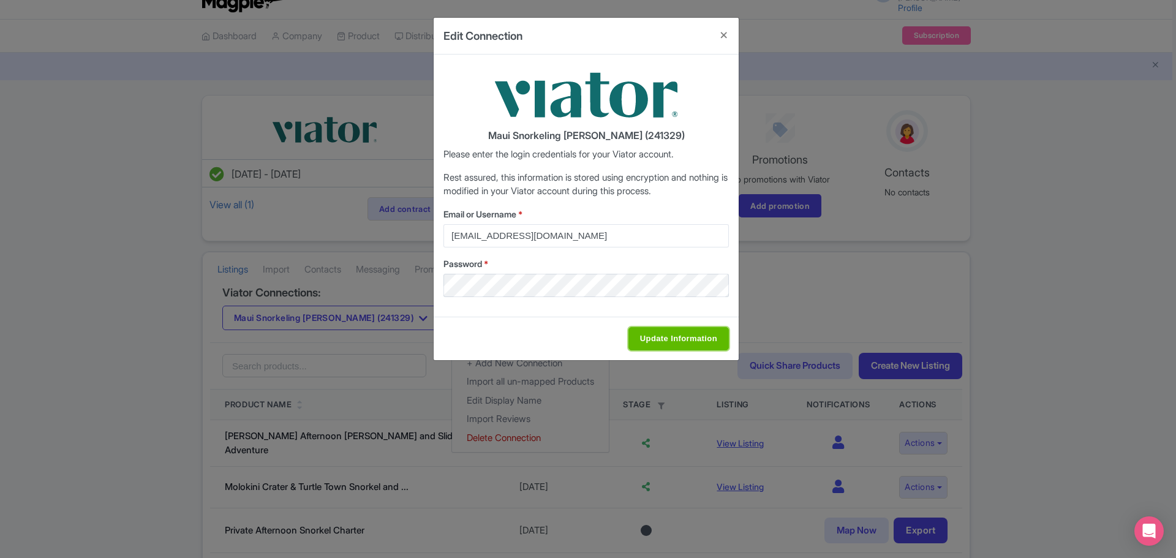
click at [677, 338] on input "Update Information" at bounding box center [678, 338] width 100 height 23
type input "Saving..."
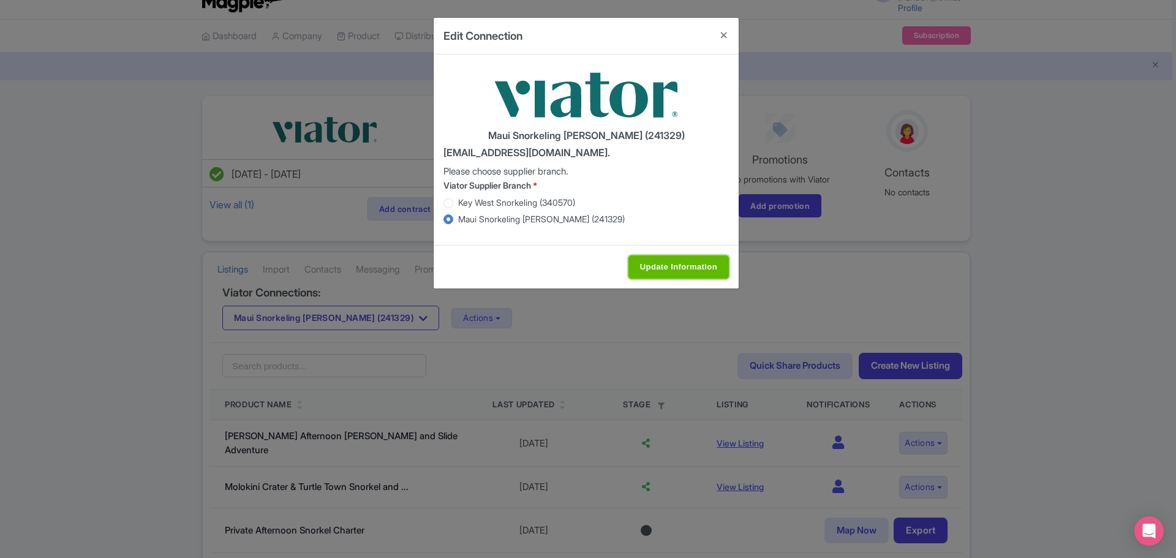
click at [660, 261] on input "Update Information" at bounding box center [678, 266] width 100 height 23
type input "Saving..."
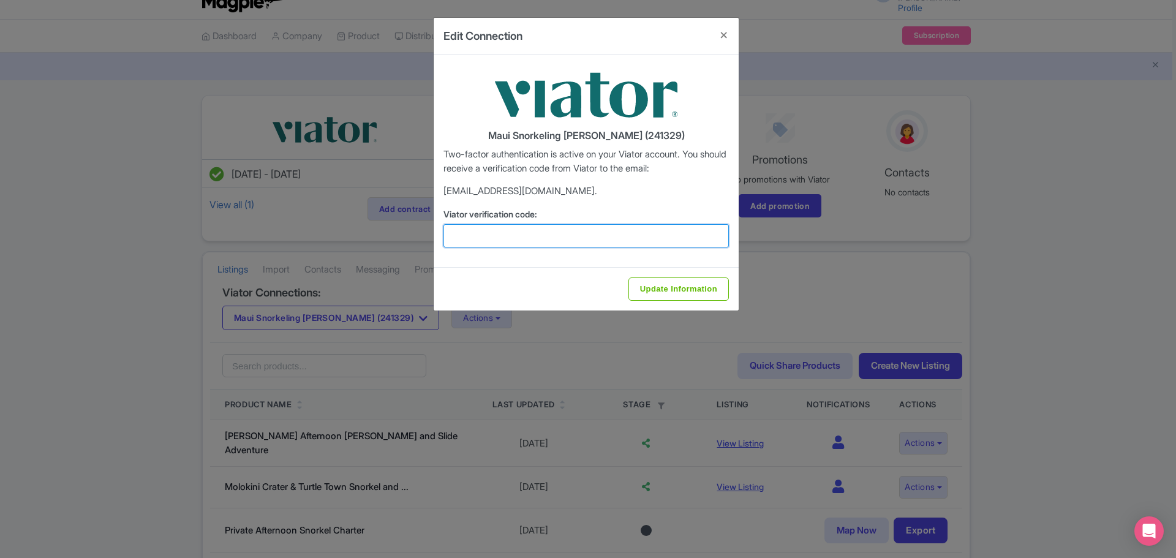
click at [545, 228] on input "Viator verification code:" at bounding box center [585, 235] width 285 height 23
type input "662125"
drag, startPoint x: 650, startPoint y: 283, endPoint x: 634, endPoint y: 274, distance: 18.1
click at [649, 283] on input "Update Information" at bounding box center [678, 288] width 100 height 23
type input "Saving..."
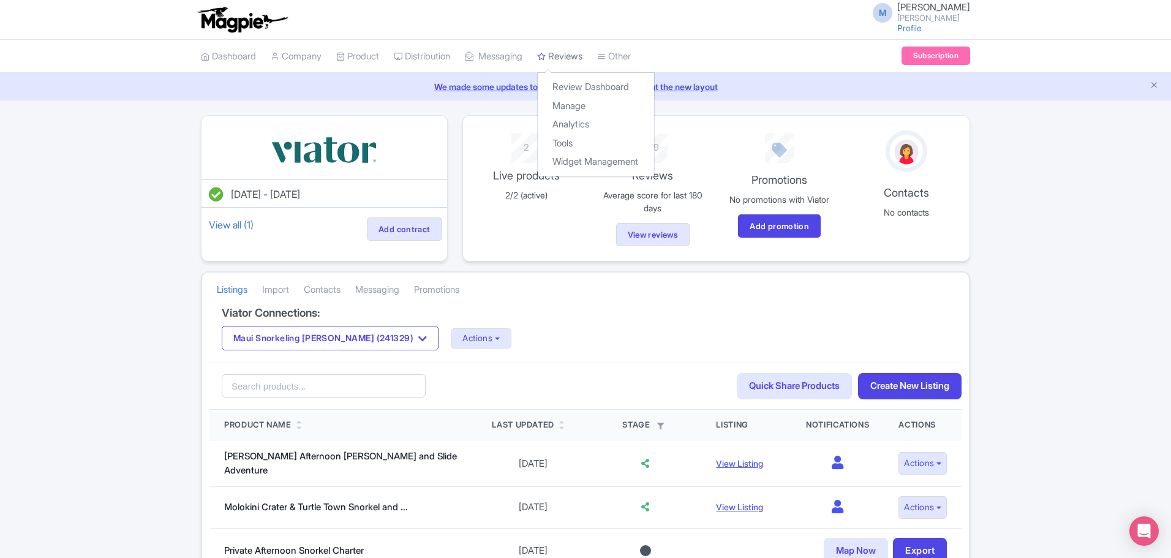
click at [583, 55] on link "Reviews" at bounding box center [559, 57] width 45 height 34
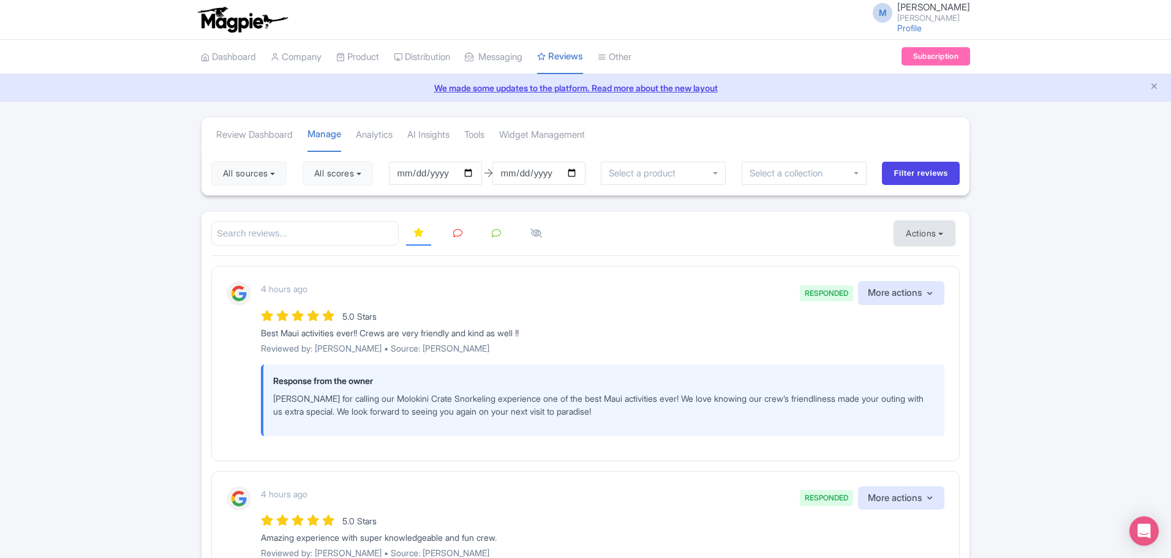
click at [933, 232] on button "Actions" at bounding box center [924, 233] width 61 height 25
click at [934, 265] on link "Import new reviews" at bounding box center [967, 264] width 144 height 24
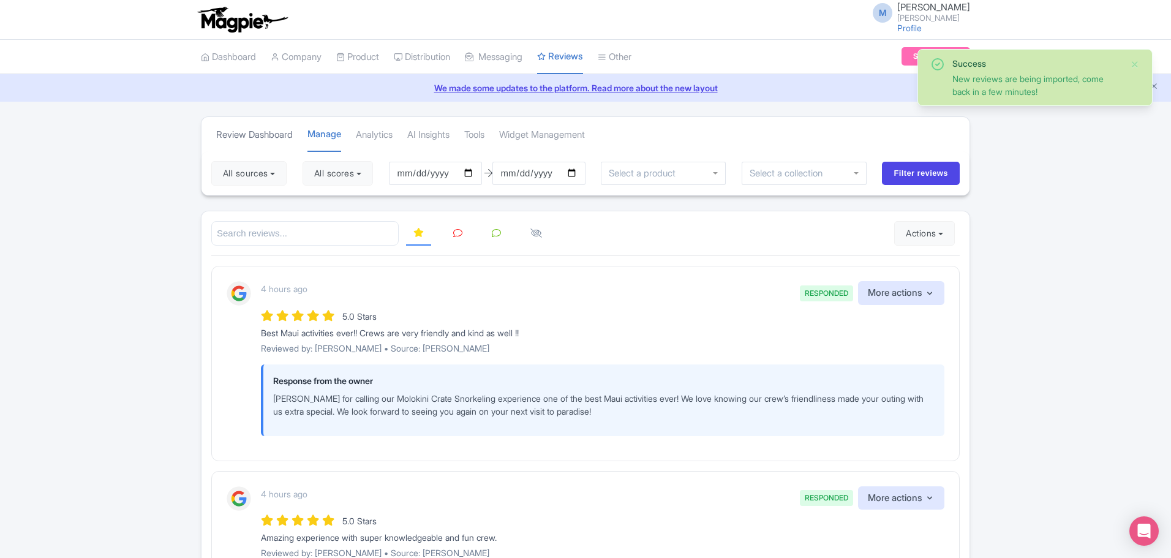
click at [232, 131] on link "Review Dashboard" at bounding box center [254, 135] width 77 height 34
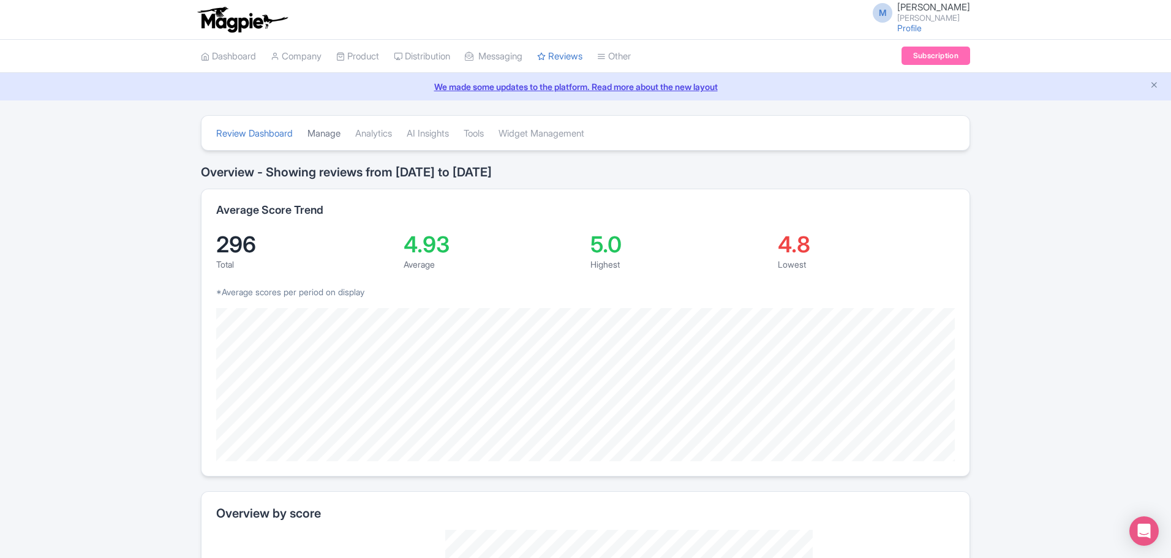
click at [335, 131] on link "Manage" at bounding box center [323, 134] width 33 height 34
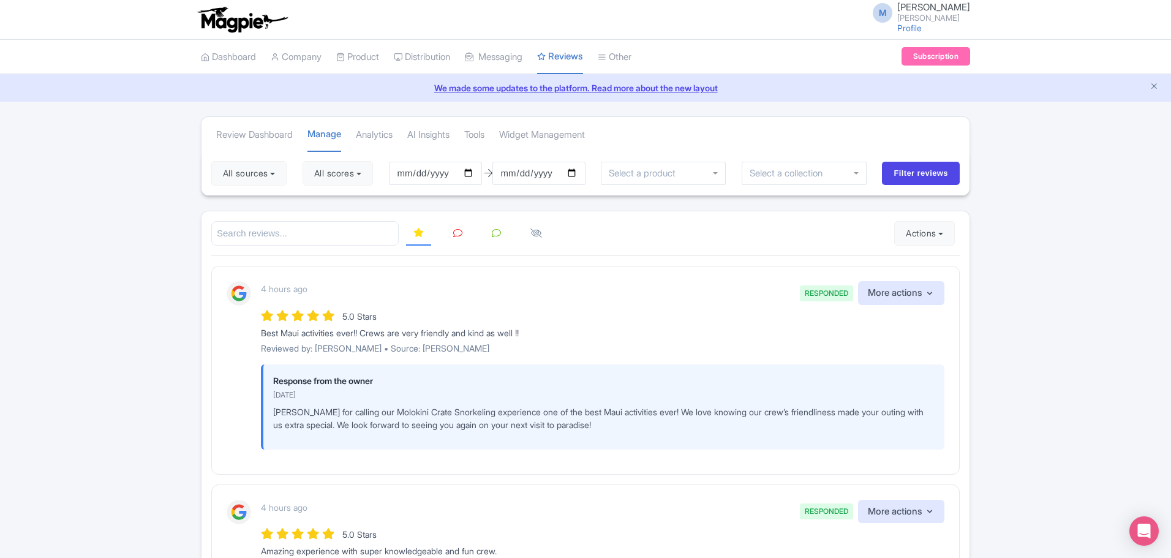
click at [455, 234] on icon at bounding box center [457, 232] width 9 height 9
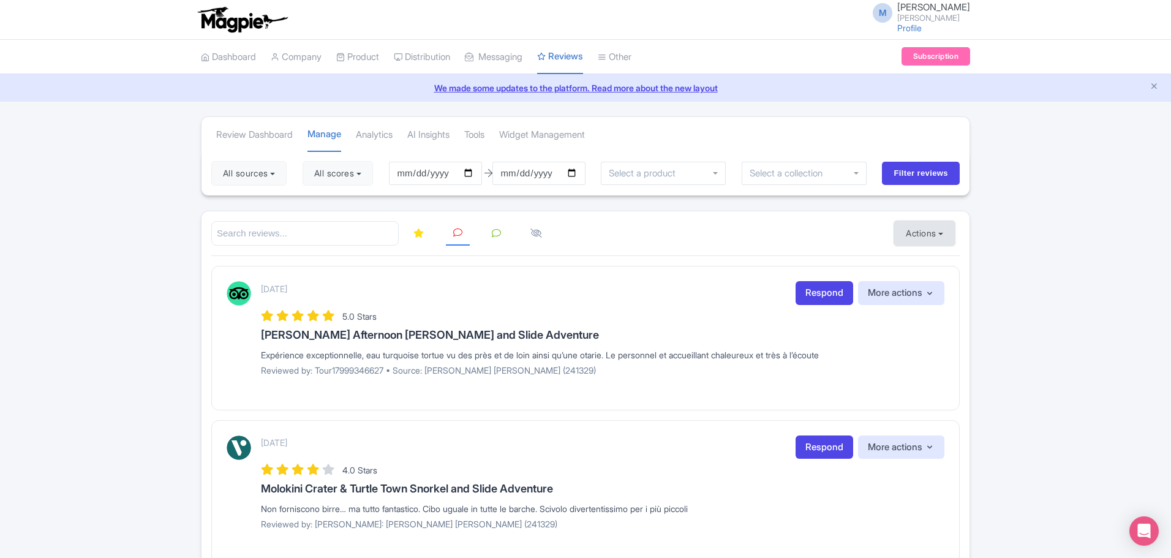
click at [916, 234] on button "Actions" at bounding box center [924, 233] width 61 height 25
click at [932, 270] on link "Import new reviews" at bounding box center [967, 264] width 144 height 24
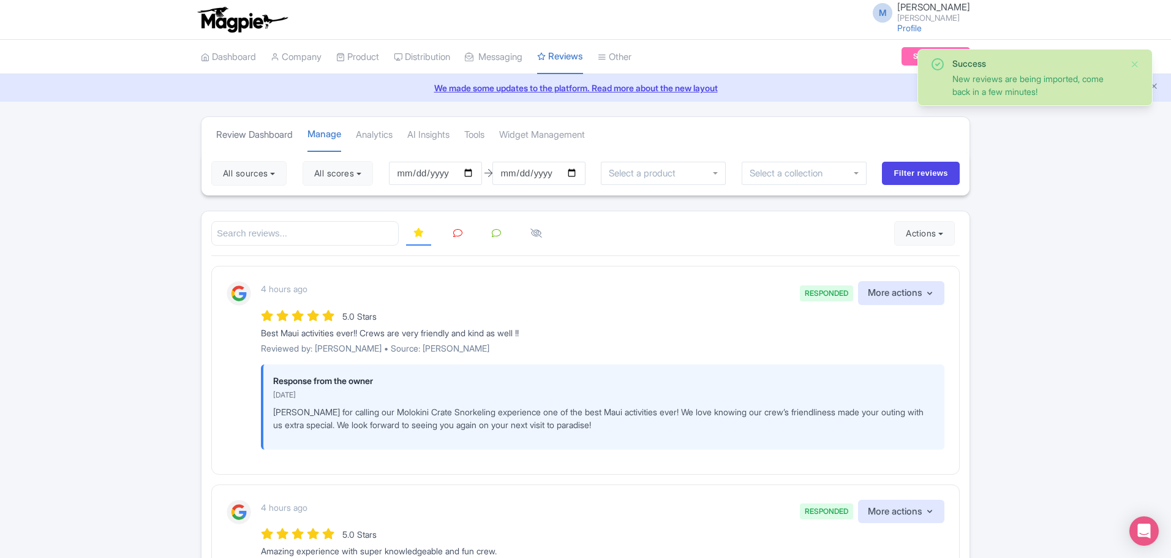
click at [248, 134] on link "Review Dashboard" at bounding box center [254, 135] width 77 height 34
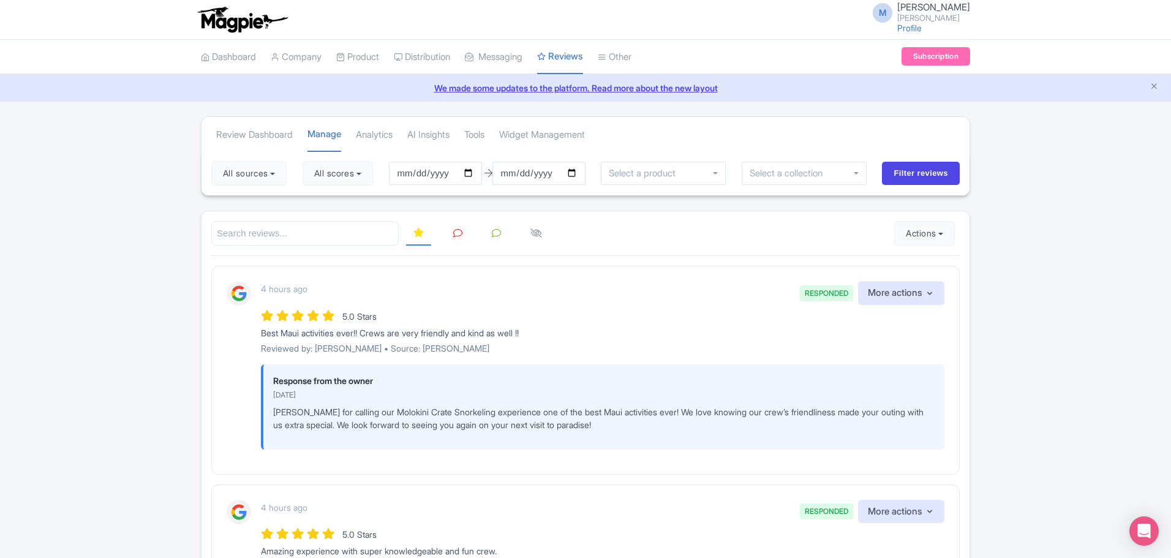
click at [462, 229] on icon at bounding box center [457, 232] width 9 height 9
